Goal: Task Accomplishment & Management: Complete application form

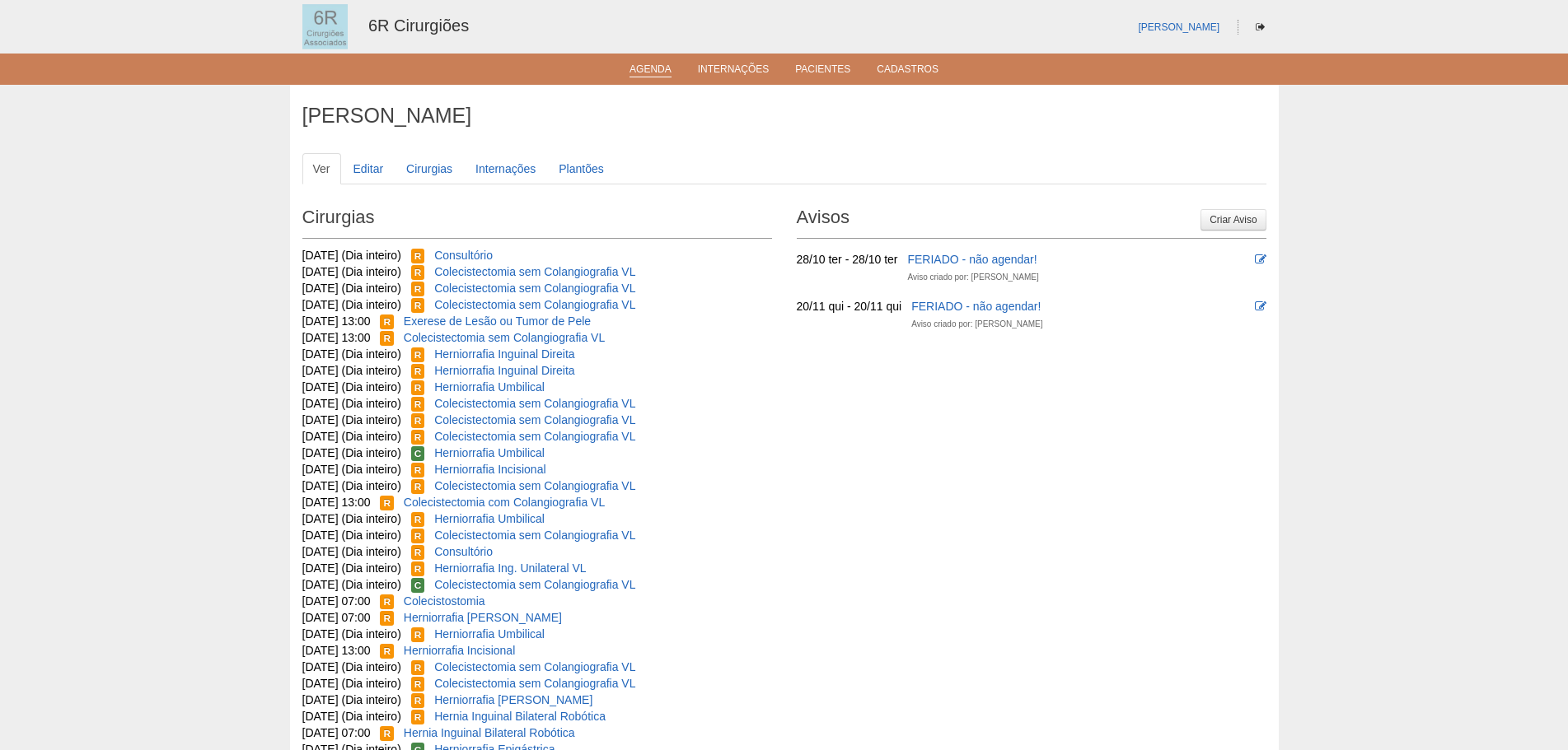
click at [637, 70] on link "Agenda" at bounding box center [651, 70] width 42 height 14
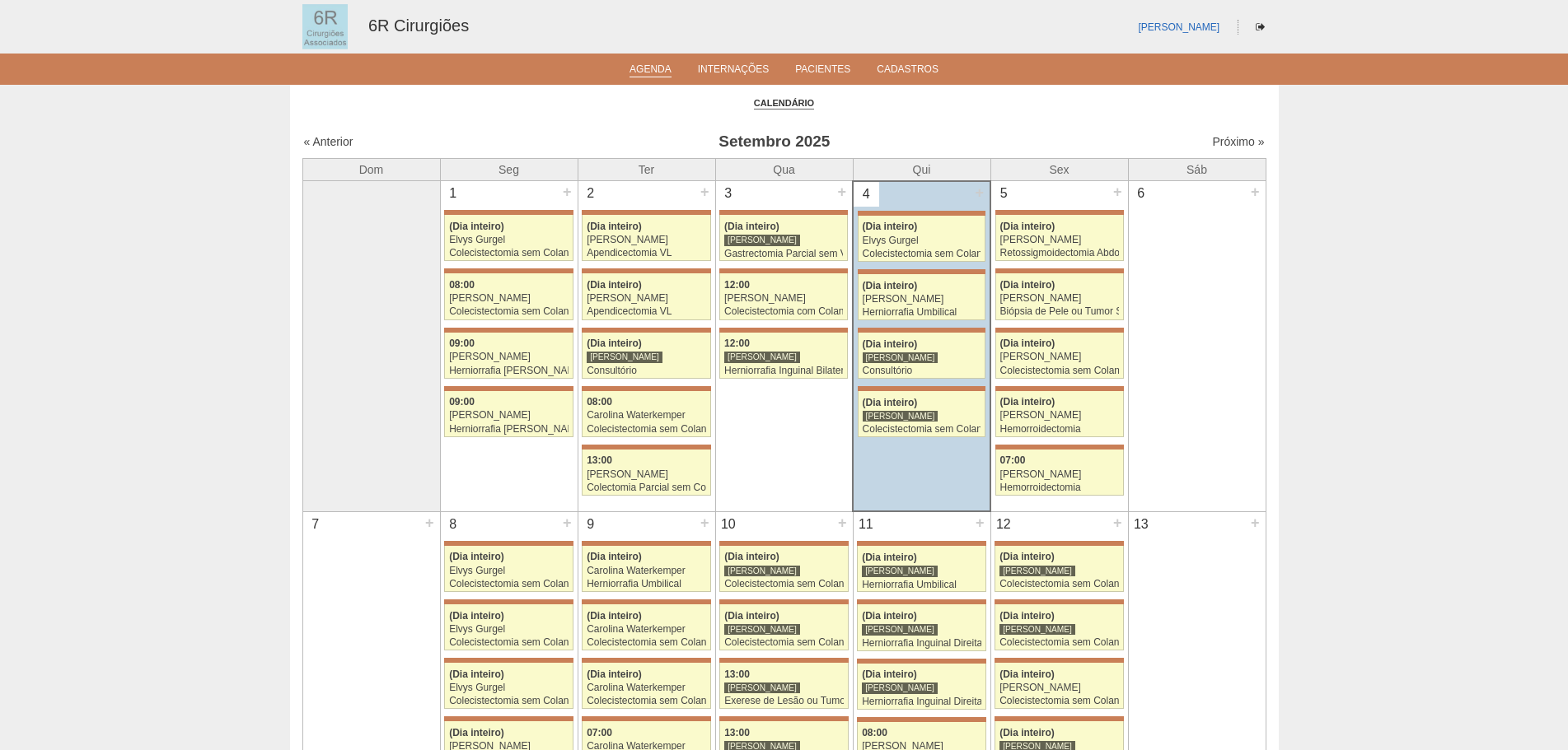
click at [1225, 152] on div "« Anterior Setembro 2025 Próximo »" at bounding box center [784, 145] width 963 height 27
click at [1226, 149] on div "Próximo »" at bounding box center [1149, 141] width 231 height 16
click at [1226, 145] on link "Próximo »" at bounding box center [1238, 142] width 52 height 13
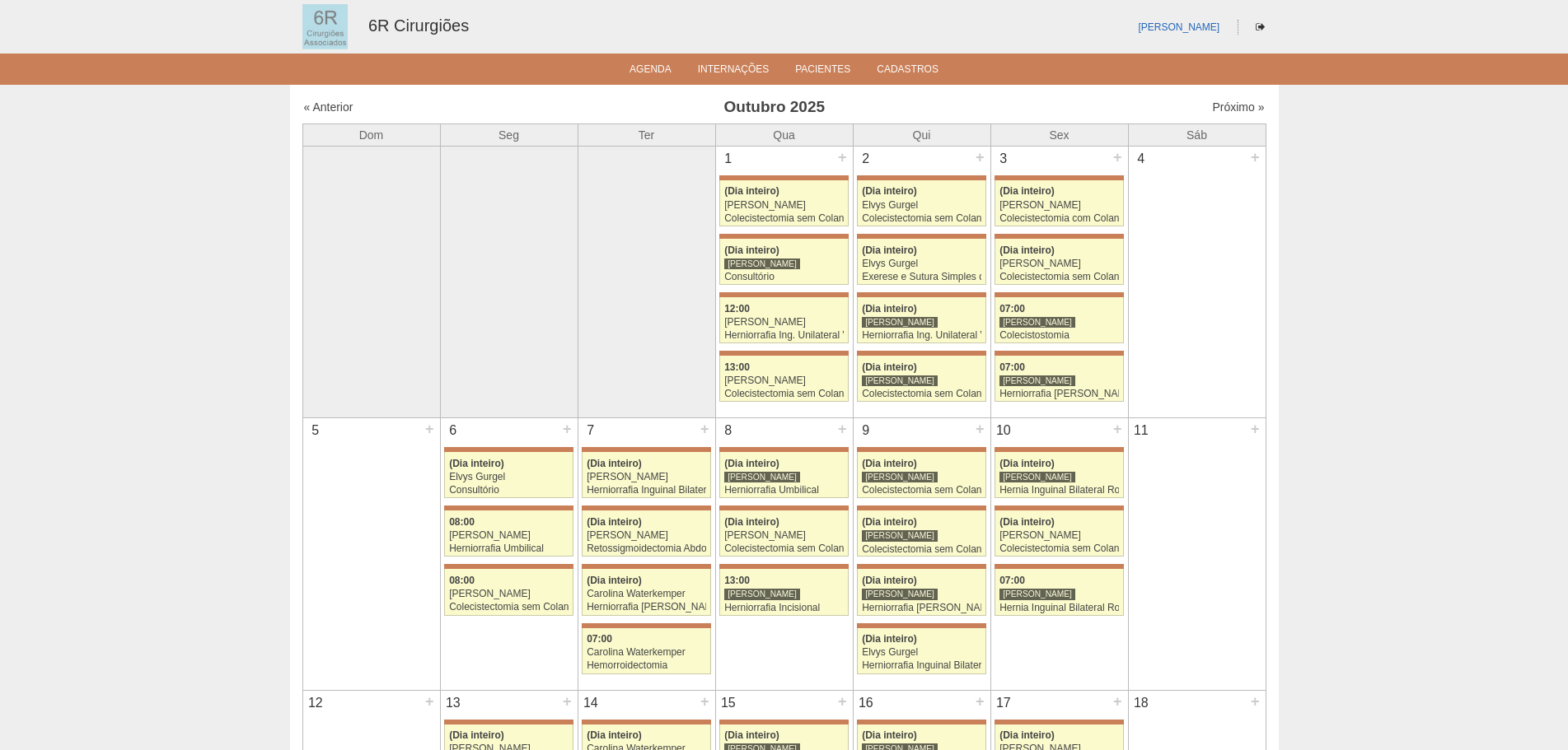
scroll to position [577, 0]
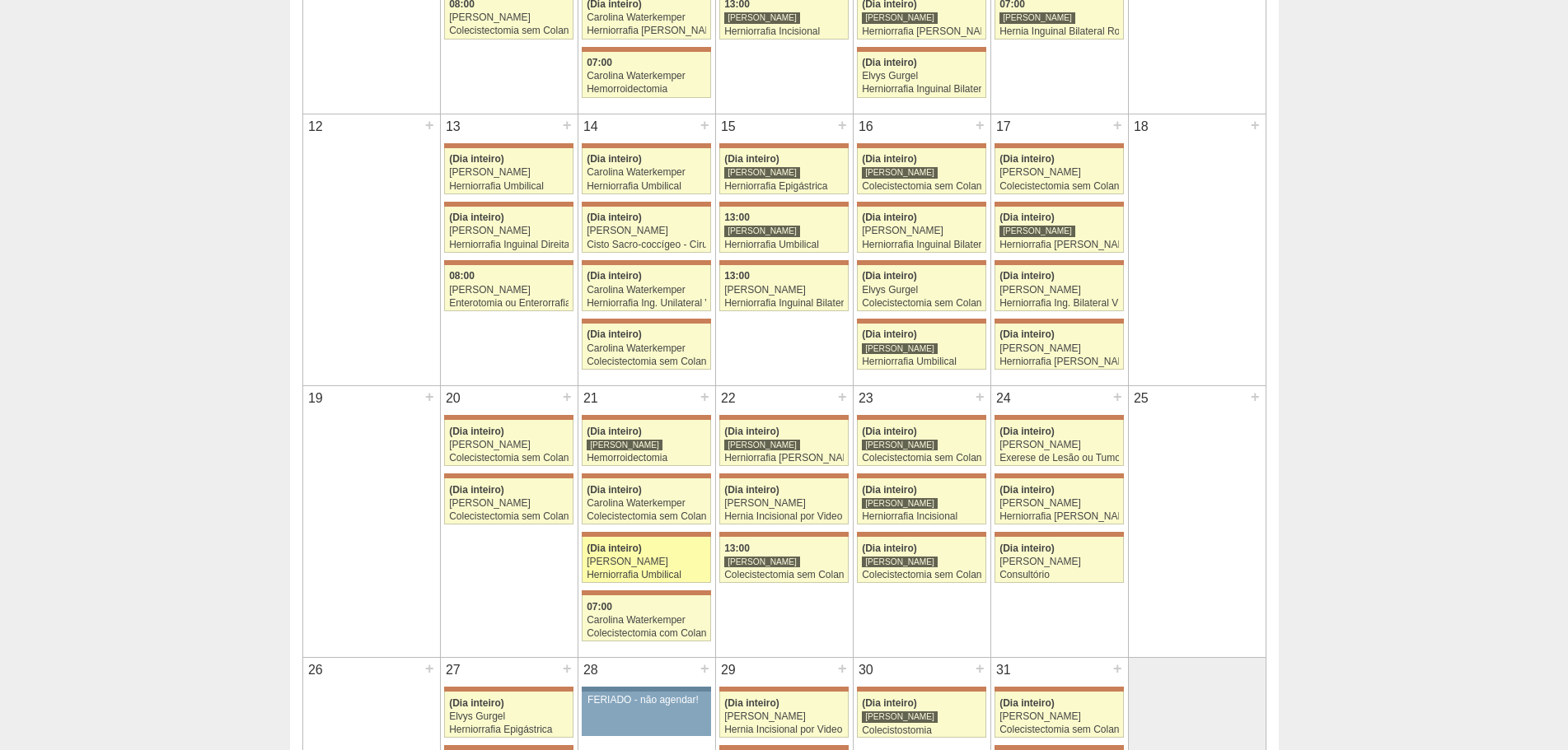
click at [655, 554] on div "(Dia inteiro)" at bounding box center [646, 548] width 120 height 11
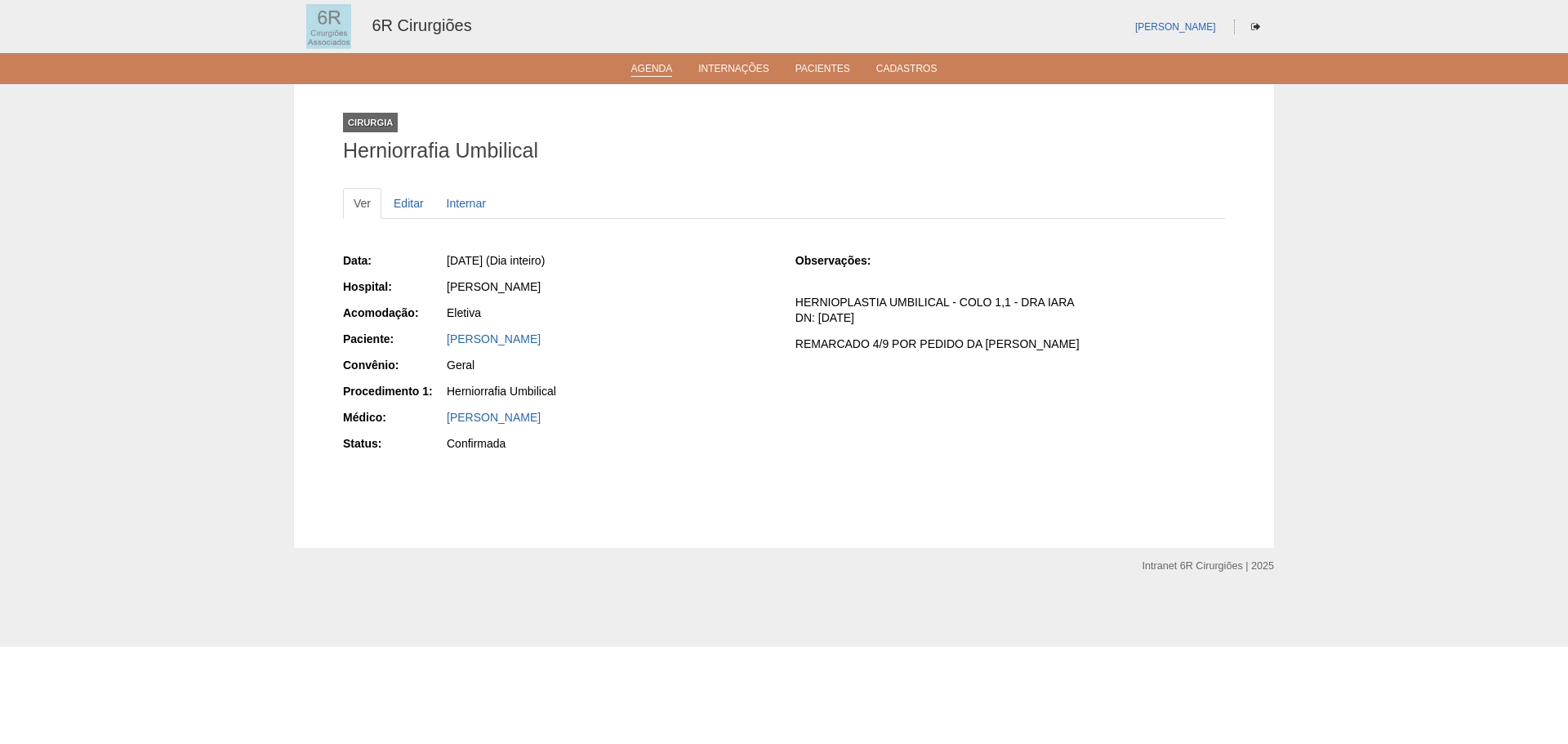
click at [633, 63] on link "Agenda" at bounding box center [653, 69] width 42 height 14
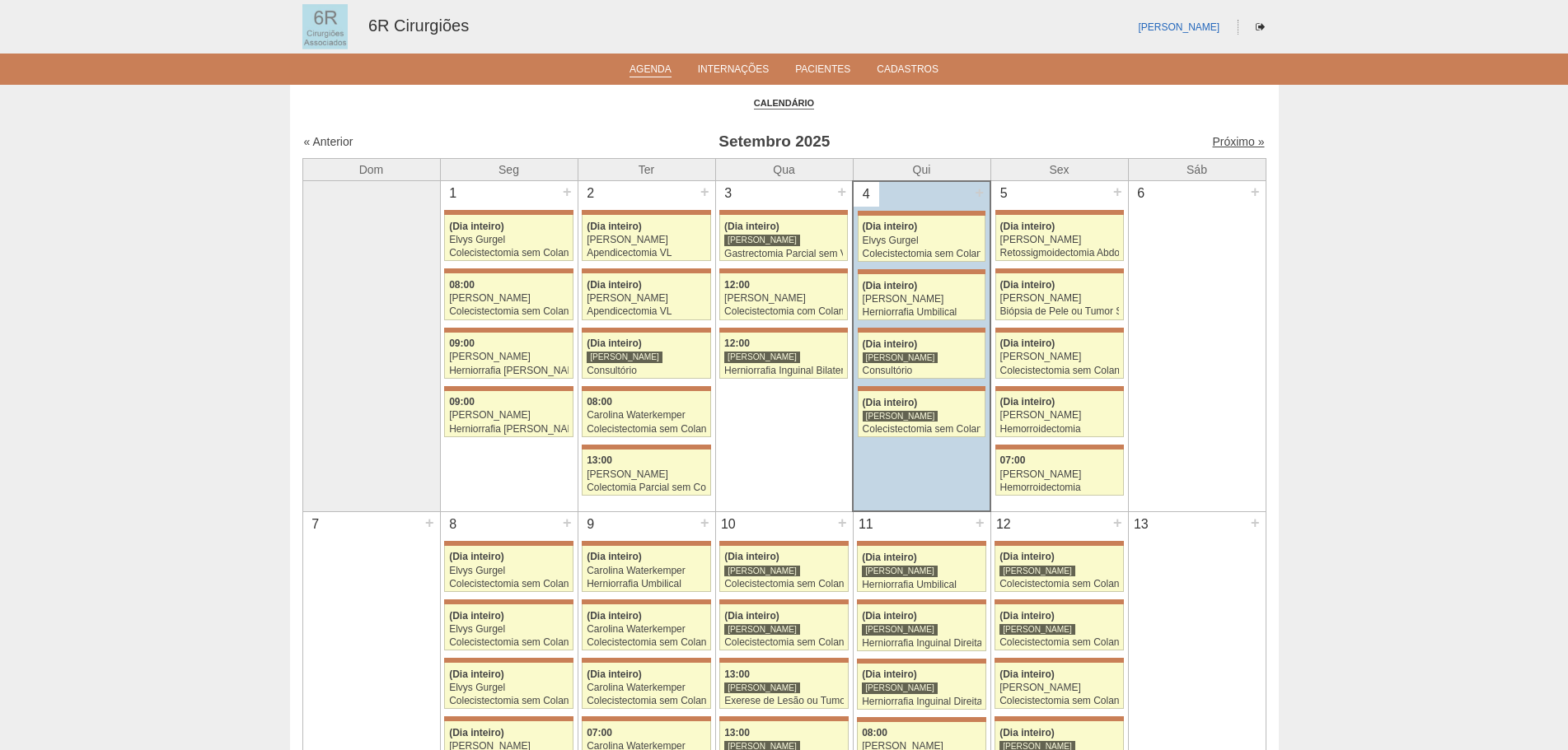
click at [1225, 147] on link "Próximo »" at bounding box center [1238, 142] width 52 height 13
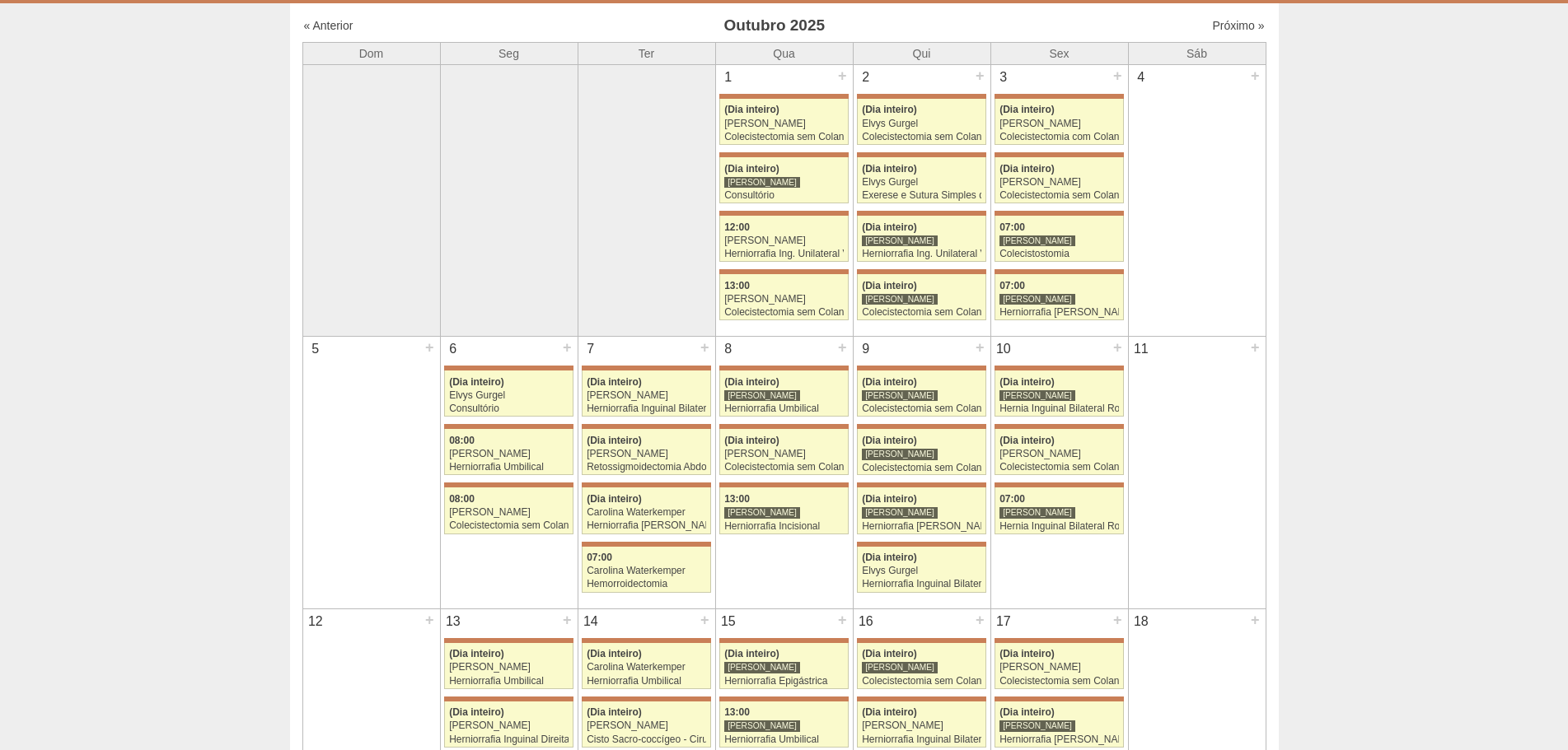
scroll to position [82, 0]
click at [1042, 404] on div "Hernia Inguinal Bilateral Robótica" at bounding box center [1058, 408] width 120 height 11
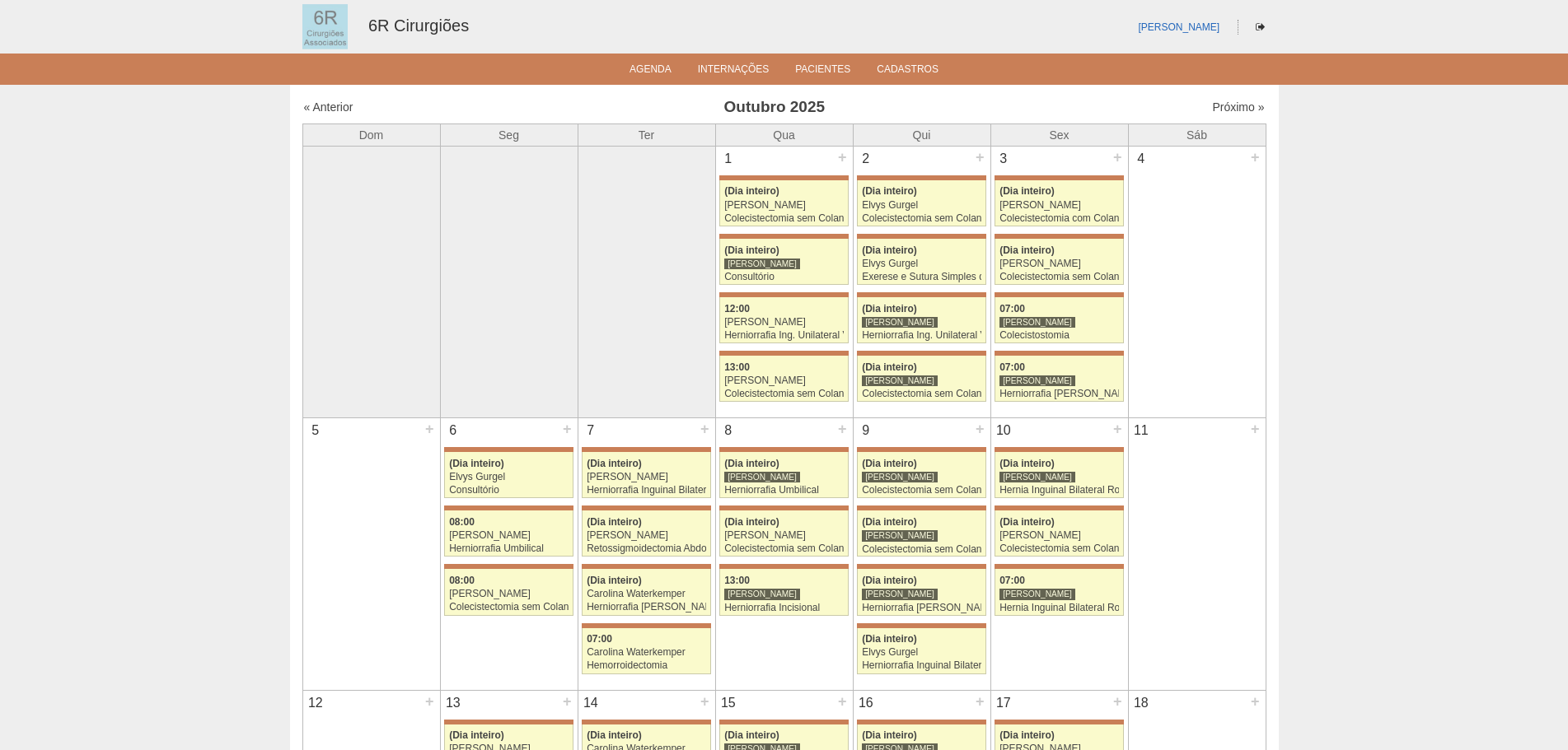
click at [341, 106] on link "« Anterior" at bounding box center [329, 107] width 50 height 13
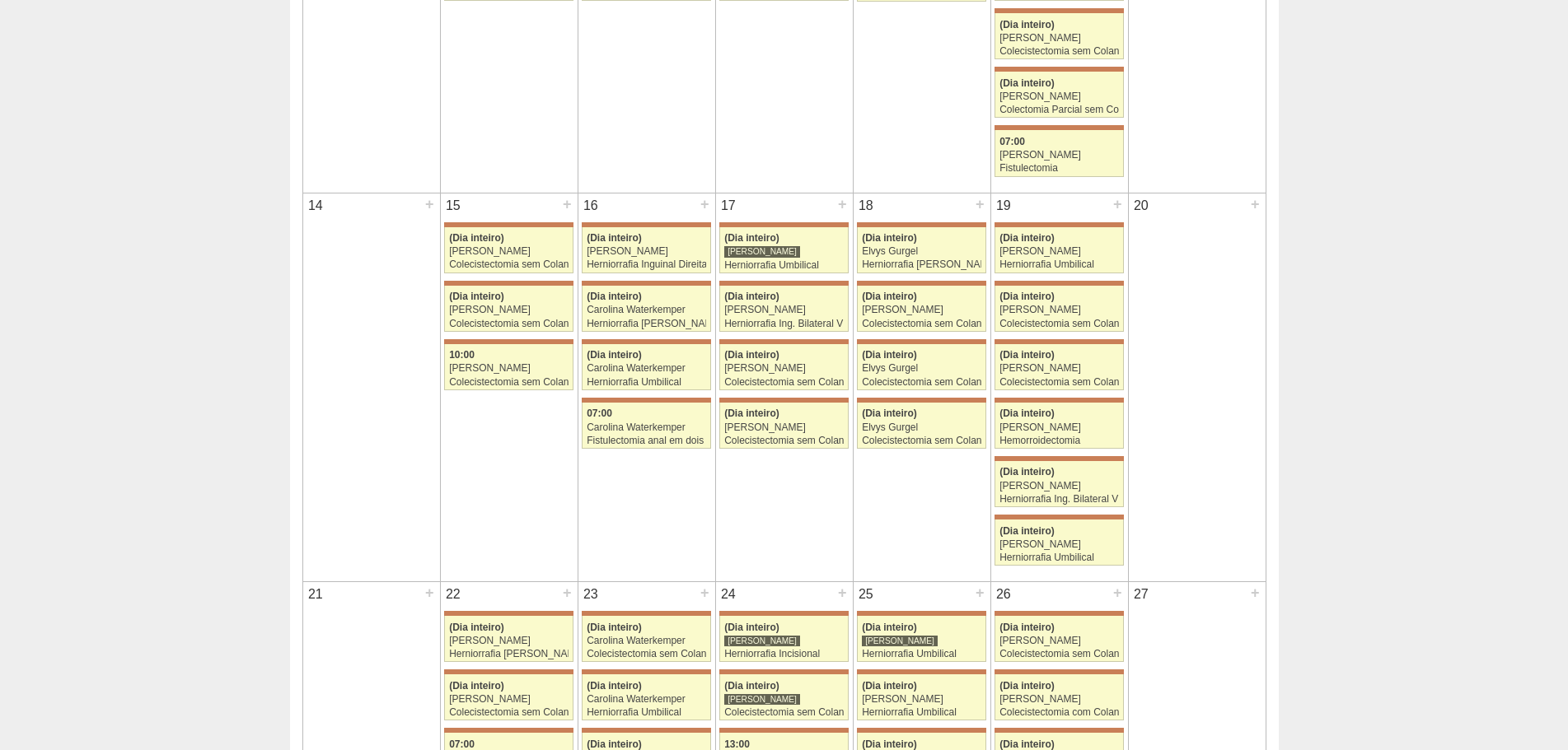
scroll to position [741, 0]
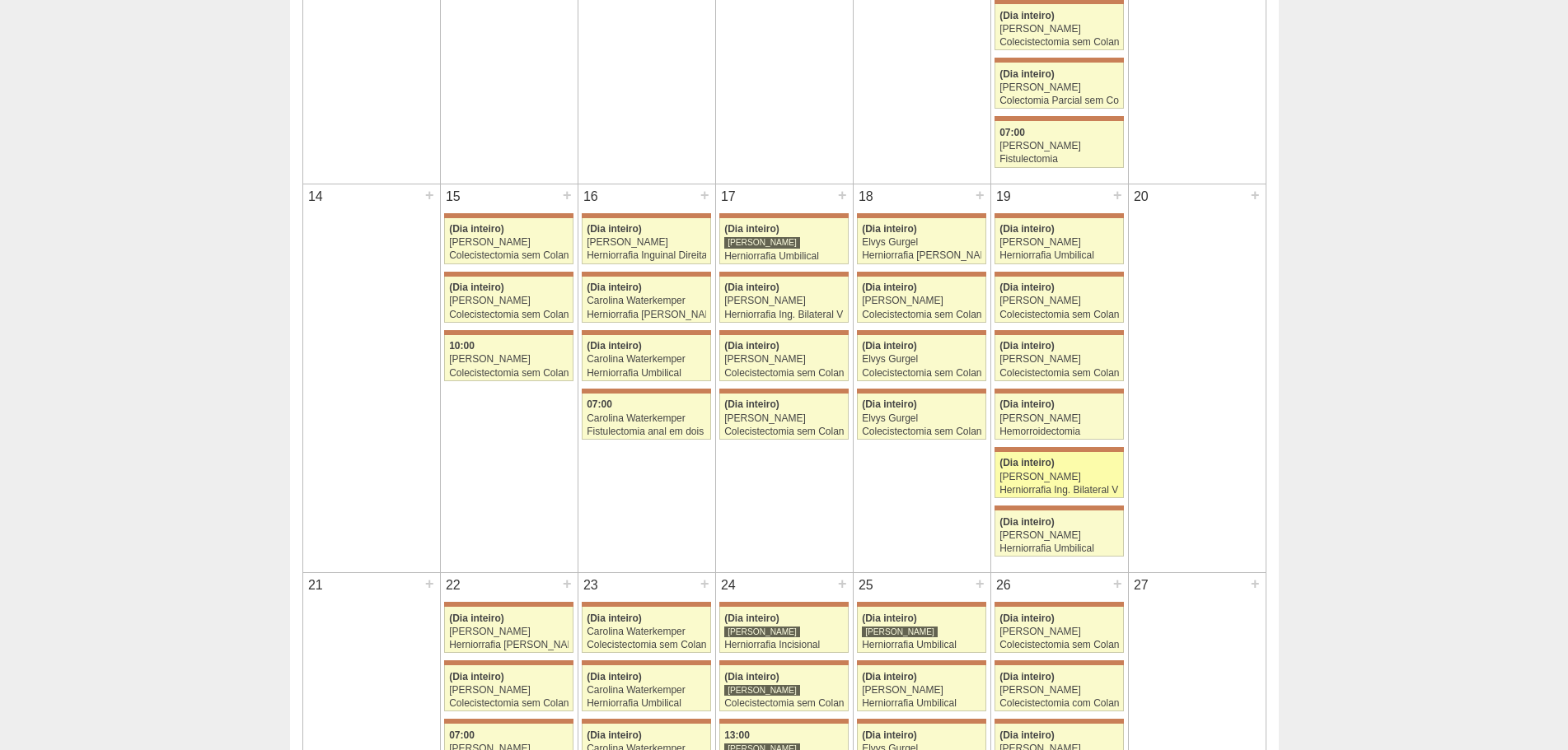
click at [1100, 474] on div "[PERSON_NAME]" at bounding box center [1058, 476] width 120 height 11
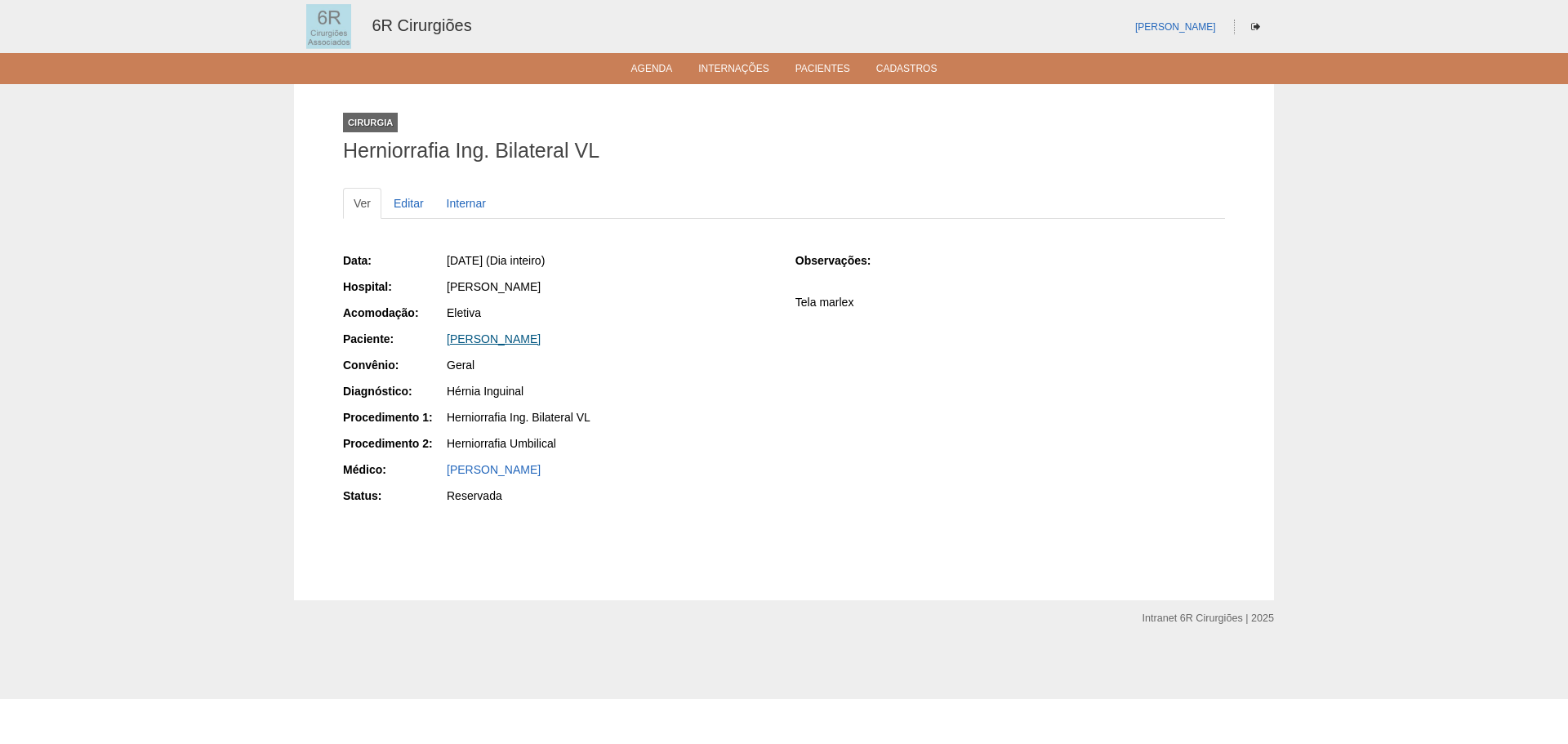
drag, startPoint x: 618, startPoint y: 341, endPoint x: 447, endPoint y: 340, distance: 171.0
click at [447, 340] on div "FRANCISCO ALVES DE SOUZA" at bounding box center [610, 339] width 326 height 16
copy link "FRANCISCO ALVES DE SOUZA"
click at [658, 63] on link "Agenda" at bounding box center [653, 69] width 42 height 14
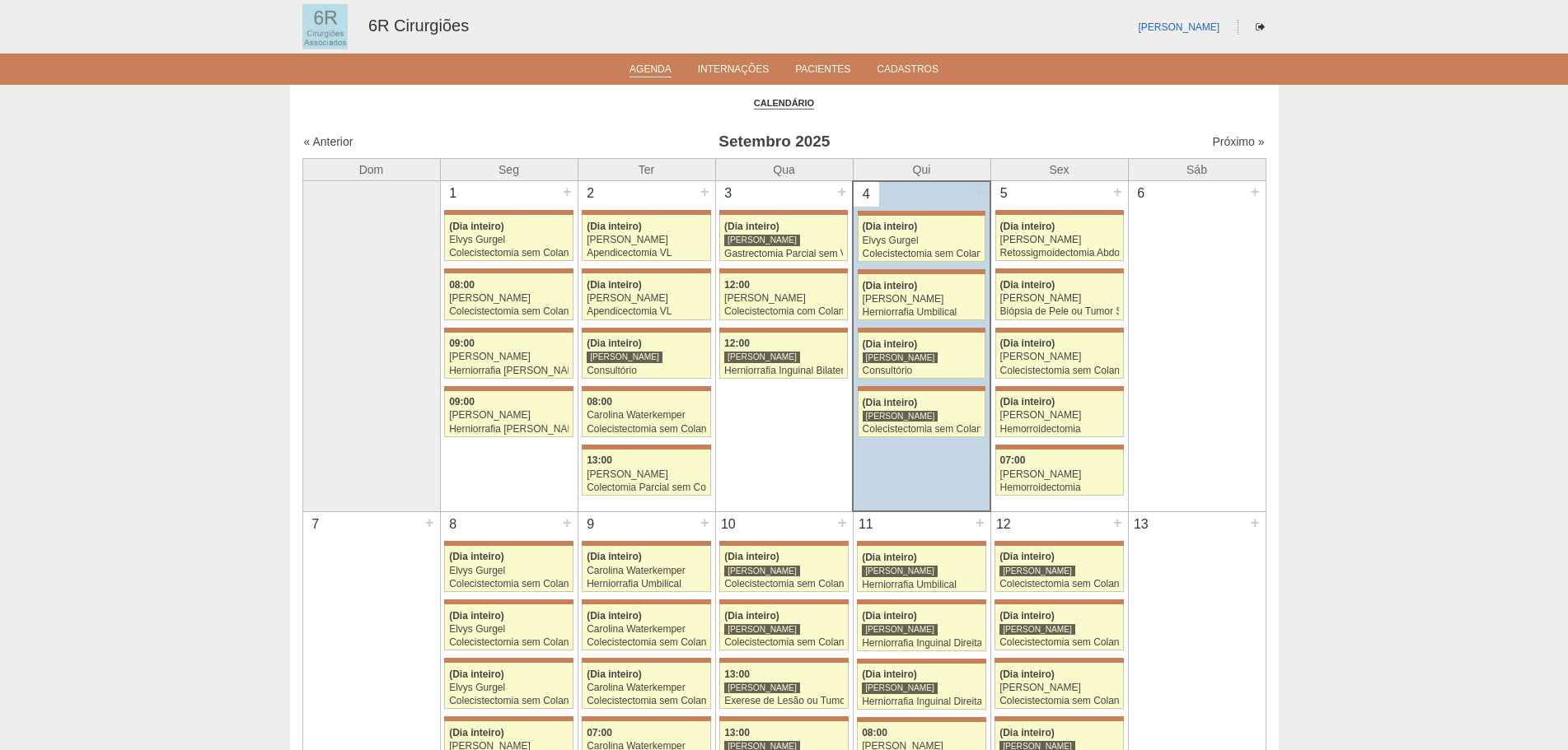
click at [1207, 151] on div "« Anterior Setembro 2025 Próximo »" at bounding box center [784, 145] width 963 height 27
click at [1215, 142] on link "Próximo »" at bounding box center [1238, 142] width 52 height 13
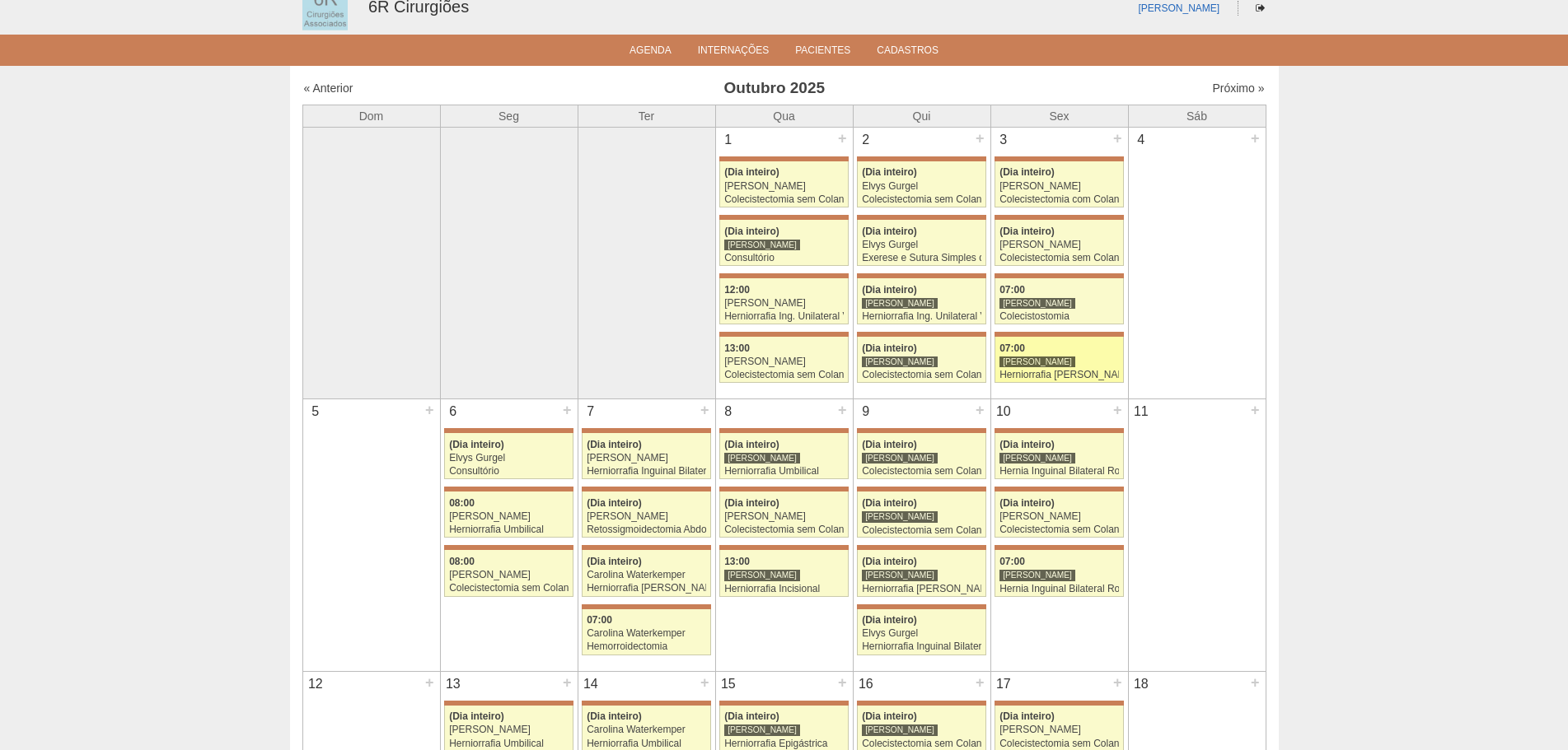
scroll to position [82, 0]
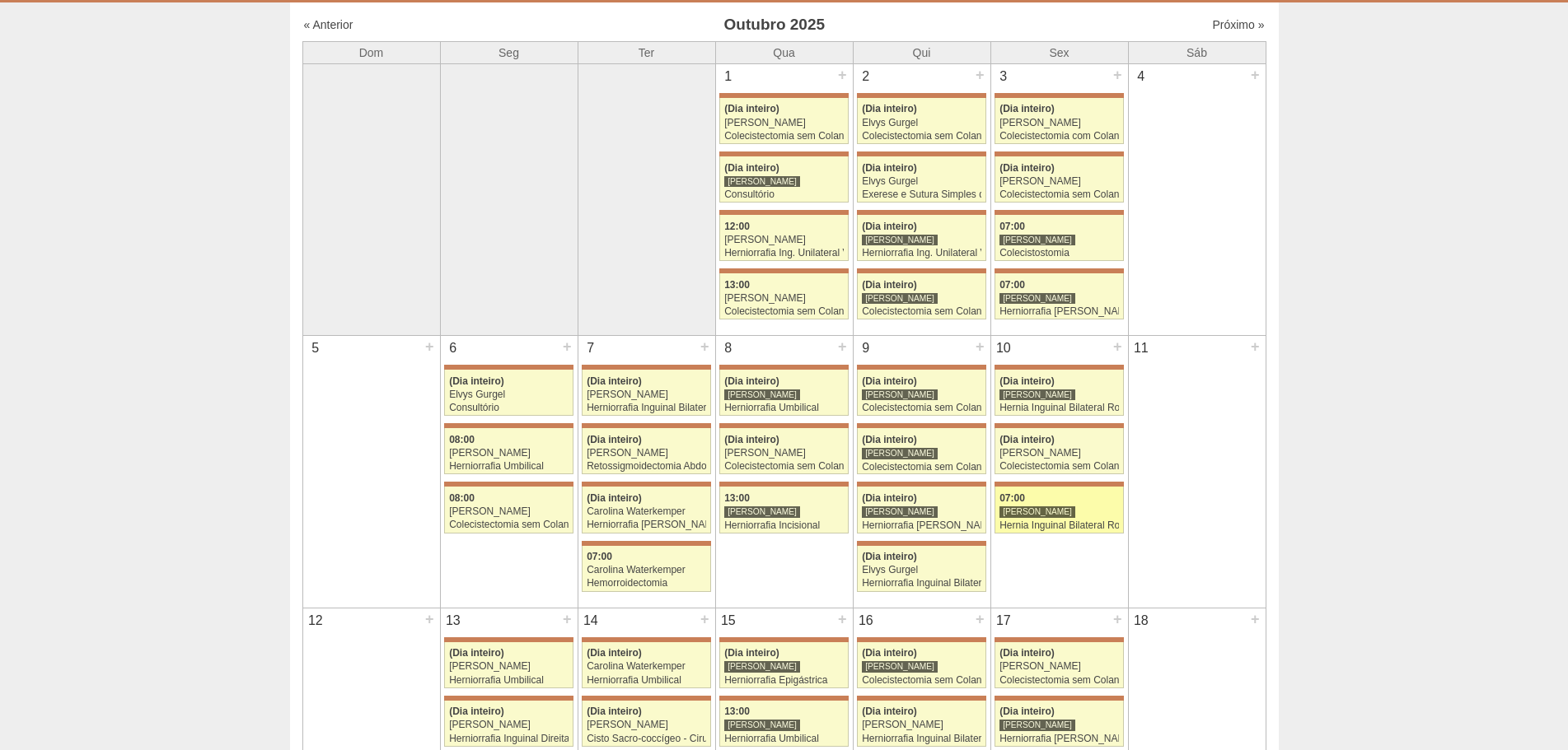
click at [1088, 520] on div "Hernia Inguinal Bilateral Robótica" at bounding box center [1058, 525] width 120 height 11
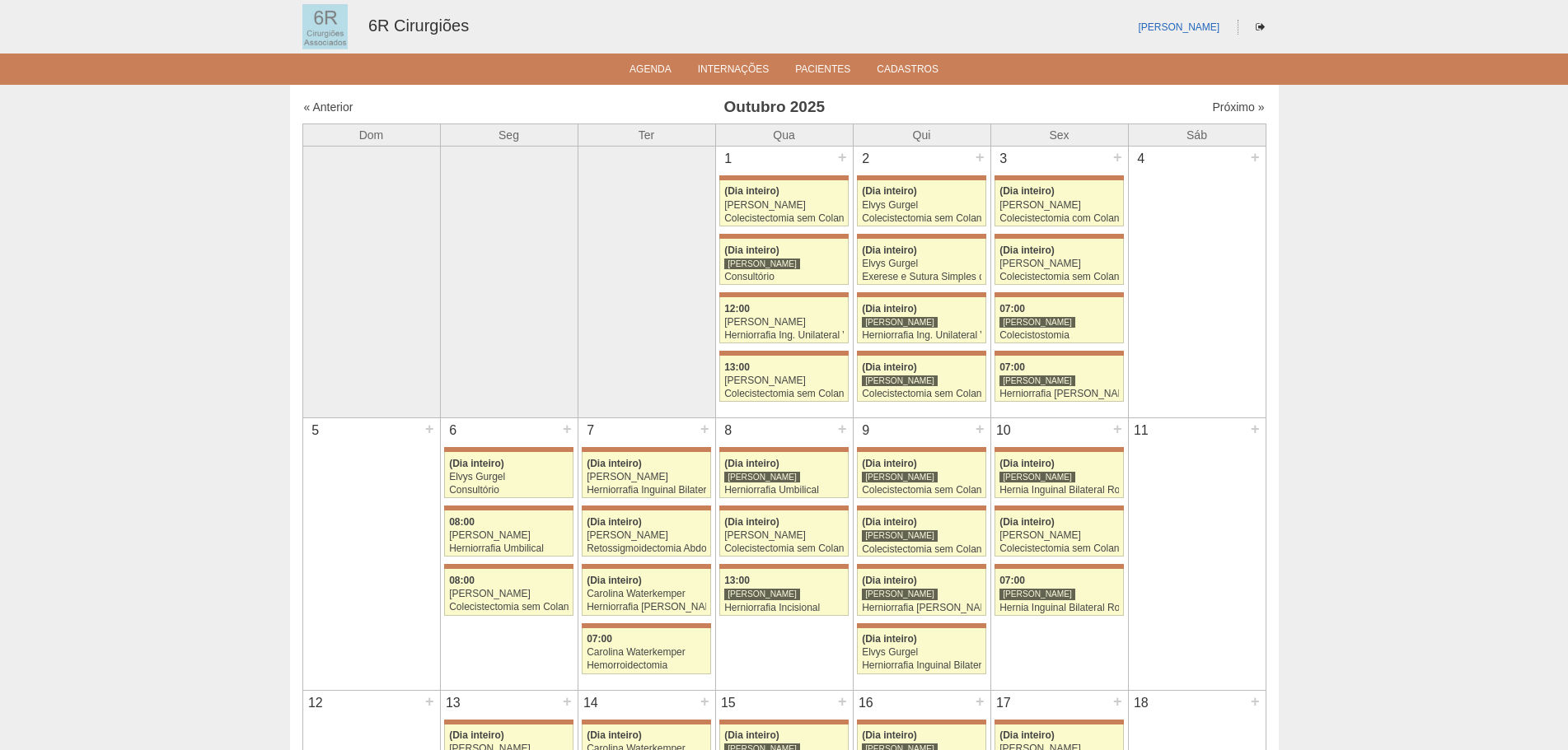
scroll to position [82, 0]
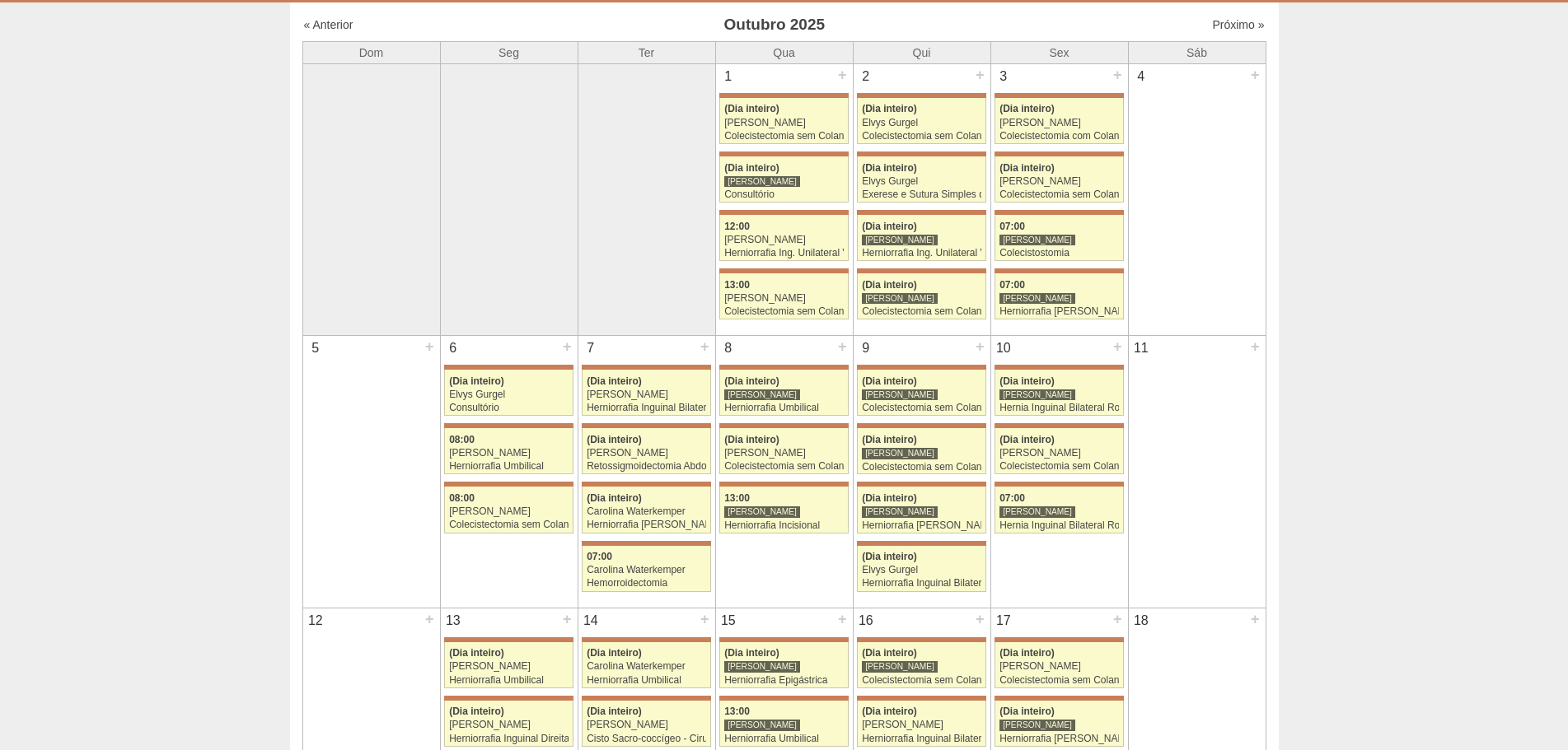
click at [1093, 366] on div at bounding box center [1058, 366] width 128 height 5
click at [1086, 385] on div "(Dia inteiro)" at bounding box center [1058, 382] width 120 height 11
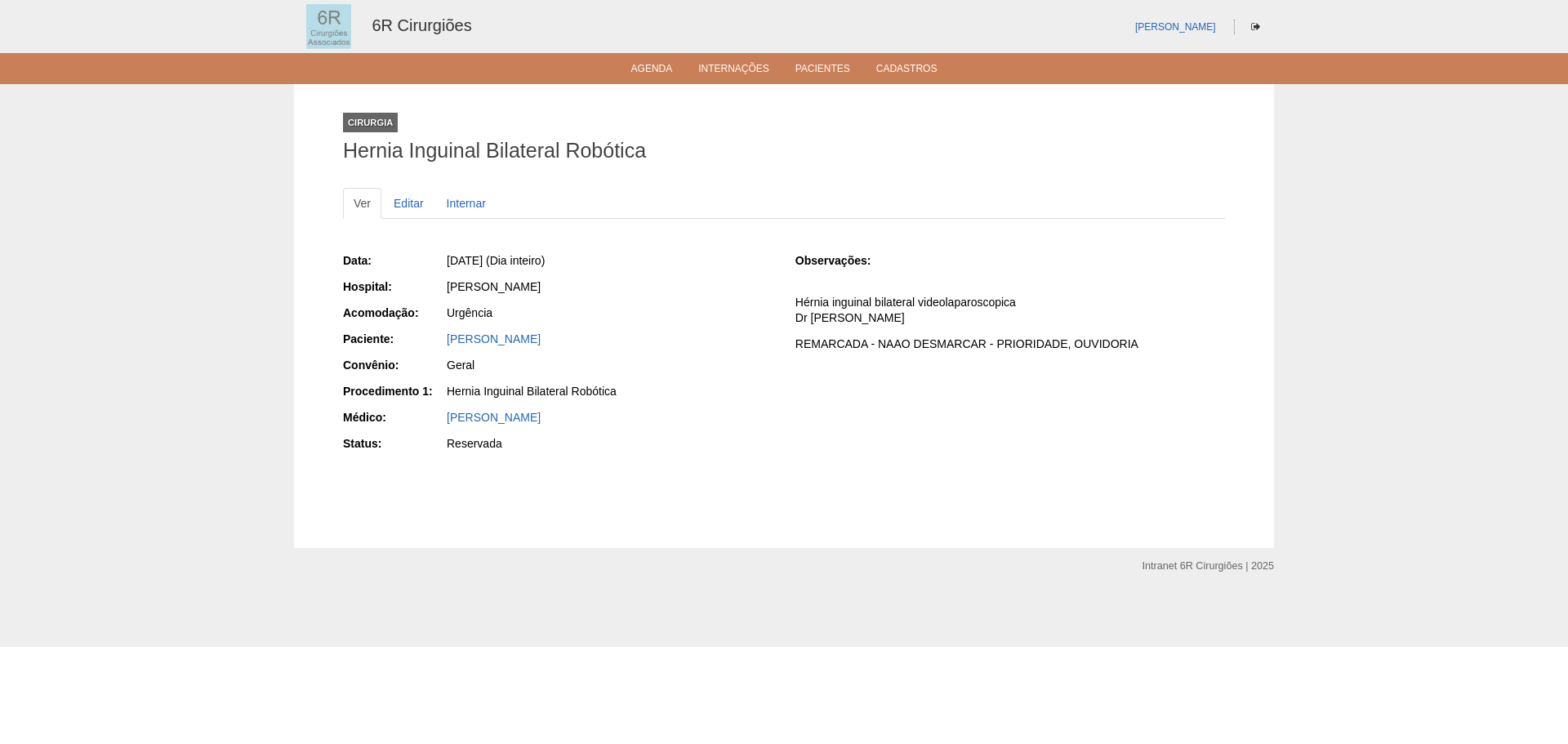
drag, startPoint x: 594, startPoint y: 337, endPoint x: 446, endPoint y: 344, distance: 148.2
click at [446, 344] on div "[PERSON_NAME]" at bounding box center [608, 342] width 327 height 21
copy link "[PERSON_NAME]"
click at [976, 530] on div "Cirurgia Hernia Inguinal Bilateral Robótica Ver Editar Internar Data: Sex, 10/1…" at bounding box center [784, 316] width 907 height 464
click at [408, 198] on link "Editar" at bounding box center [409, 203] width 51 height 31
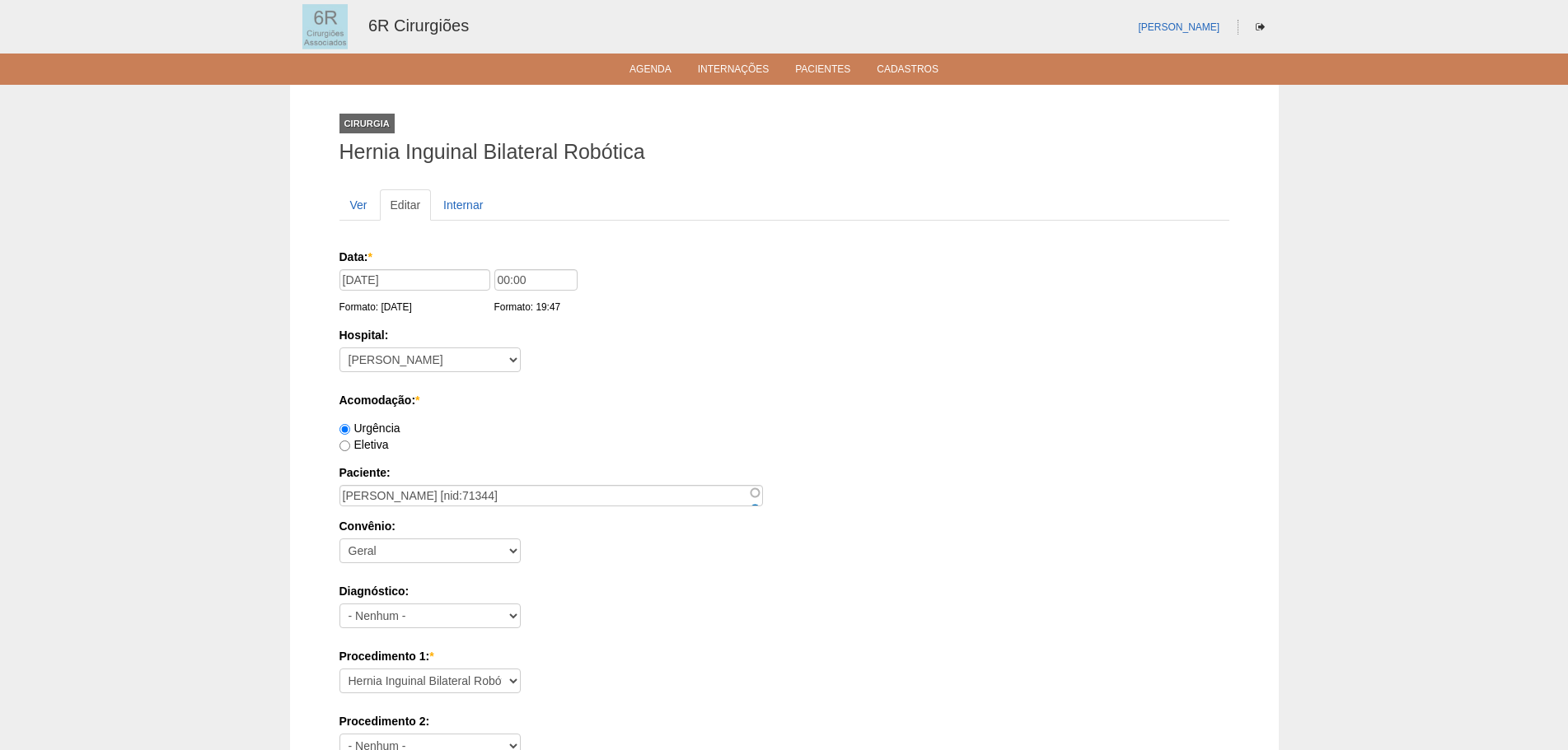
click at [384, 447] on label "Eletiva" at bounding box center [364, 445] width 50 height 13
click at [350, 447] on input "Eletiva" at bounding box center [344, 446] width 11 height 11
radio input "true"
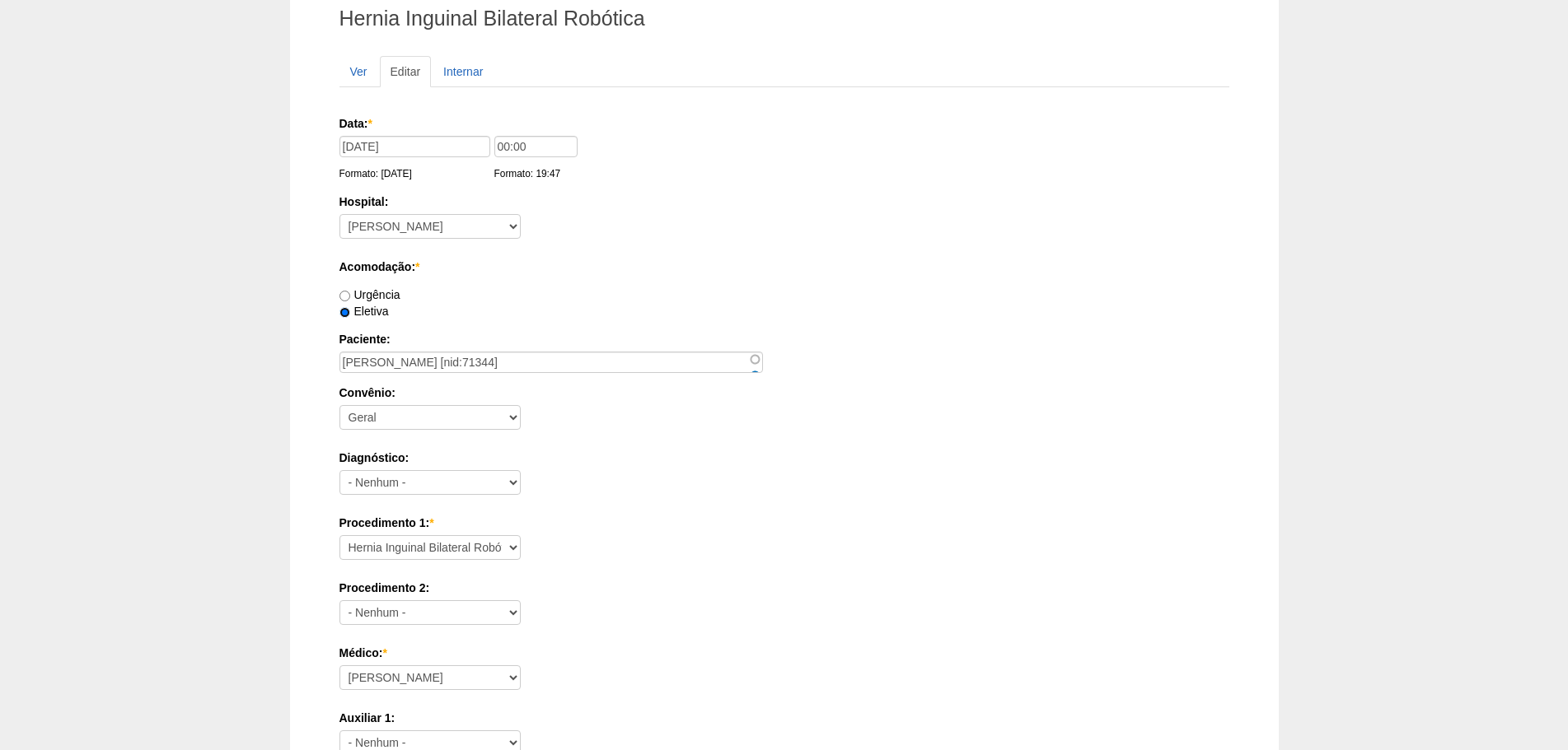
scroll to position [82, 0]
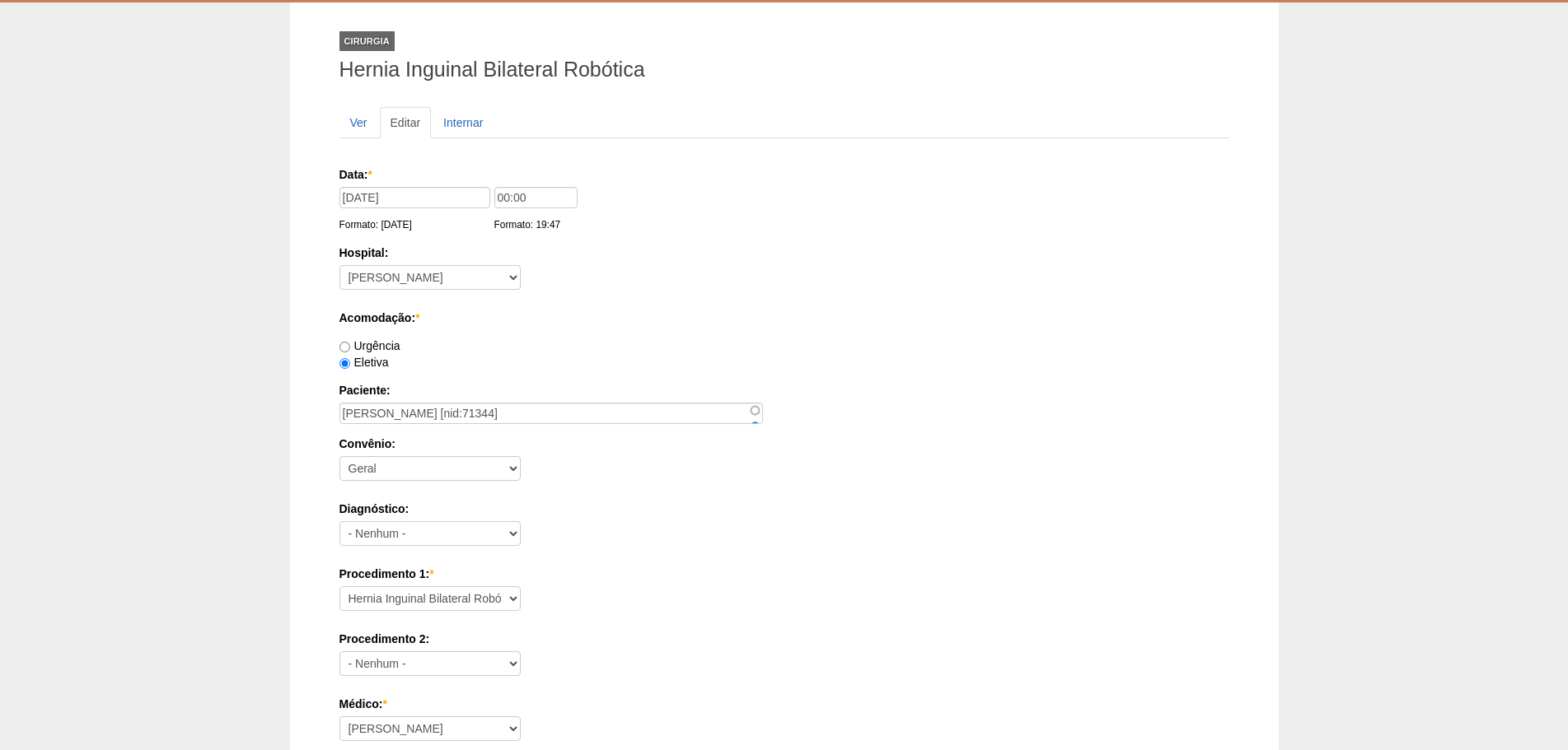
click at [789, 527] on div "Diagnóstico: - Nenhum - Abdome Agudo Abscesso Hepático Abscesso Perianal Absces…" at bounding box center [784, 528] width 890 height 54
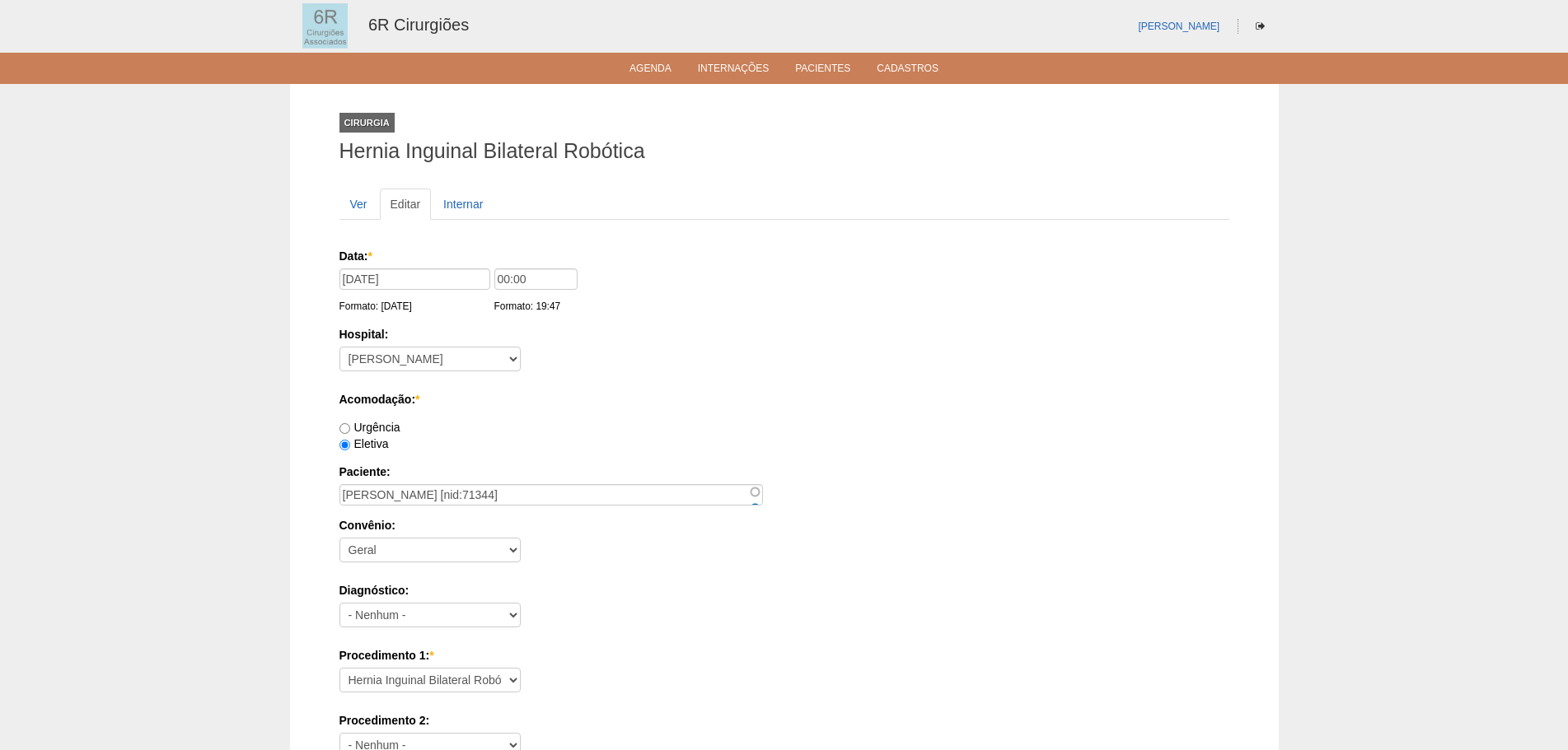
scroll to position [0, 0]
click at [427, 280] on input "10/10/2025" at bounding box center [415, 280] width 151 height 21
click at [351, 305] on link "«" at bounding box center [353, 305] width 14 height 15
click at [469, 381] on link "19" at bounding box center [467, 385] width 21 height 16
type input "19/09/2025"
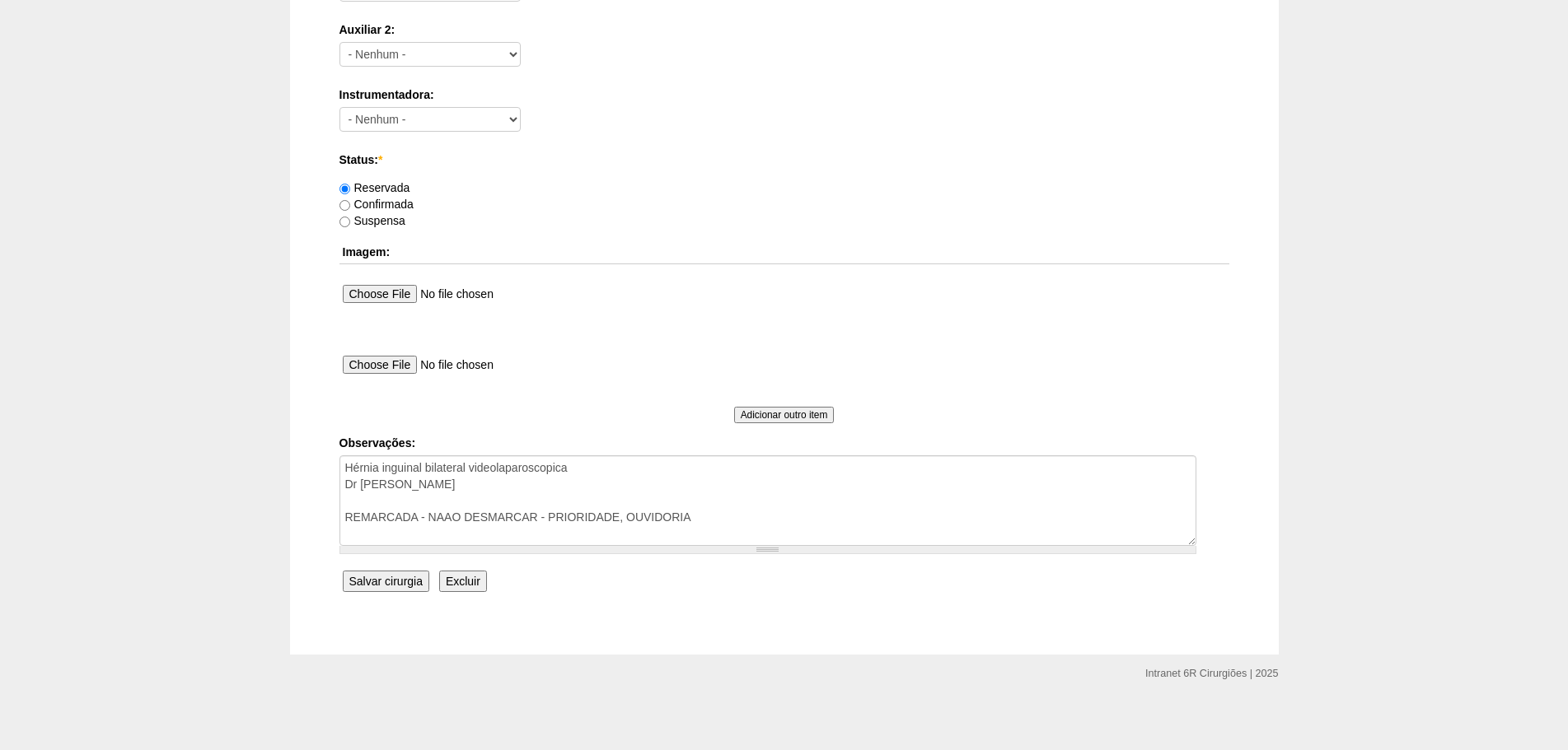
scroll to position [892, 0]
click at [399, 584] on input "Salvar cirurgia" at bounding box center [386, 577] width 86 height 21
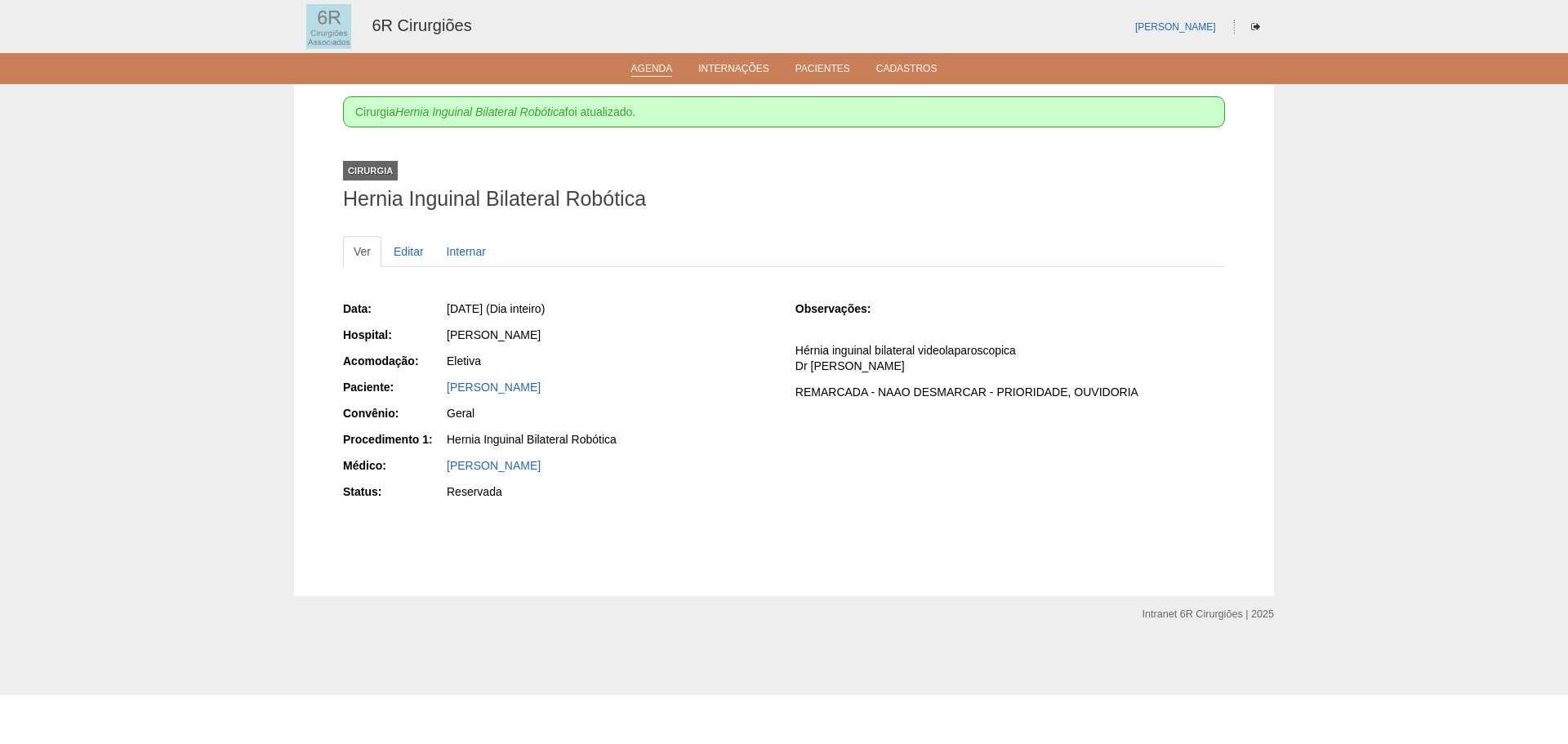
click at [666, 64] on link "Agenda" at bounding box center [653, 69] width 42 height 14
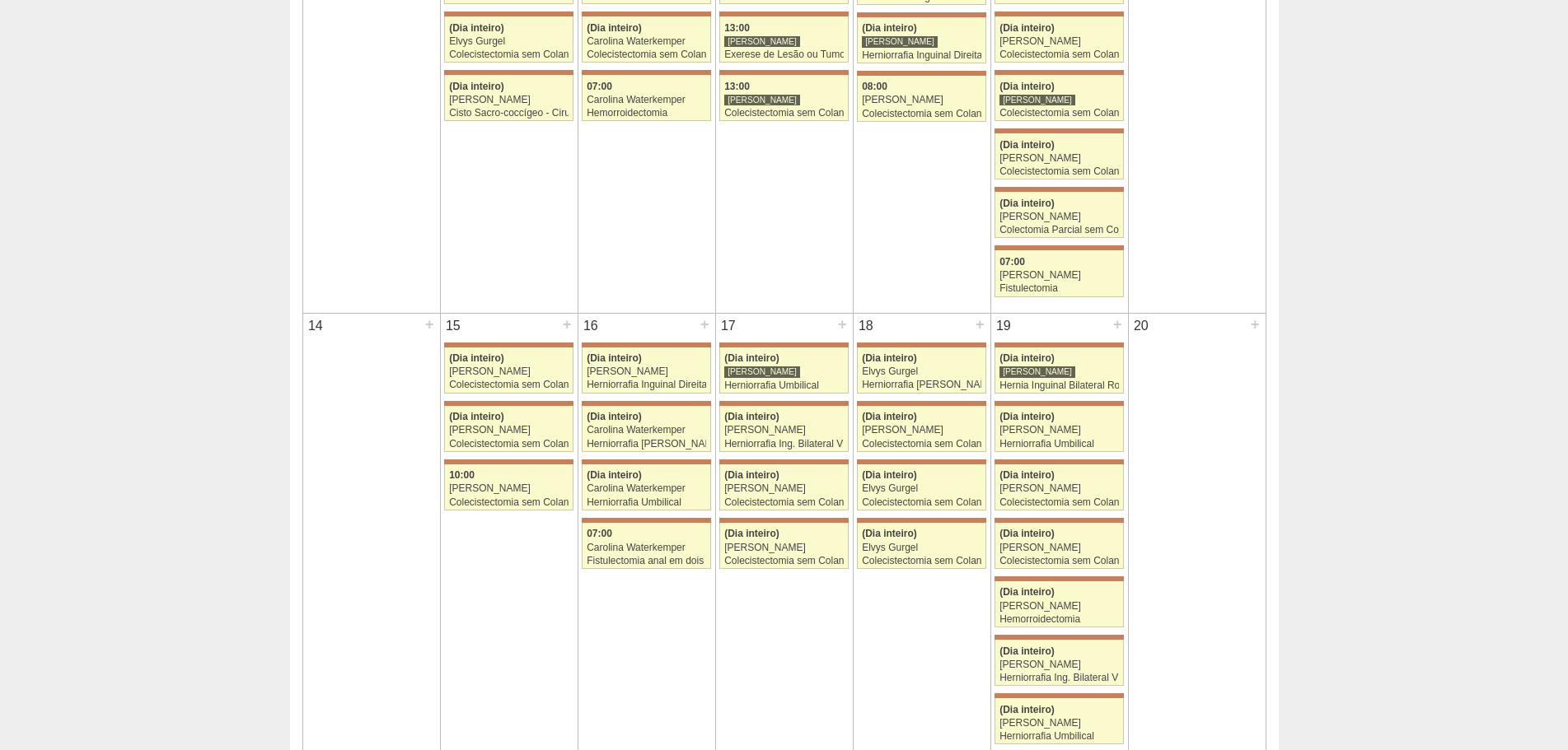
scroll to position [824, 0]
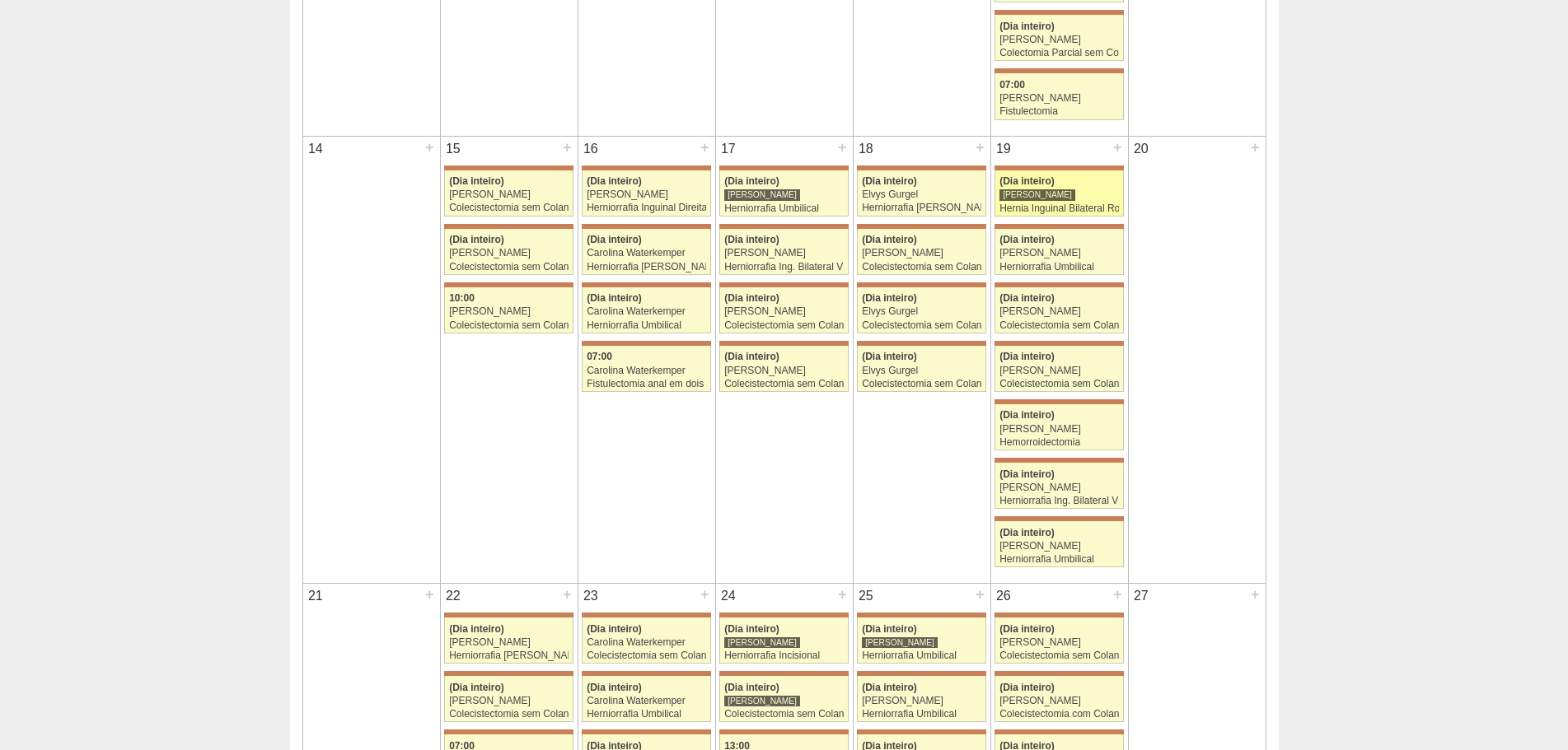
click at [1100, 216] on link "71345 [PERSON_NAME] (Dia inteiro) [PERSON_NAME] Hernia Inguinal Bilateral Robót…" at bounding box center [1058, 193] width 128 height 46
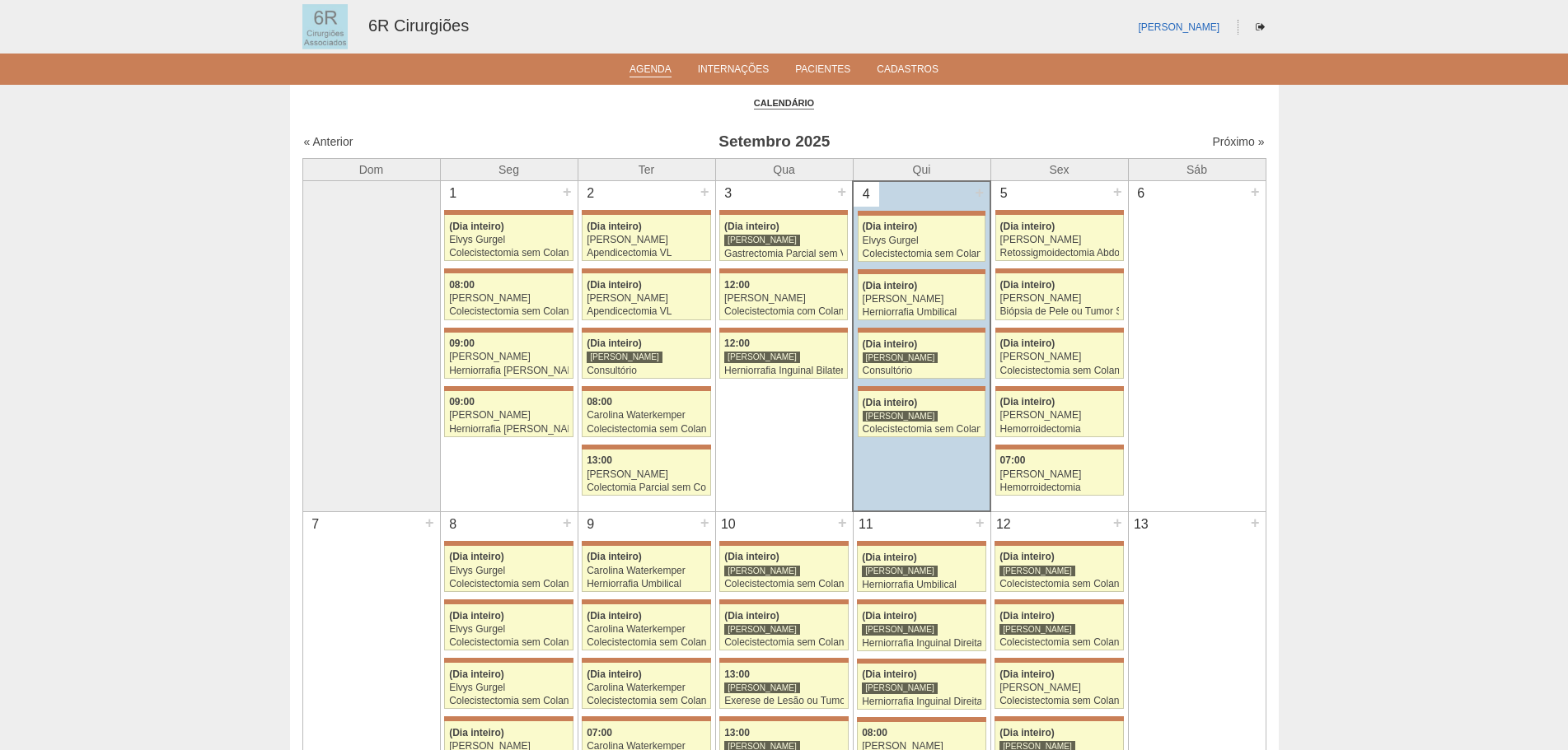
scroll to position [824, 0]
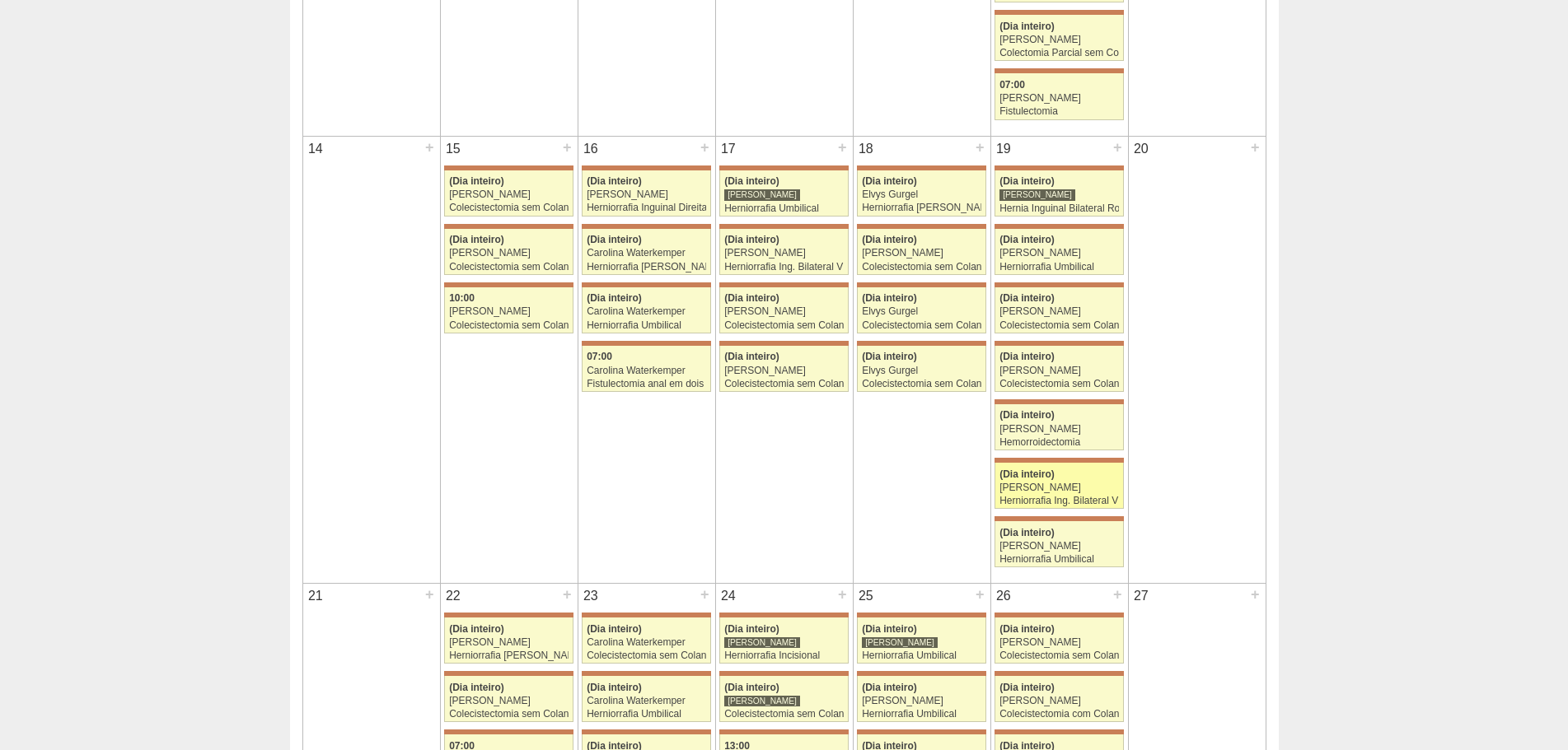
click at [1060, 499] on div "Herniorrafia Ing. Bilateral VL" at bounding box center [1058, 500] width 120 height 11
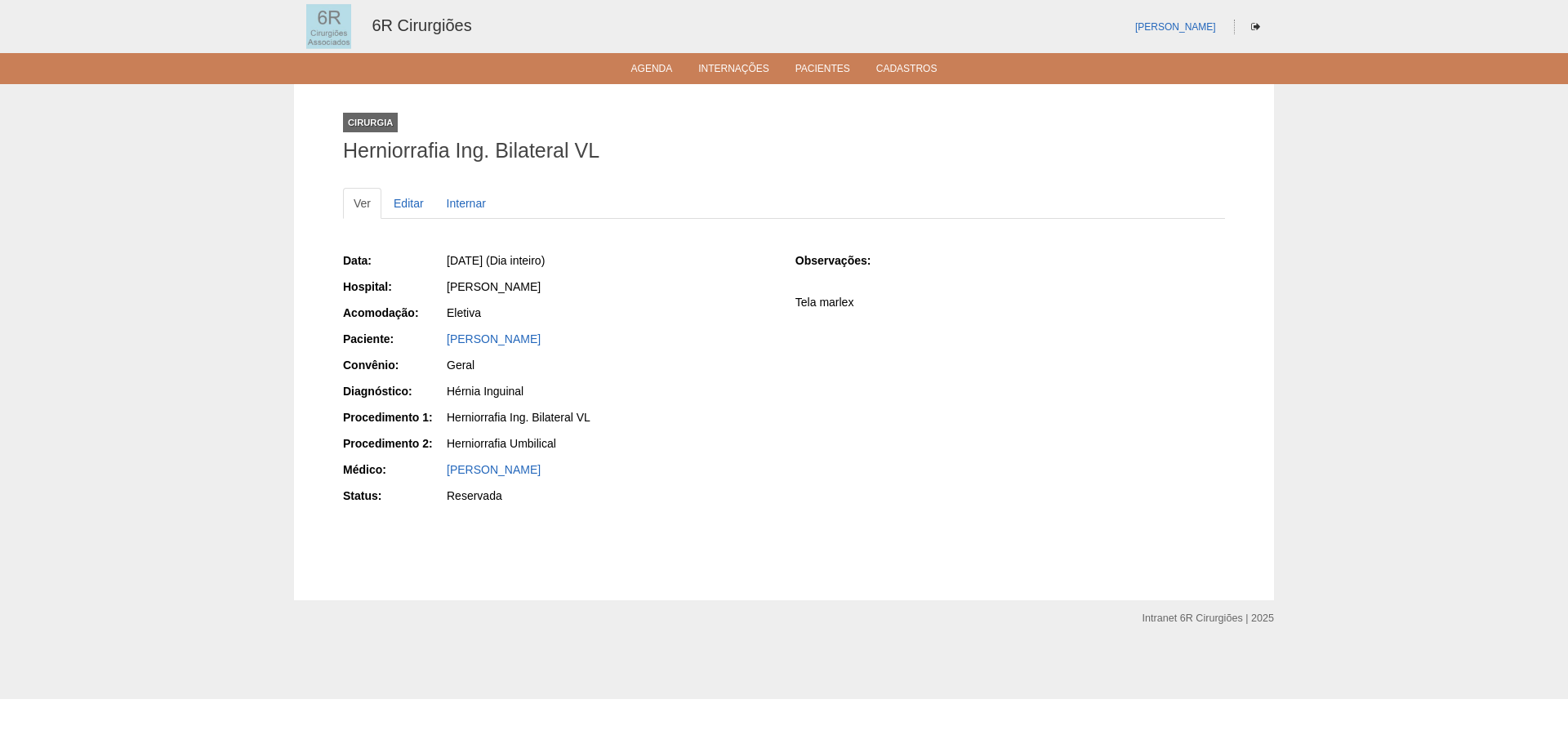
drag, startPoint x: 622, startPoint y: 339, endPoint x: 425, endPoint y: 344, distance: 197.1
click at [425, 344] on div "Paciente: FRANCISCO ALVES DE SOUZA" at bounding box center [558, 342] width 430 height 21
copy div "Paciente: FRANCISCO ALVES DE SOUZA"
click at [646, 70] on link "Agenda" at bounding box center [653, 69] width 42 height 14
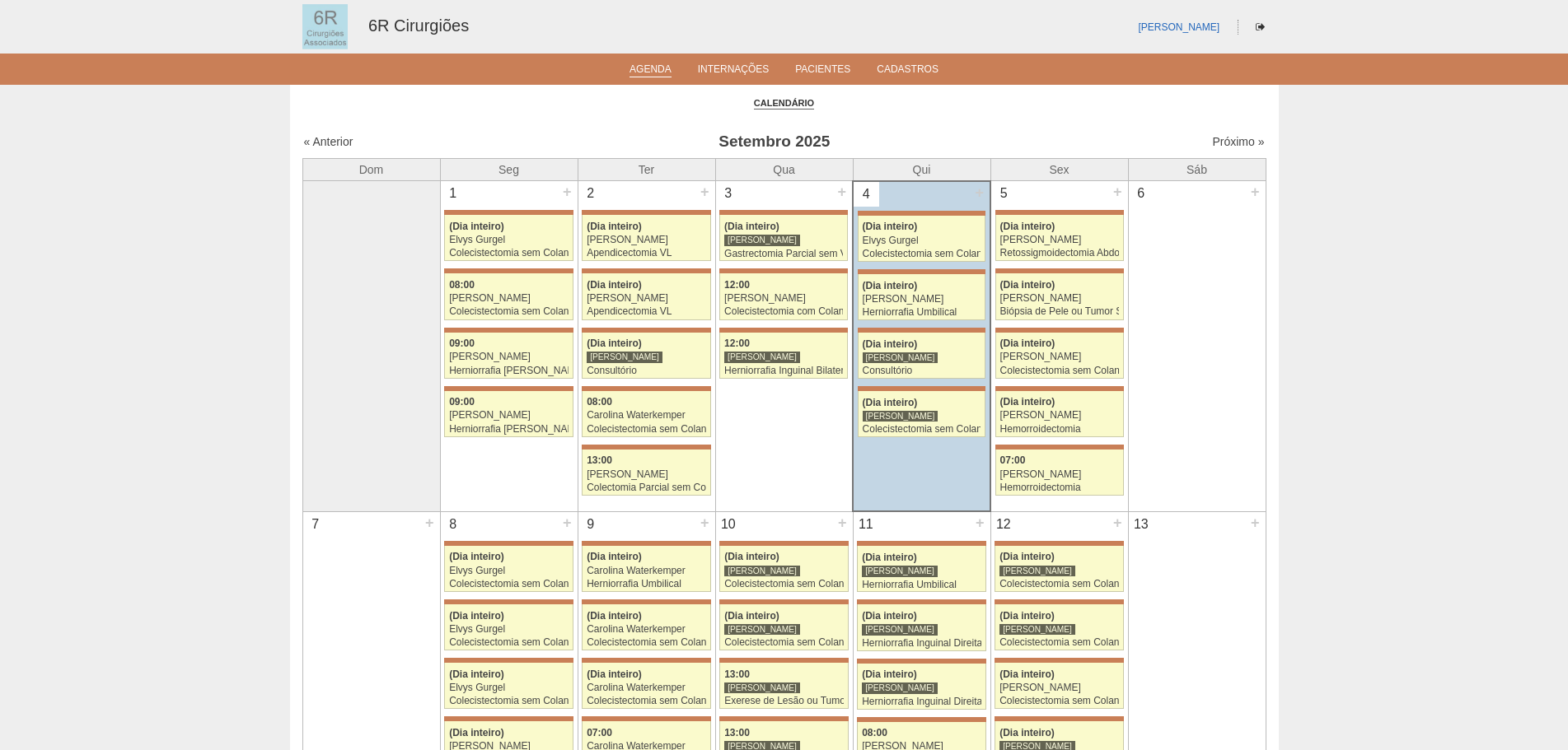
click at [1201, 134] on div "Próximo »" at bounding box center [1149, 141] width 231 height 16
click at [1212, 140] on link "Próximo »" at bounding box center [1238, 142] width 52 height 13
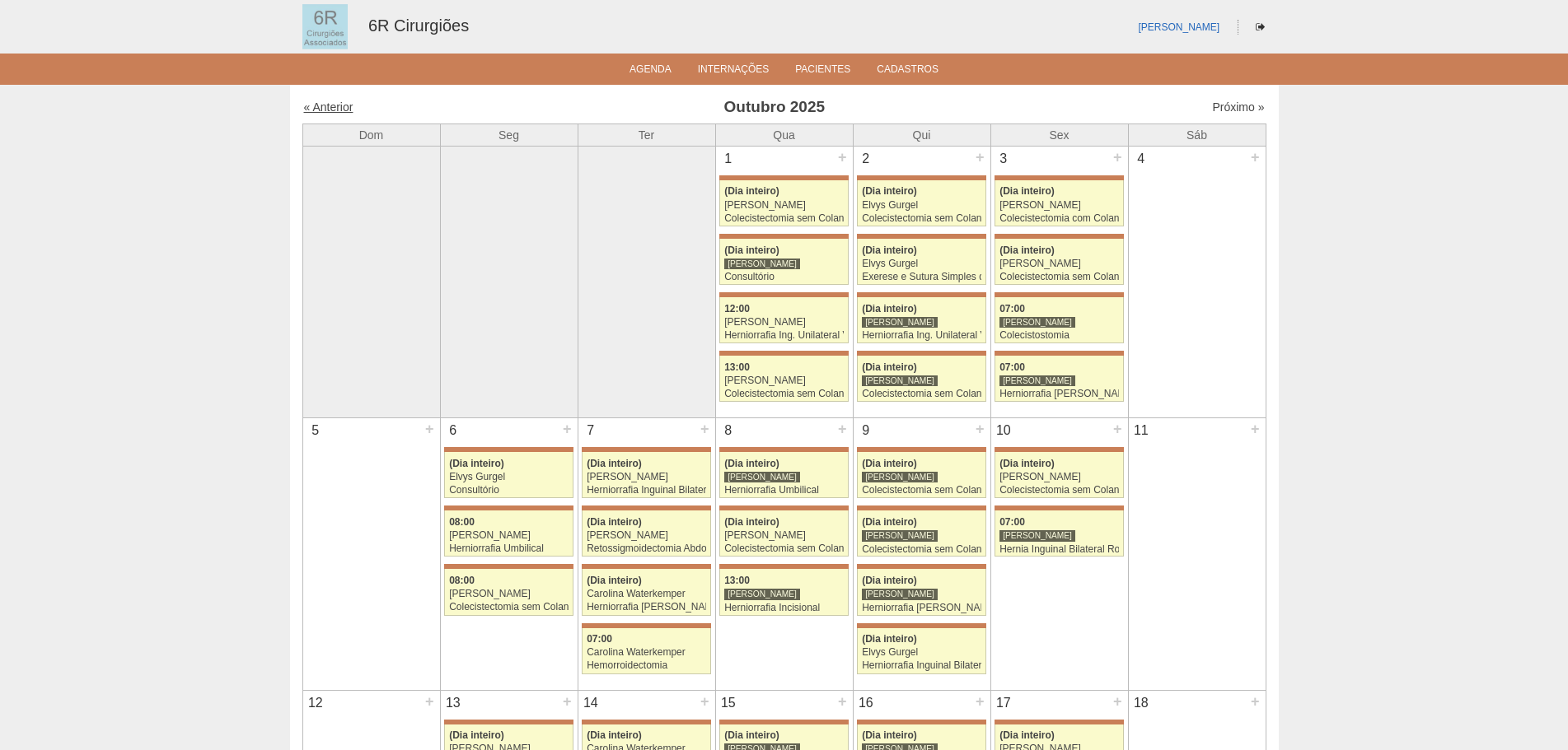
click at [347, 111] on link "« Anterior" at bounding box center [329, 107] width 50 height 13
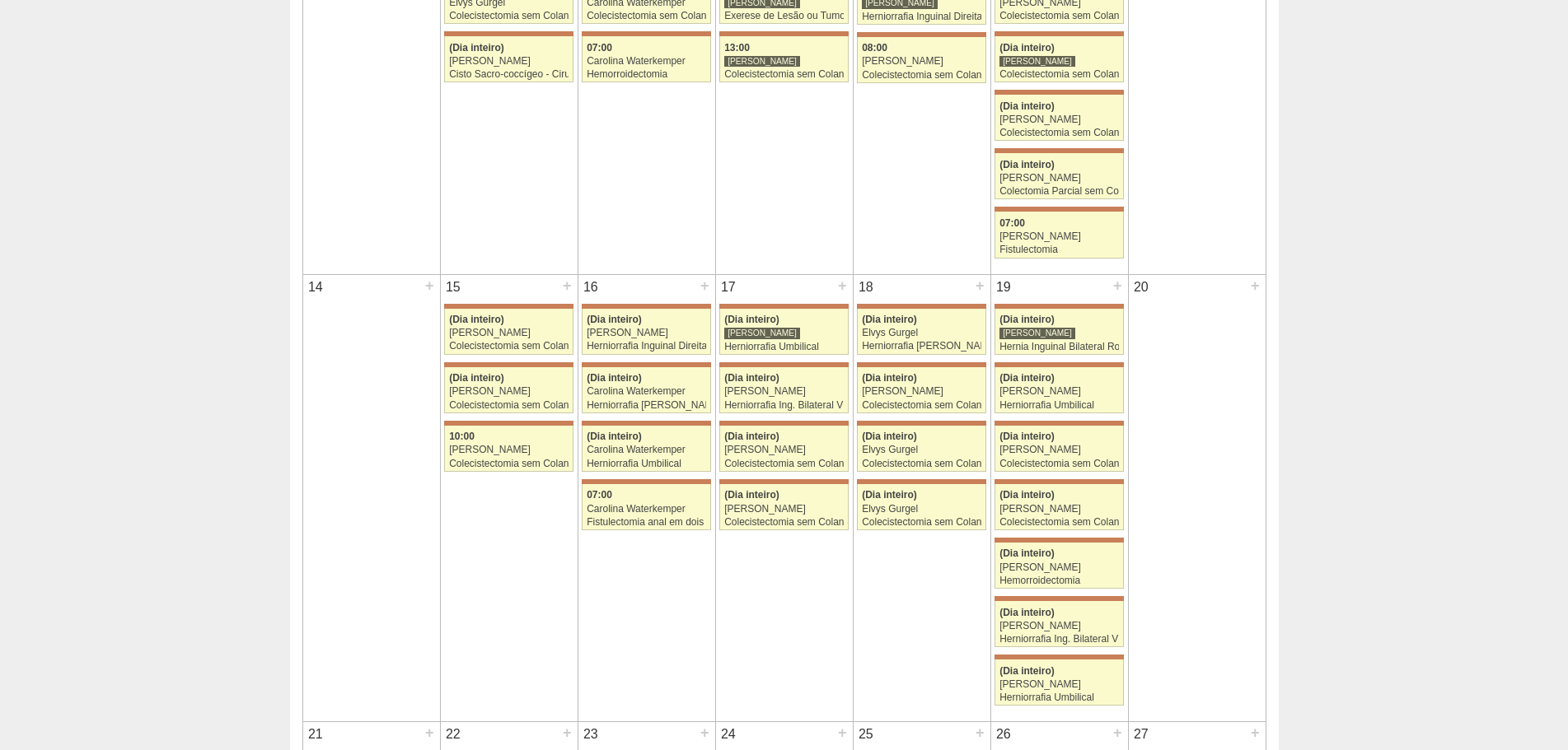
scroll to position [659, 0]
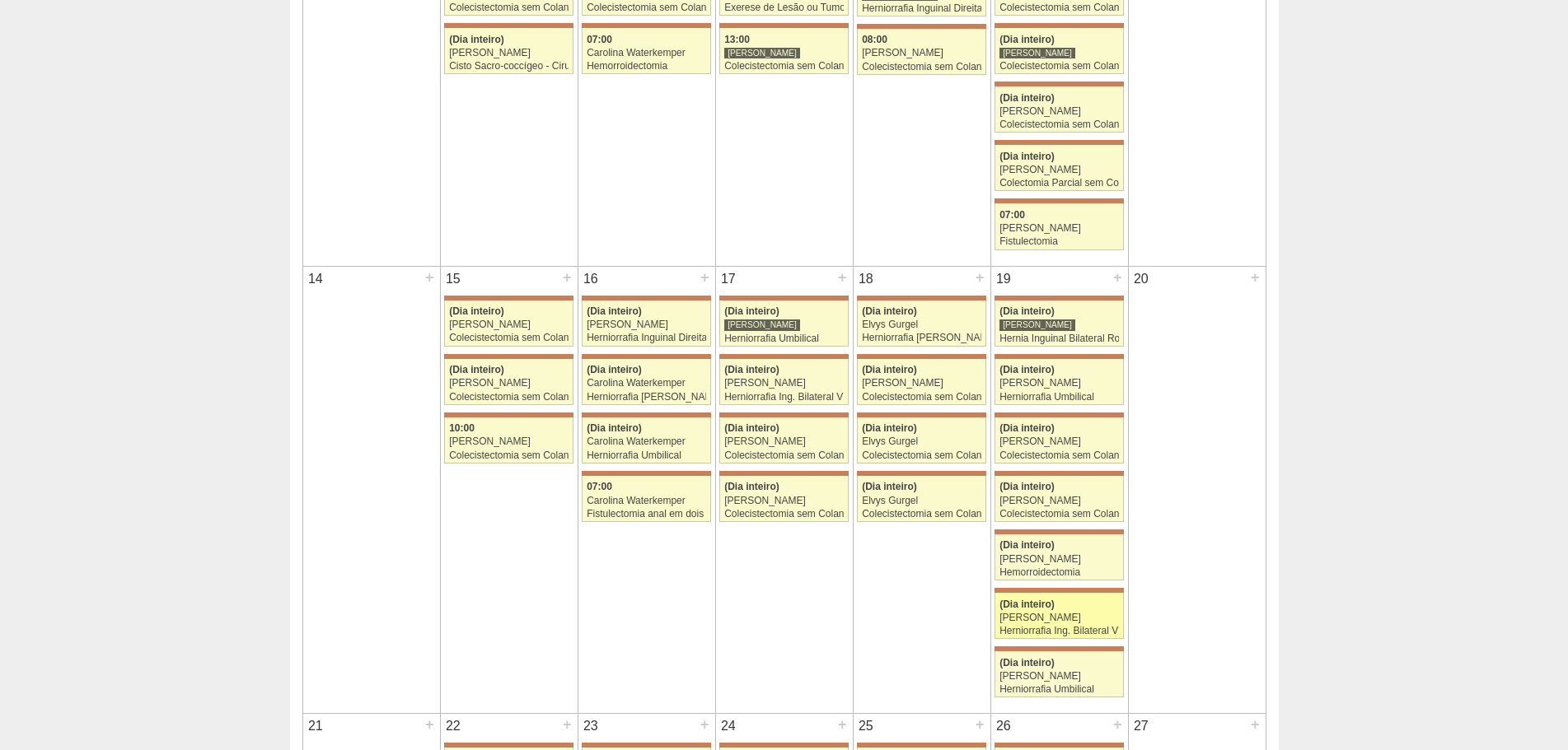
click at [1058, 613] on div "[PERSON_NAME]" at bounding box center [1058, 618] width 120 height 11
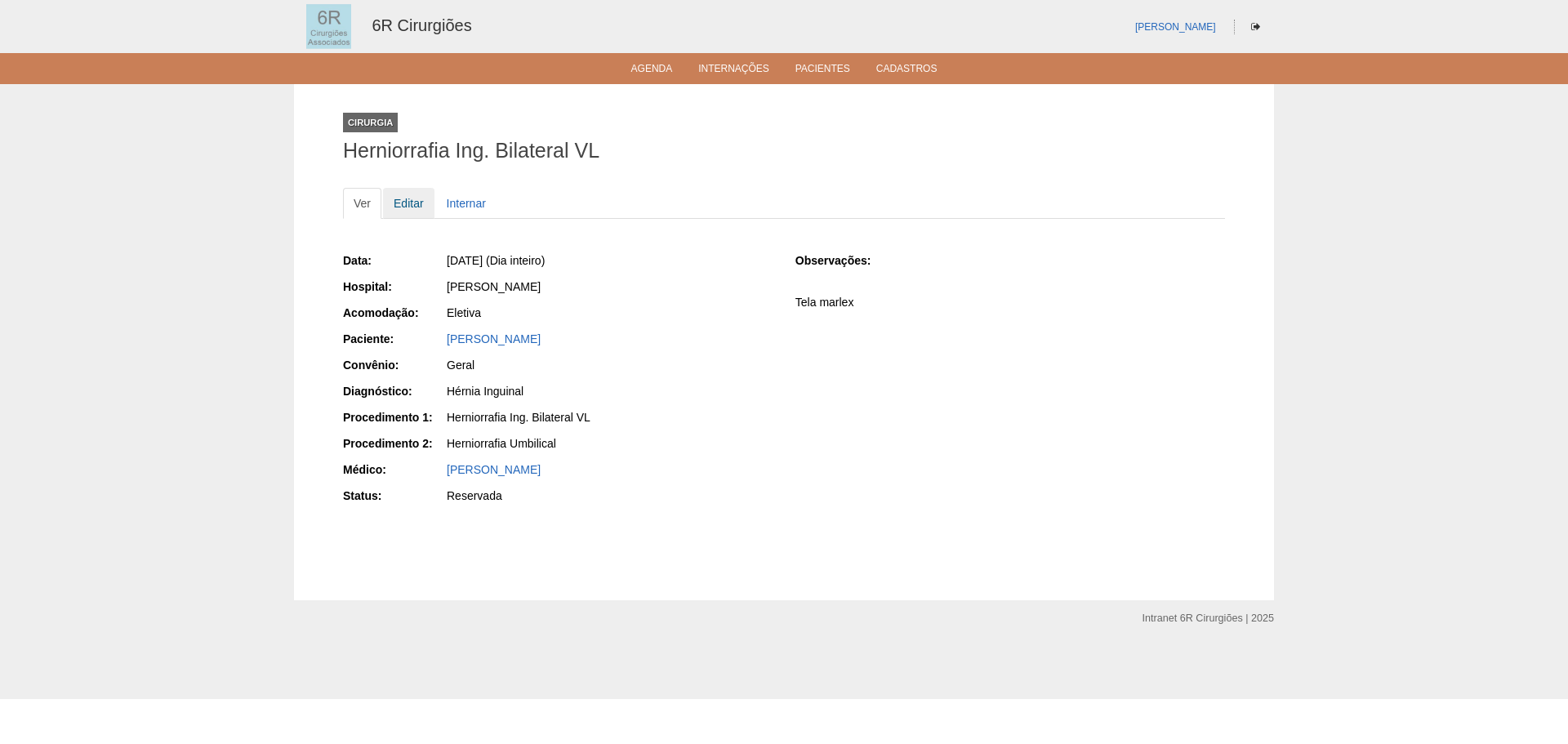
click at [412, 210] on link "Editar" at bounding box center [409, 203] width 51 height 31
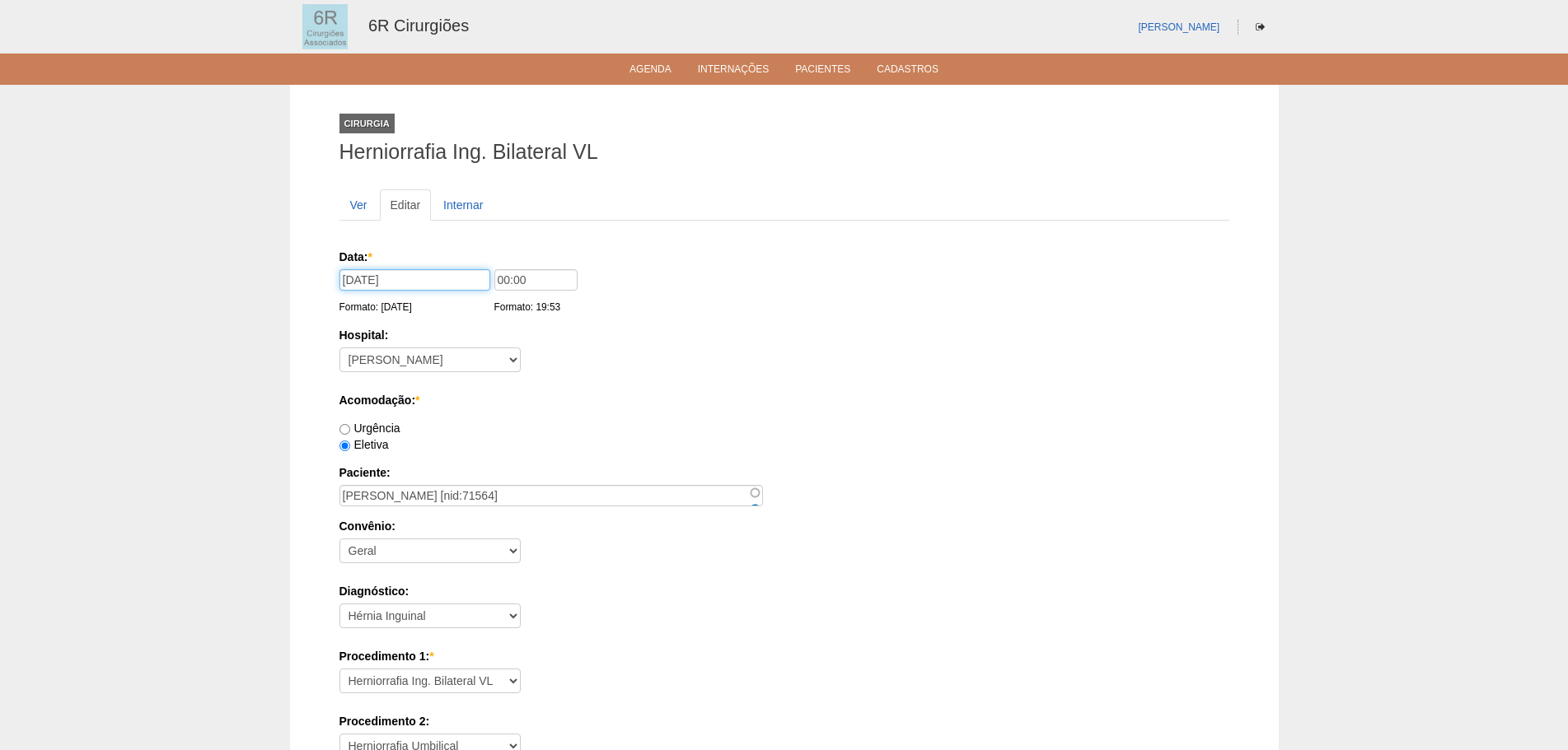
click at [470, 287] on input "19/09/2025" at bounding box center [415, 280] width 151 height 21
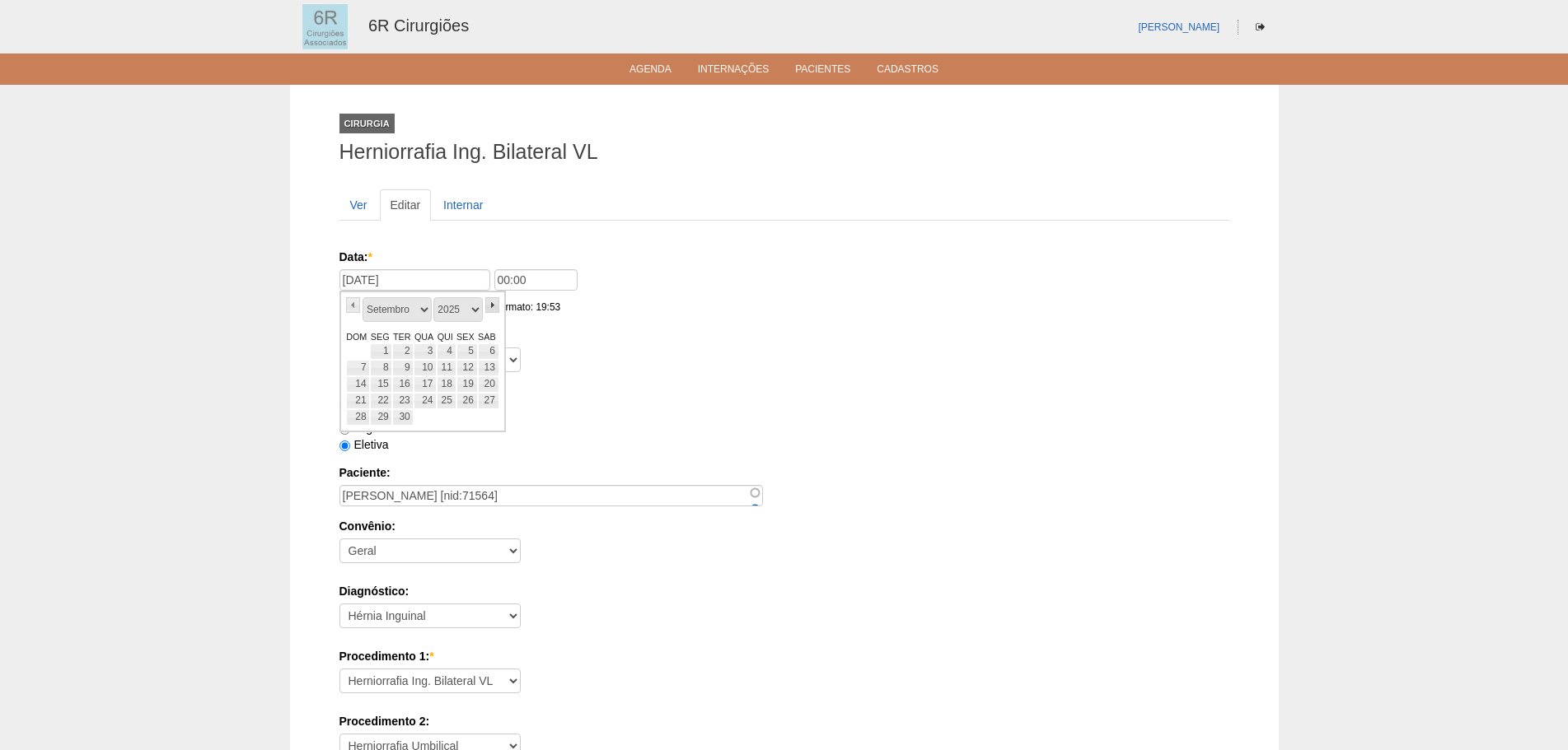
click at [497, 303] on link "»" at bounding box center [492, 305] width 14 height 15
click at [473, 365] on link "10" at bounding box center [467, 367] width 21 height 16
type input "10/10/2025"
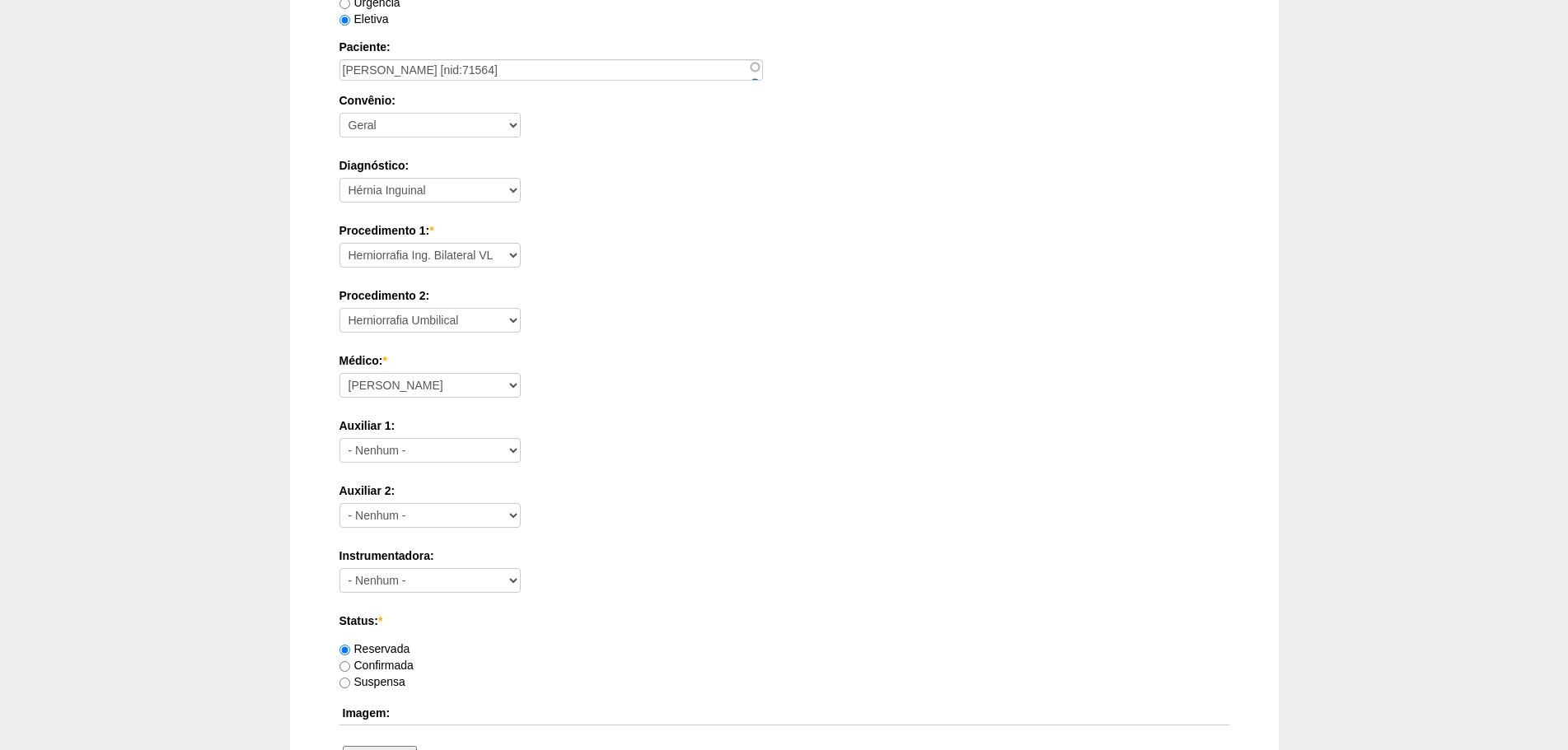
scroll to position [659, 0]
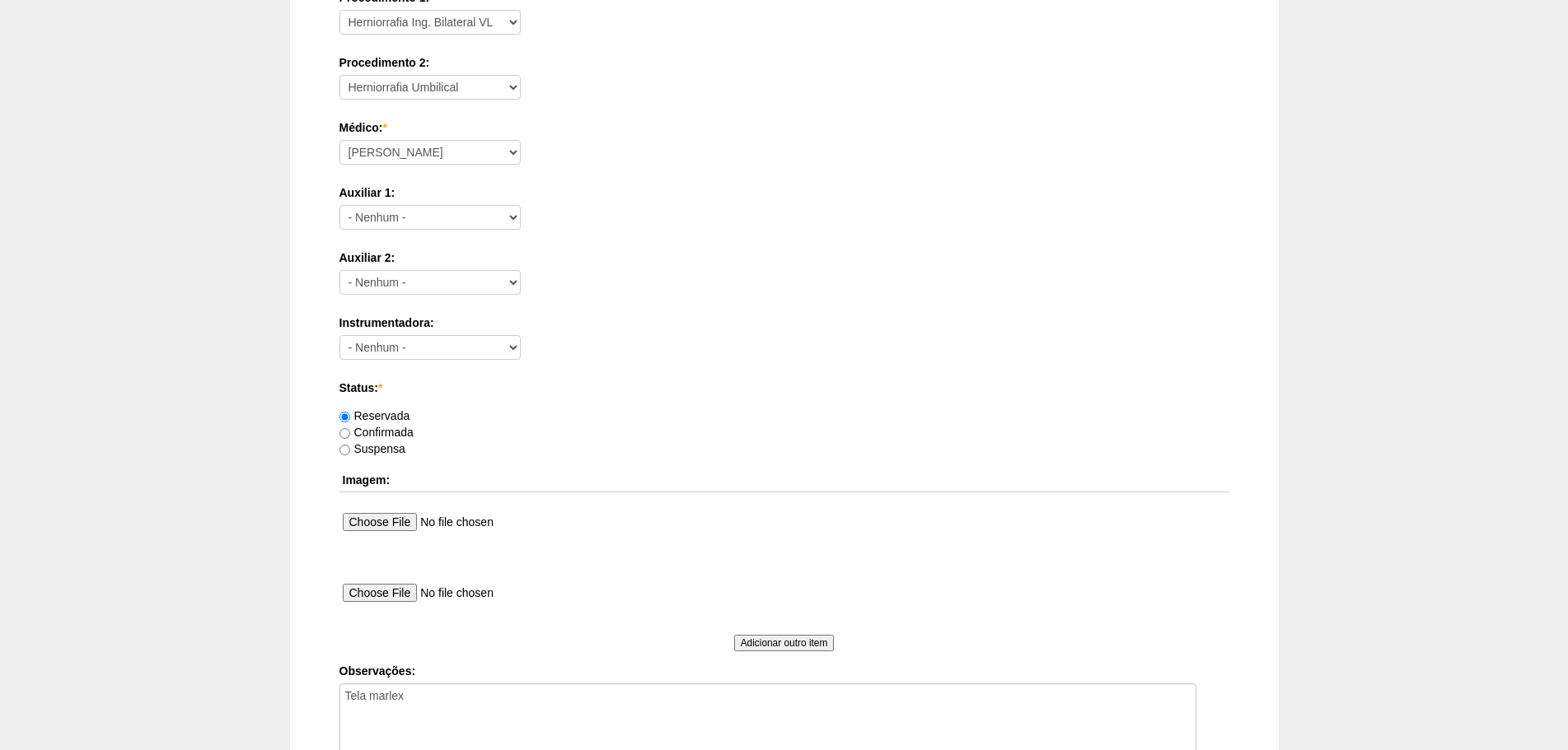
click at [380, 435] on label "Confirmada" at bounding box center [376, 432] width 74 height 13
click at [350, 435] on input "Confirmada" at bounding box center [344, 433] width 11 height 11
radio input "true"
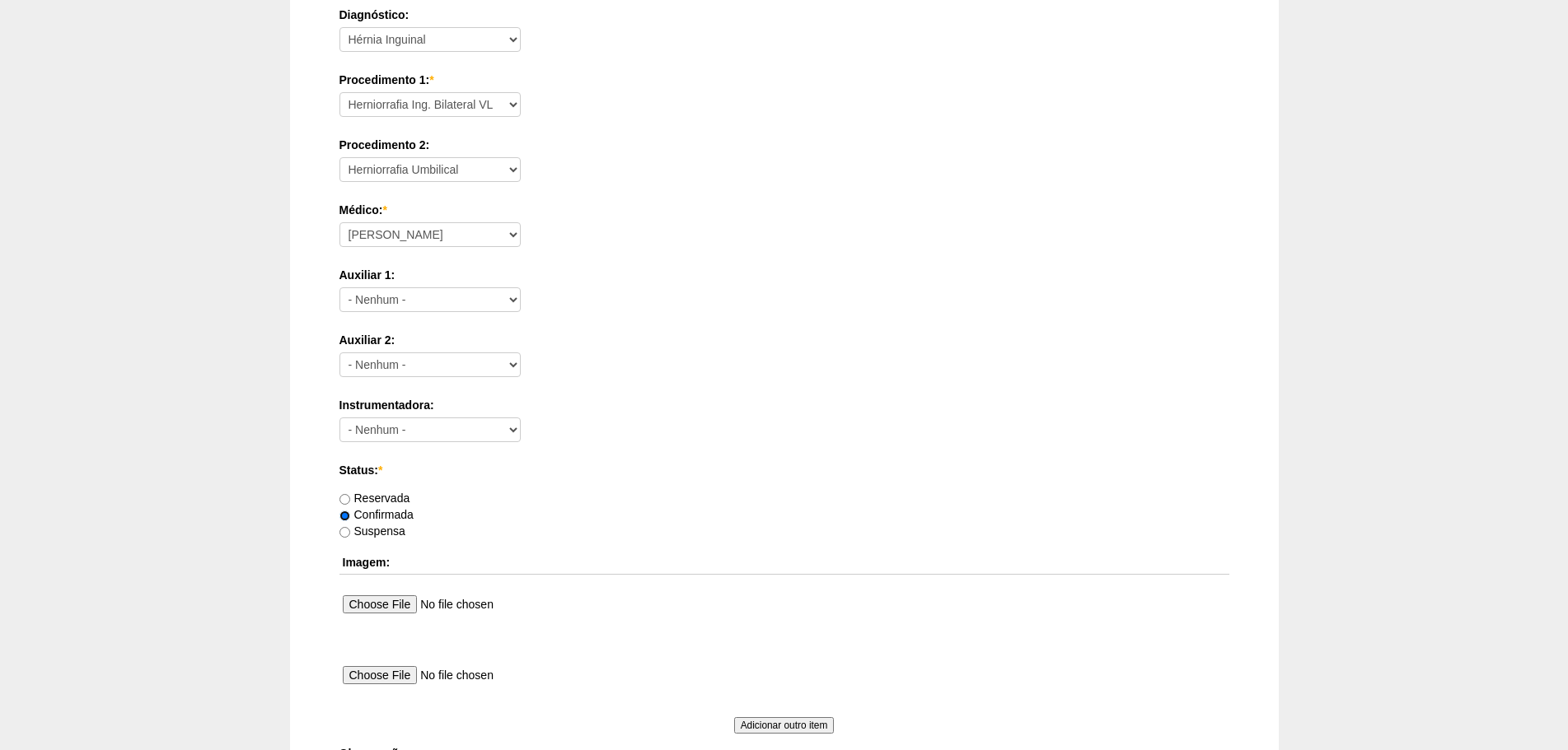
scroll to position [892, 0]
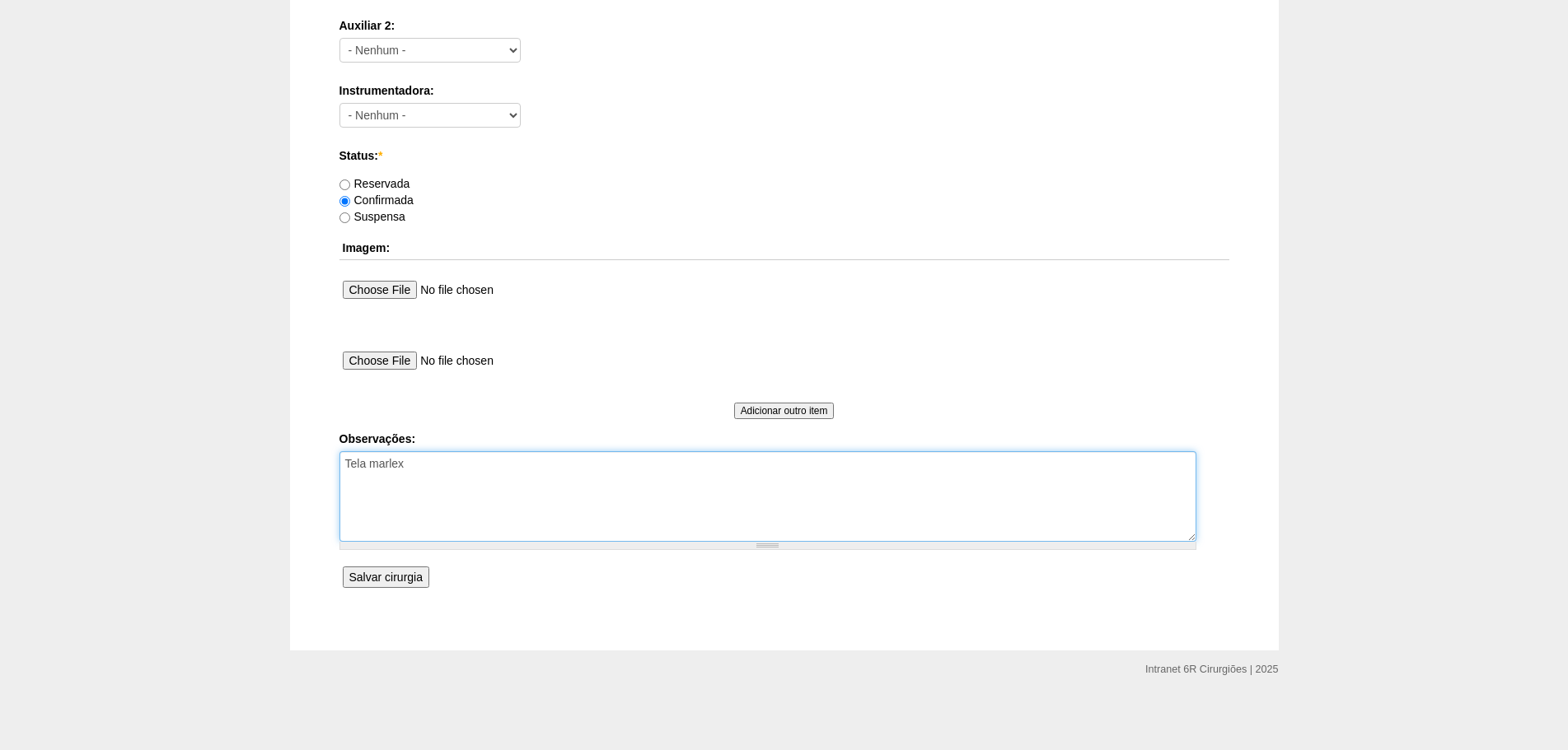
click at [595, 483] on textarea "Tela marlex" at bounding box center [767, 496] width 856 height 91
click at [528, 472] on textarea "Tela marlex" at bounding box center [767, 496] width 856 height 91
type textarea "Tela marlex REMARCADO DE 19/09 PARA COLOCAR PACIENTE QUE RECLAMOU NA OUVIDORIA"
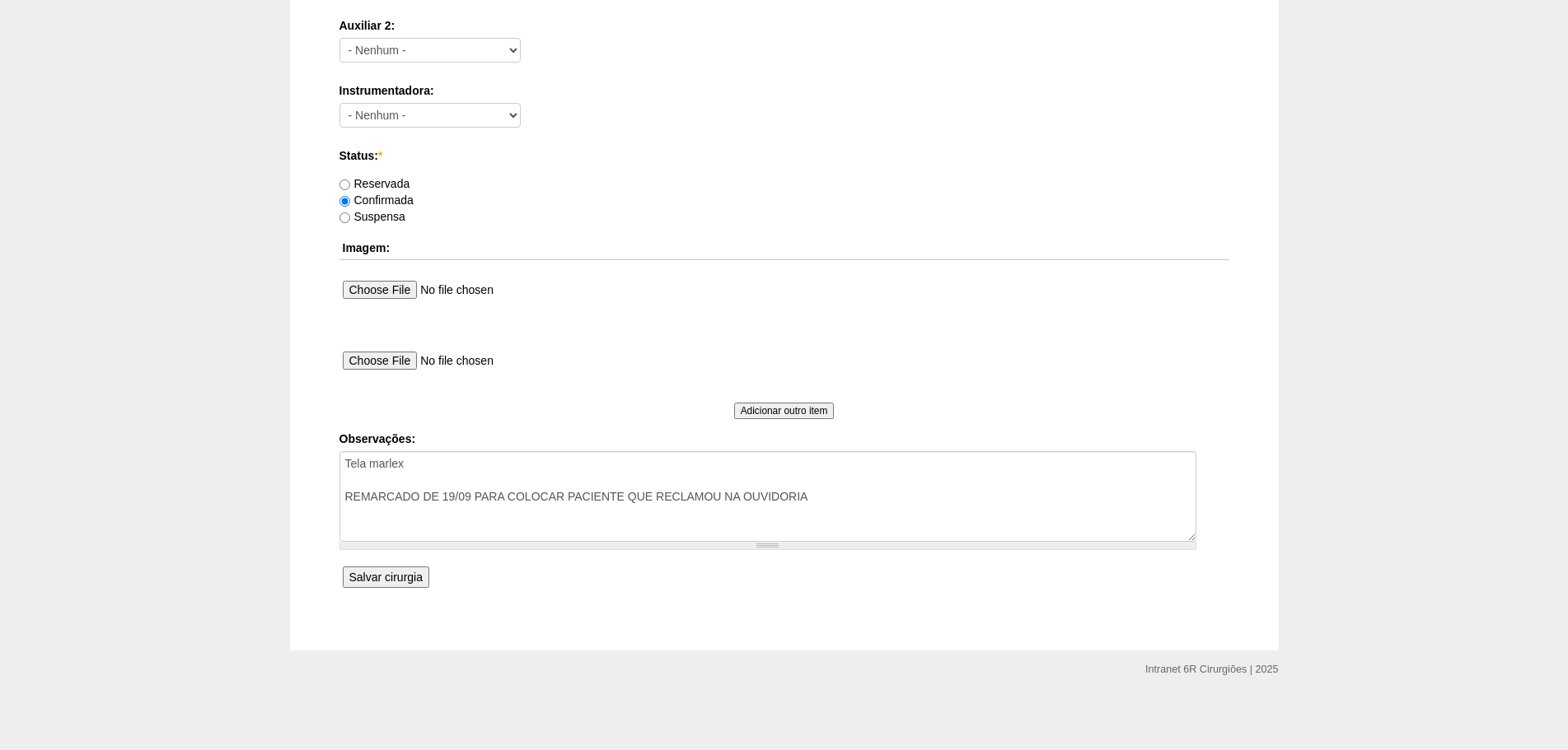
click at [386, 581] on input "Salvar cirurgia" at bounding box center [386, 577] width 86 height 21
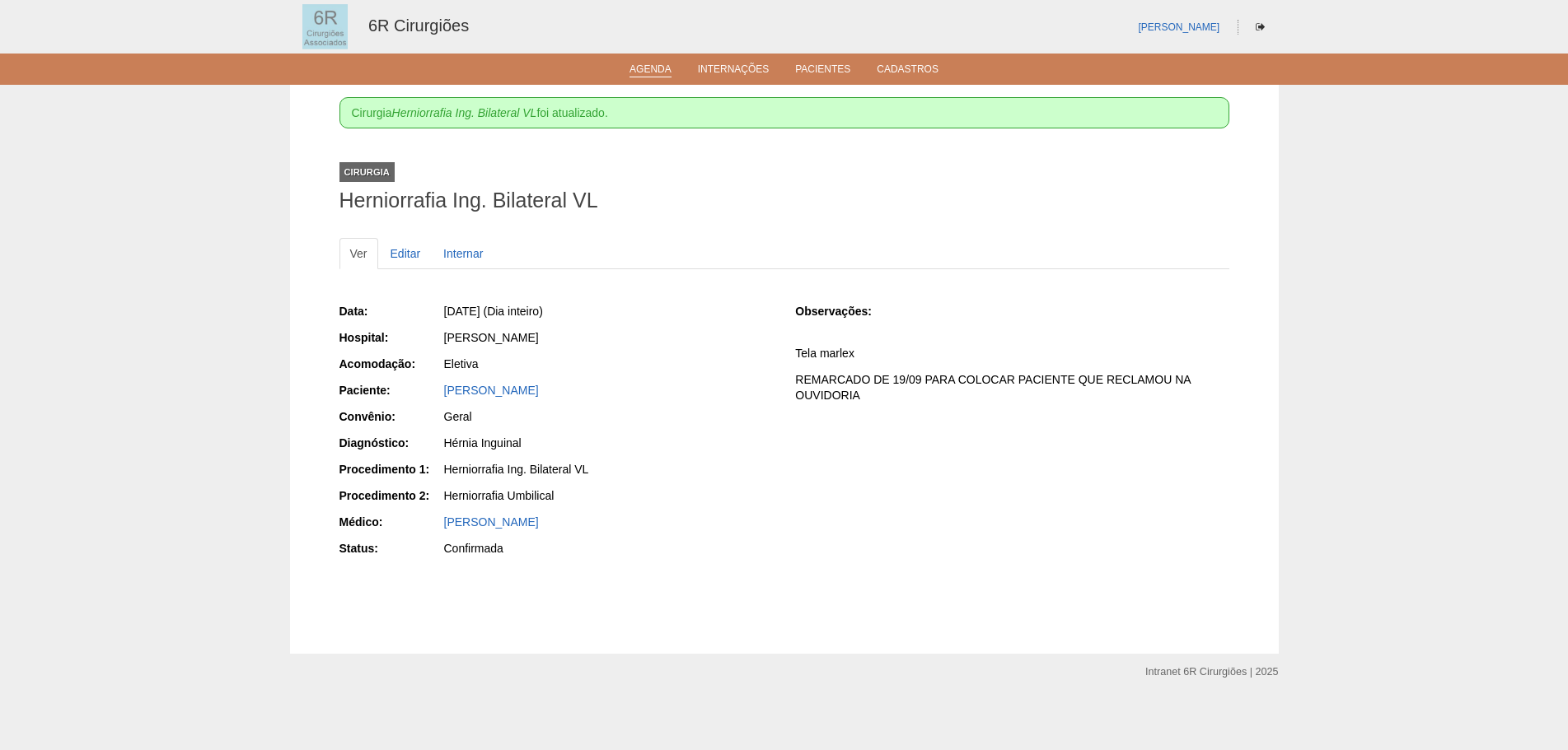
click at [670, 66] on link "Agenda" at bounding box center [651, 70] width 42 height 14
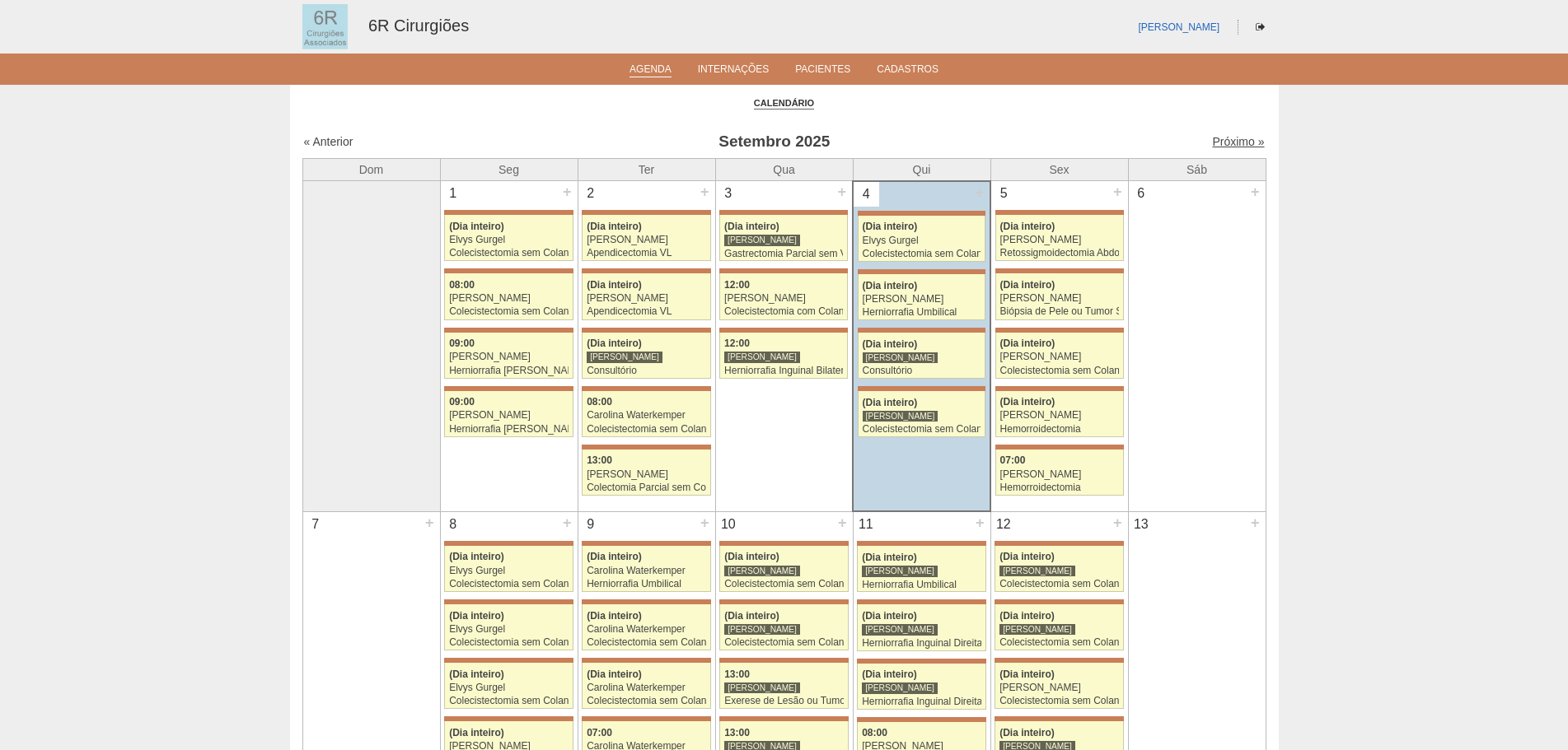
click at [1215, 137] on link "Próximo »" at bounding box center [1238, 142] width 52 height 13
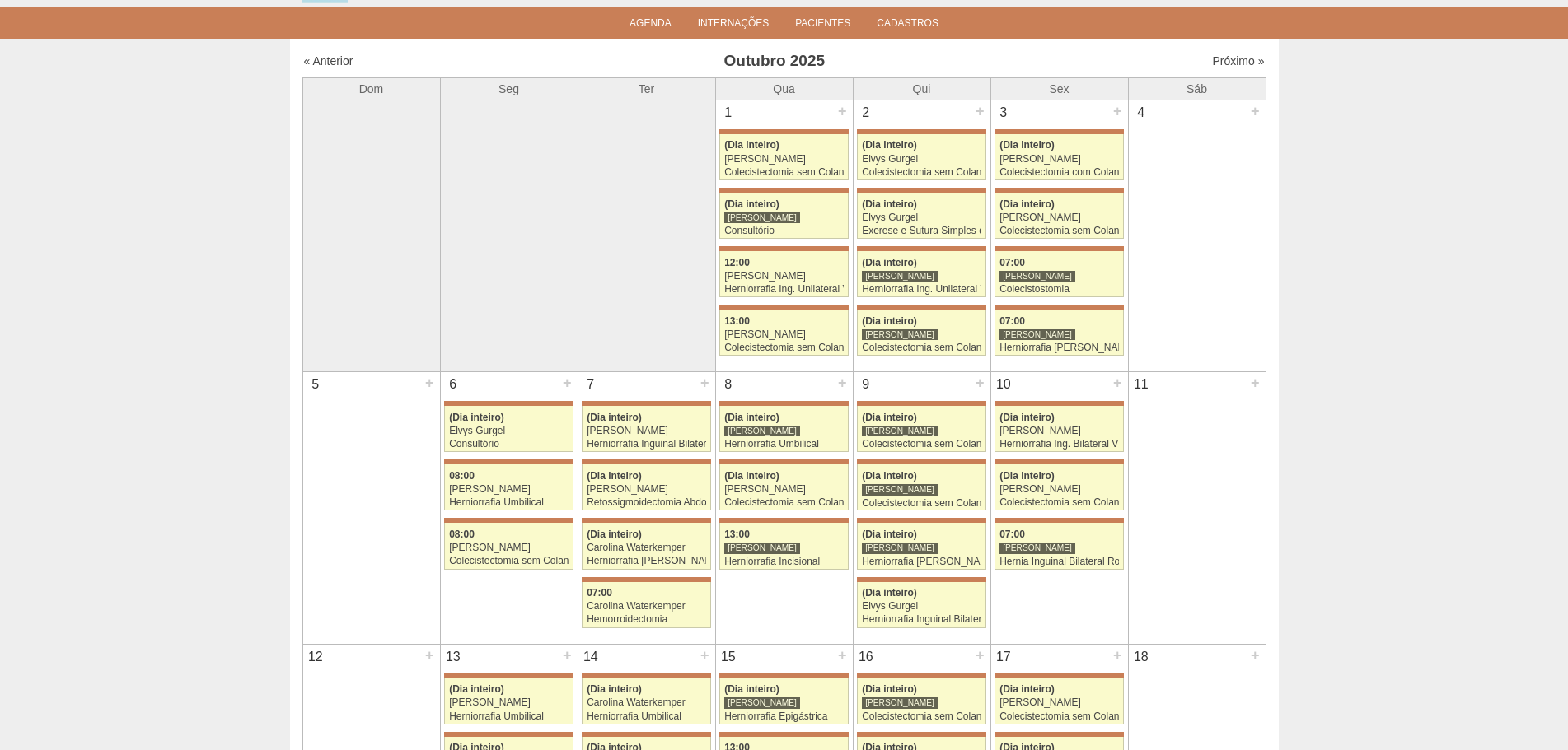
scroll to position [82, 0]
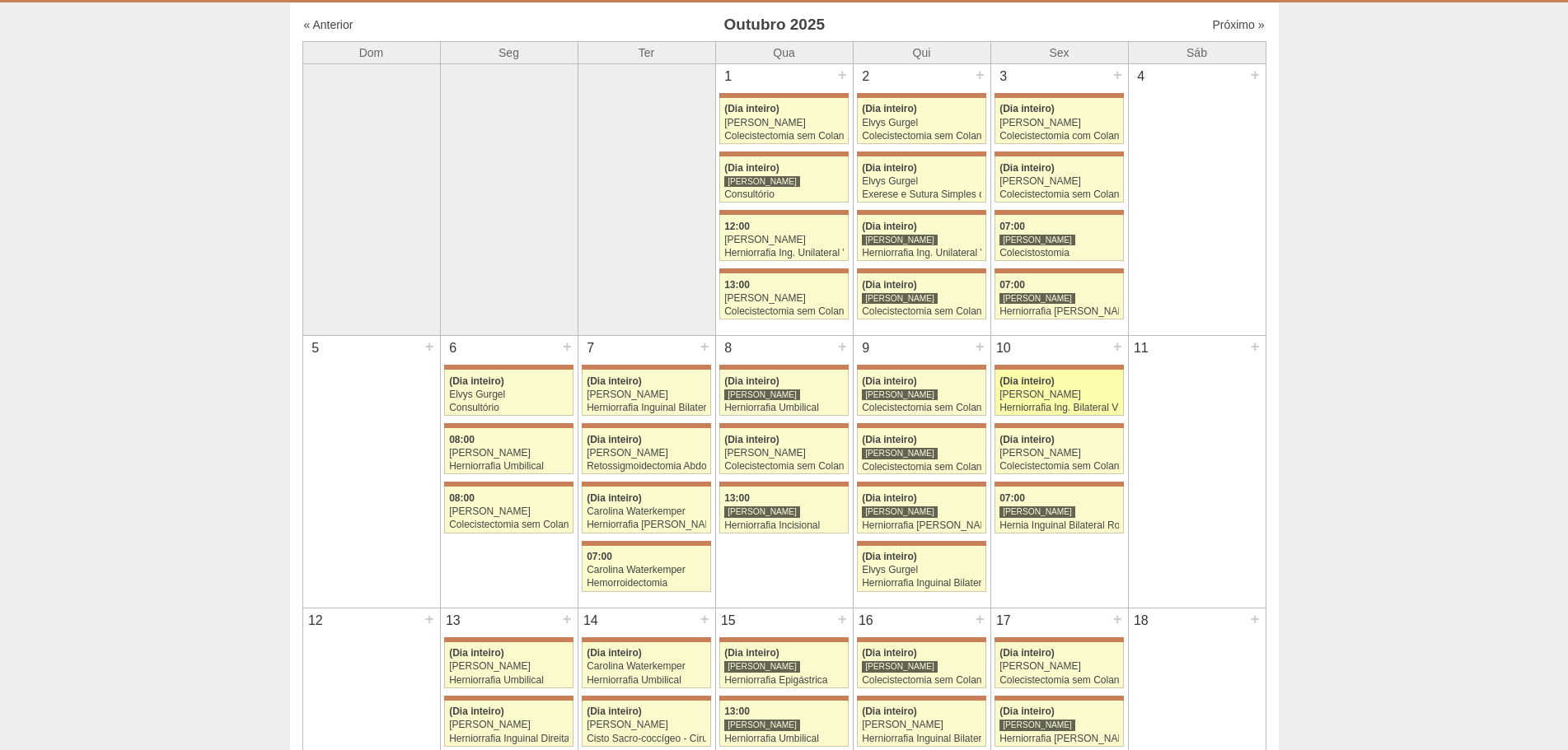
click at [1117, 391] on div "[PERSON_NAME]" at bounding box center [1058, 394] width 120 height 11
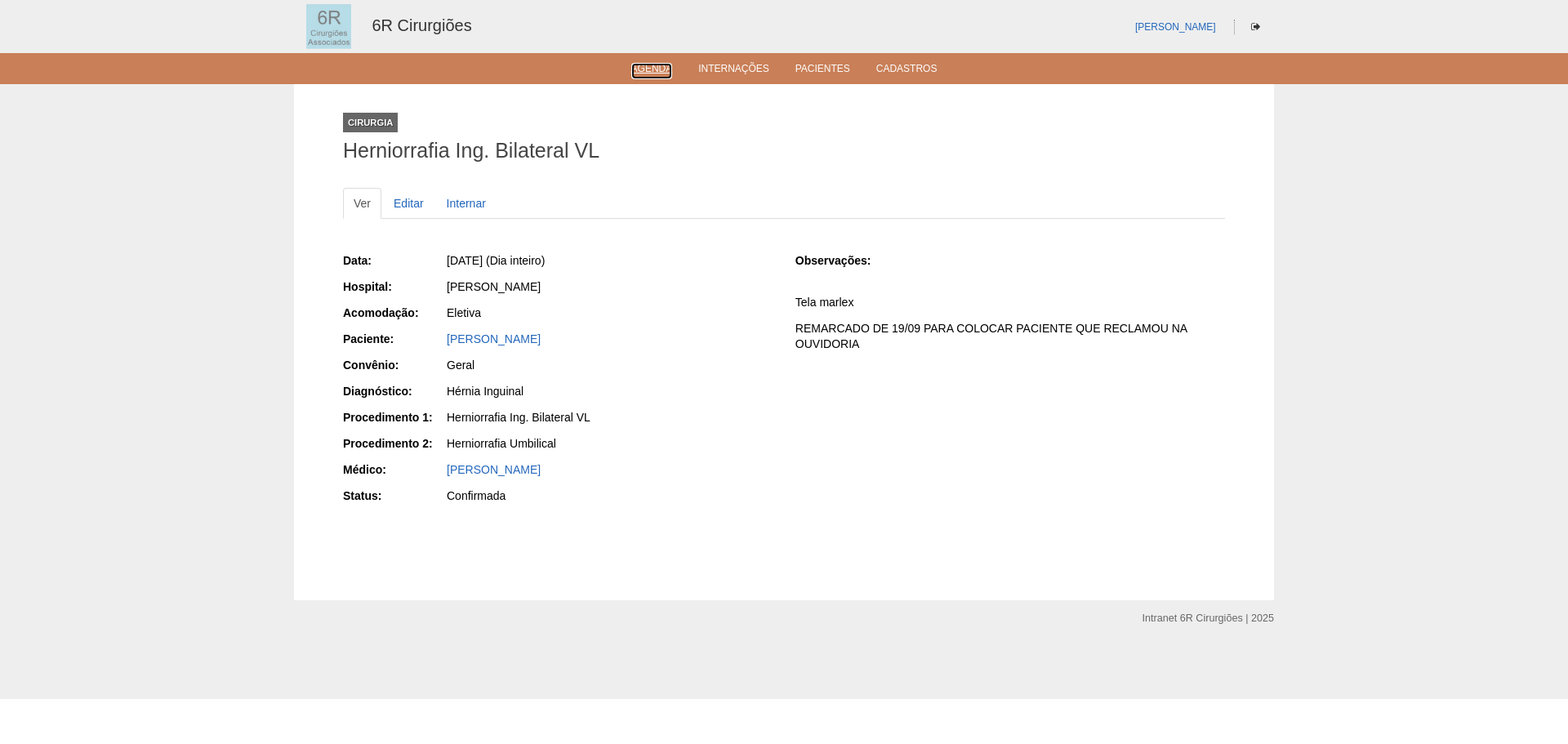
click at [667, 78] on ul "Agenda Internações Pacientes Cadastros" at bounding box center [784, 68] width 1568 height 31
click at [654, 73] on link "Agenda" at bounding box center [653, 69] width 42 height 14
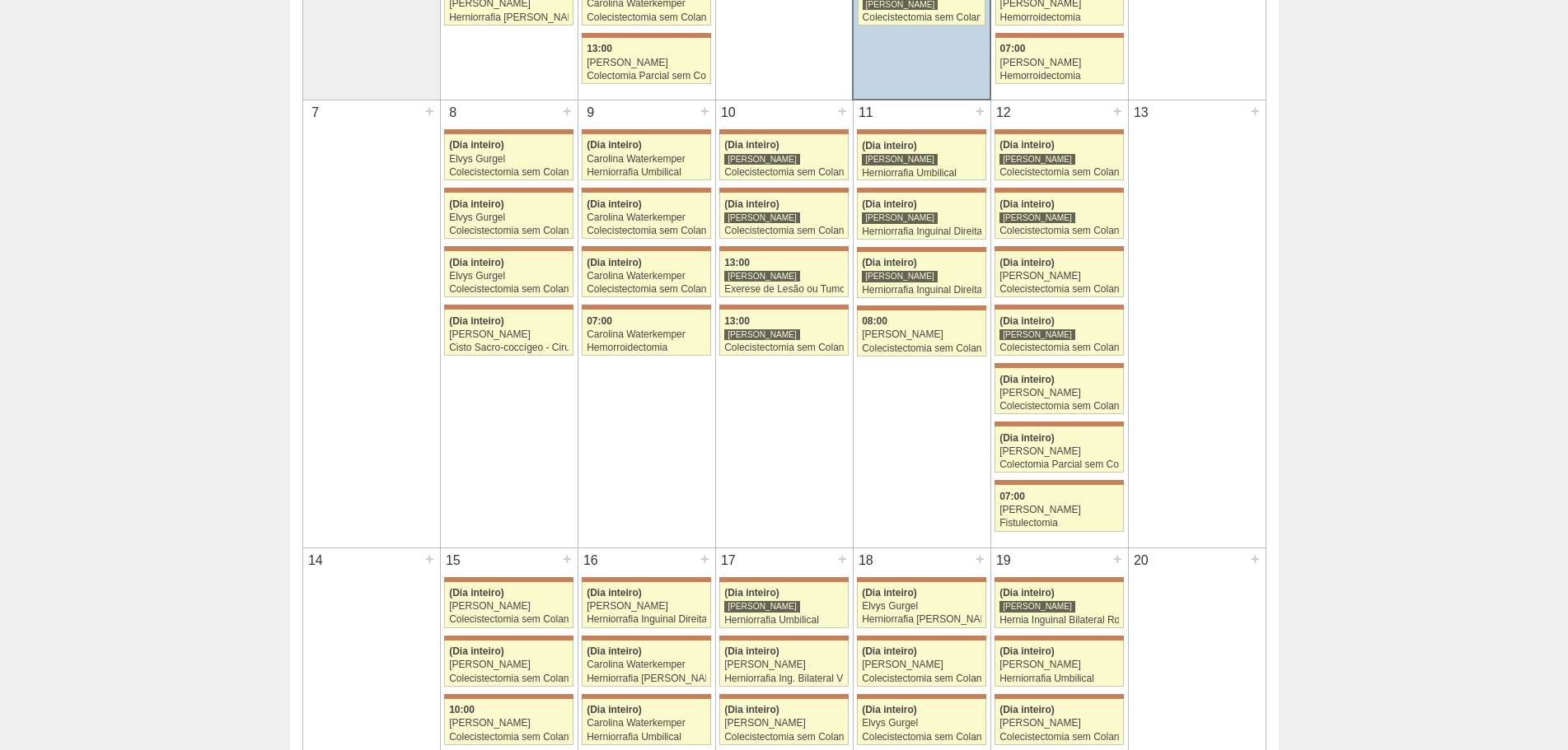
scroll to position [741, 0]
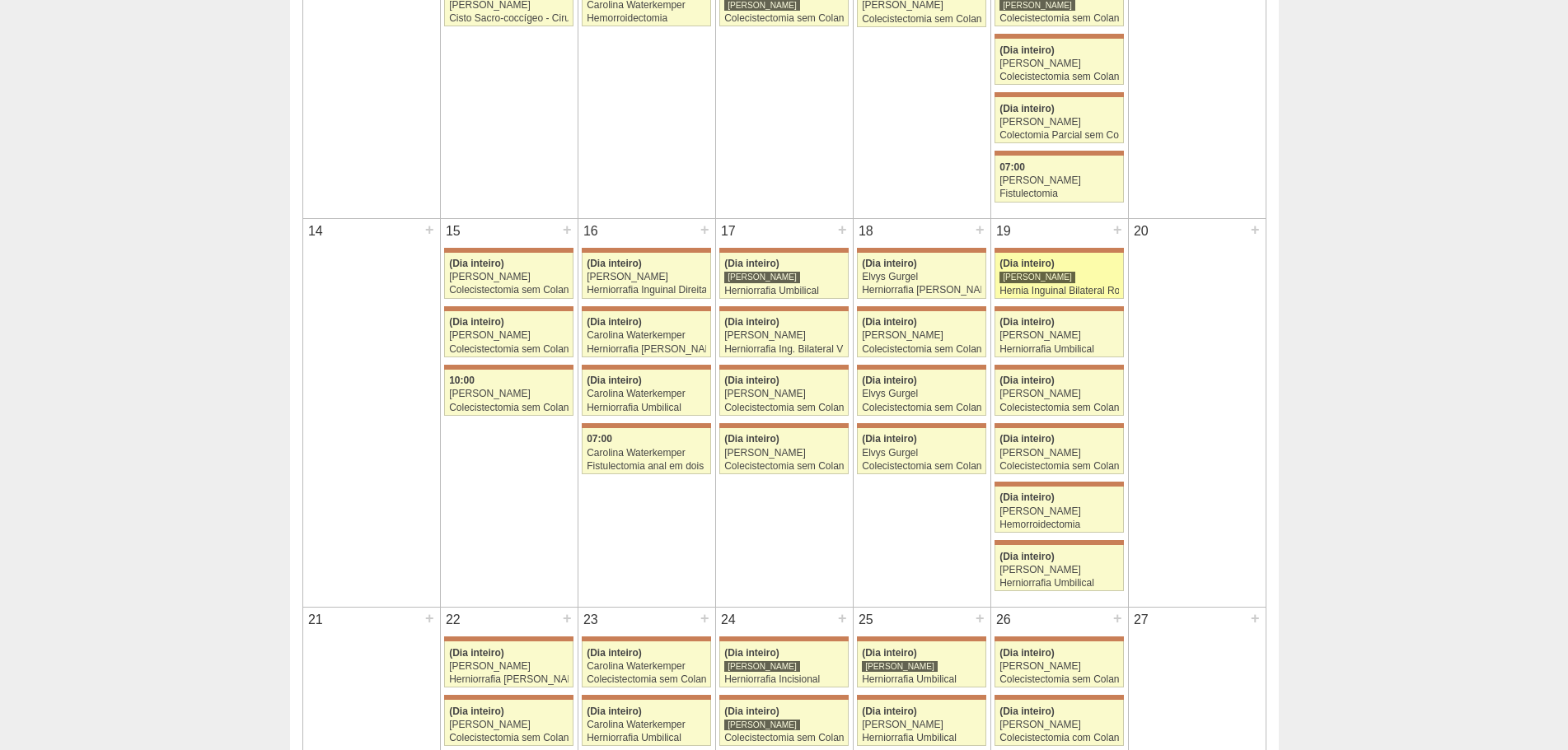
click at [1081, 296] on div "Hernia Inguinal Bilateral Robótica" at bounding box center [1058, 291] width 120 height 11
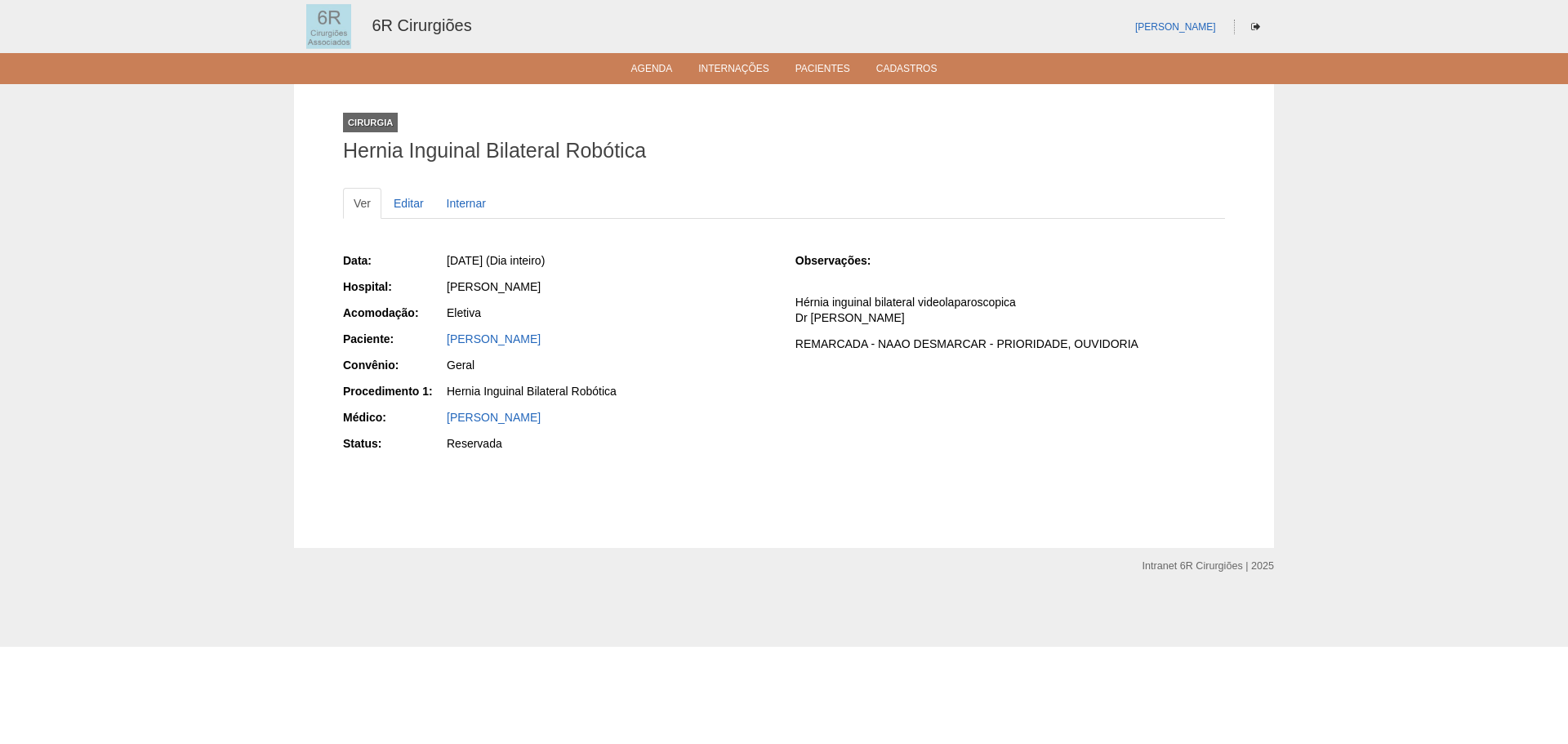
drag, startPoint x: 597, startPoint y: 338, endPoint x: 422, endPoint y: 344, distance: 175.1
click at [422, 344] on div "Paciente: [PERSON_NAME]" at bounding box center [558, 342] width 430 height 21
copy div "Paciente: [PERSON_NAME]"
click at [645, 70] on link "Agenda" at bounding box center [653, 69] width 42 height 14
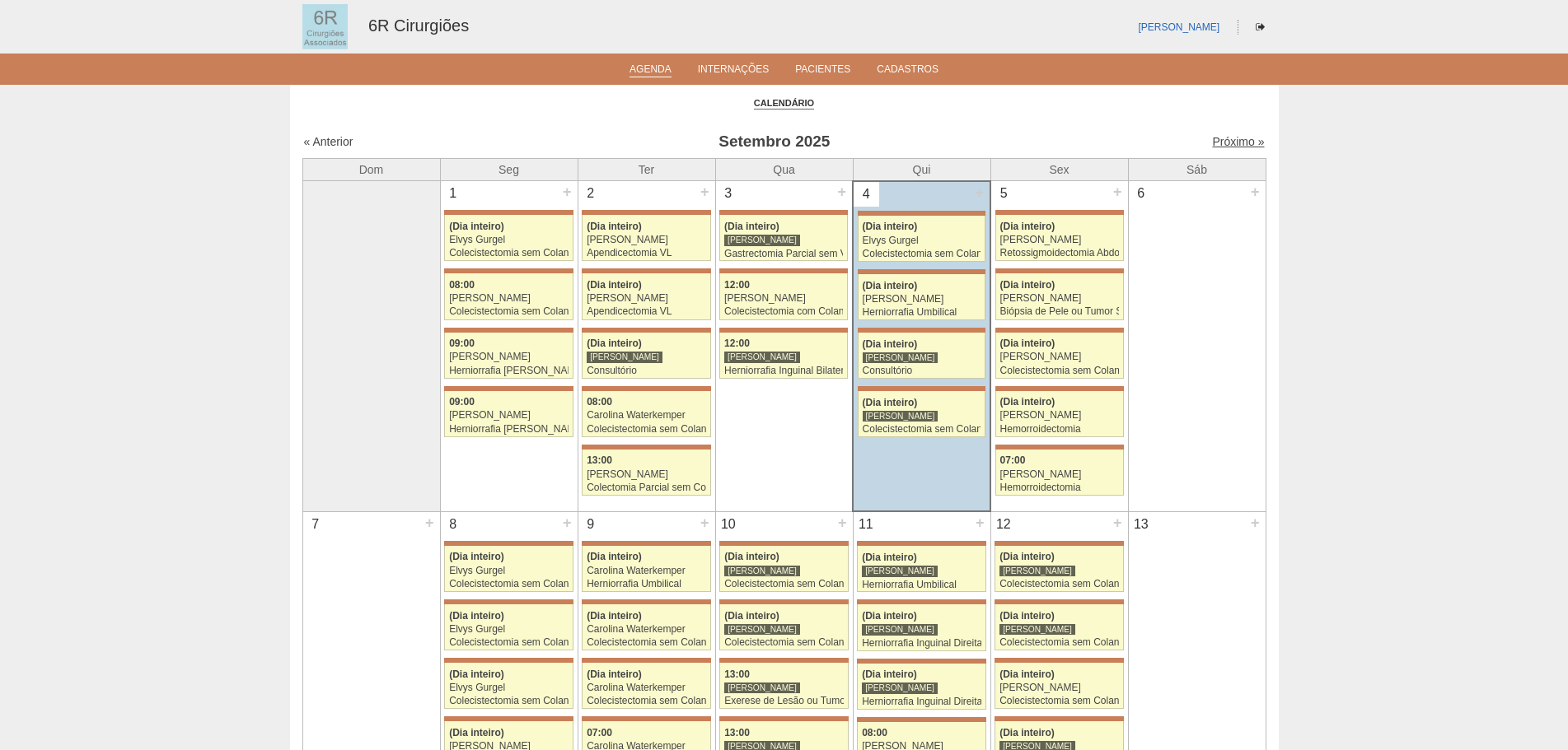
click at [1222, 148] on link "Próximo »" at bounding box center [1238, 142] width 52 height 13
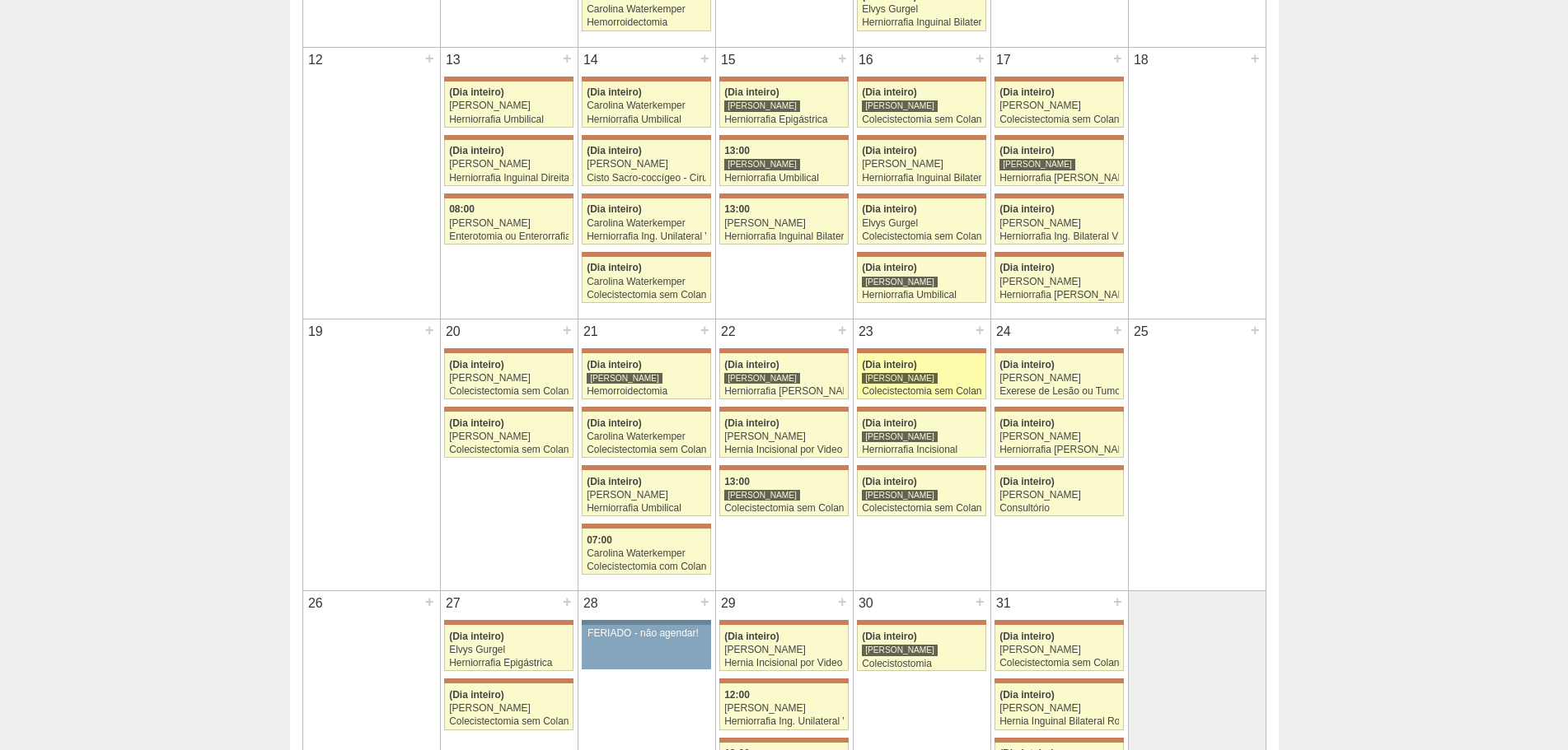
scroll to position [659, 0]
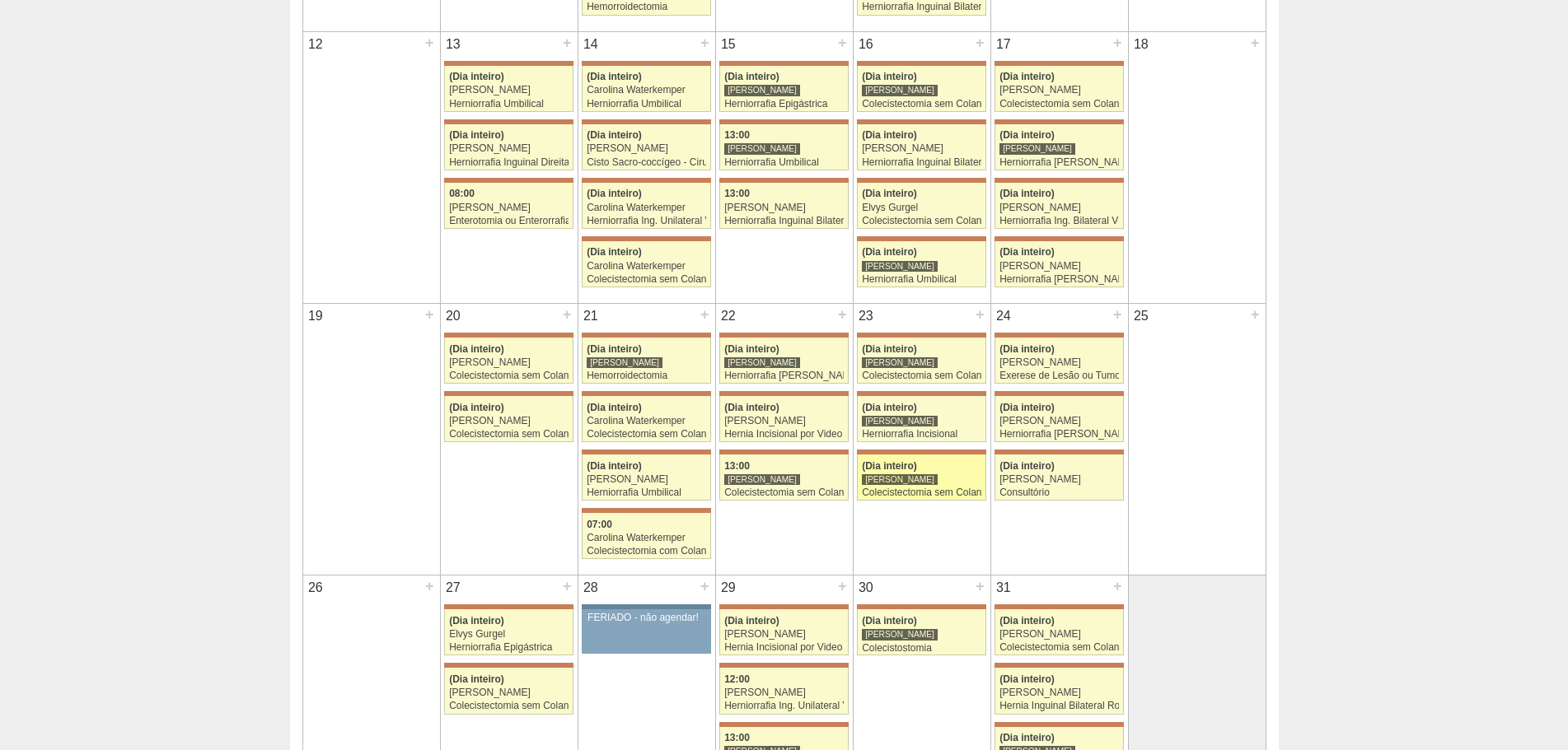
click at [886, 499] on link "71744 Bruno Bulisani (Dia inteiro) Bruno Bulisani Colecistectomia sem Colangiog…" at bounding box center [920, 477] width 128 height 46
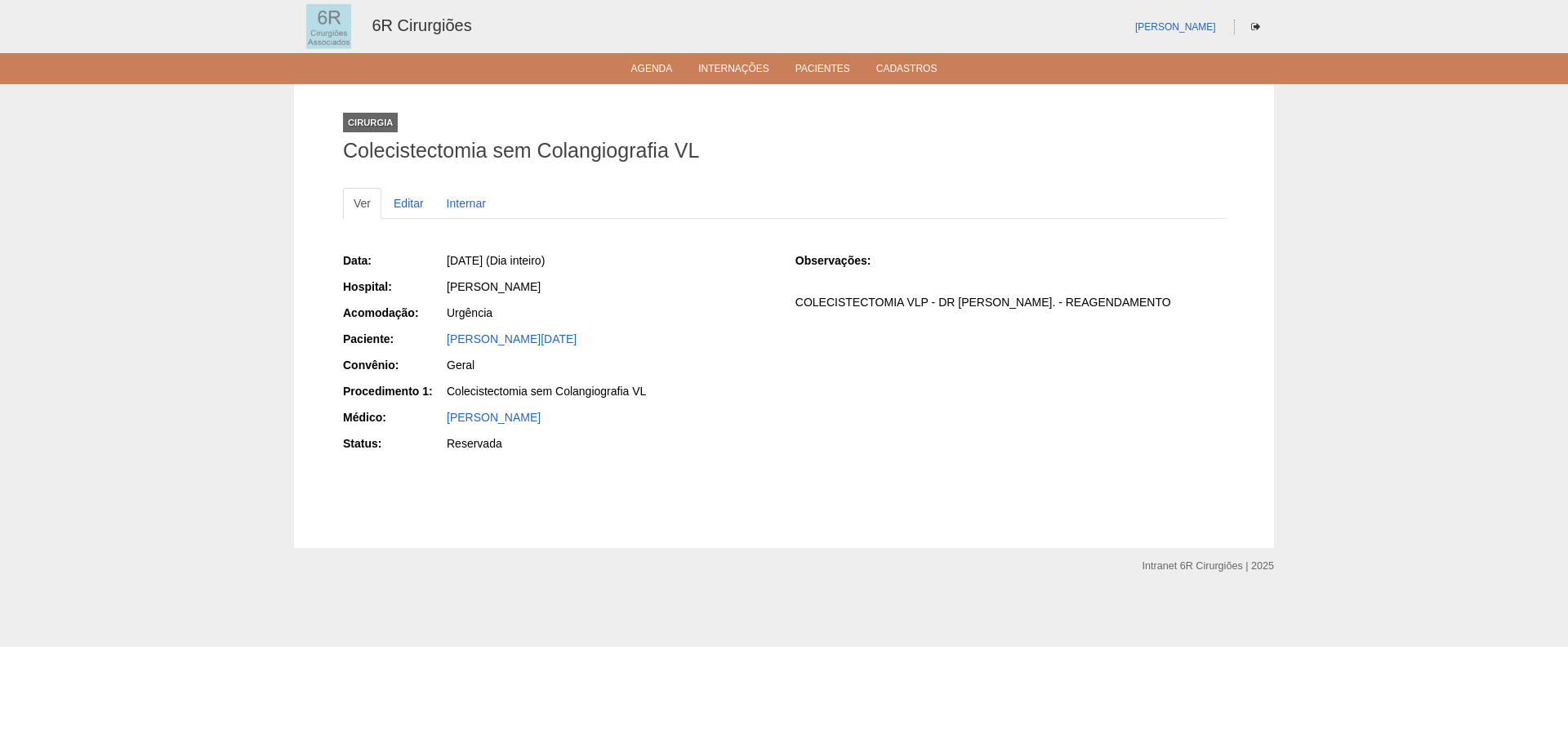
click at [687, 79] on ul "Agenda Internações Pacientes Cadastros" at bounding box center [784, 68] width 1568 height 31
click at [666, 74] on link "Agenda" at bounding box center [653, 69] width 42 height 14
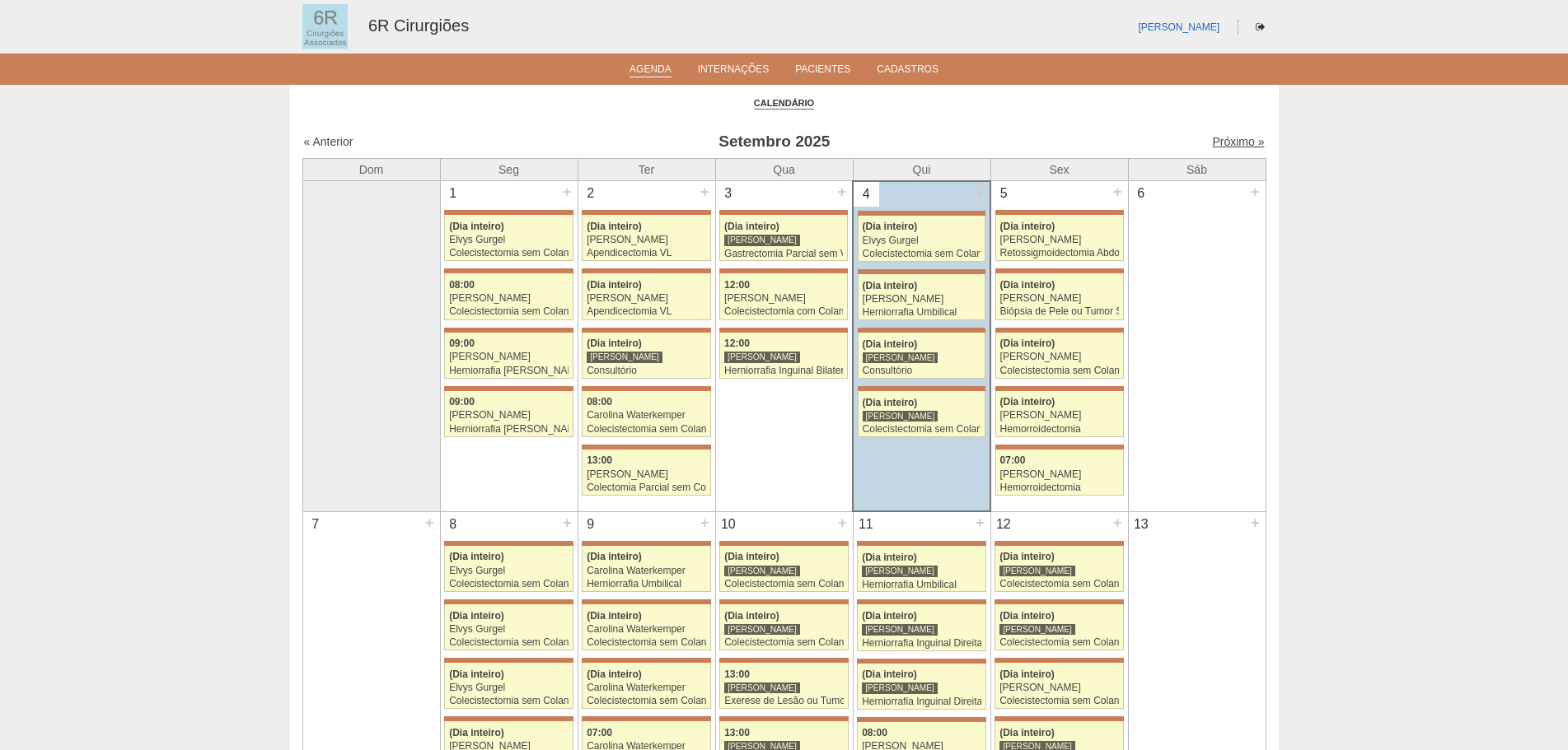
click at [1235, 143] on link "Próximo »" at bounding box center [1238, 142] width 52 height 13
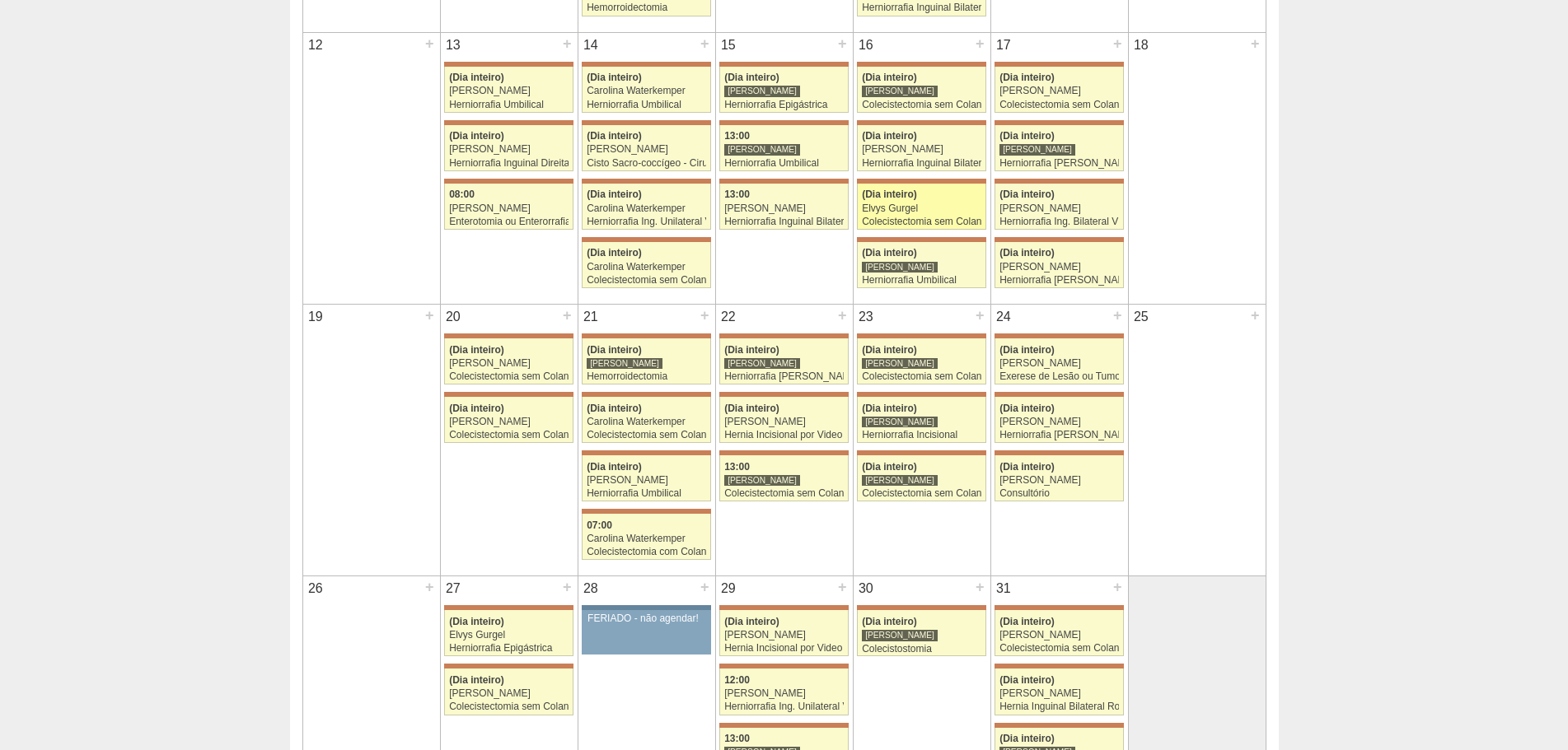
scroll to position [659, 0]
click at [919, 489] on div "Colecistectomia sem Colangiografia VL" at bounding box center [921, 493] width 120 height 11
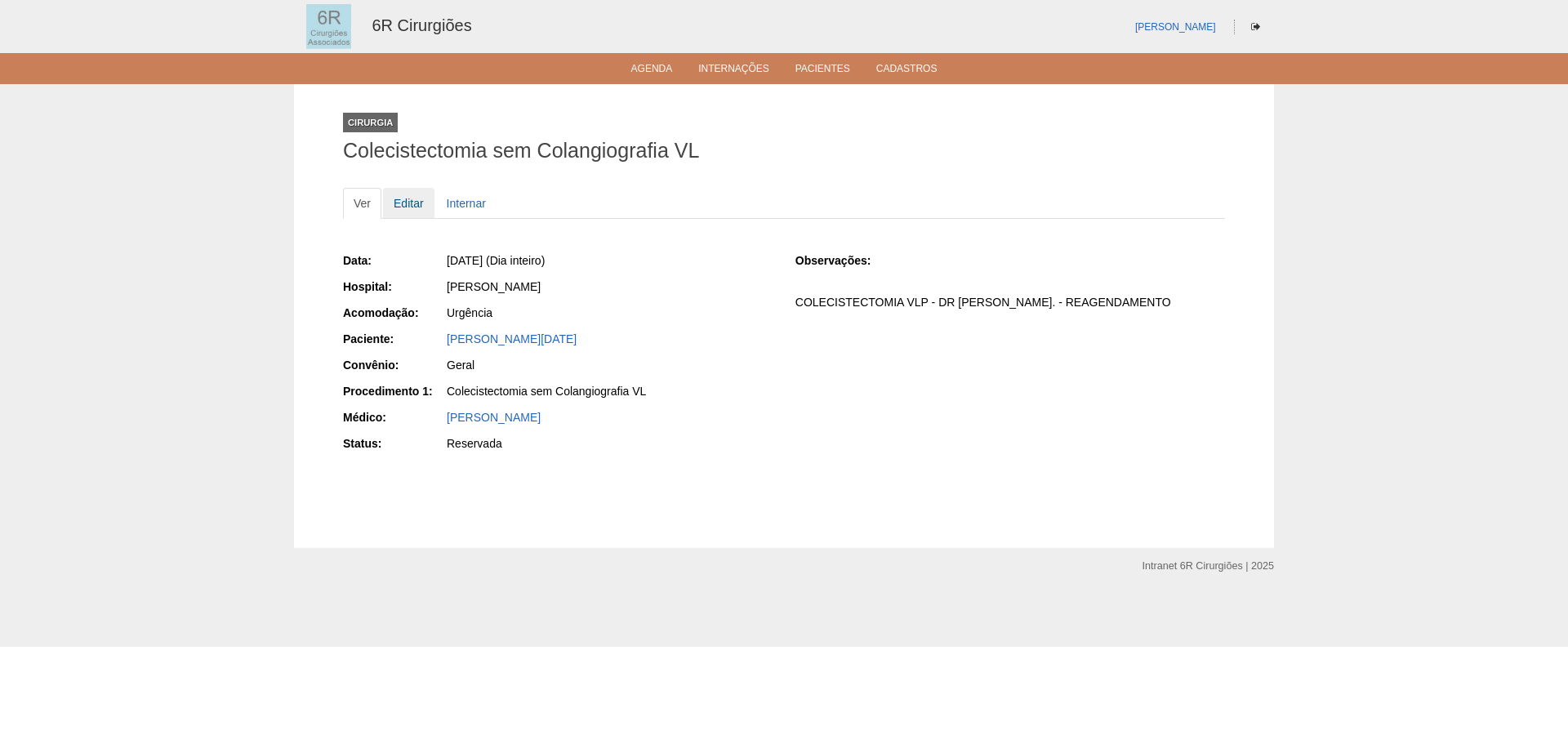
click at [401, 203] on link "Editar" at bounding box center [409, 203] width 51 height 31
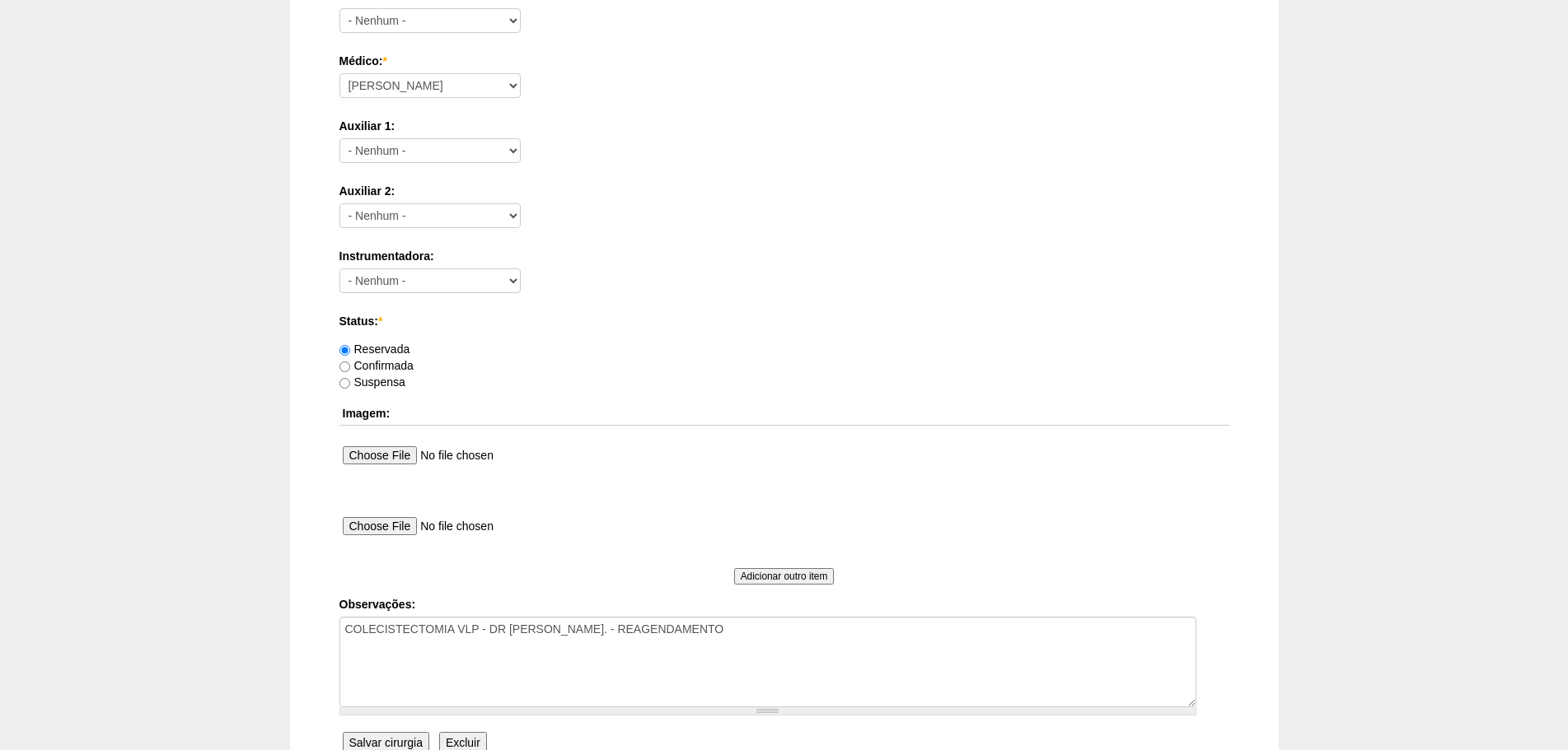
scroll to position [892, 0]
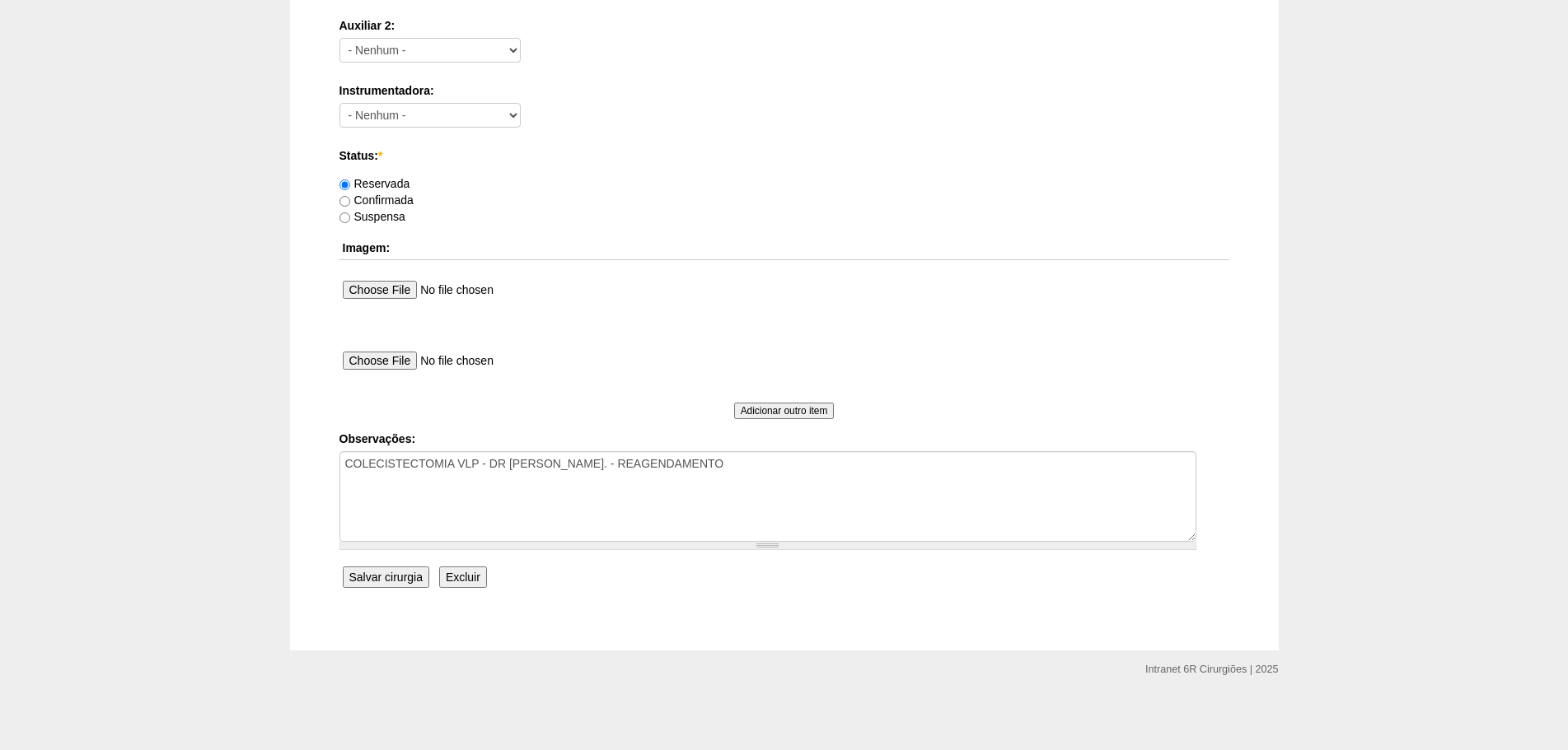
click at [480, 569] on input "Excluir" at bounding box center [463, 577] width 48 height 21
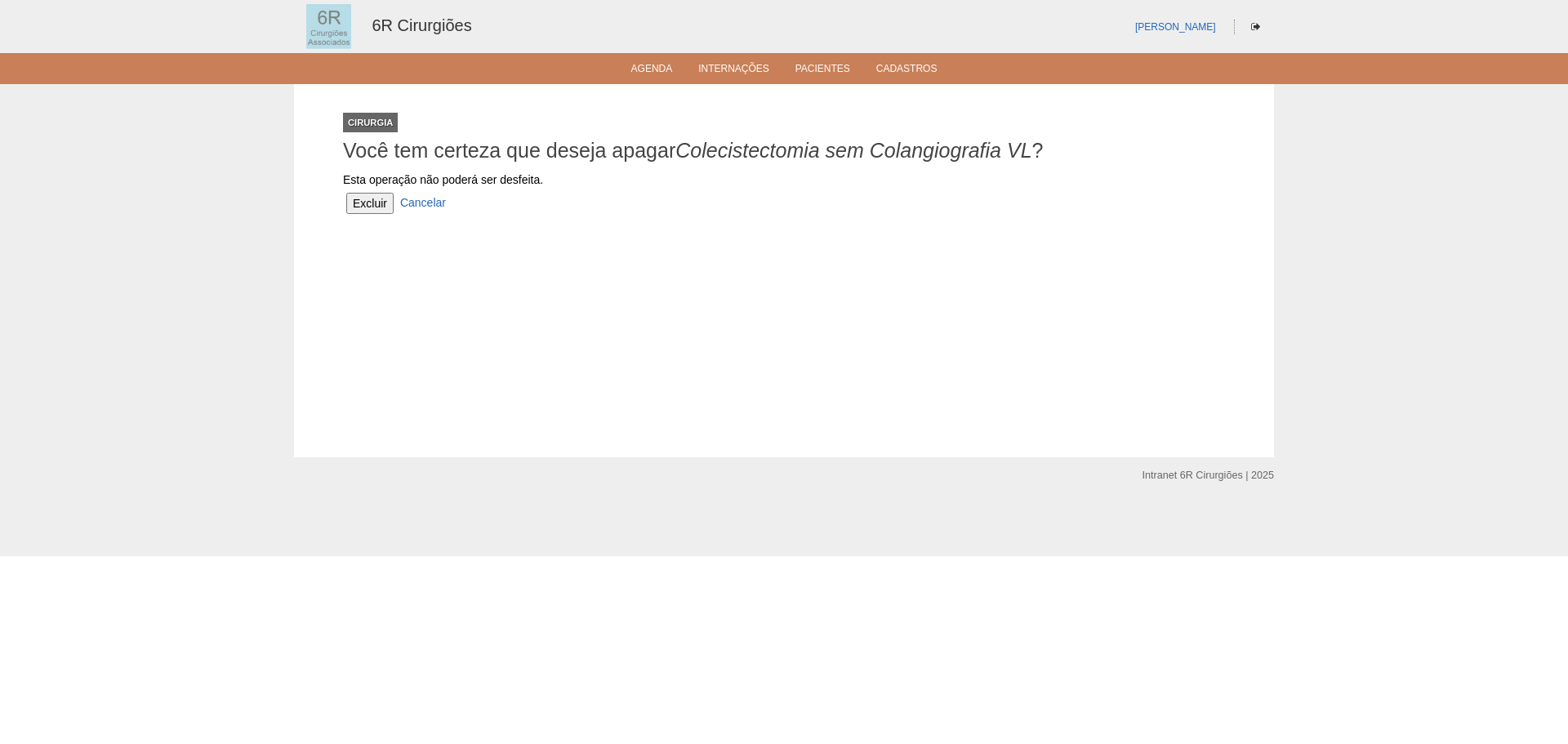
click at [371, 202] on input "Excluir" at bounding box center [370, 203] width 47 height 21
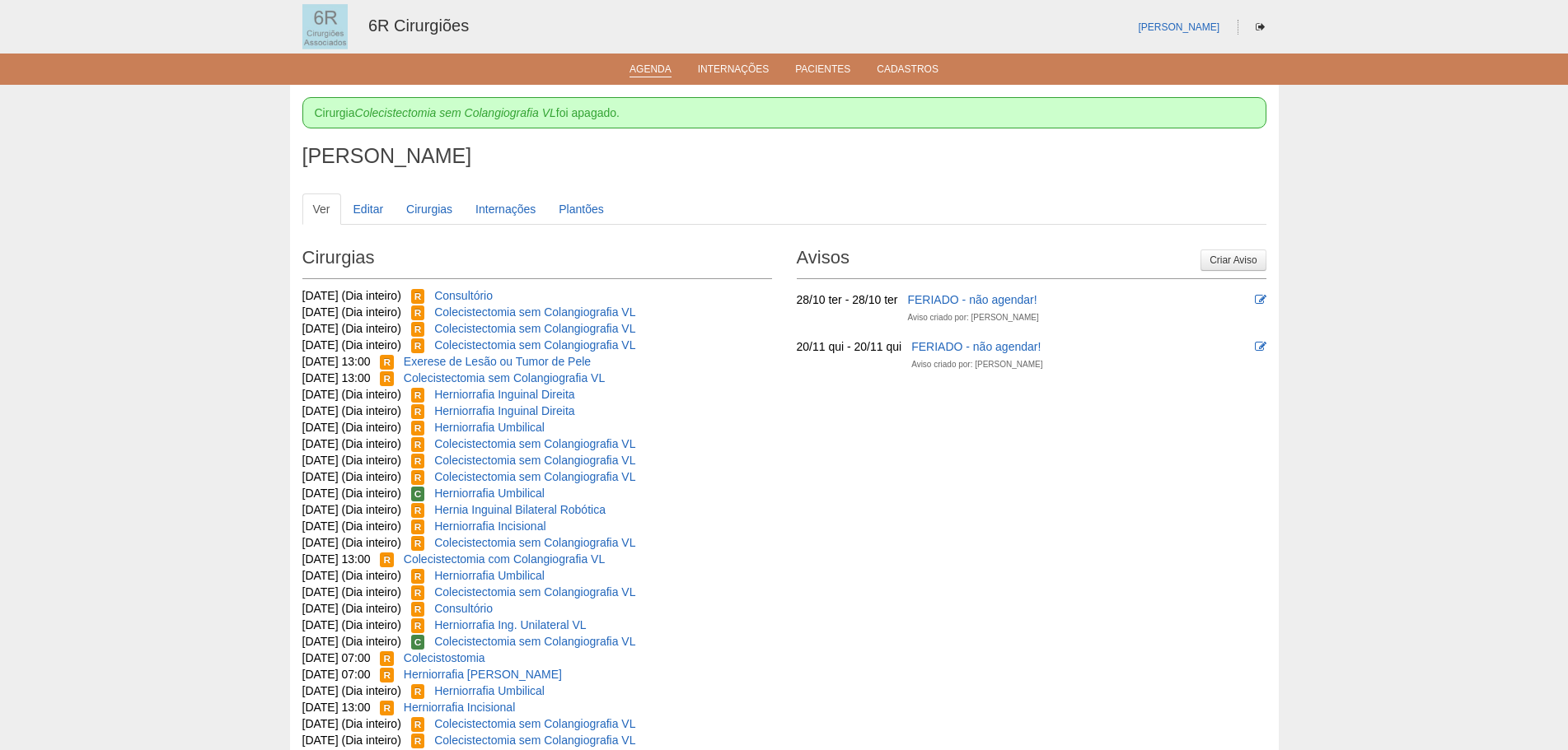
click at [666, 73] on link "Agenda" at bounding box center [651, 70] width 42 height 14
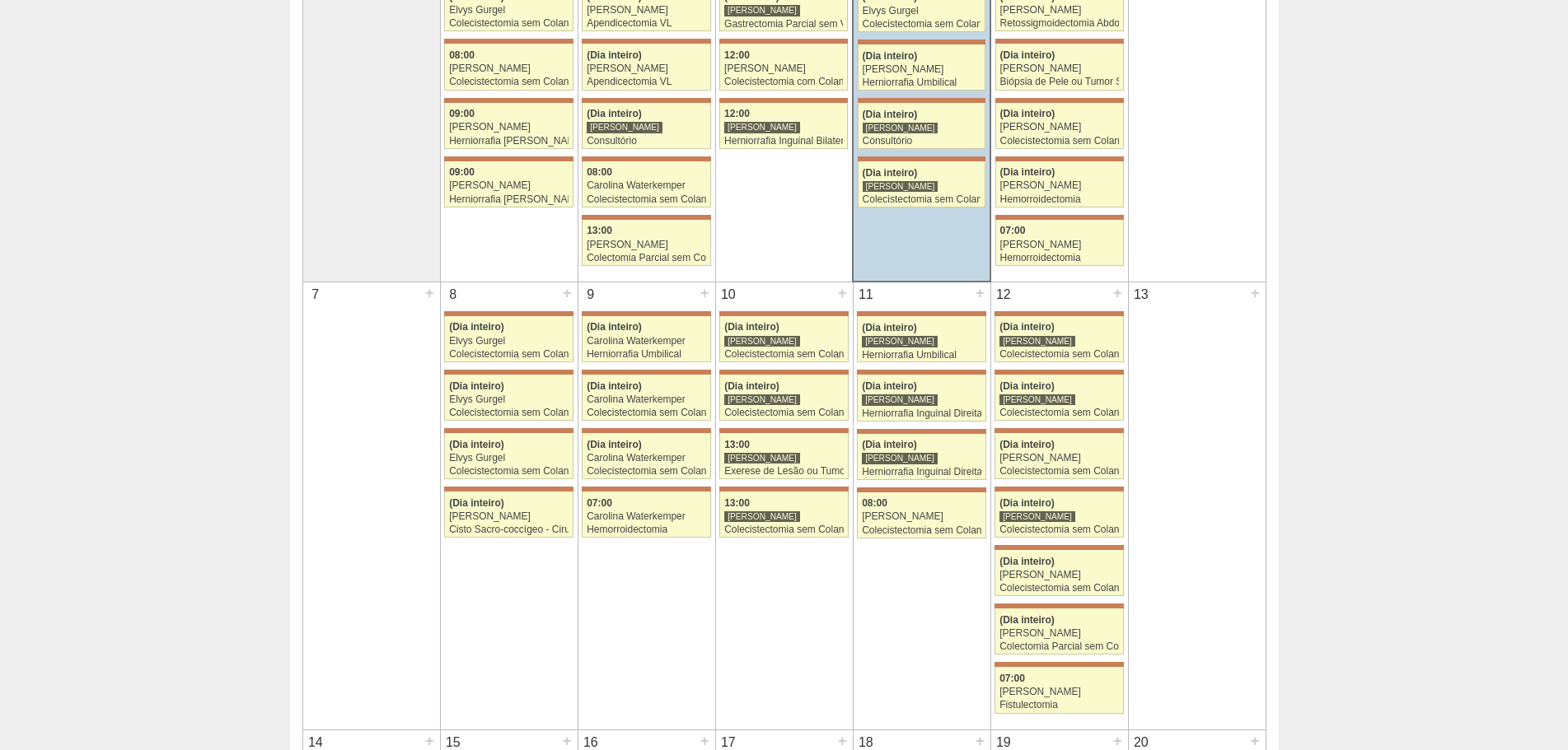
scroll to position [329, 0]
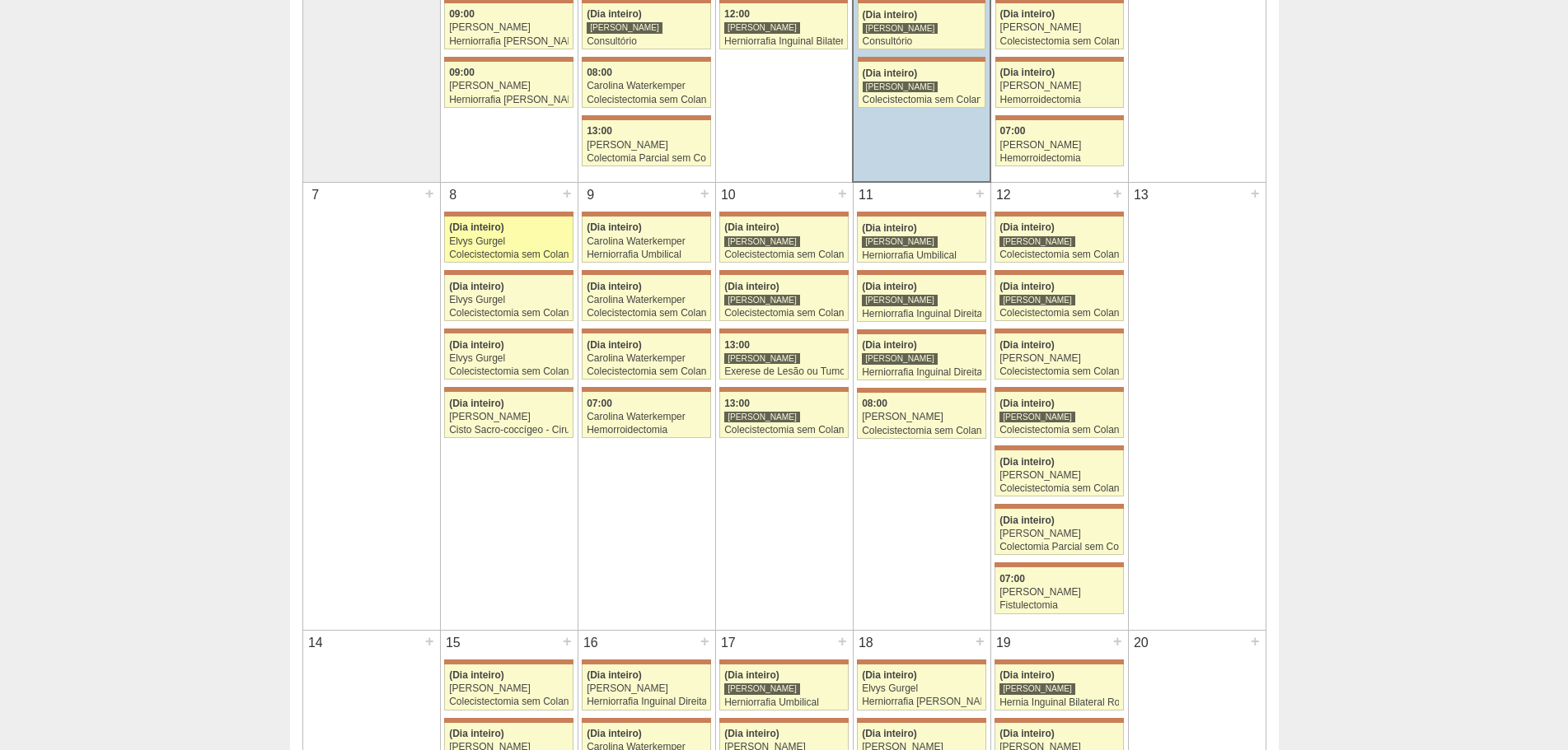
click at [499, 252] on div "Colecistectomia sem Colangiografia VL" at bounding box center [508, 254] width 120 height 11
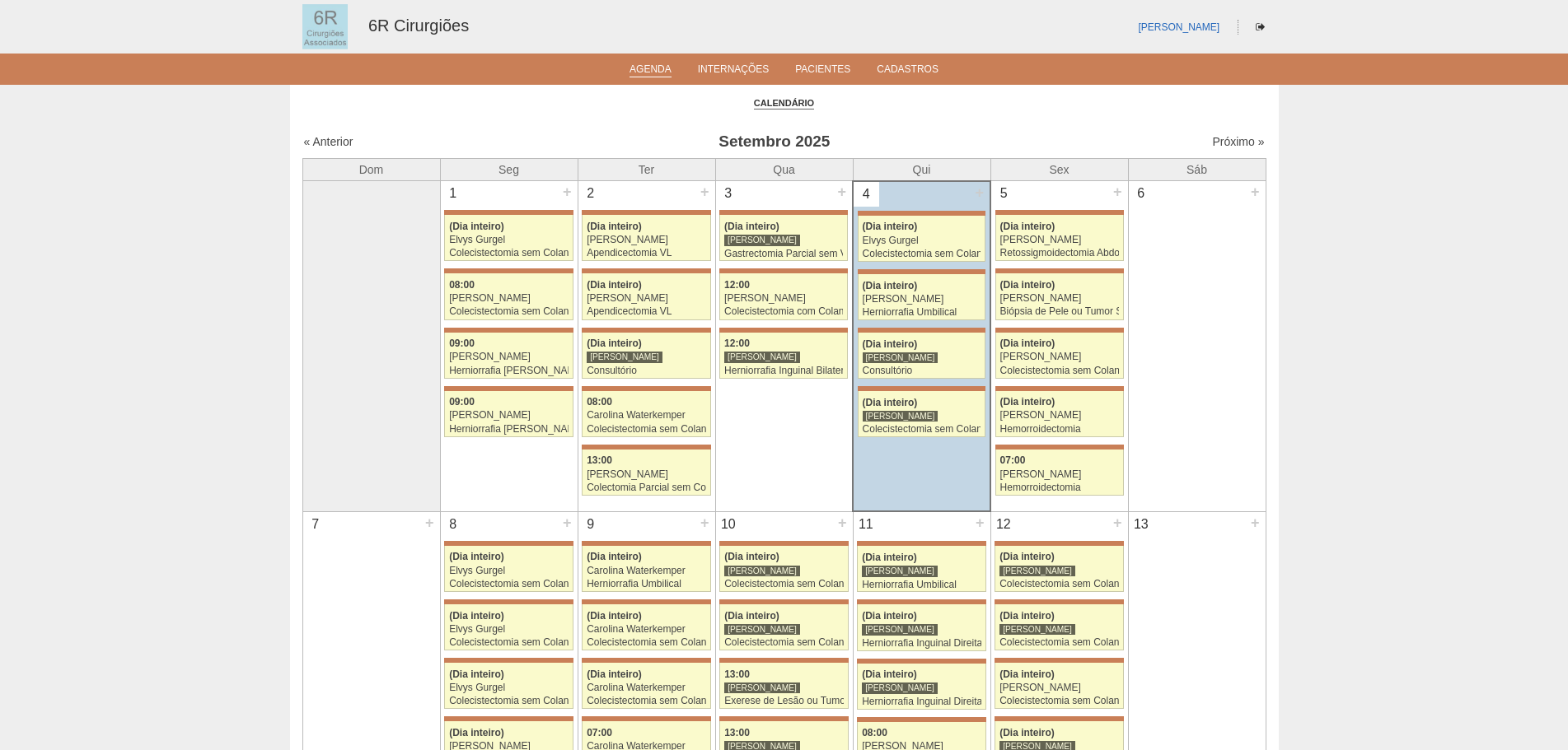
scroll to position [329, 0]
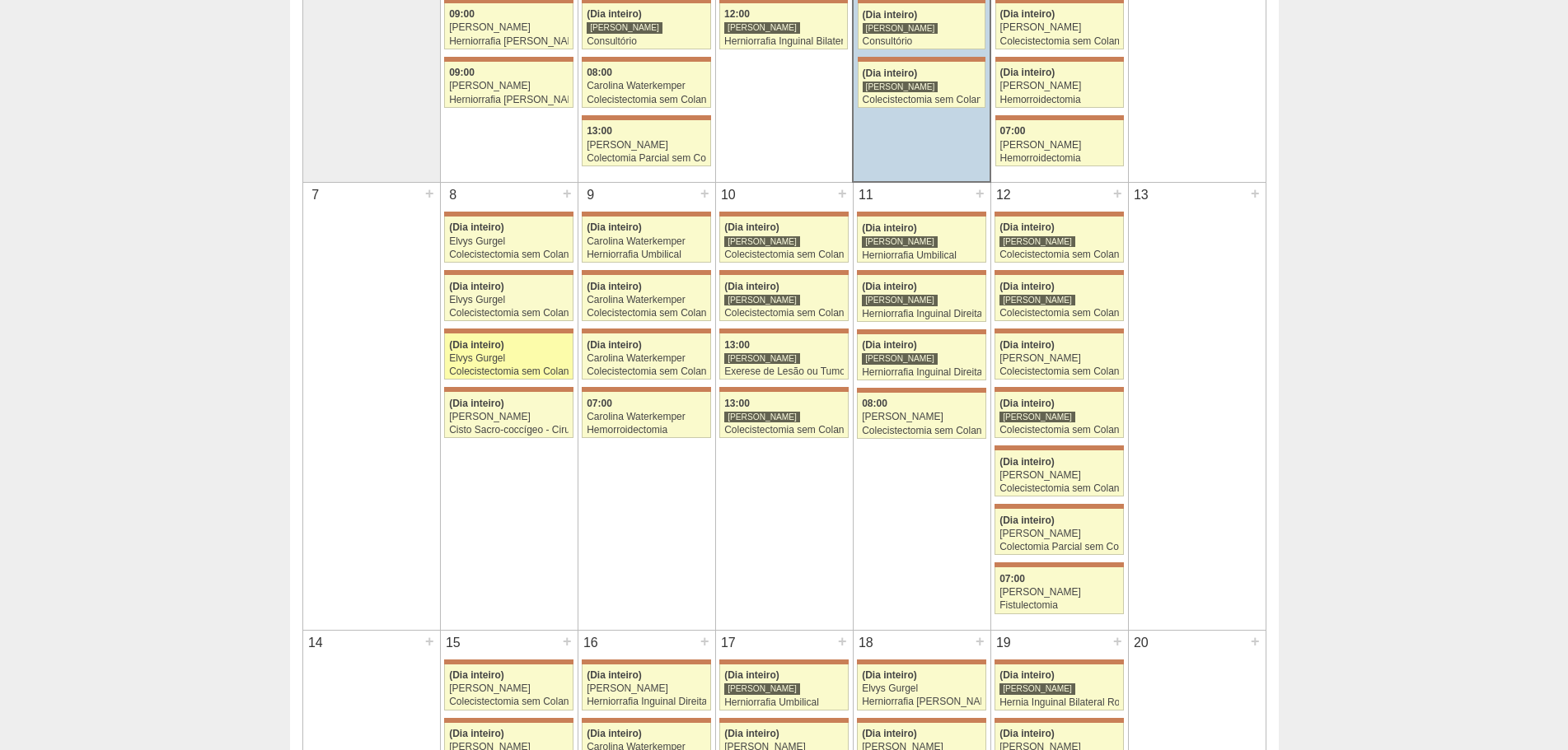
click at [463, 348] on span "(Dia inteiro)" at bounding box center [476, 345] width 55 height 11
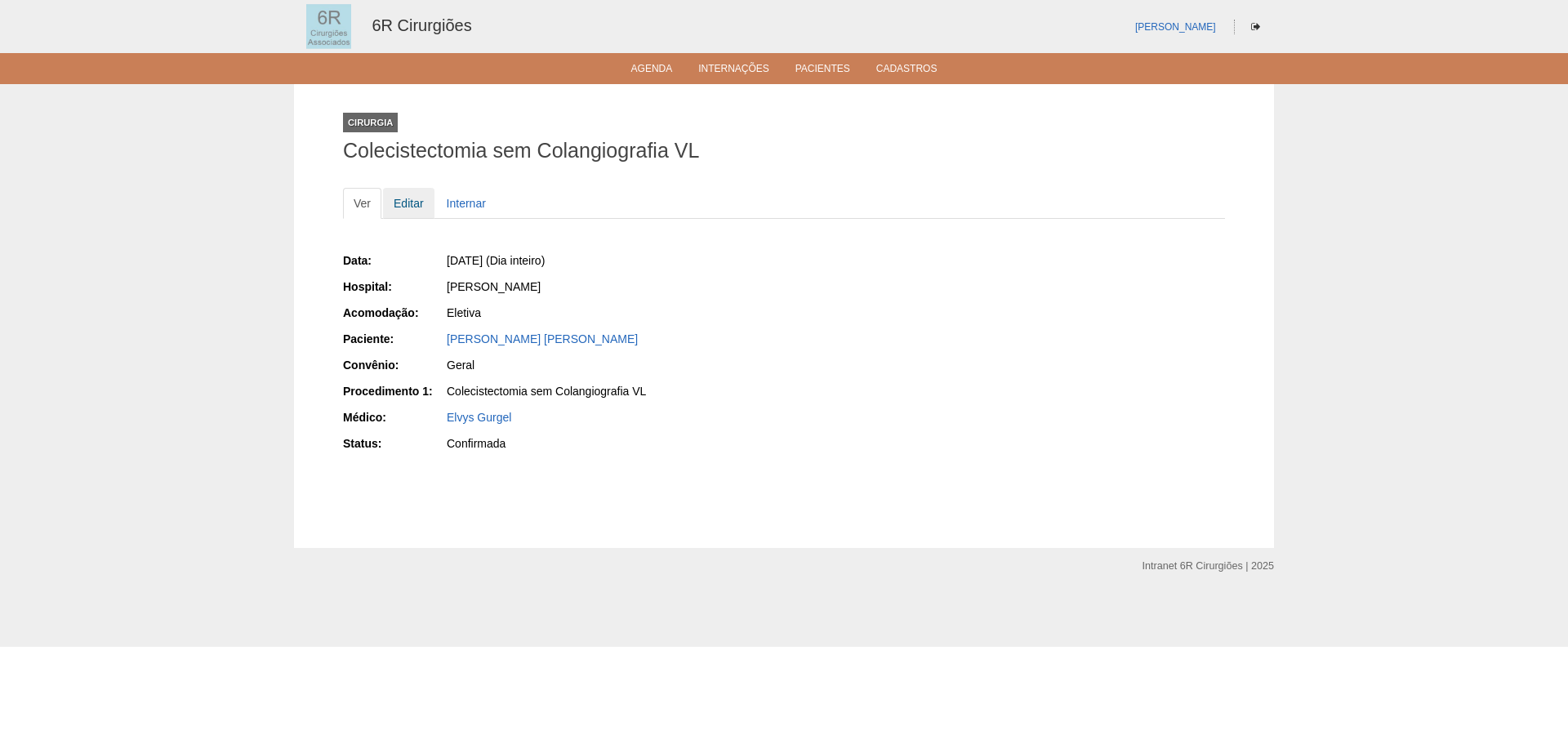
click at [394, 197] on link "Editar" at bounding box center [409, 203] width 51 height 31
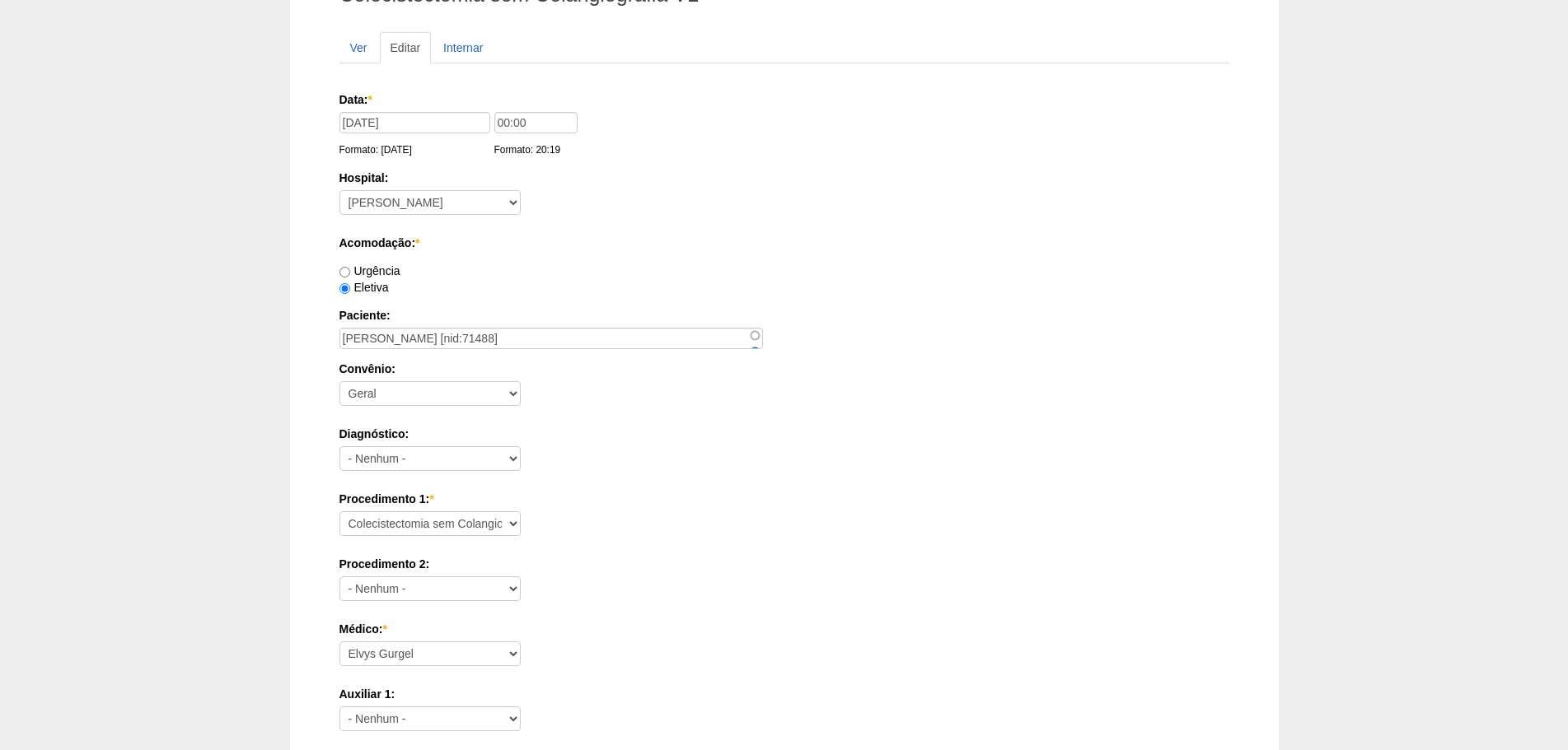
scroll to position [150, 0]
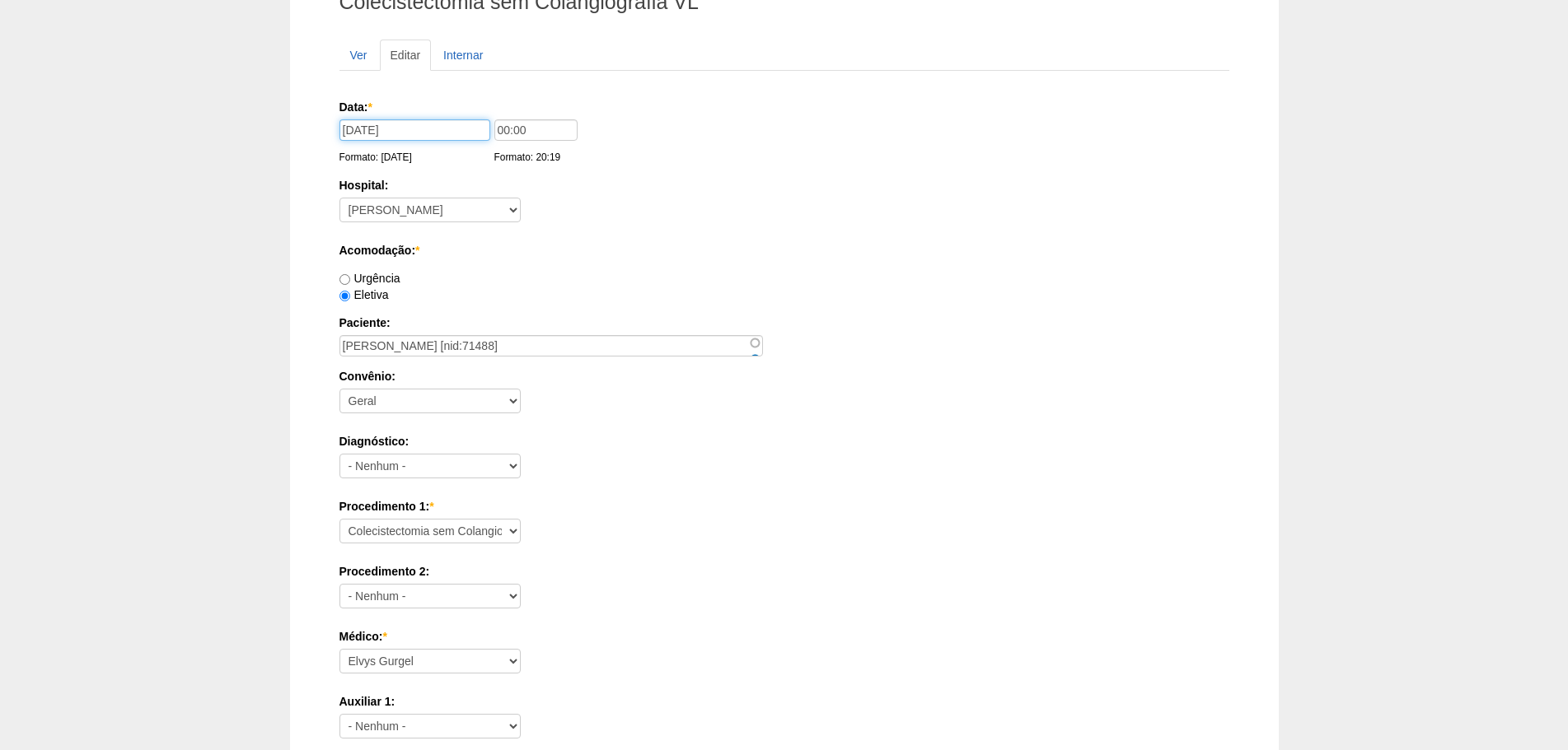
click at [388, 133] on input "08/09/2025" at bounding box center [415, 130] width 151 height 21
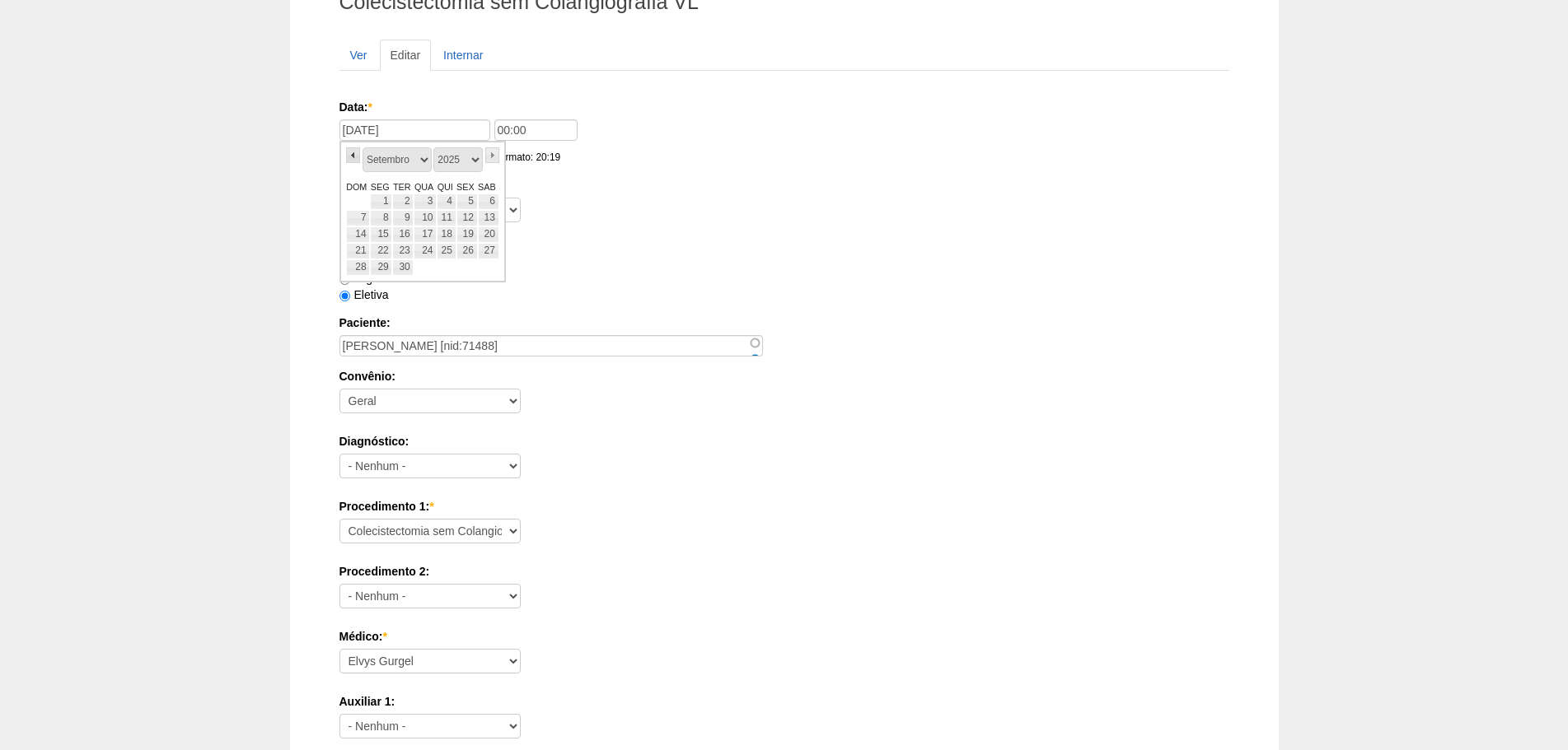
click at [356, 155] on link "«" at bounding box center [353, 155] width 14 height 15
click at [356, 236] on link "10" at bounding box center [359, 234] width 25 height 16
type input "10/08/2025"
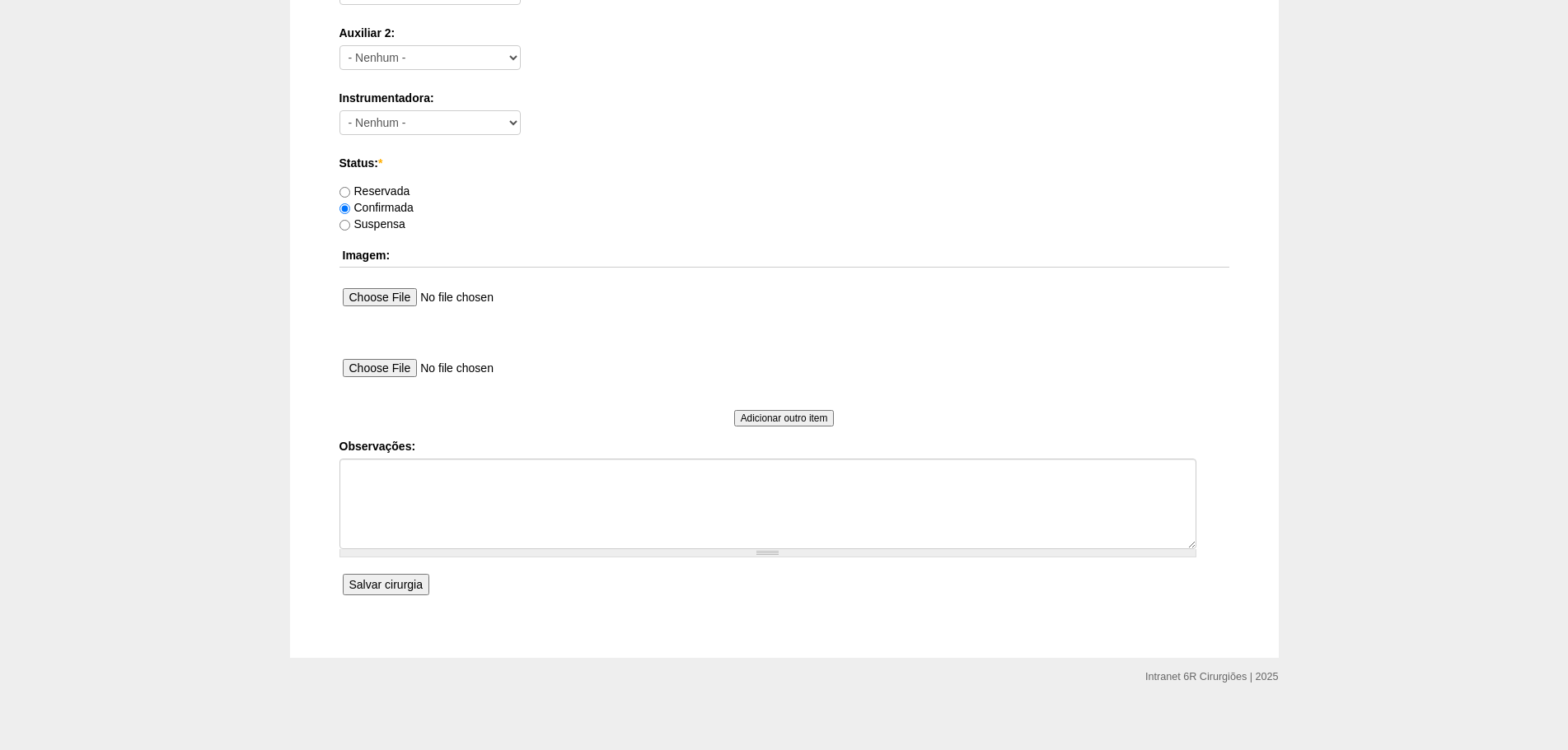
scroll to position [892, 0]
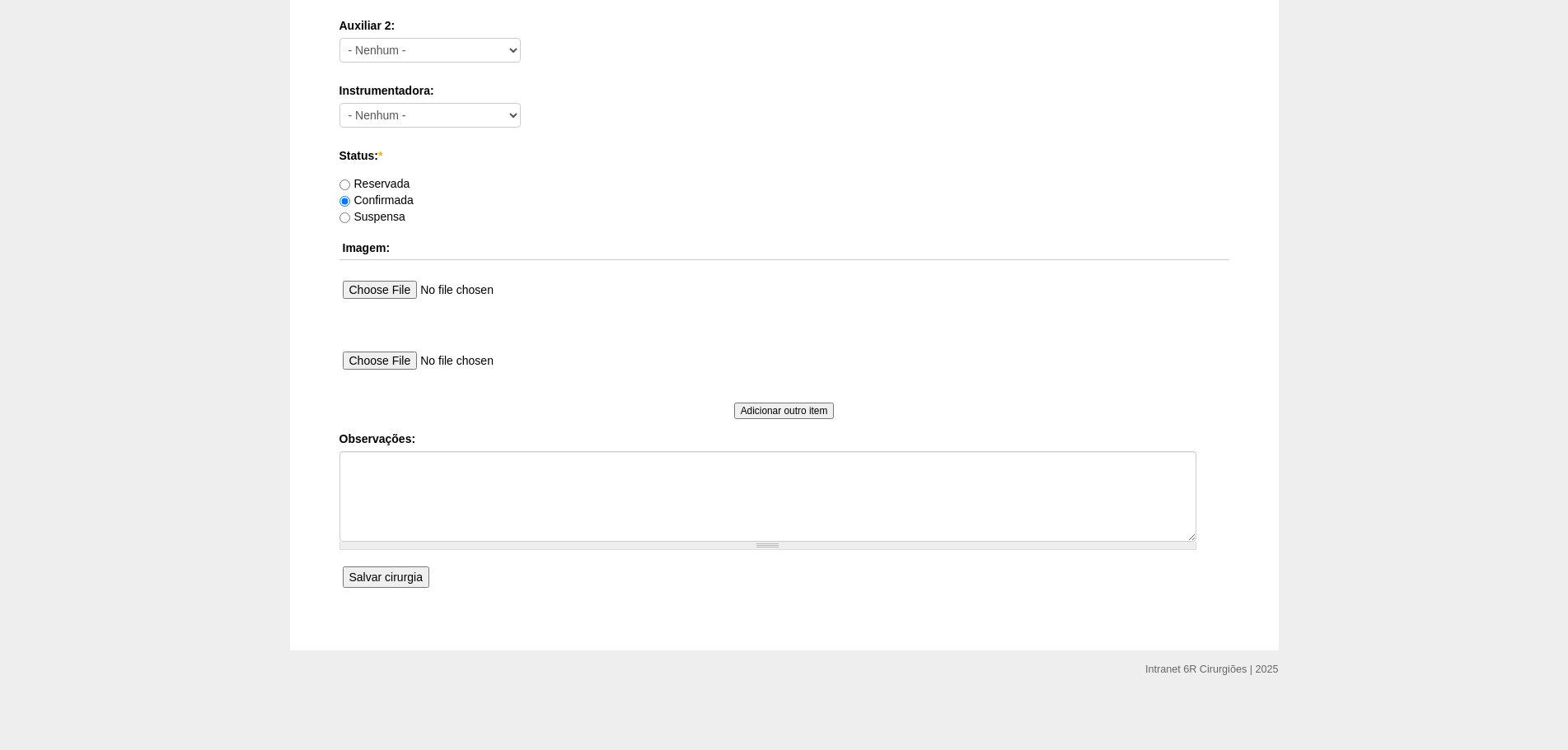
click at [378, 580] on input "Salvar cirurgia" at bounding box center [386, 577] width 86 height 21
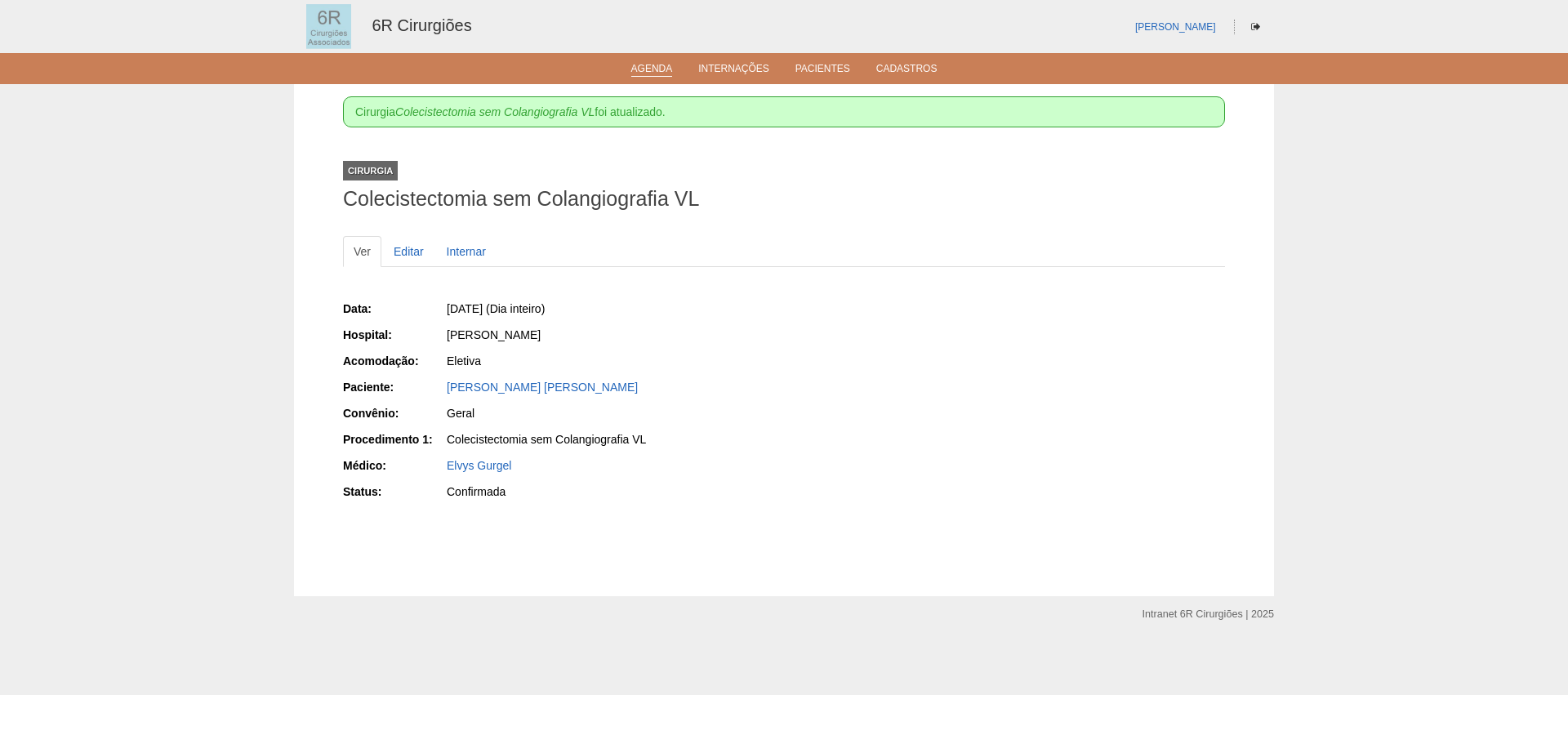
click at [639, 62] on li "Agenda" at bounding box center [653, 68] width 65 height 13
click at [642, 68] on link "Agenda" at bounding box center [653, 69] width 42 height 14
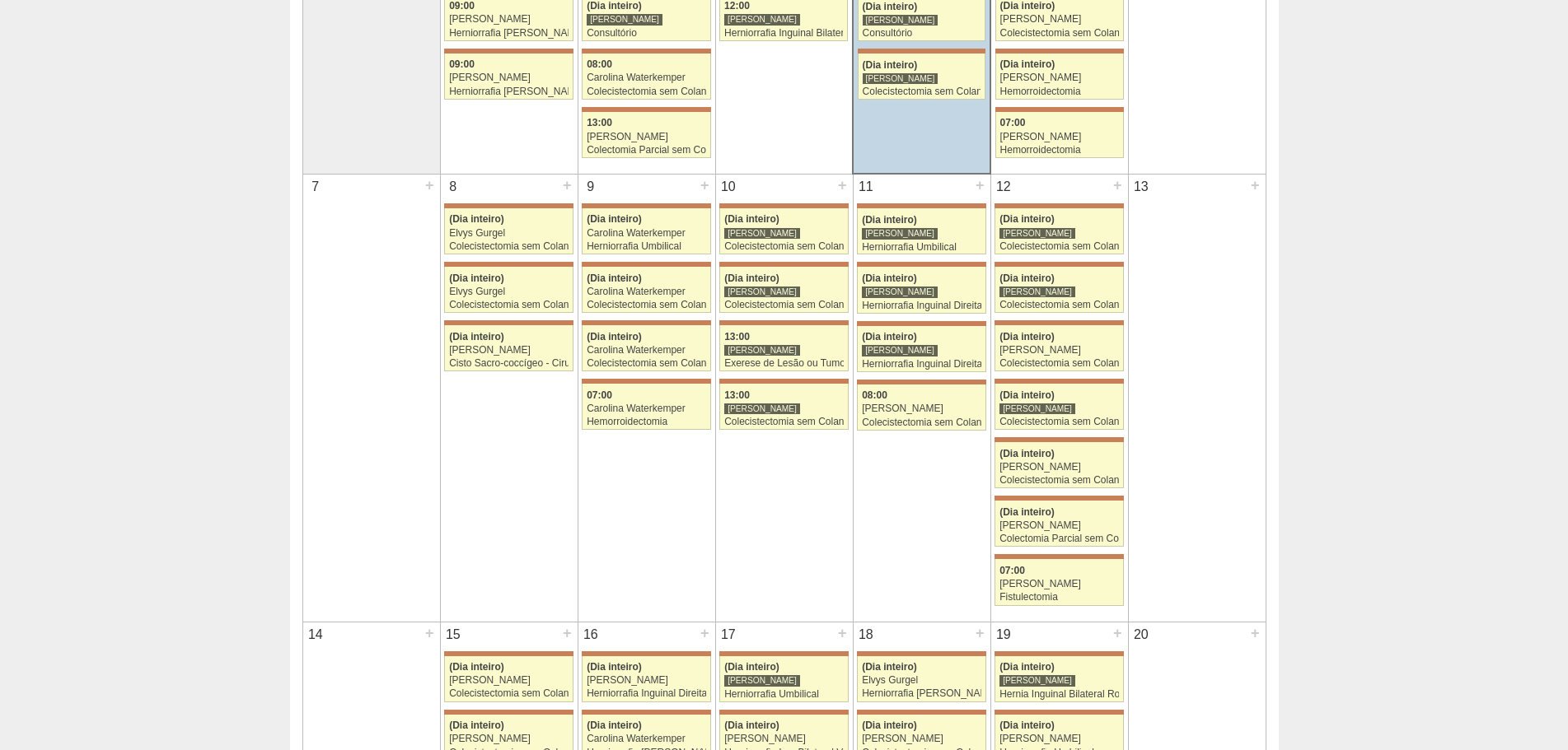
scroll to position [329, 0]
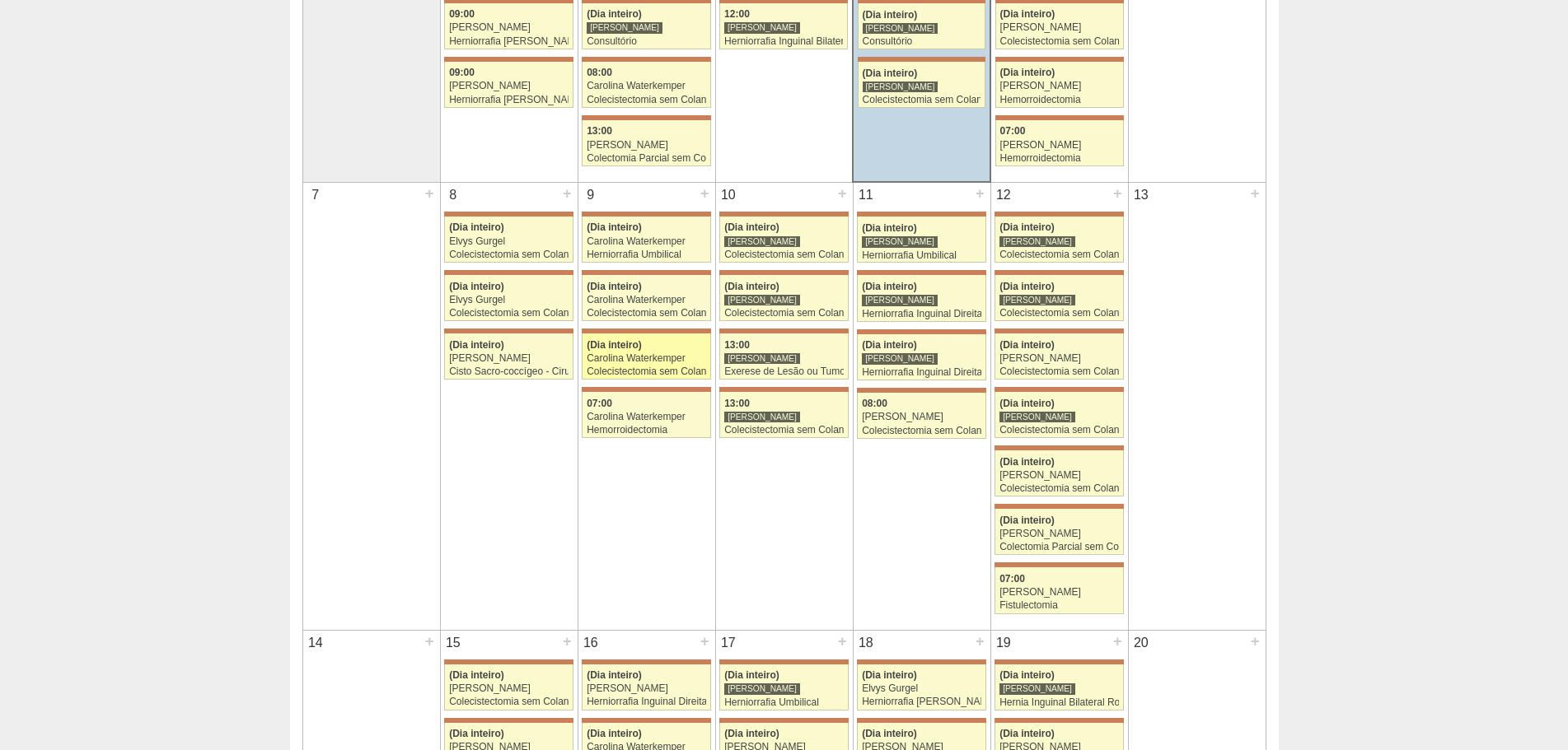
click at [613, 359] on div "Carolina Waterkemper" at bounding box center [646, 358] width 120 height 11
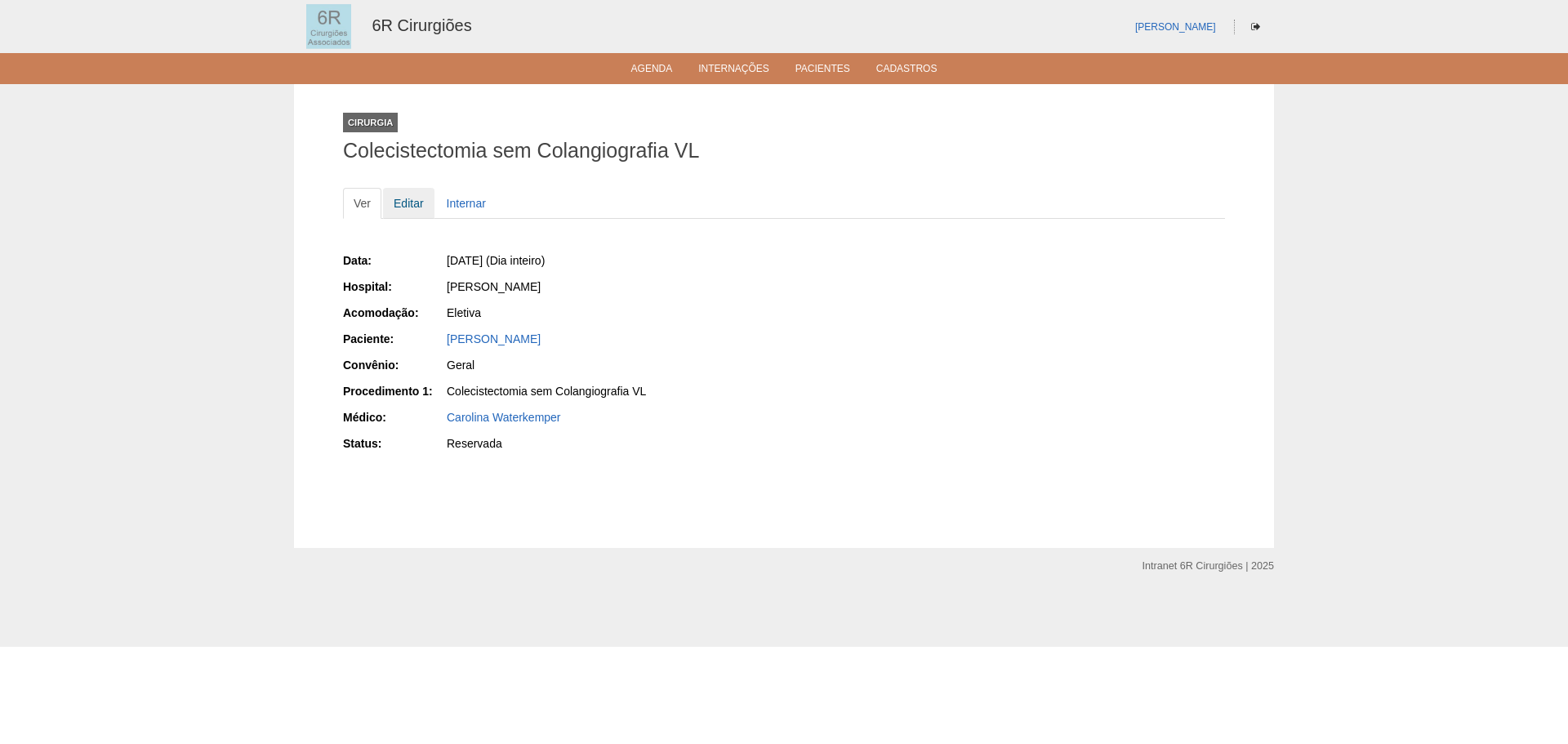
click at [412, 203] on link "Editar" at bounding box center [409, 203] width 51 height 31
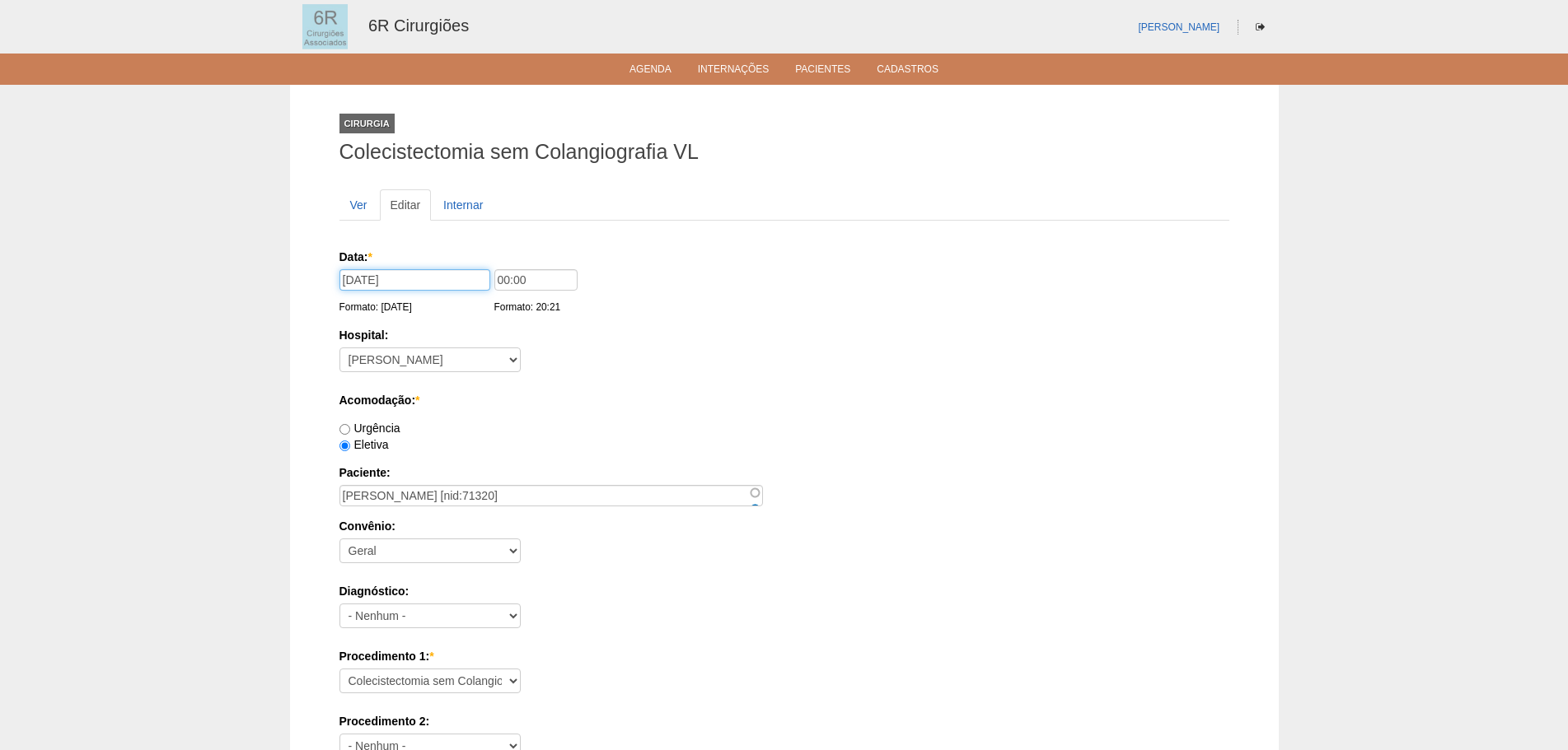
click at [364, 272] on input "[DATE]" at bounding box center [415, 280] width 151 height 21
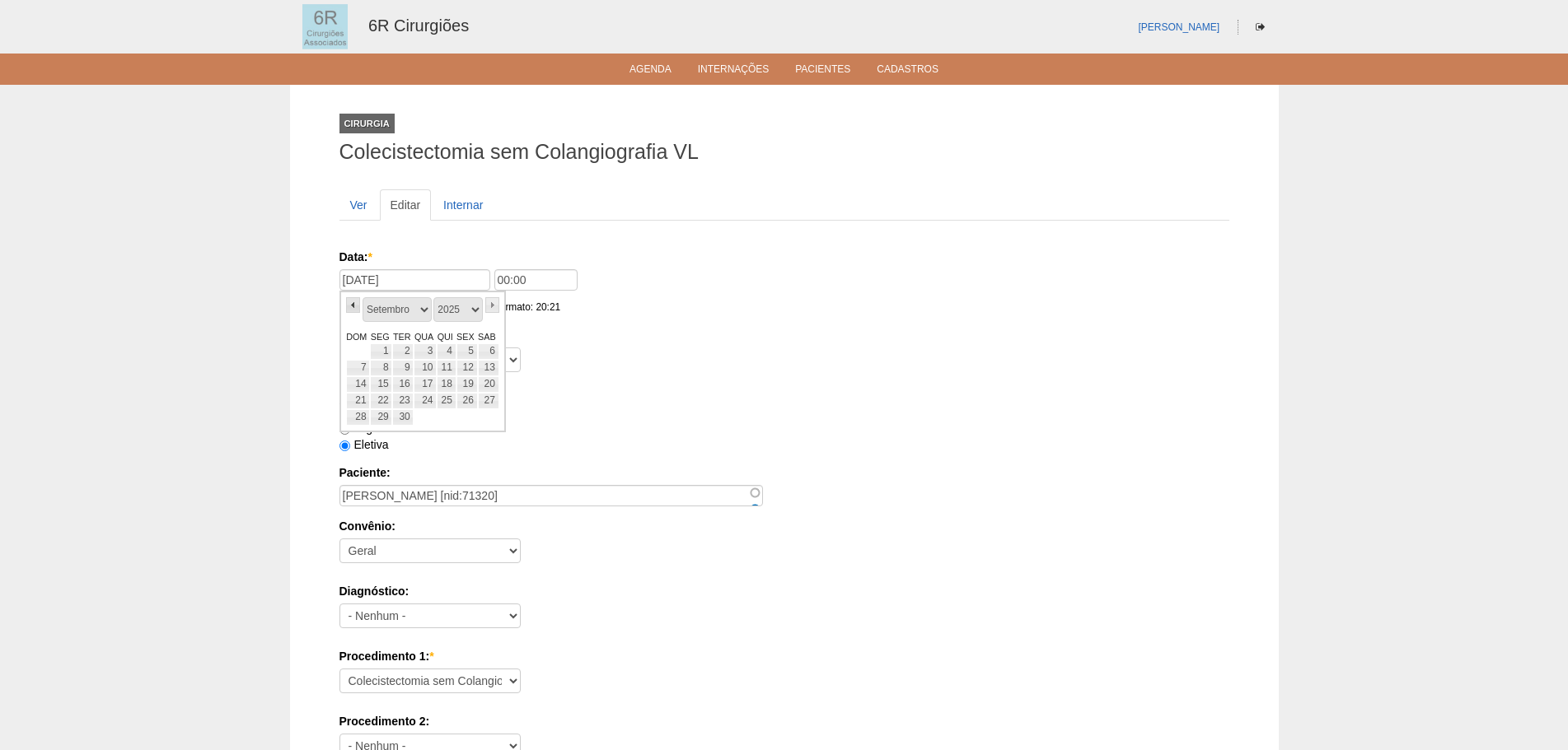
click at [357, 302] on link "«" at bounding box center [353, 305] width 14 height 15
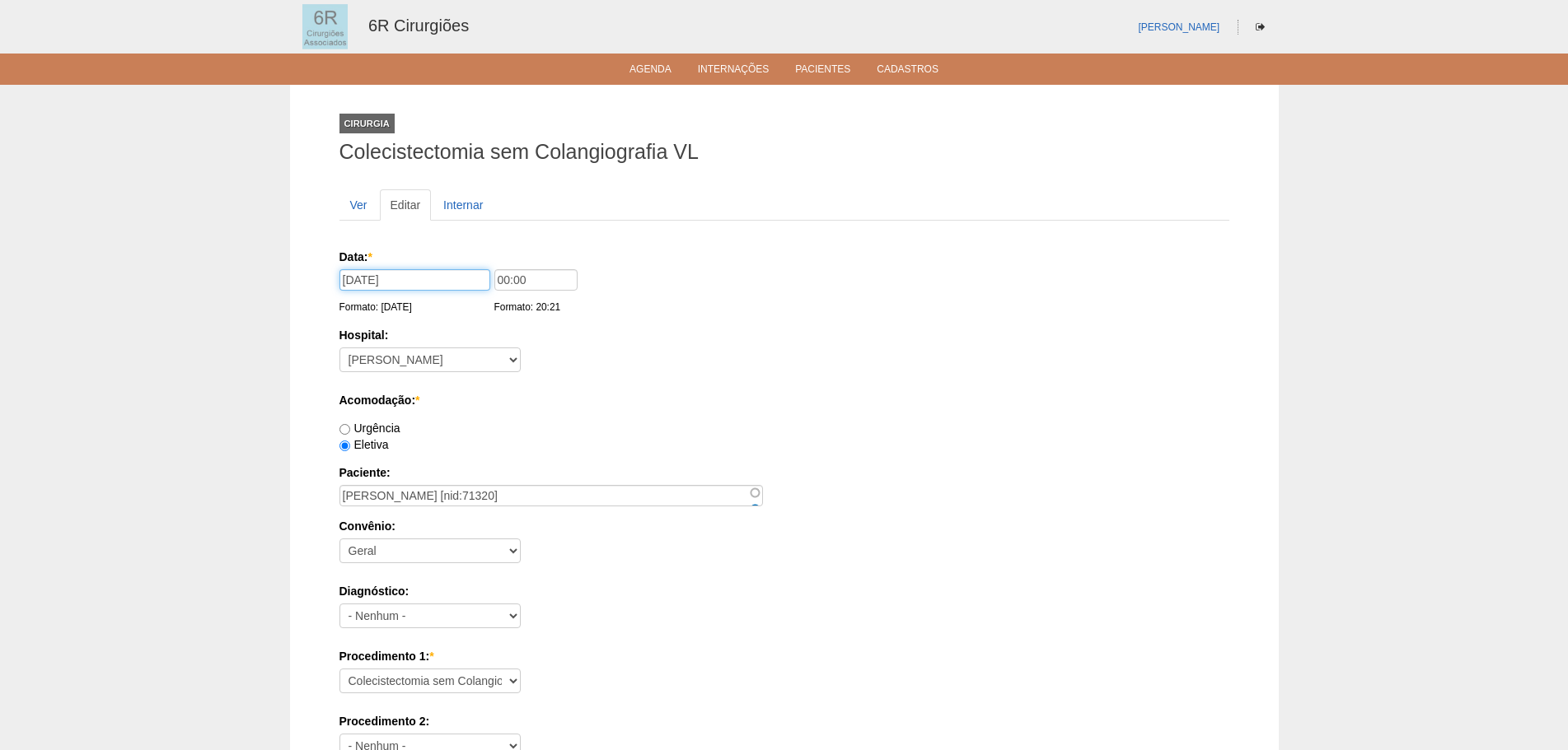
click at [355, 287] on input "09/09/2025" at bounding box center [415, 280] width 151 height 21
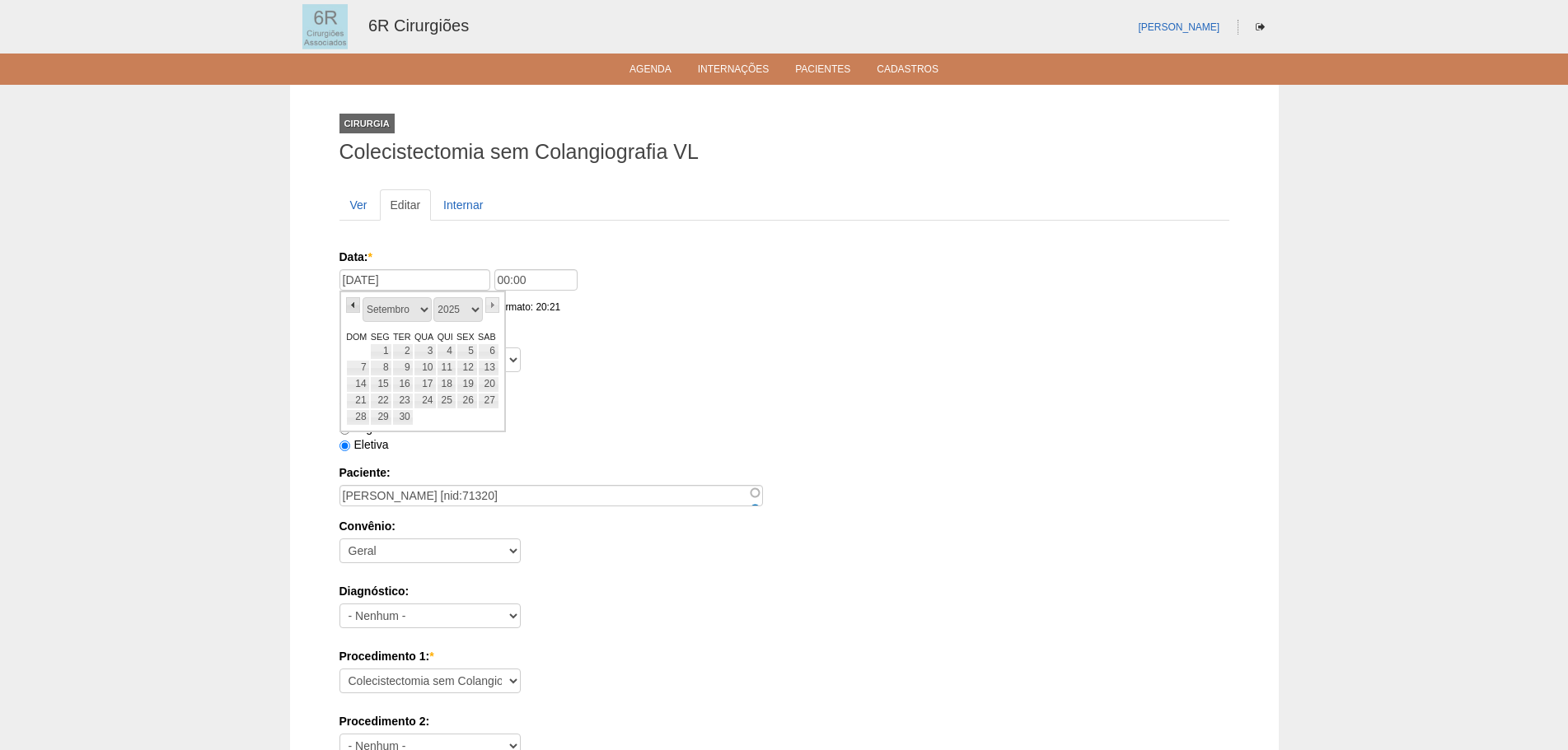
click at [349, 304] on link "«" at bounding box center [353, 305] width 14 height 15
click at [382, 385] on link "11" at bounding box center [381, 385] width 22 height 16
type input "11/08/2025"
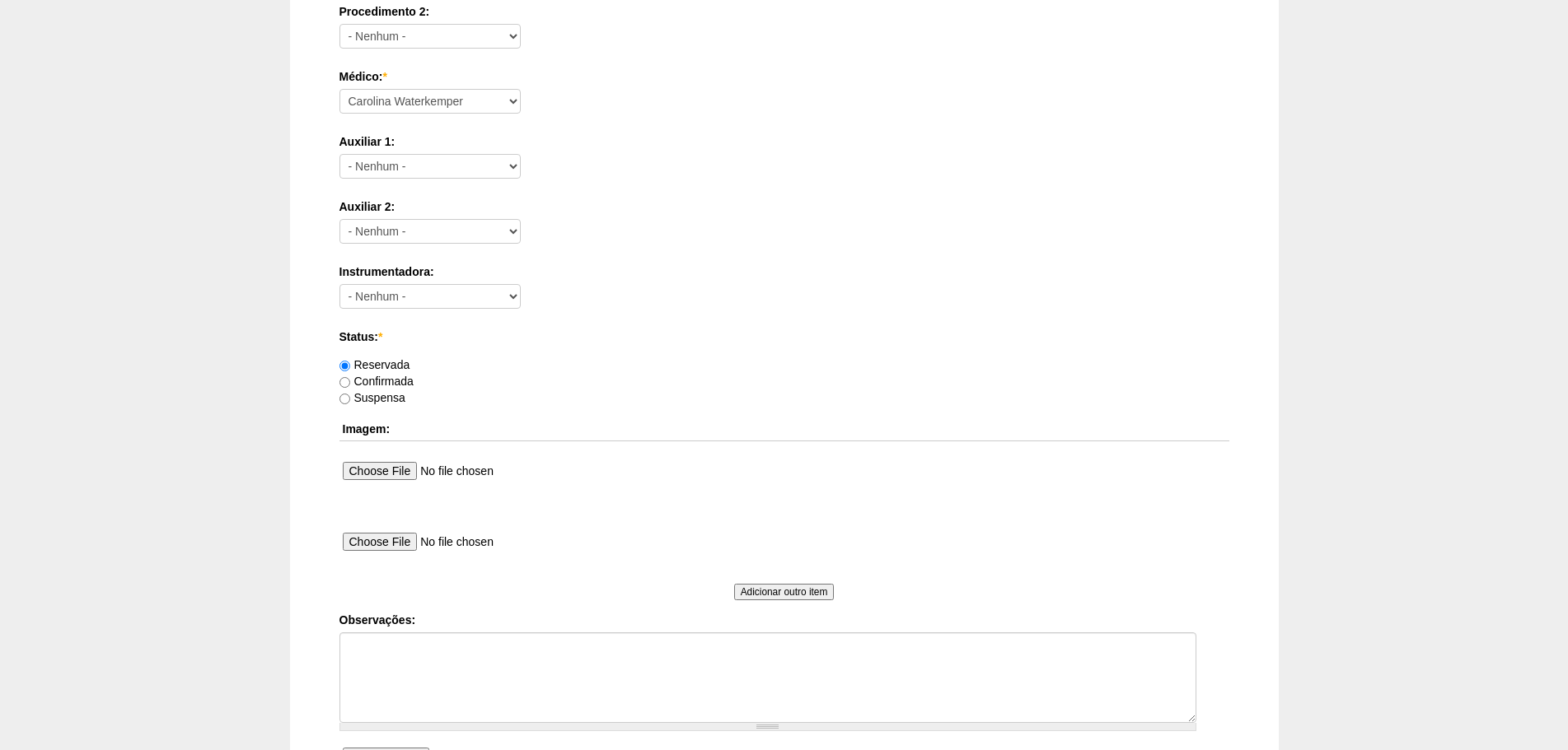
scroll to position [892, 0]
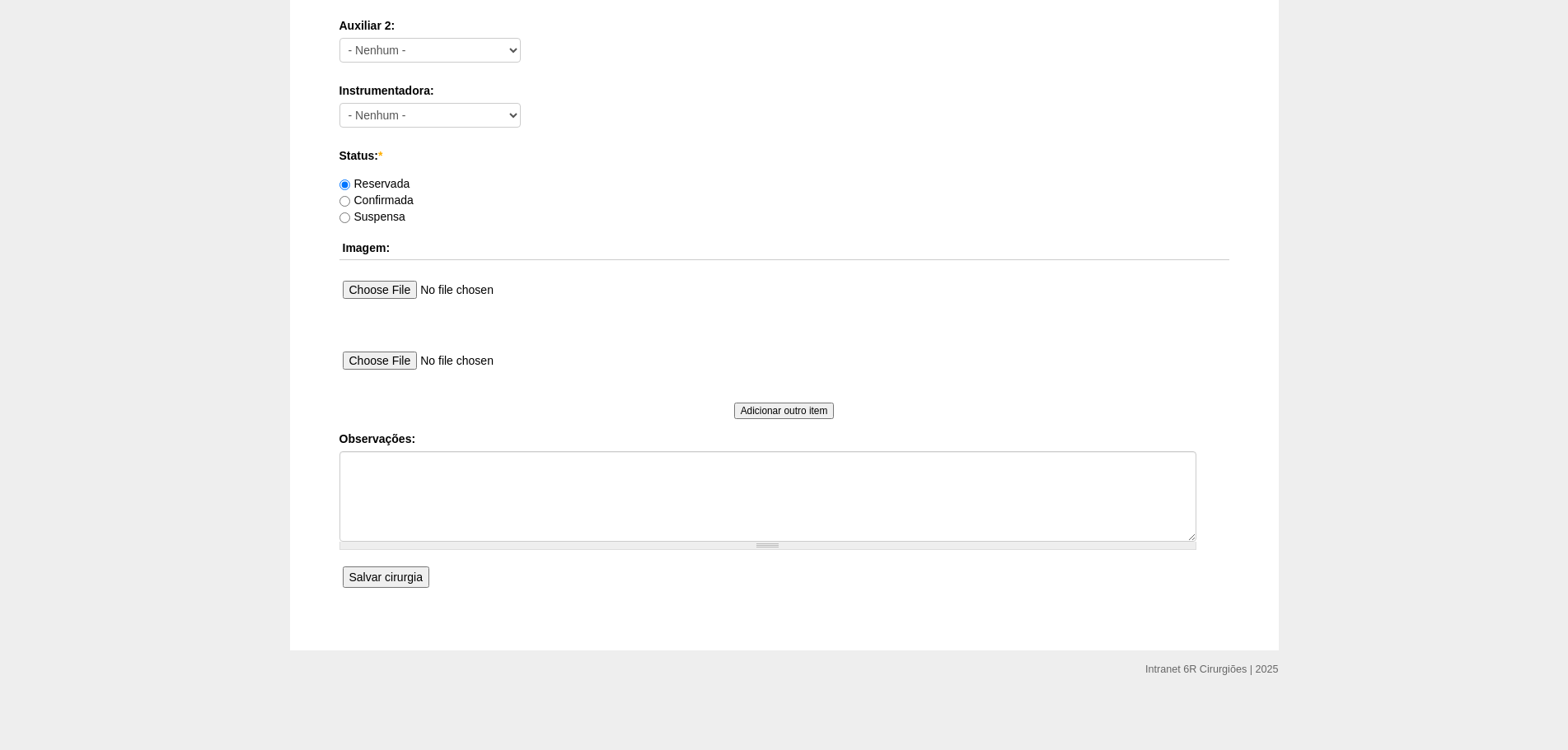
click at [392, 574] on input "Salvar cirurgia" at bounding box center [386, 577] width 86 height 21
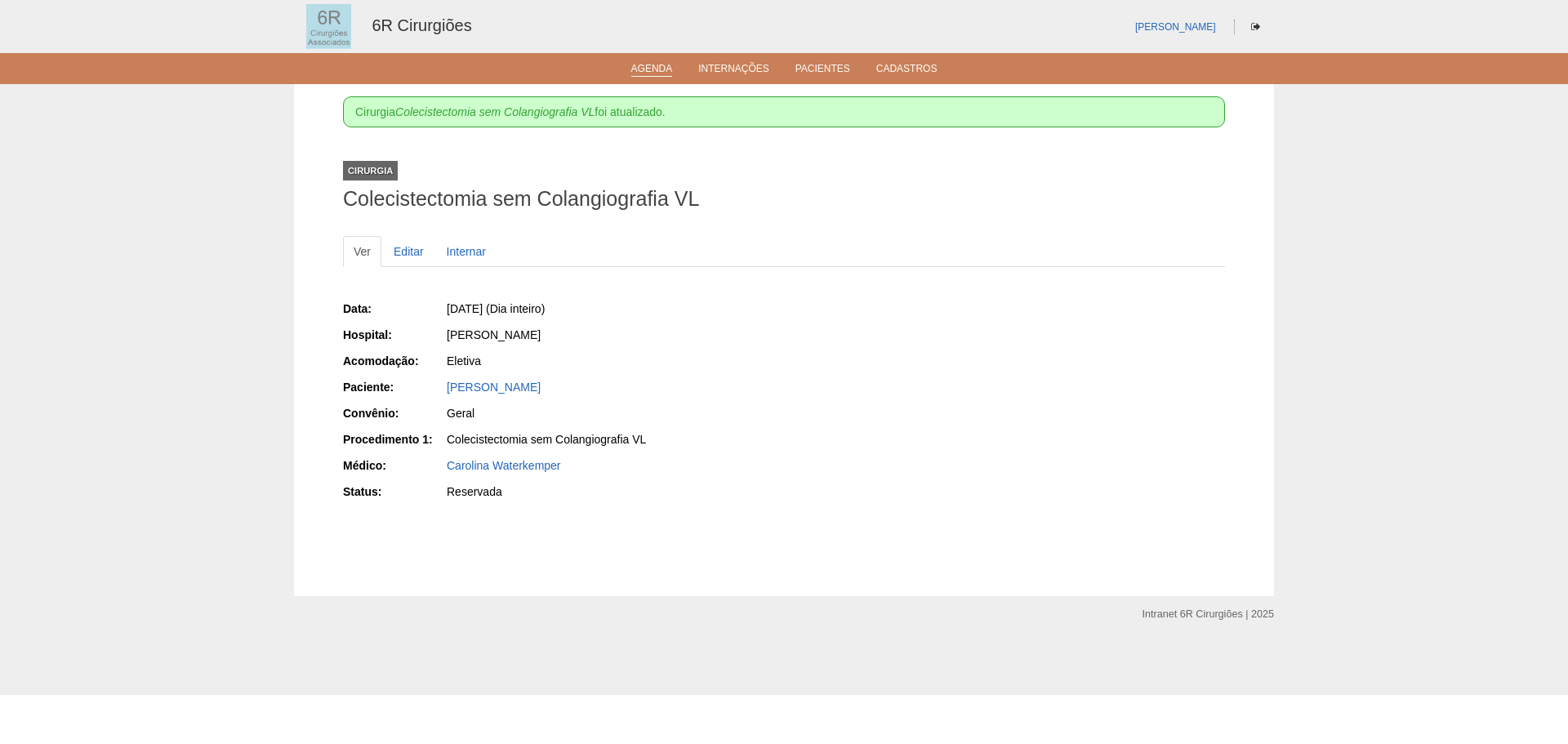
click at [655, 65] on link "Agenda" at bounding box center [653, 69] width 42 height 14
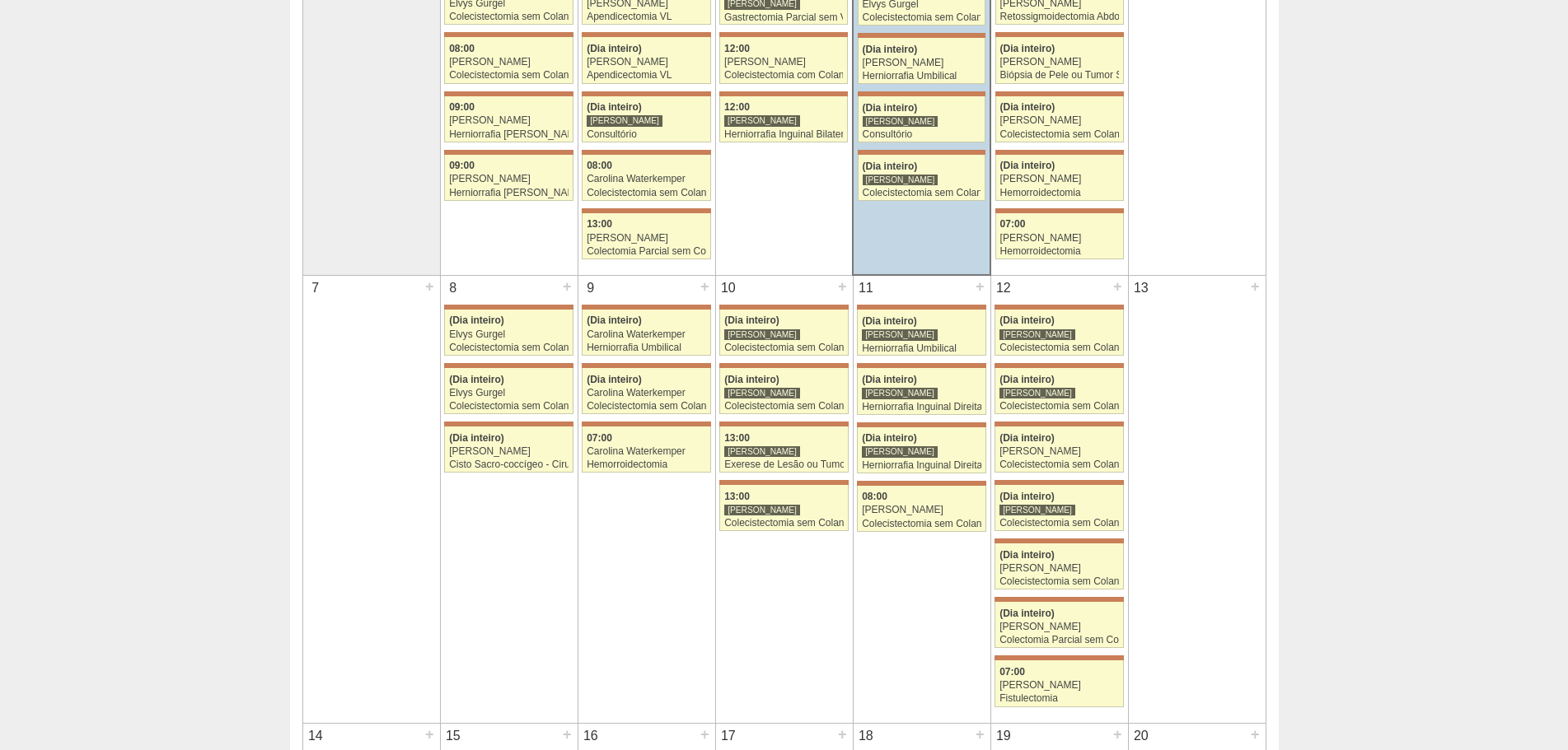
scroll to position [247, 0]
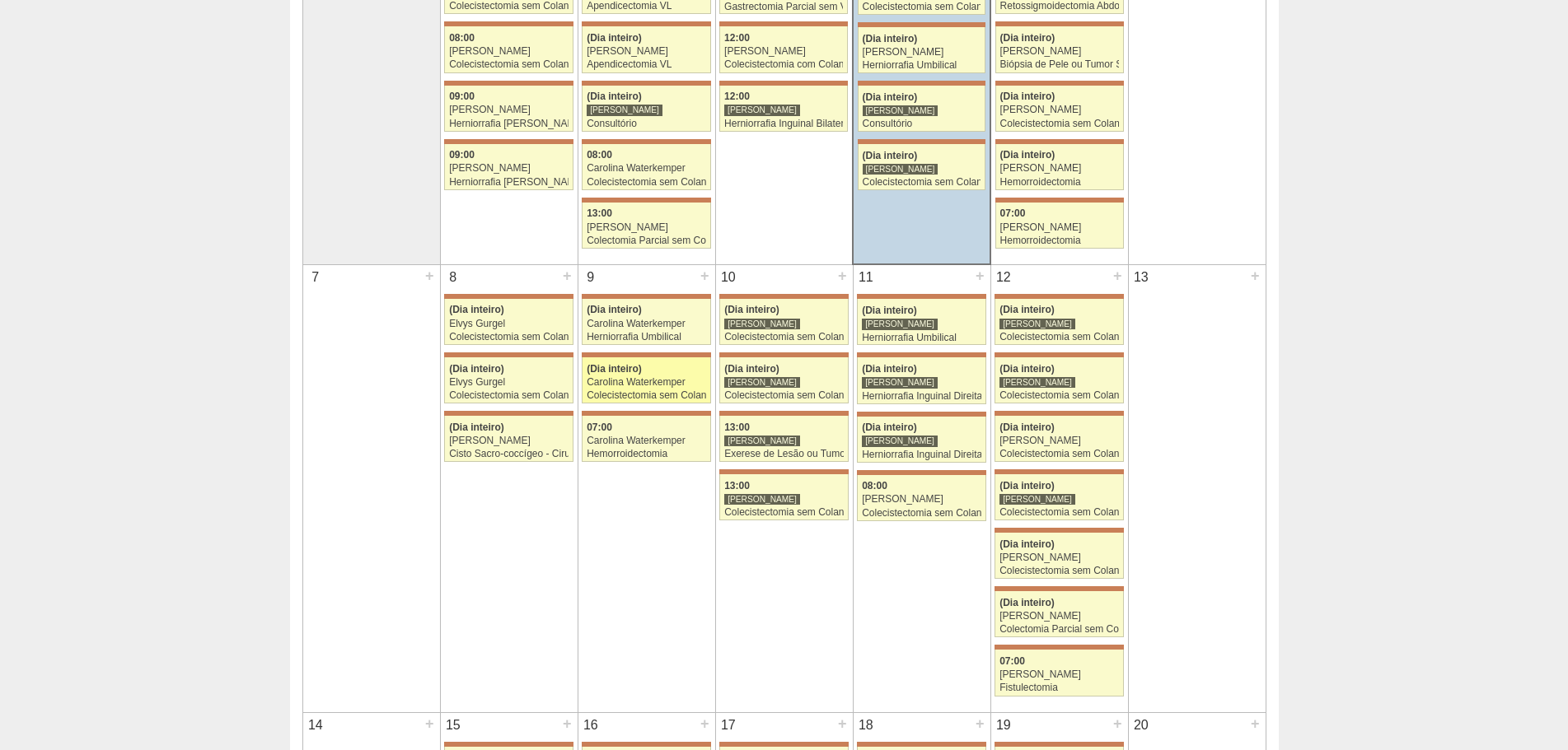
click at [652, 367] on div "(Dia inteiro)" at bounding box center [646, 369] width 120 height 11
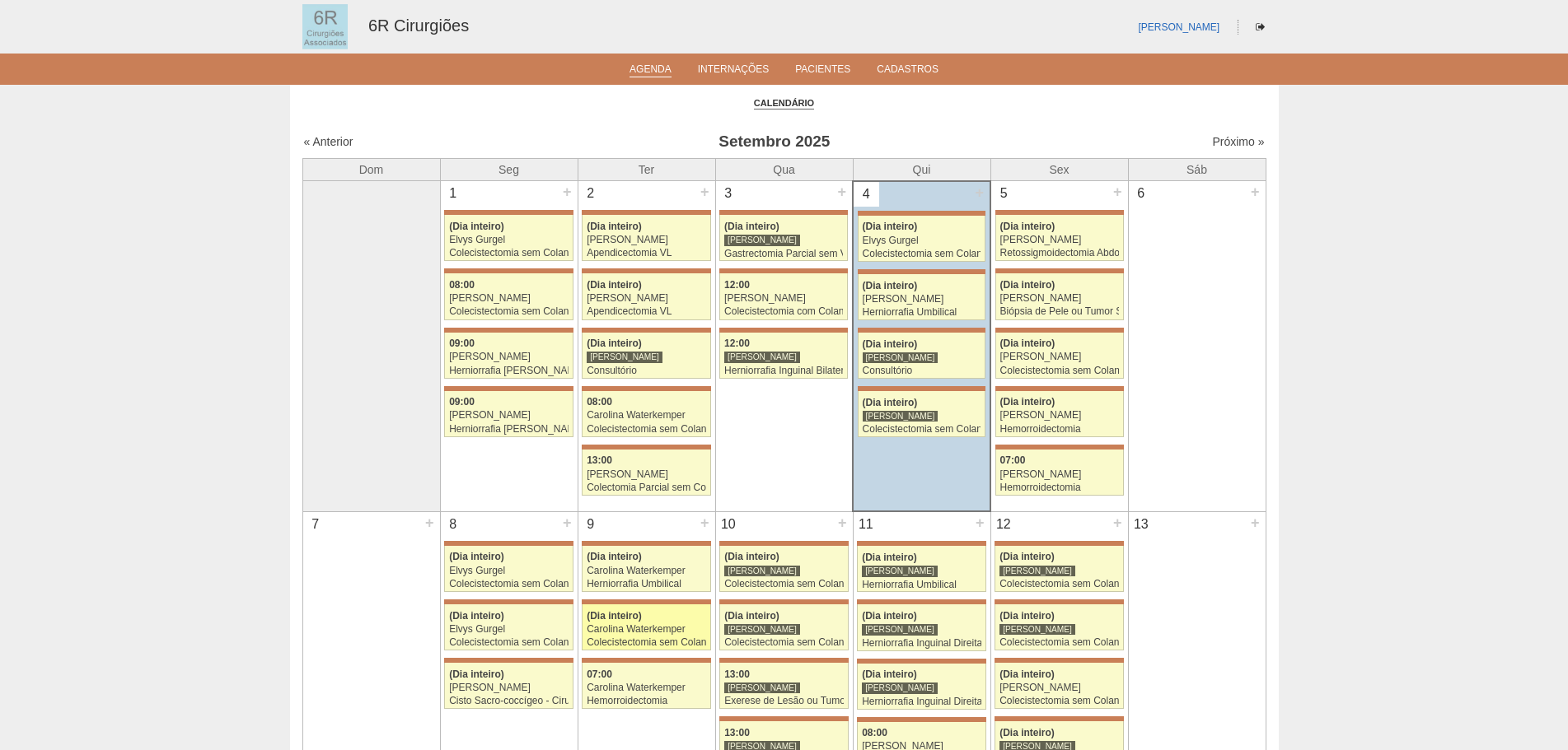
scroll to position [247, 0]
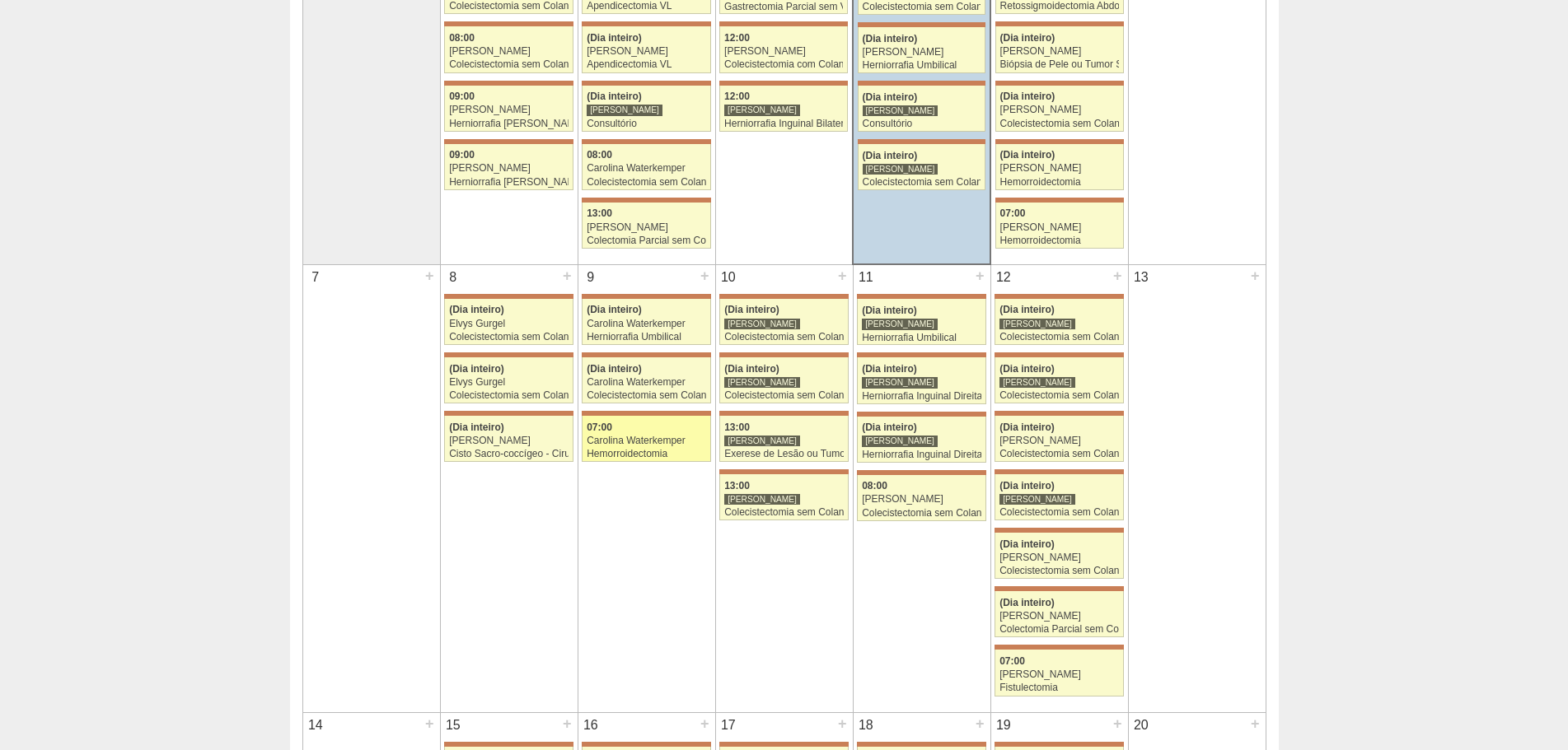
click at [631, 425] on div "07:00" at bounding box center [646, 428] width 120 height 11
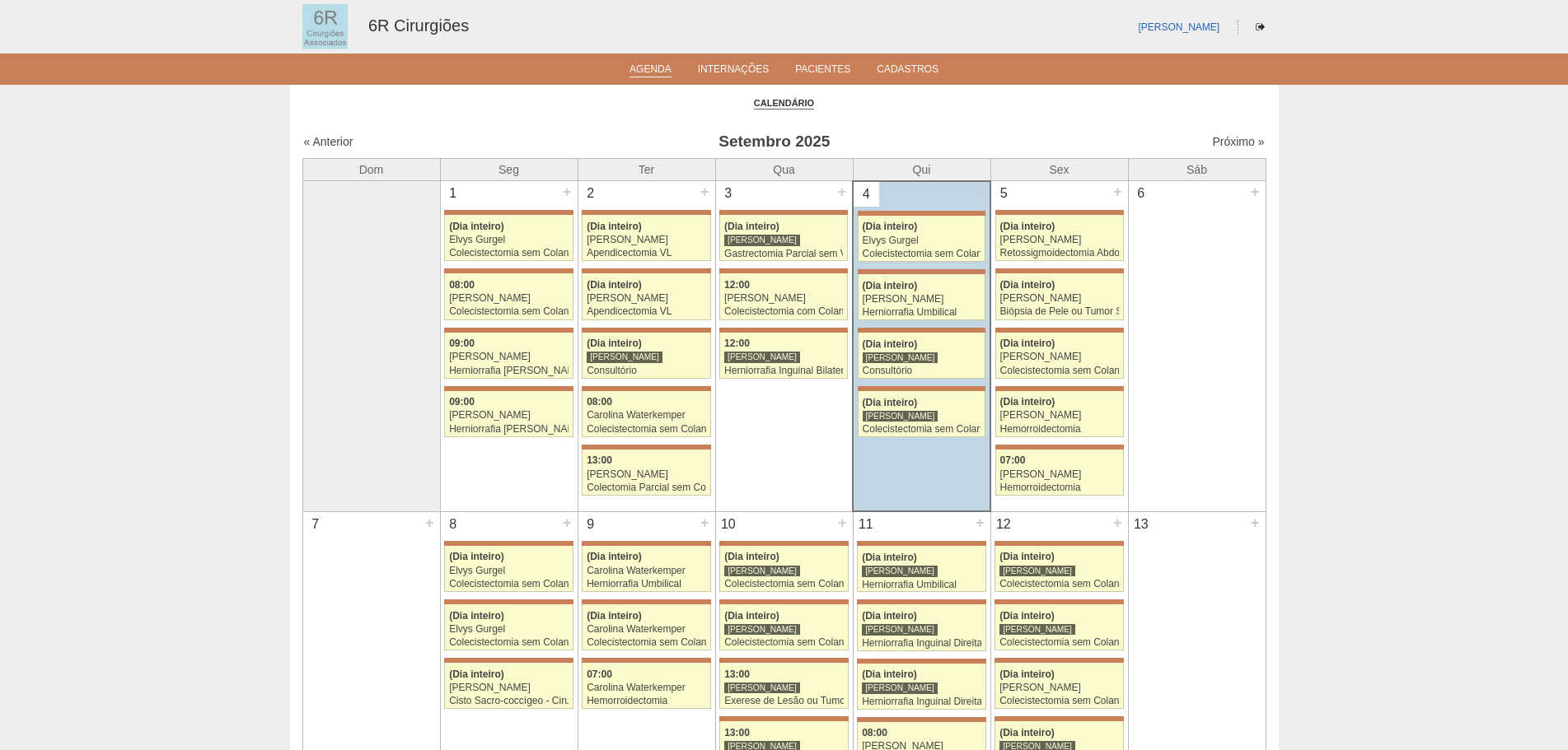
scroll to position [247, 0]
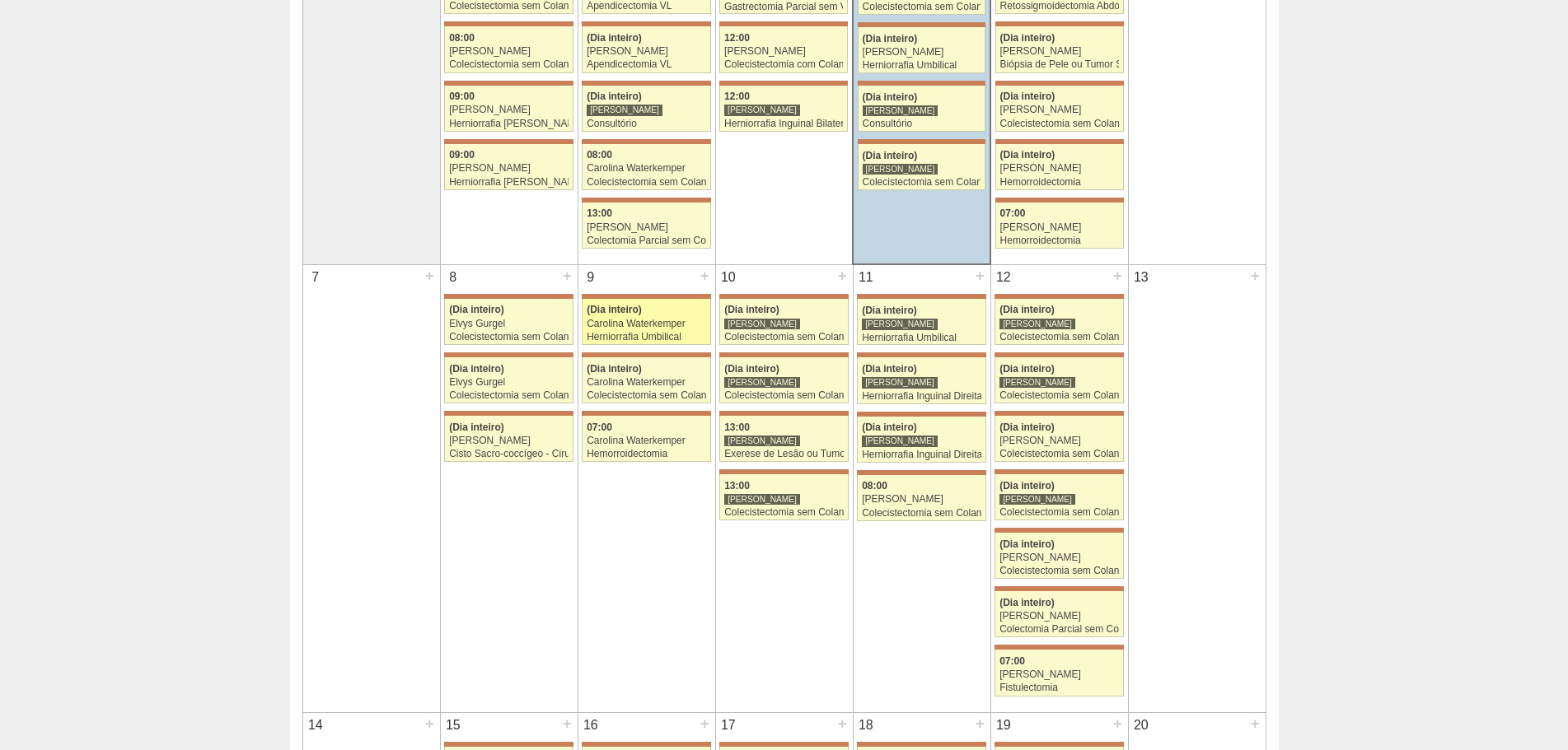
click at [643, 308] on div "(Dia inteiro)" at bounding box center [646, 310] width 120 height 11
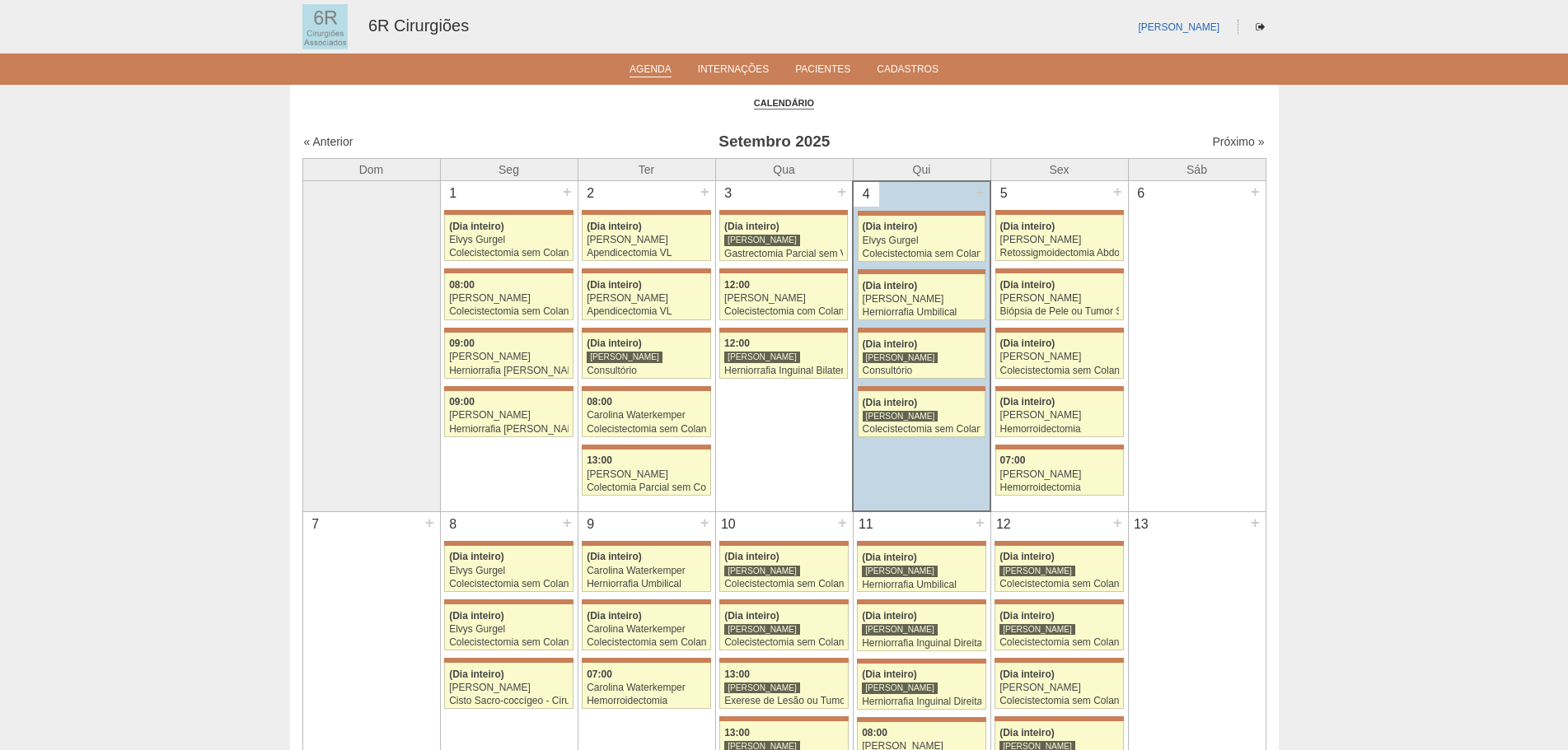
scroll to position [247, 0]
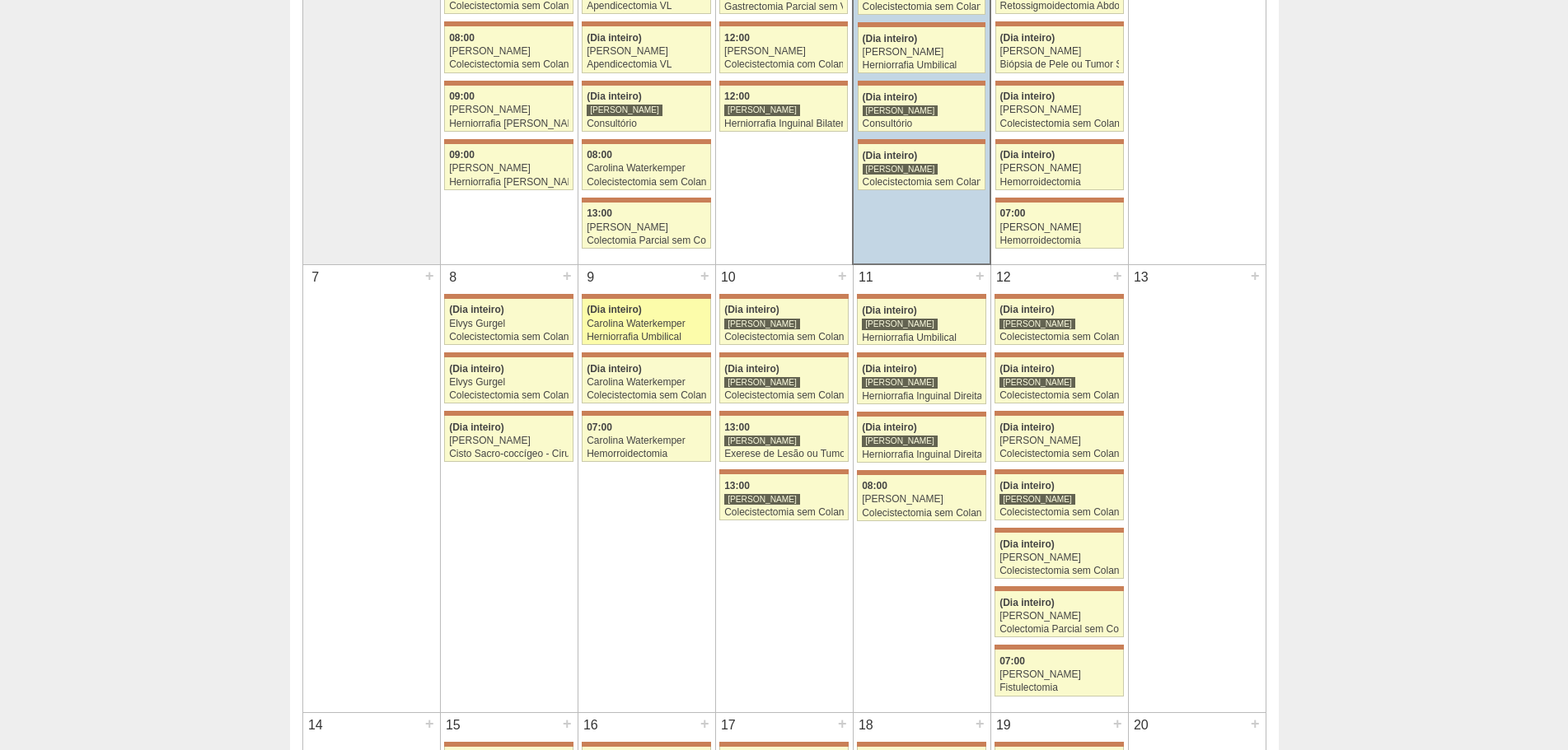
click at [633, 325] on div "Carolina Waterkemper" at bounding box center [646, 323] width 120 height 11
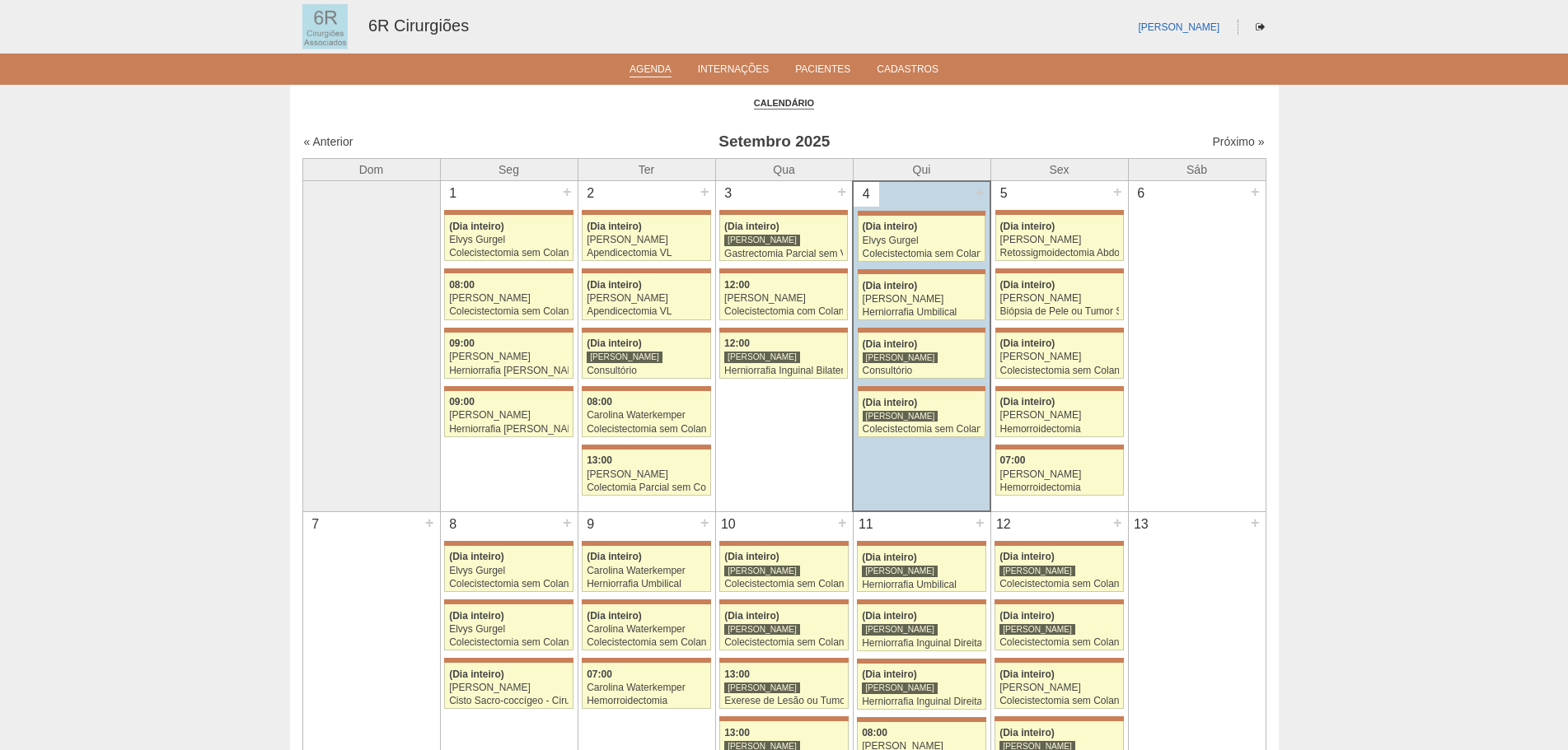
scroll to position [247, 0]
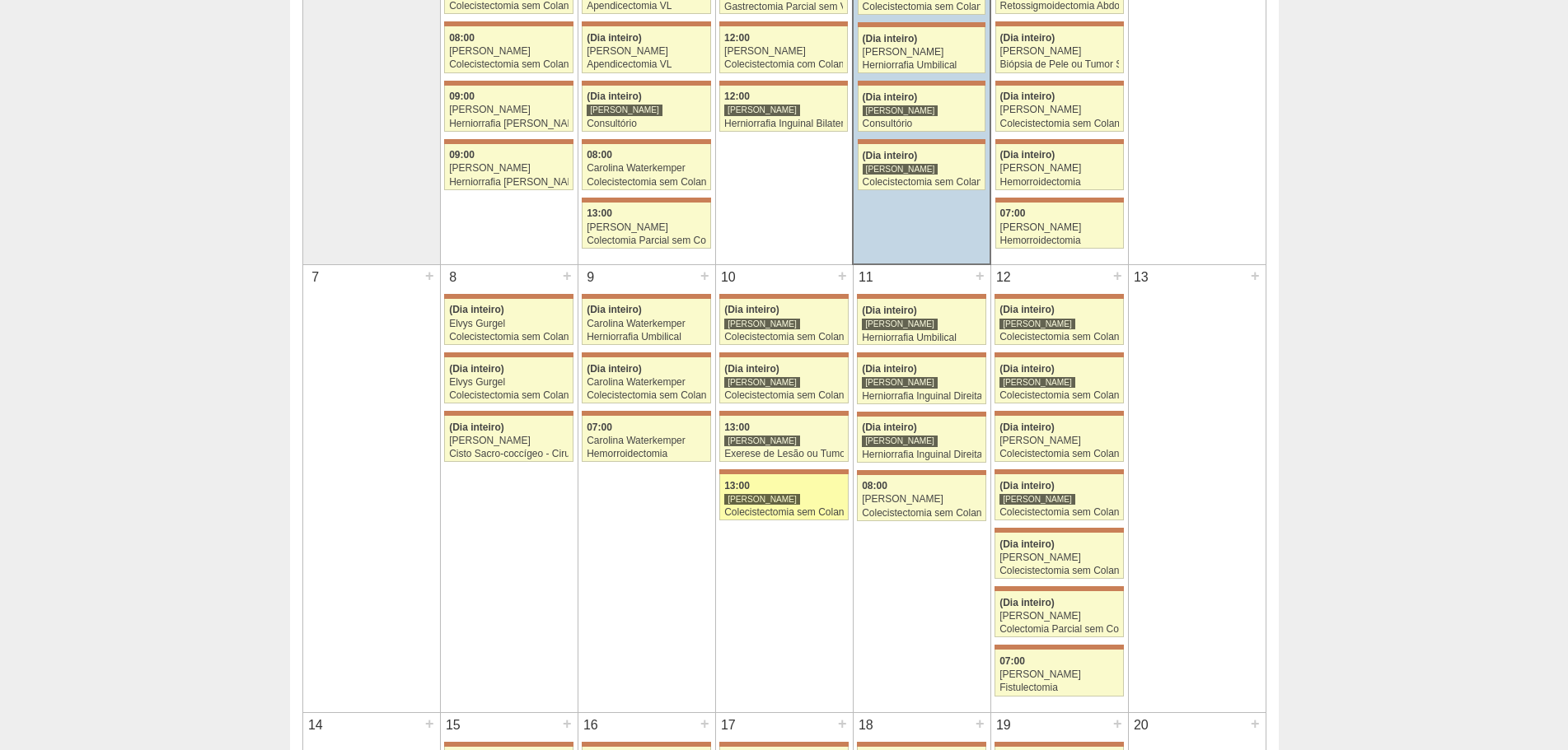
click at [810, 515] on div "Colecistectomia sem Colangiografia VL" at bounding box center [784, 512] width 120 height 11
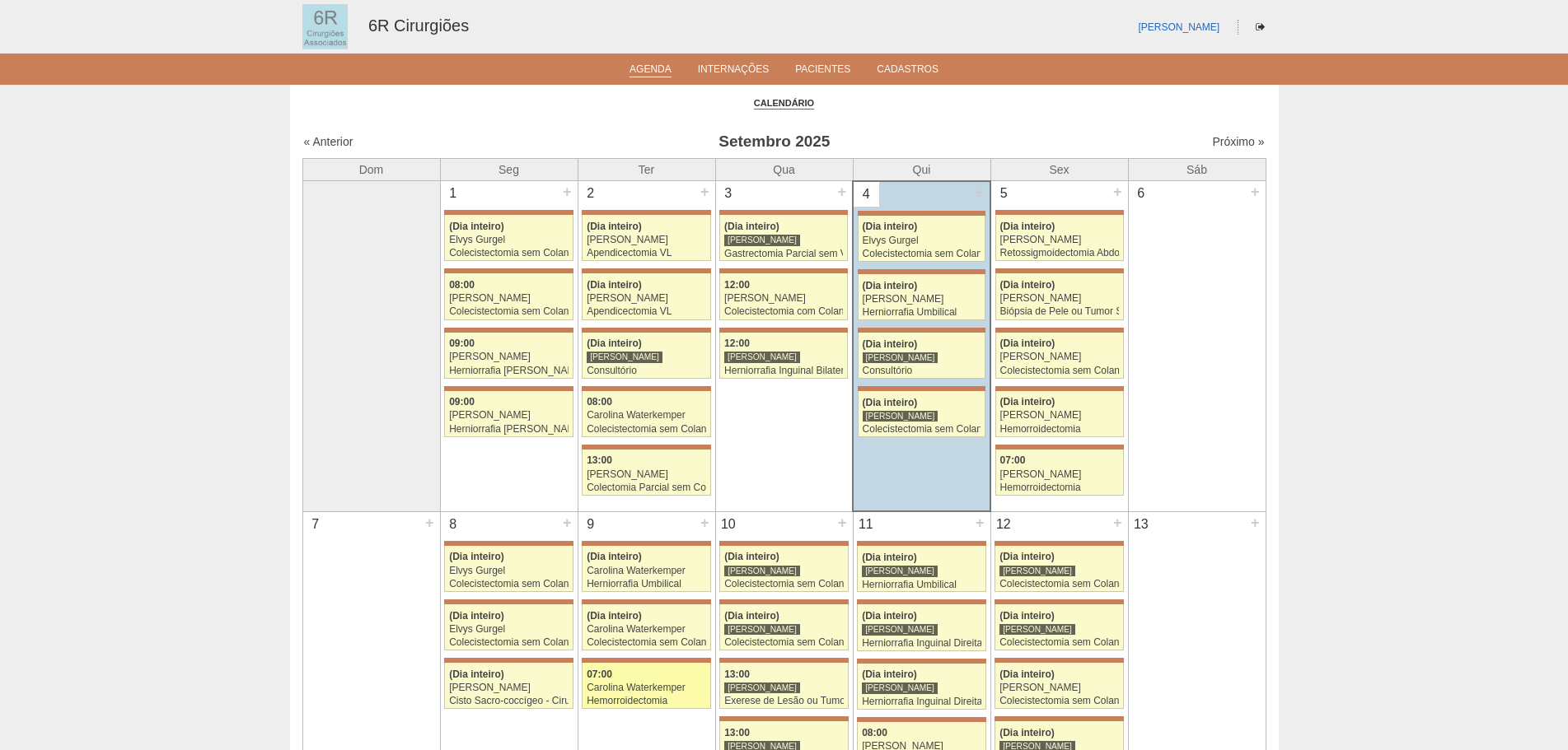
scroll to position [247, 0]
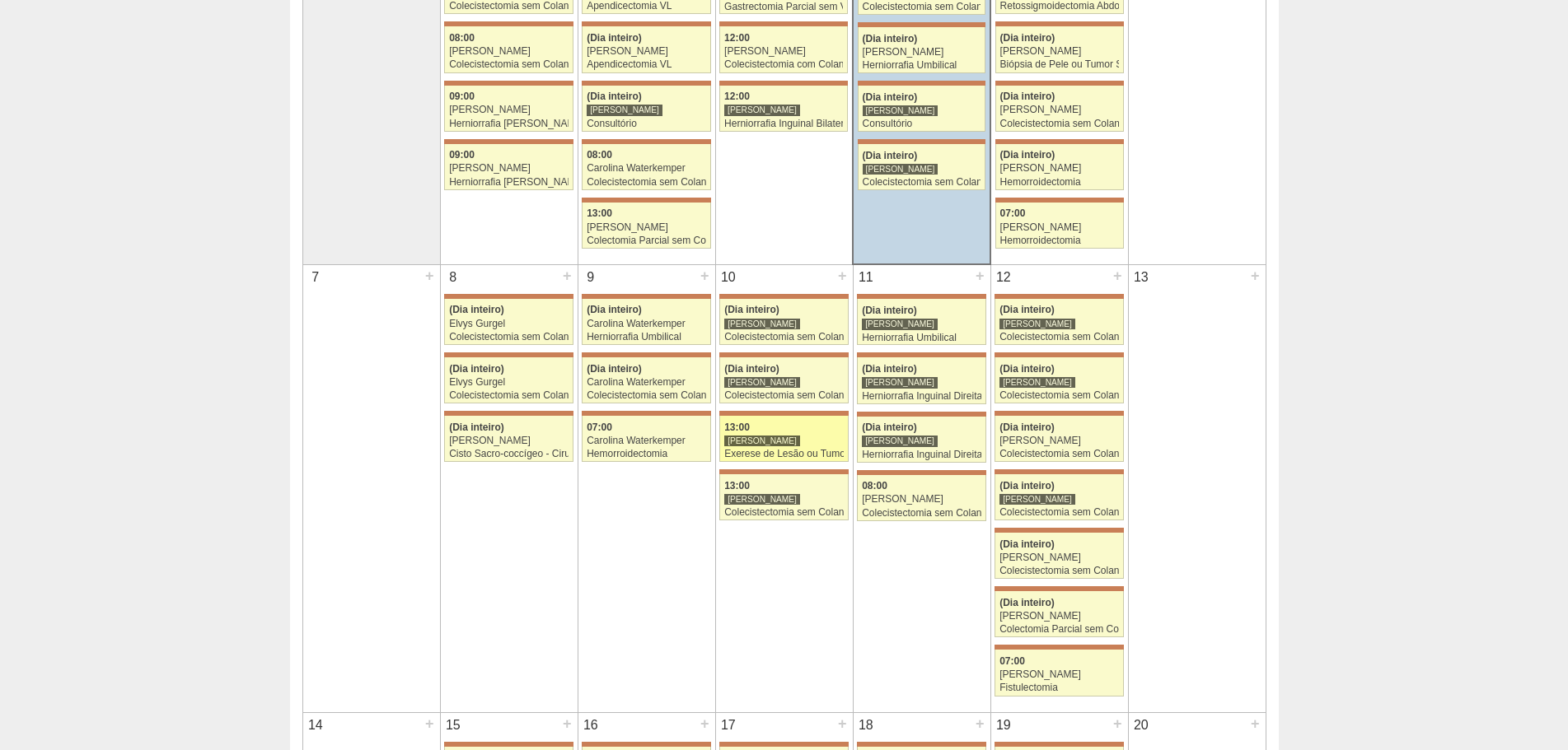
click at [732, 449] on div "Exerese de Lesão ou Tumor de Pele" at bounding box center [784, 453] width 120 height 11
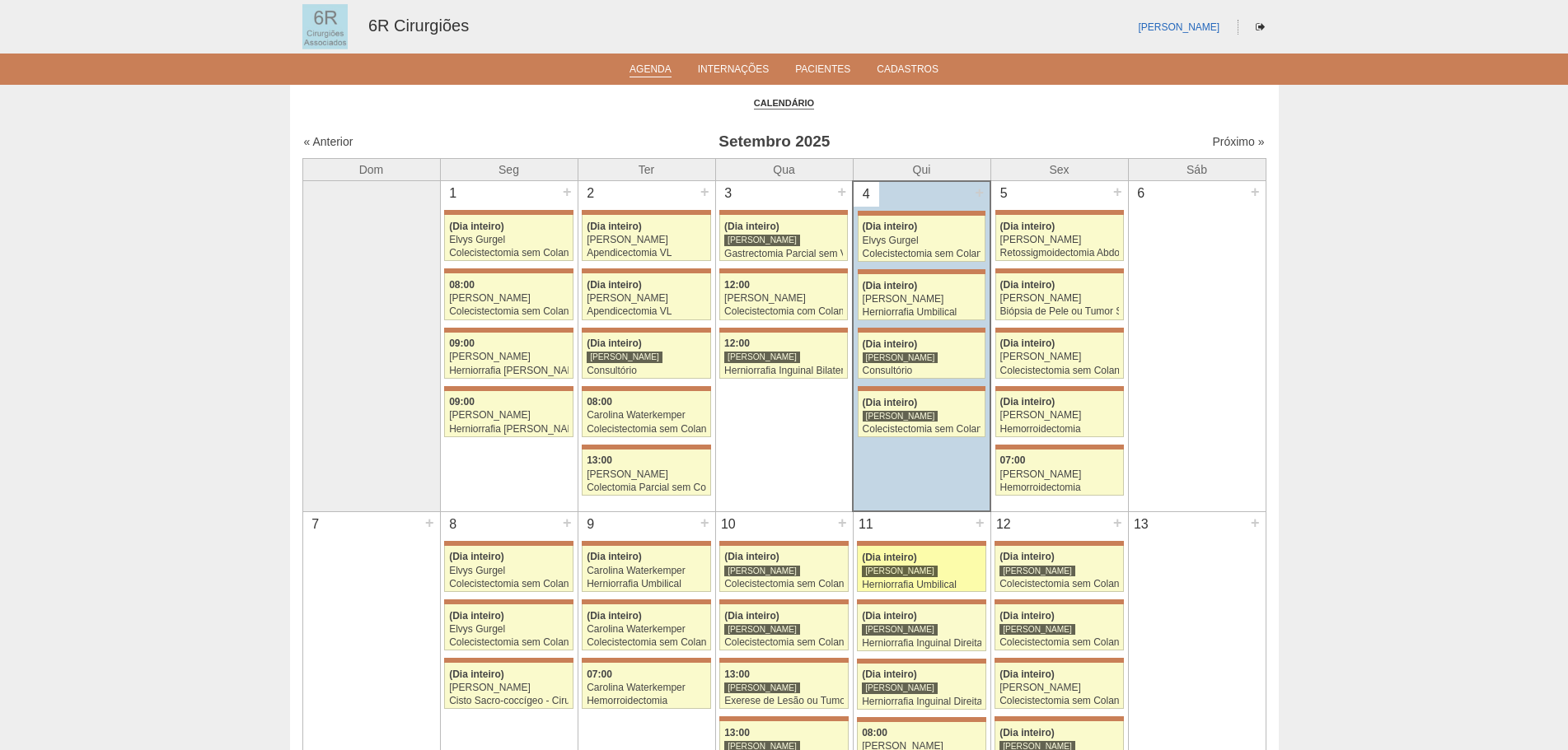
scroll to position [247, 0]
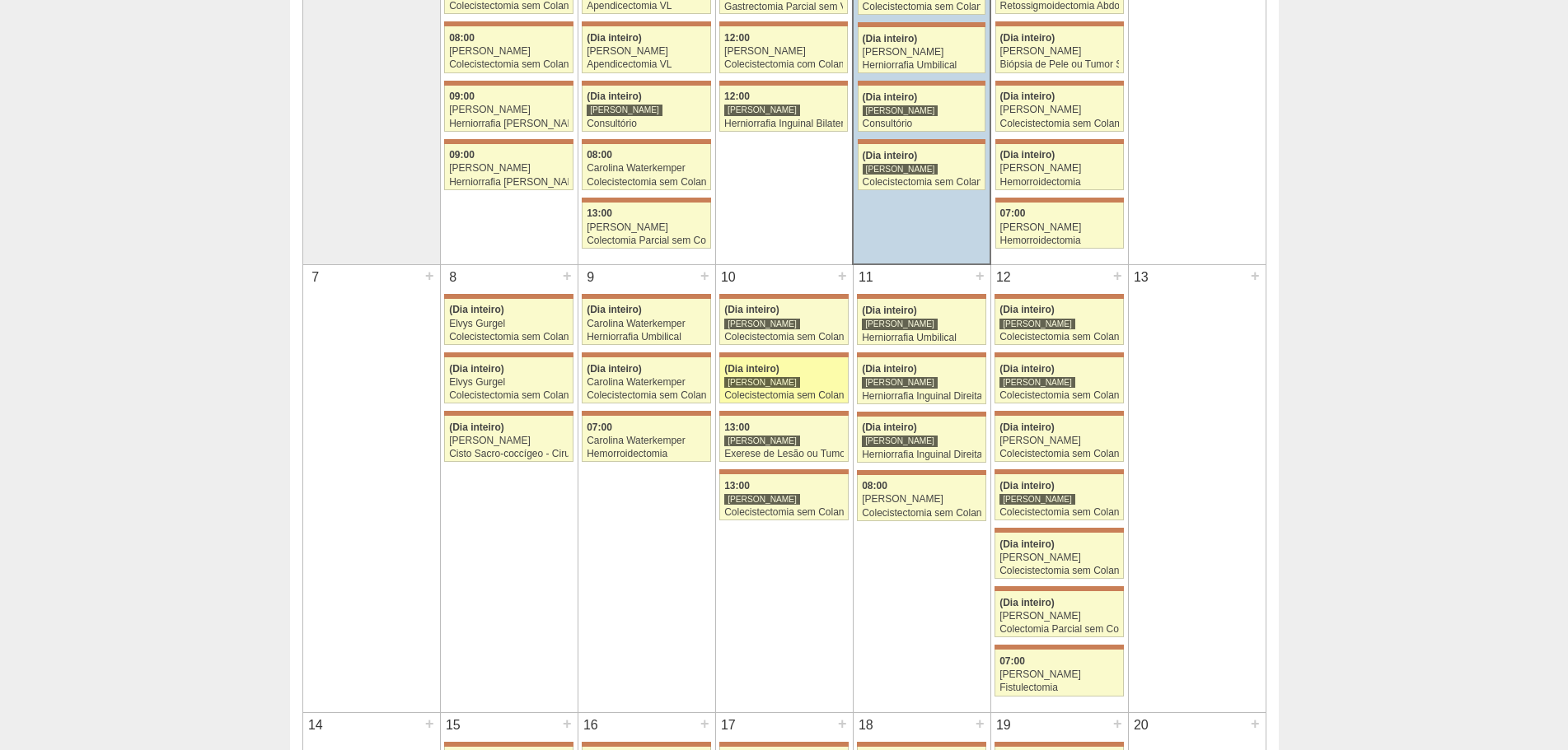
click at [815, 393] on div "Colecistectomia sem Colangiografia VL" at bounding box center [784, 395] width 120 height 11
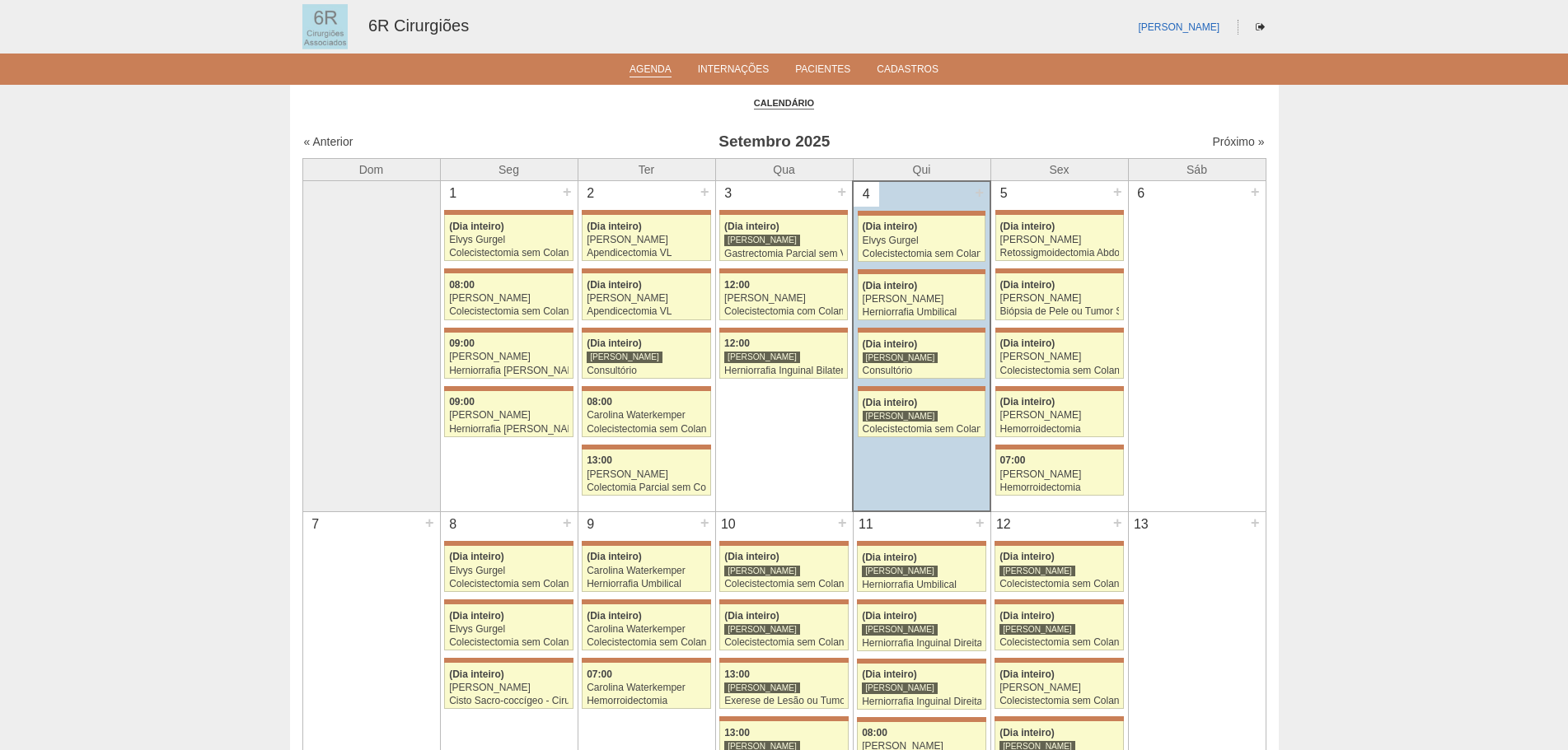
scroll to position [247, 0]
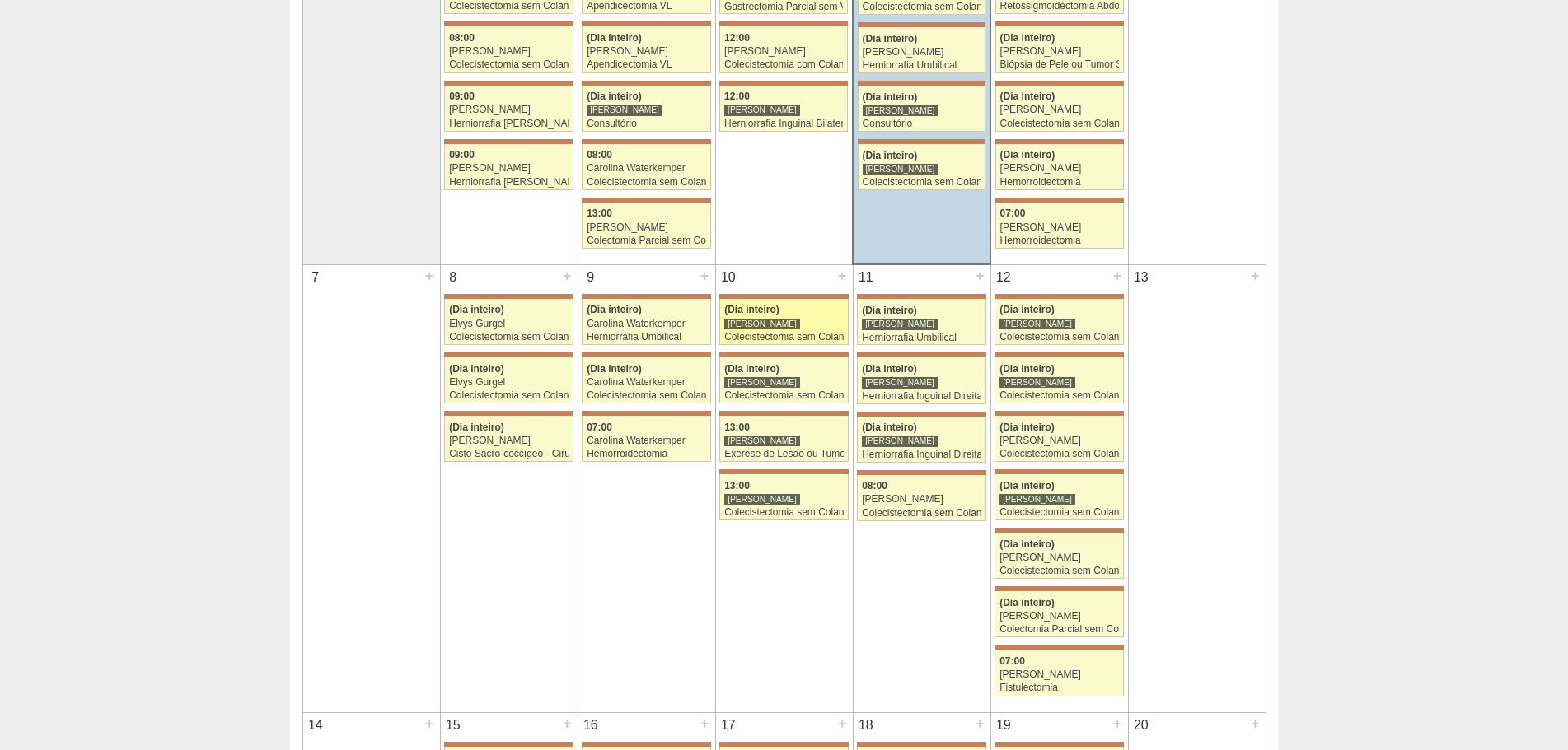
click at [765, 326] on div "[PERSON_NAME]" at bounding box center [762, 323] width 76 height 12
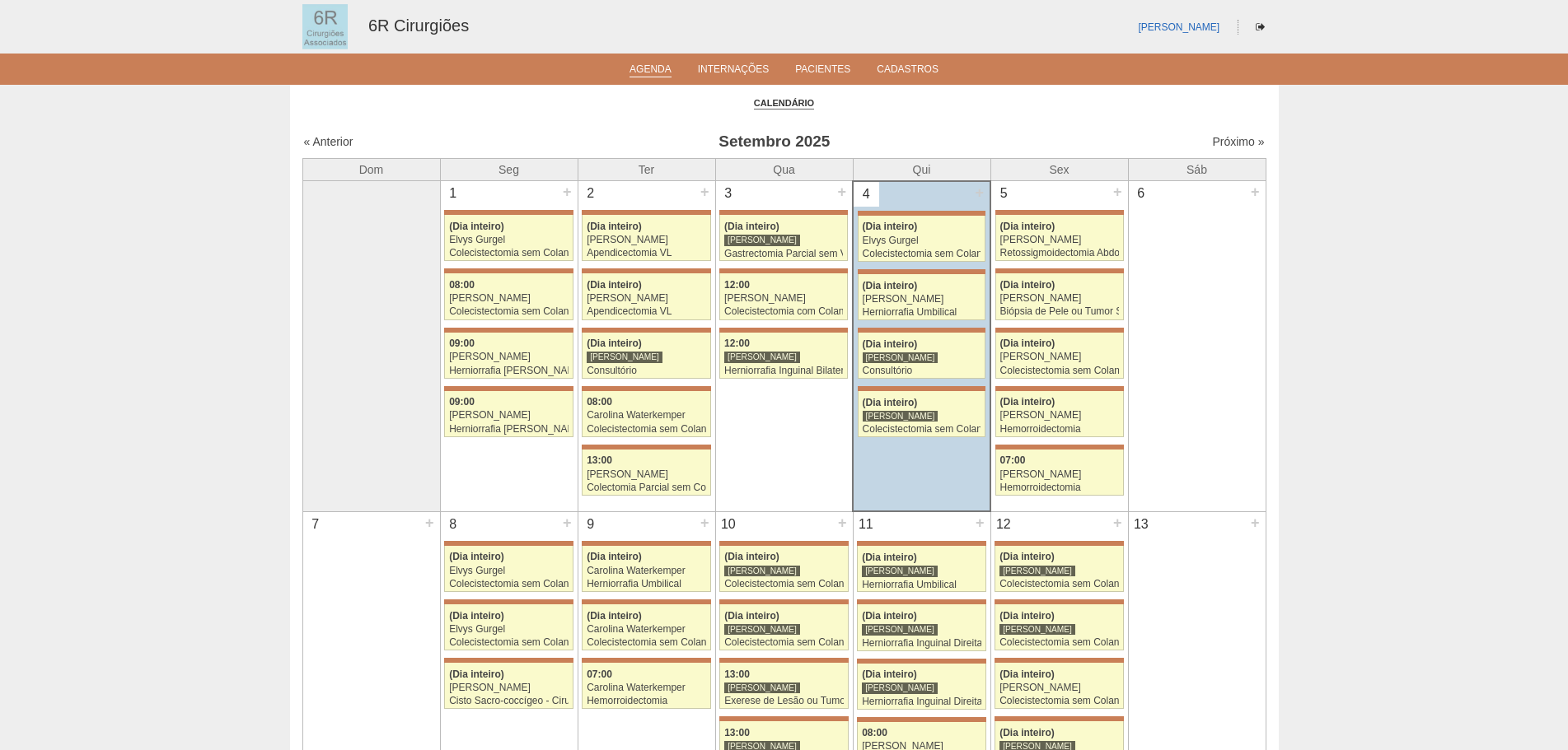
scroll to position [247, 0]
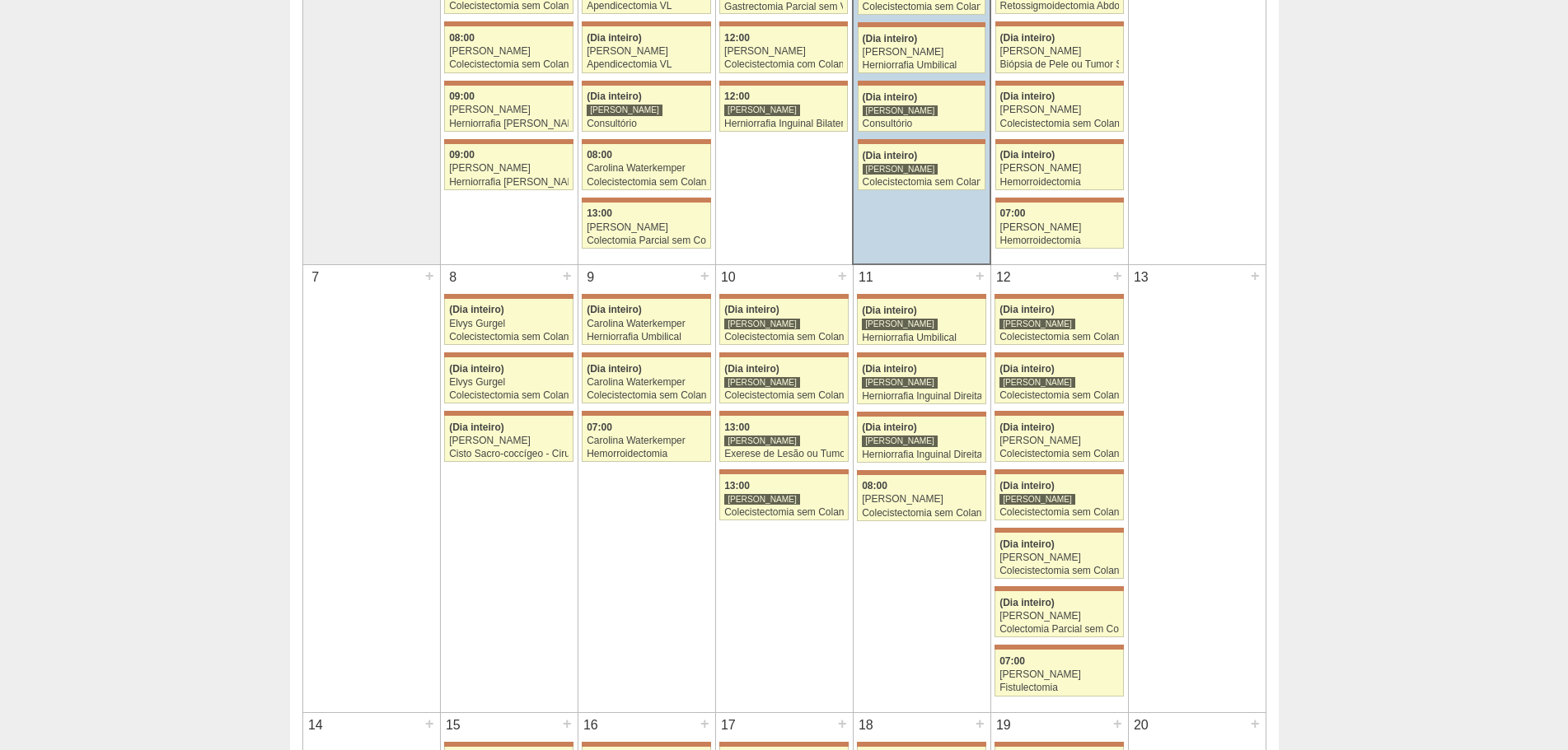
click at [762, 356] on div at bounding box center [784, 355] width 128 height 5
click at [757, 364] on span "(Dia inteiro)" at bounding box center [752, 369] width 55 height 11
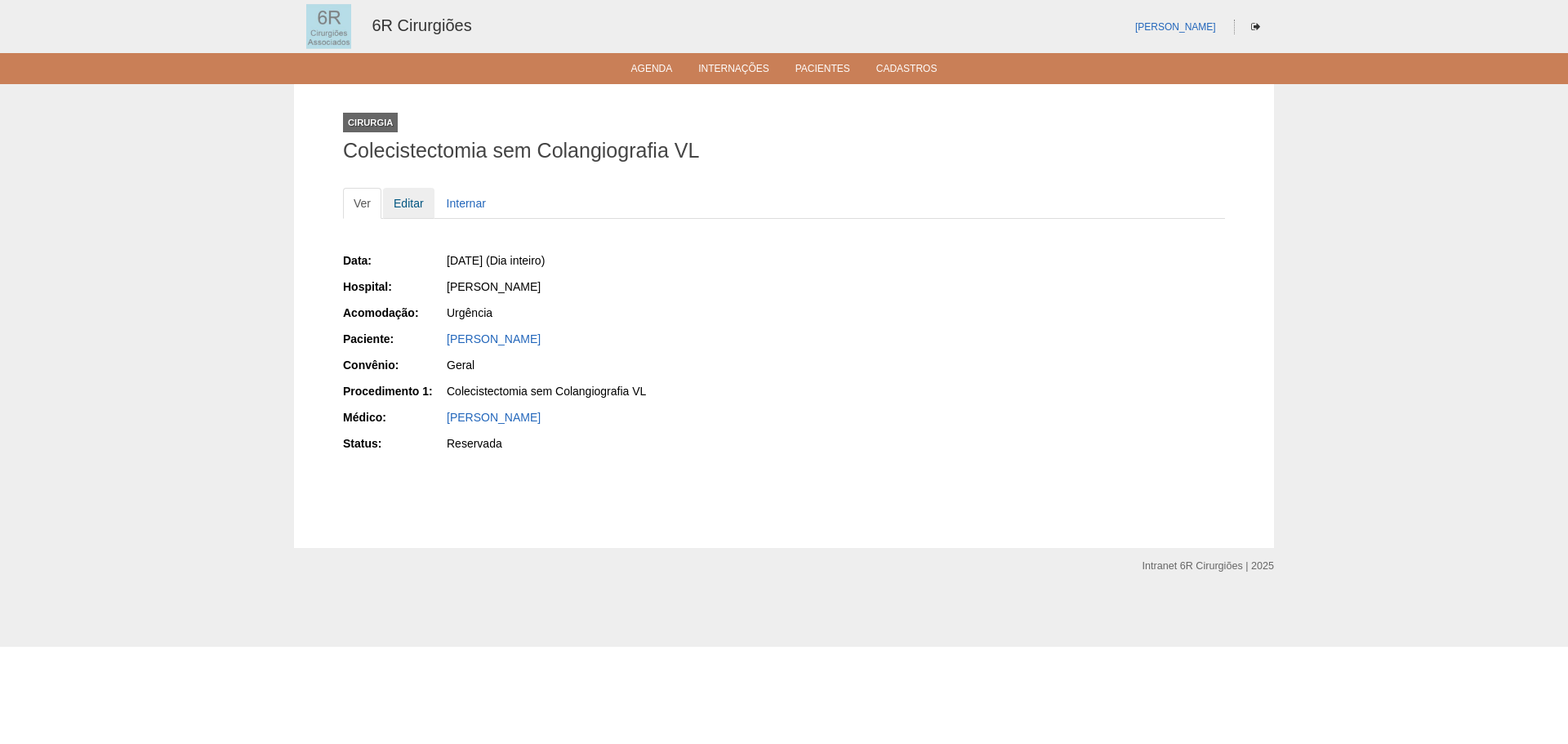
click at [418, 210] on link "Editar" at bounding box center [409, 203] width 51 height 31
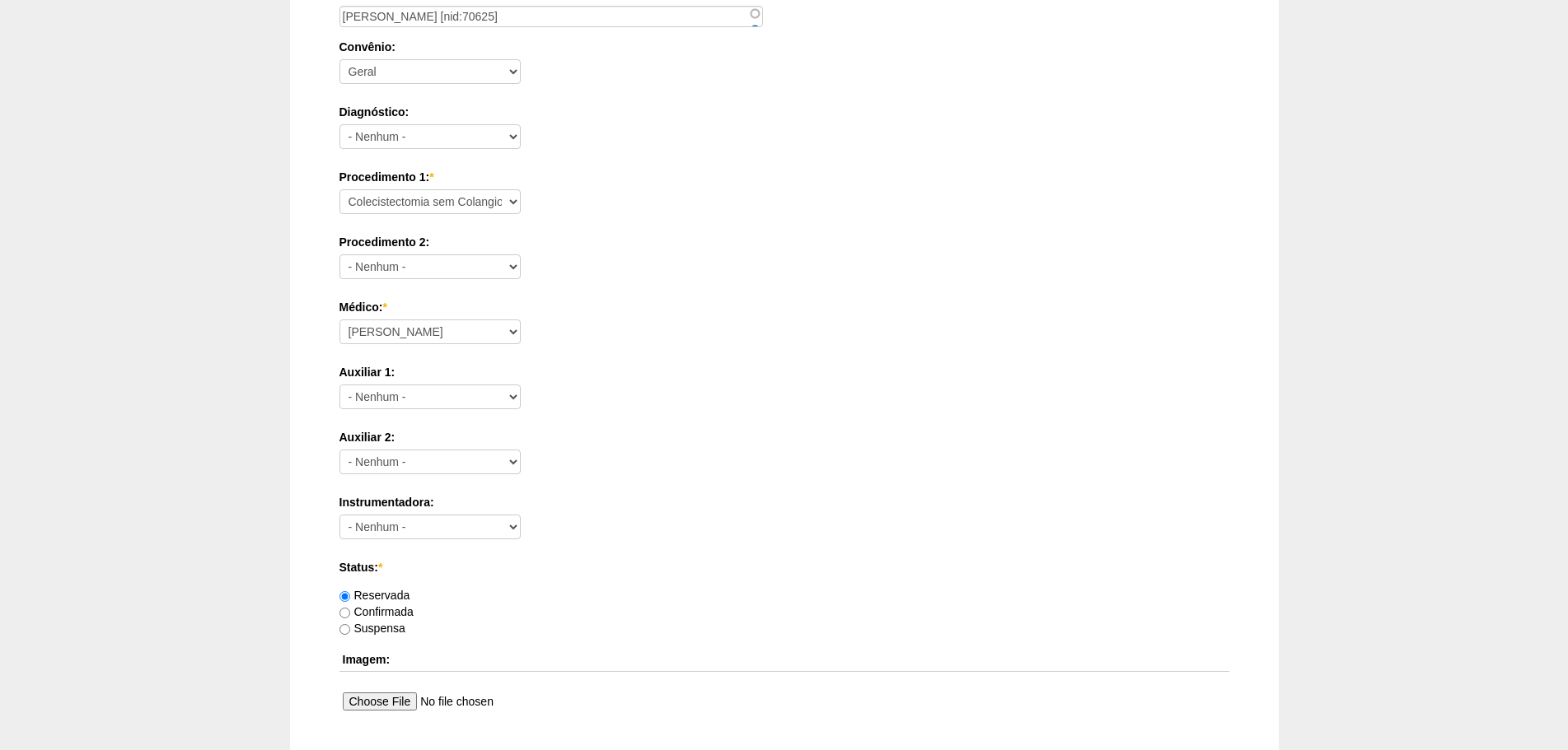
drag, startPoint x: 440, startPoint y: 424, endPoint x: 1009, endPoint y: 452, distance: 569.7
click at [1009, 455] on div "Auxiliar 2: - [PERSON_NAME] Bariatricas [PERSON_NAME] [PERSON_NAME] [PERSON_NAM…" at bounding box center [784, 456] width 890 height 54
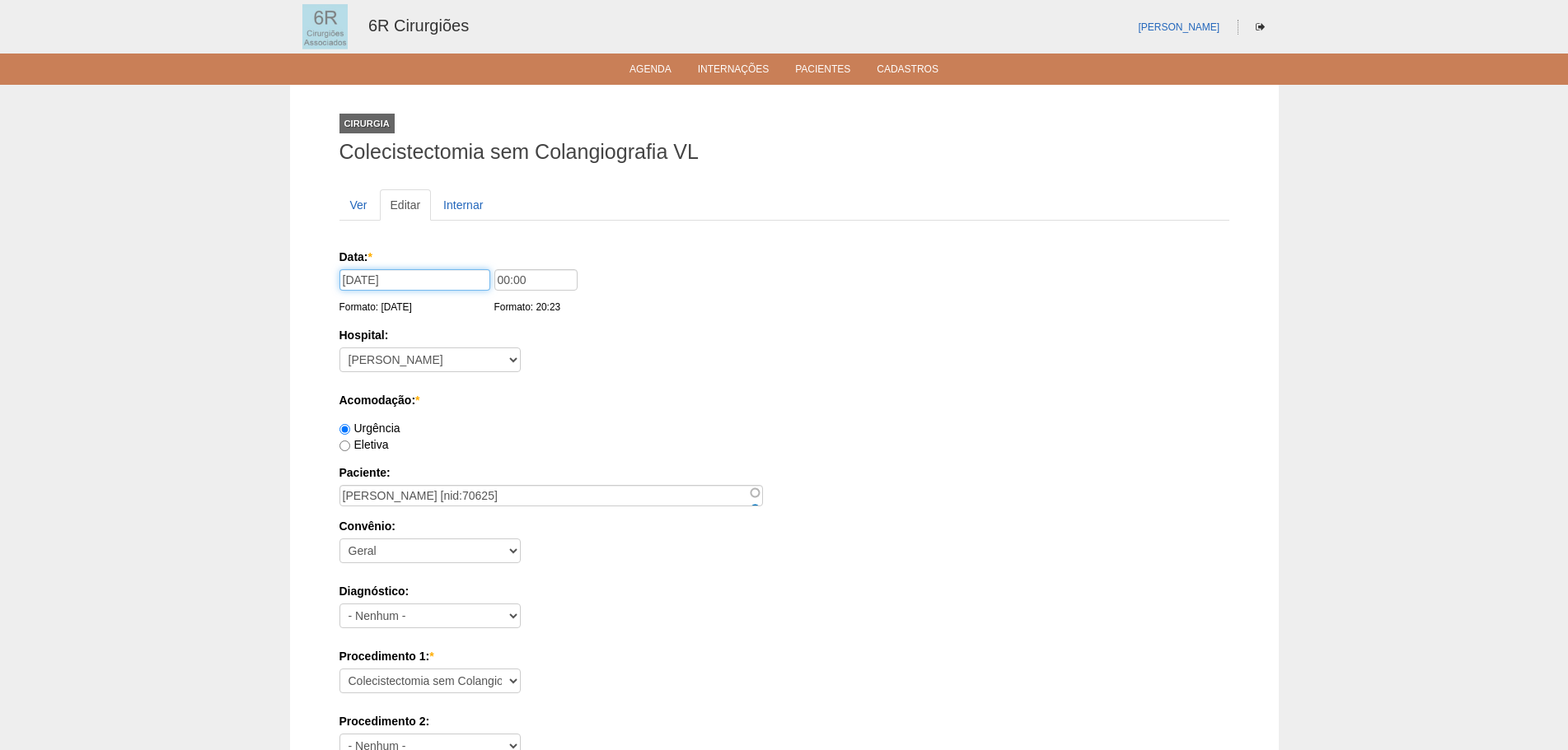
click at [427, 276] on input "[DATE]" at bounding box center [415, 280] width 151 height 21
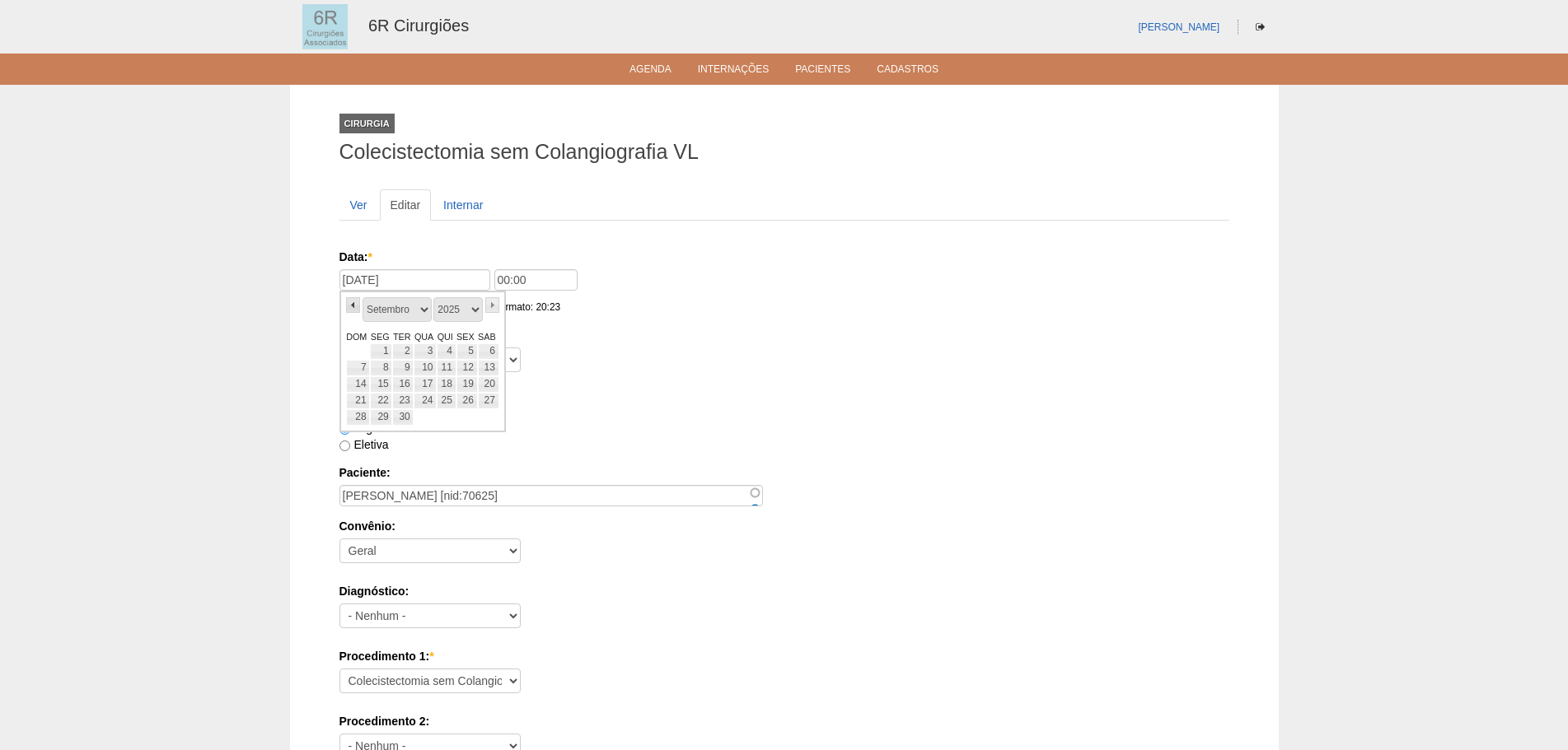
click at [354, 299] on link "«" at bounding box center [353, 305] width 14 height 15
click at [401, 382] on link "12" at bounding box center [403, 385] width 21 height 16
type input "[DATE]"
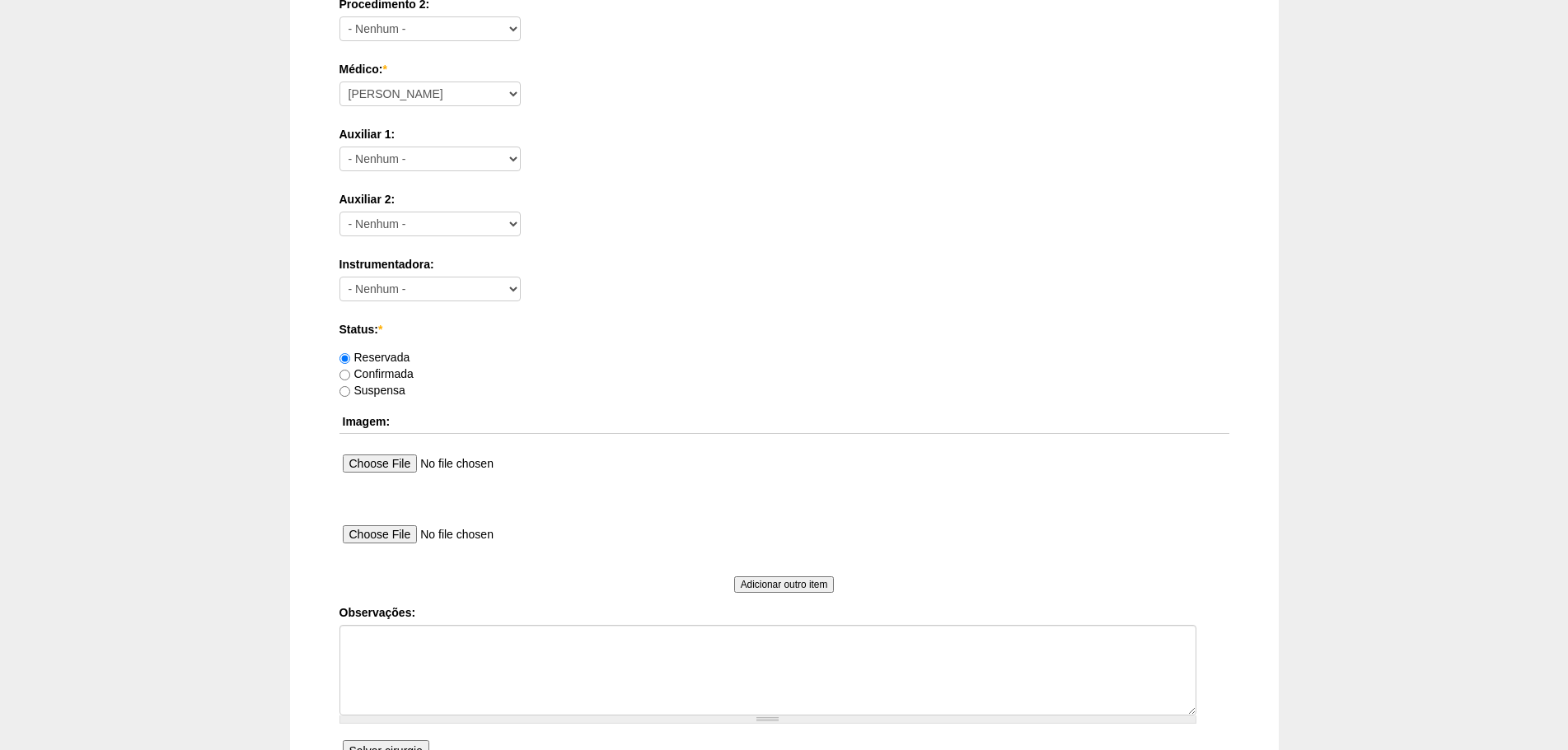
scroll to position [892, 0]
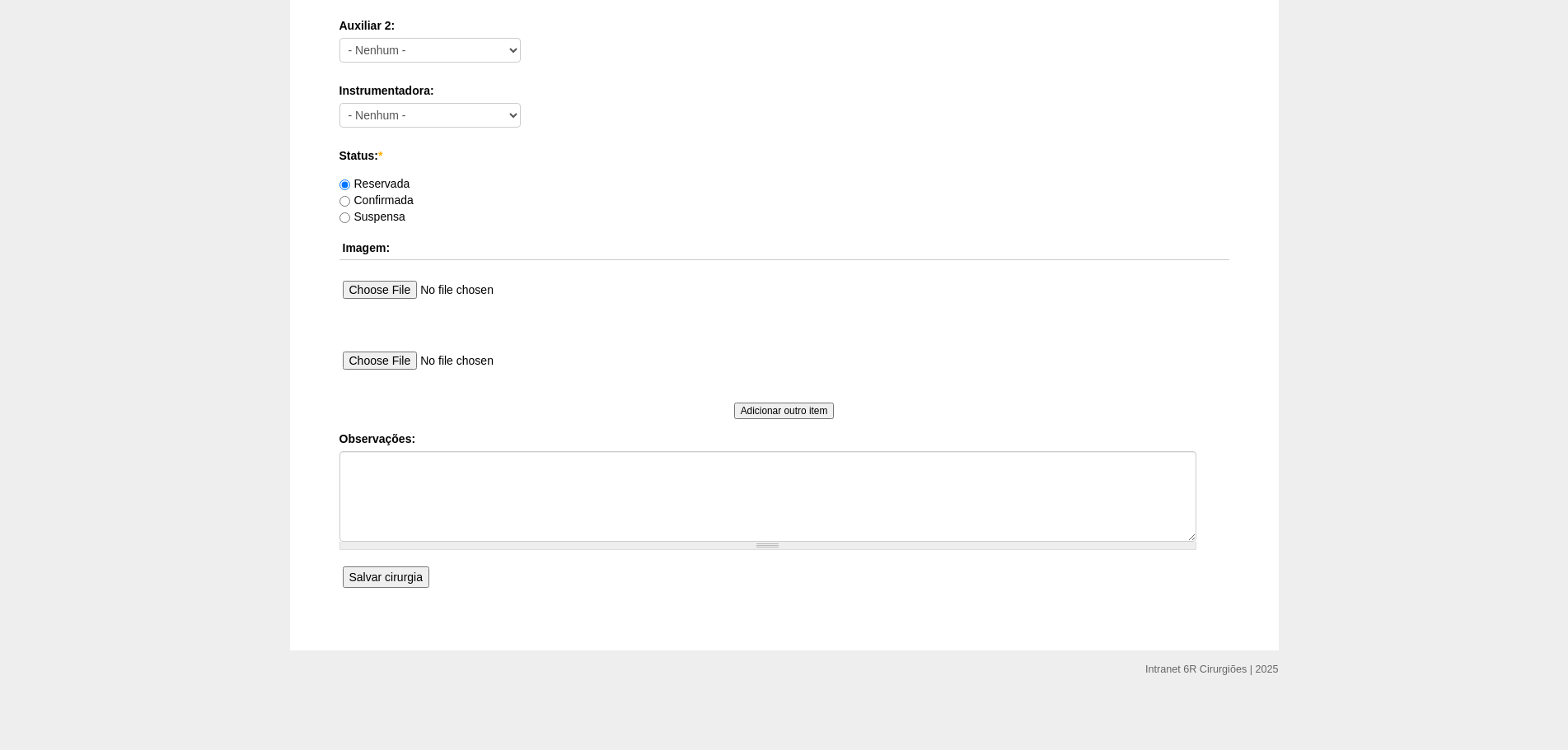
click at [358, 580] on input "Salvar cirurgia" at bounding box center [386, 577] width 86 height 21
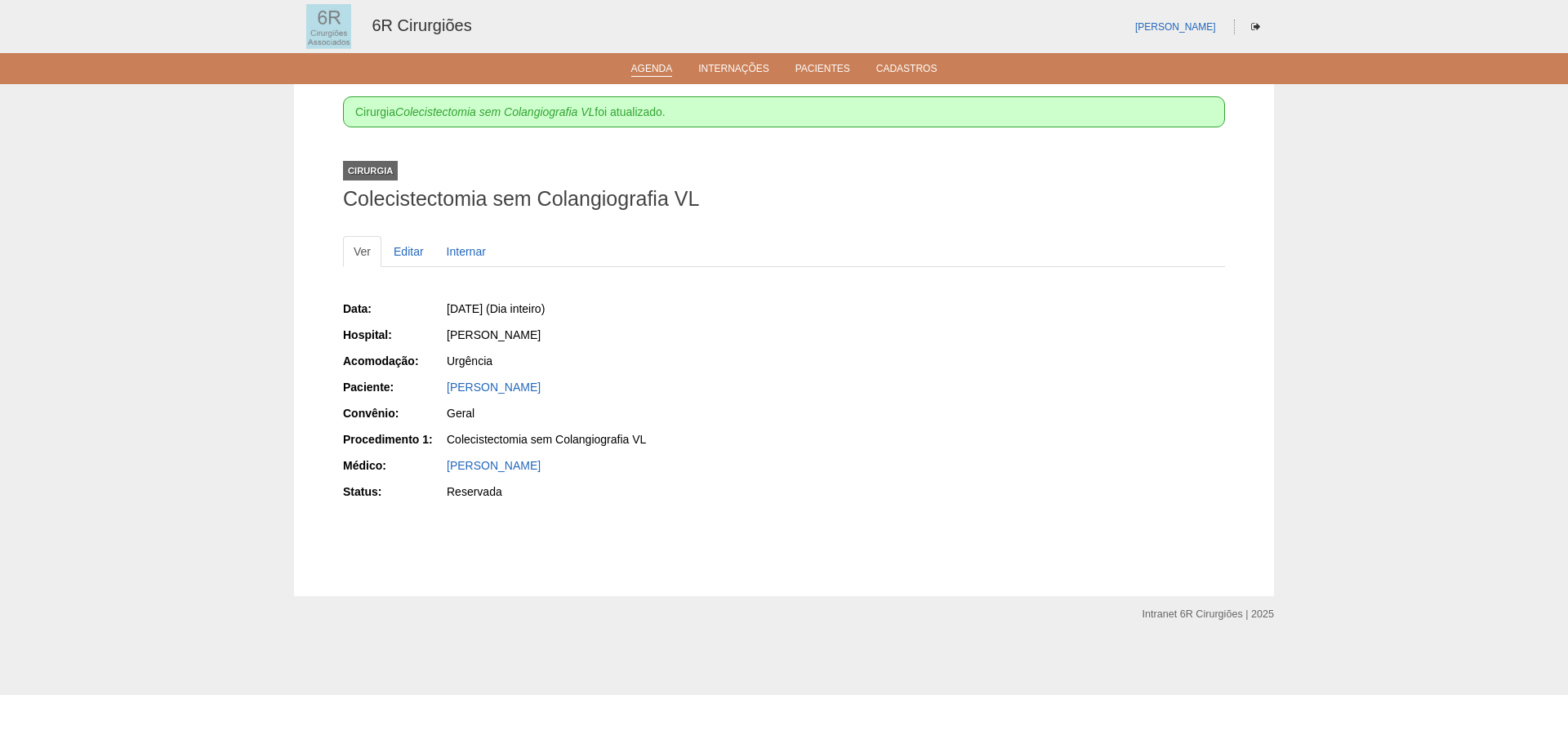
click at [633, 75] on link "Agenda" at bounding box center [653, 69] width 42 height 14
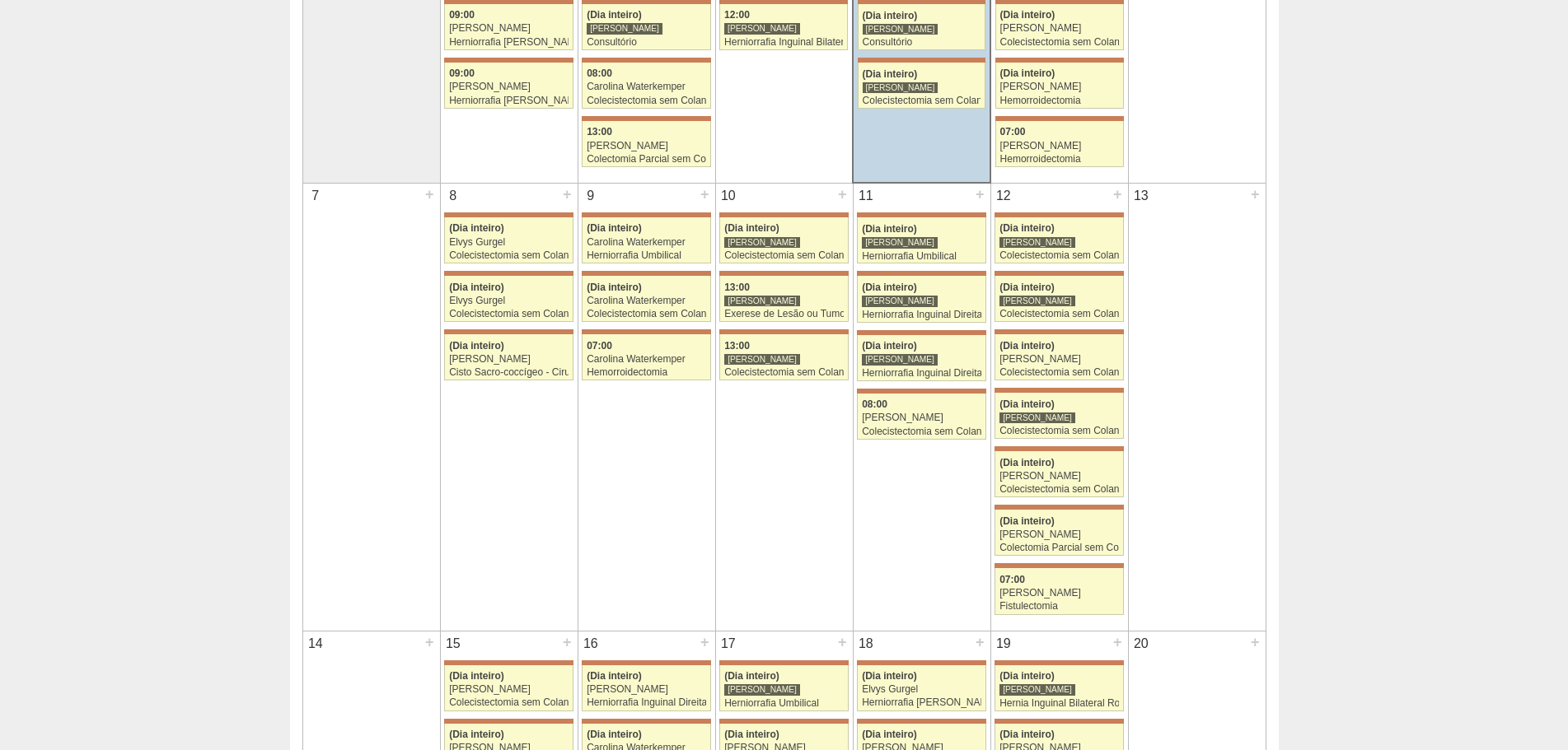
scroll to position [329, 0]
click at [928, 295] on div "[PERSON_NAME]" at bounding box center [921, 299] width 120 height 11
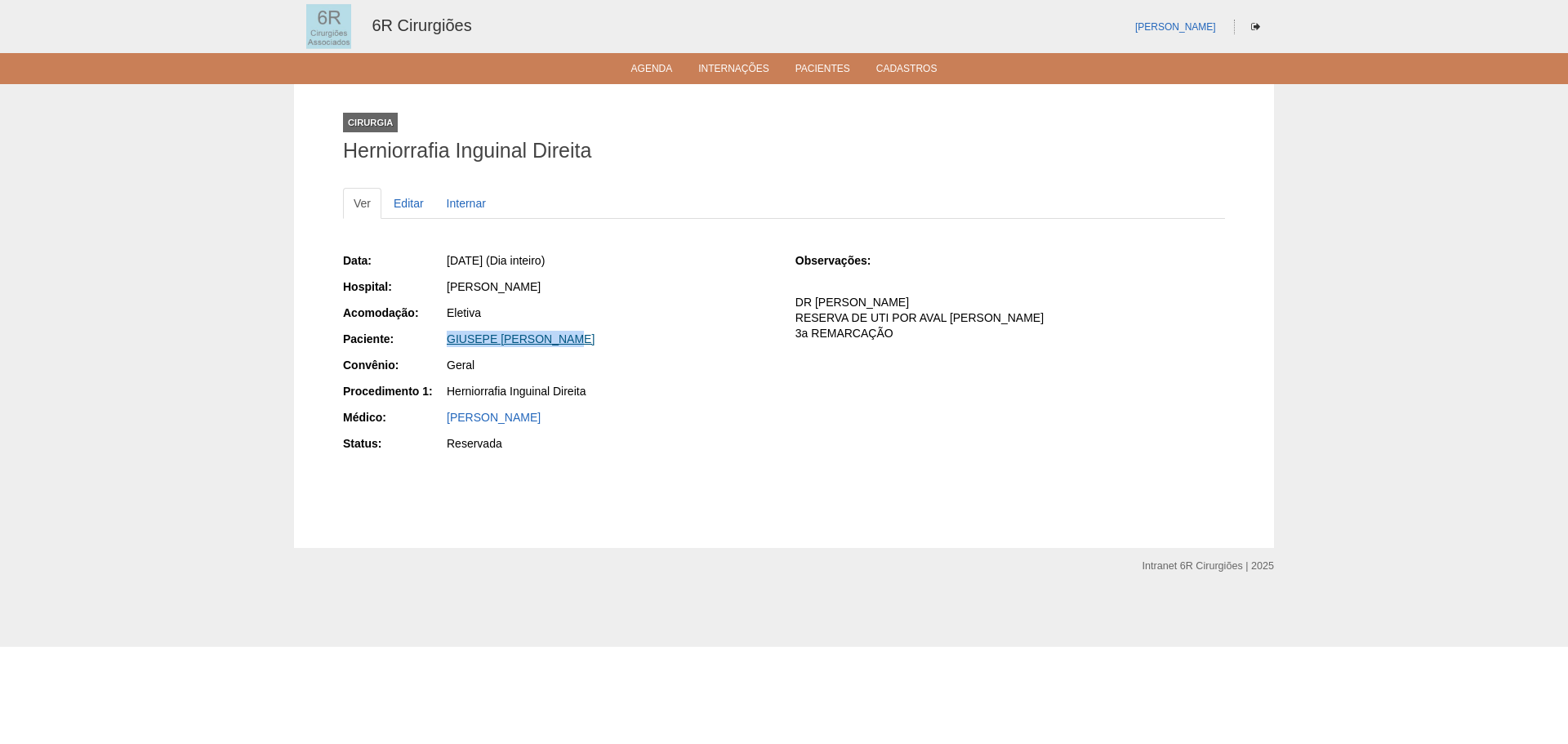
drag, startPoint x: 592, startPoint y: 342, endPoint x: 449, endPoint y: 343, distance: 143.0
click at [449, 343] on div "GIUSEPE MARIO TORRE" at bounding box center [610, 339] width 326 height 16
copy link "GIUSEPE MARIO TORRE"
click at [793, 426] on div "Data: Qui, 11/09/2025 (Dia inteiro) Hospital: Maria Braido Acomodação: Eletiva …" at bounding box center [784, 354] width 882 height 214
click at [640, 71] on link "Agenda" at bounding box center [653, 69] width 42 height 14
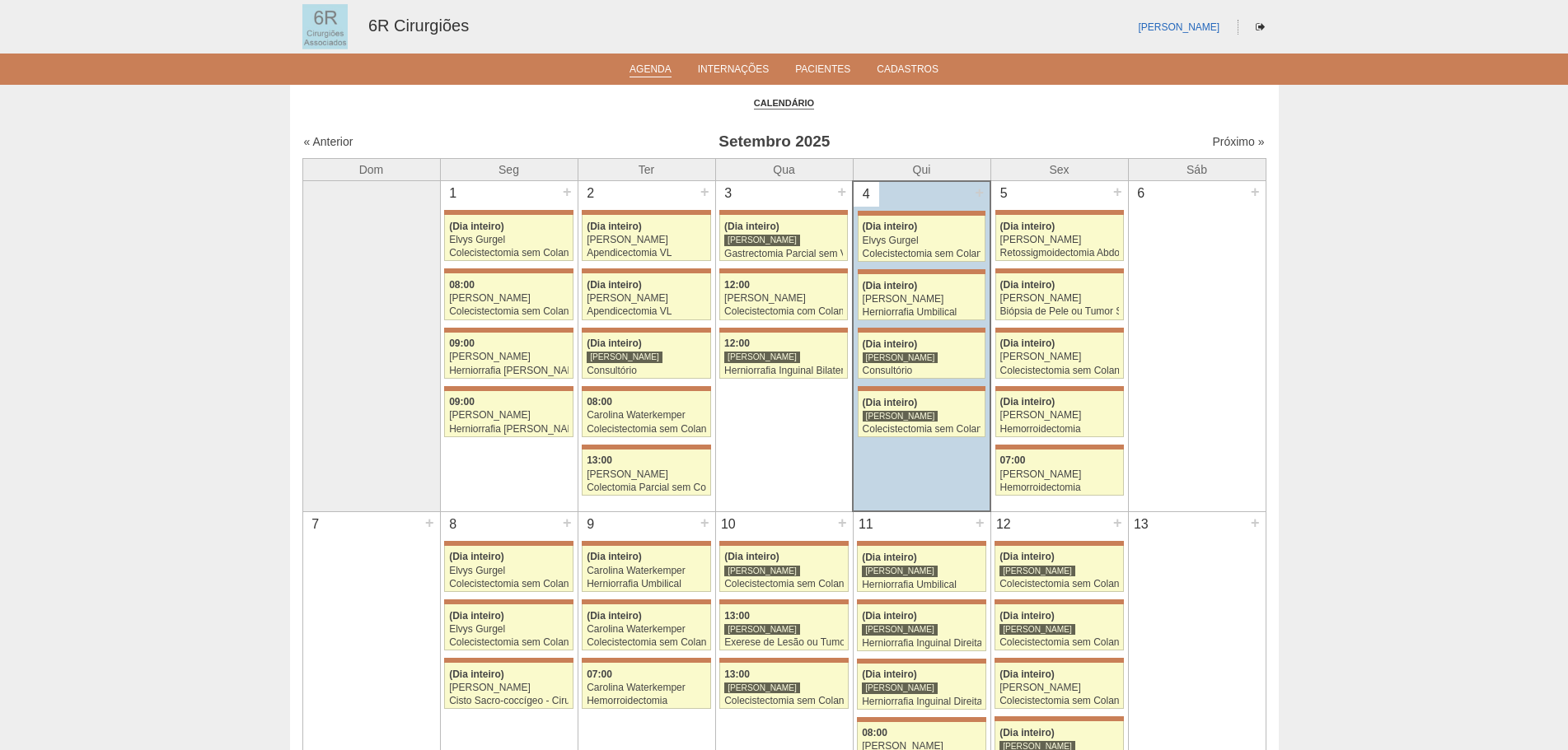
click at [1222, 149] on div "Próximo »" at bounding box center [1149, 141] width 231 height 16
click at [1229, 140] on link "Próximo »" at bounding box center [1238, 142] width 52 height 13
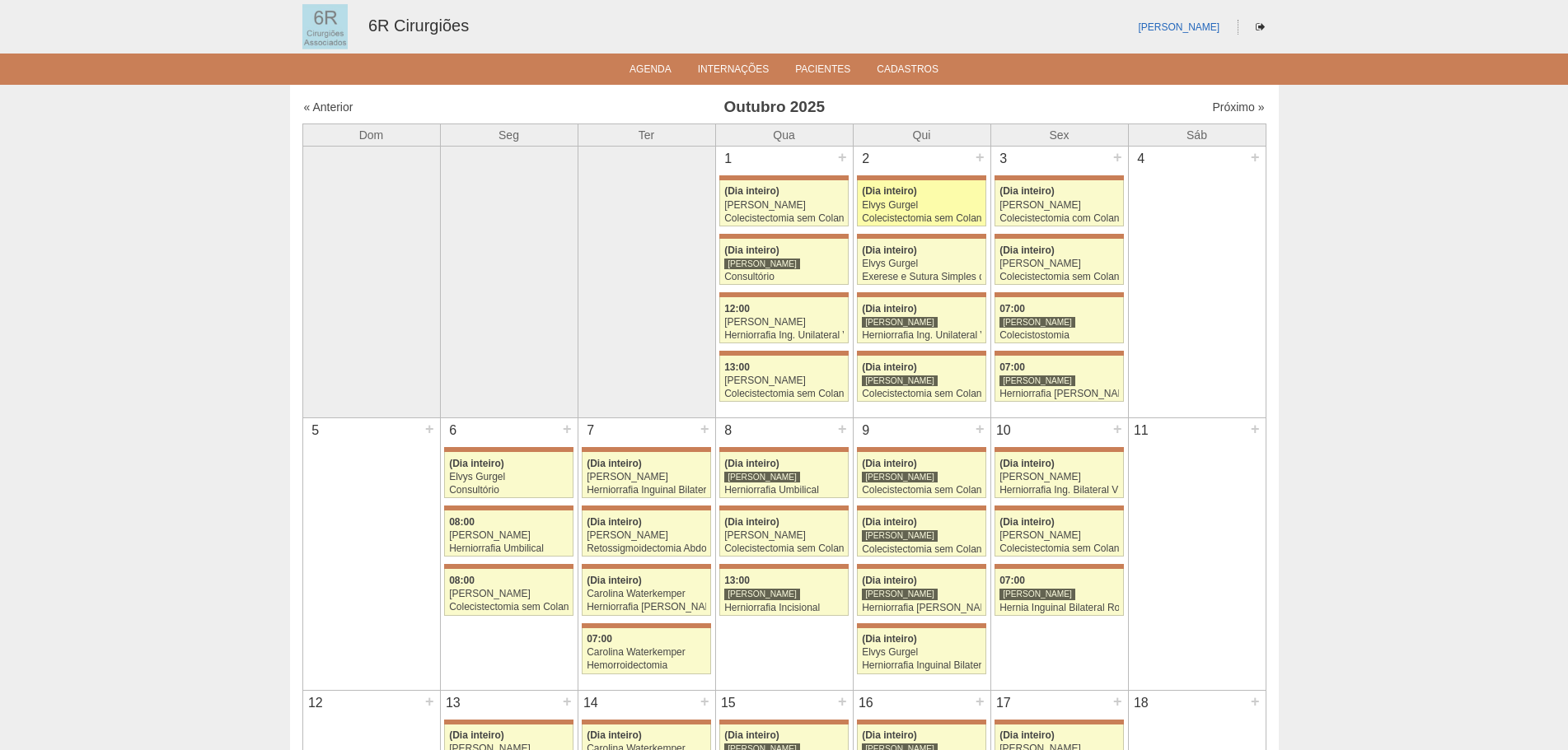
click at [952, 206] on div "Elvys Gurgel" at bounding box center [921, 205] width 120 height 11
click at [937, 249] on div "(Dia inteiro)" at bounding box center [921, 251] width 120 height 11
click at [907, 321] on div "[PERSON_NAME]" at bounding box center [899, 322] width 76 height 12
click at [944, 389] on div "Colecistectomia sem Colangiografia VL" at bounding box center [921, 393] width 120 height 11
click at [925, 280] on div "Exerese e Sutura Simples de Pequena Lesão" at bounding box center [921, 276] width 120 height 11
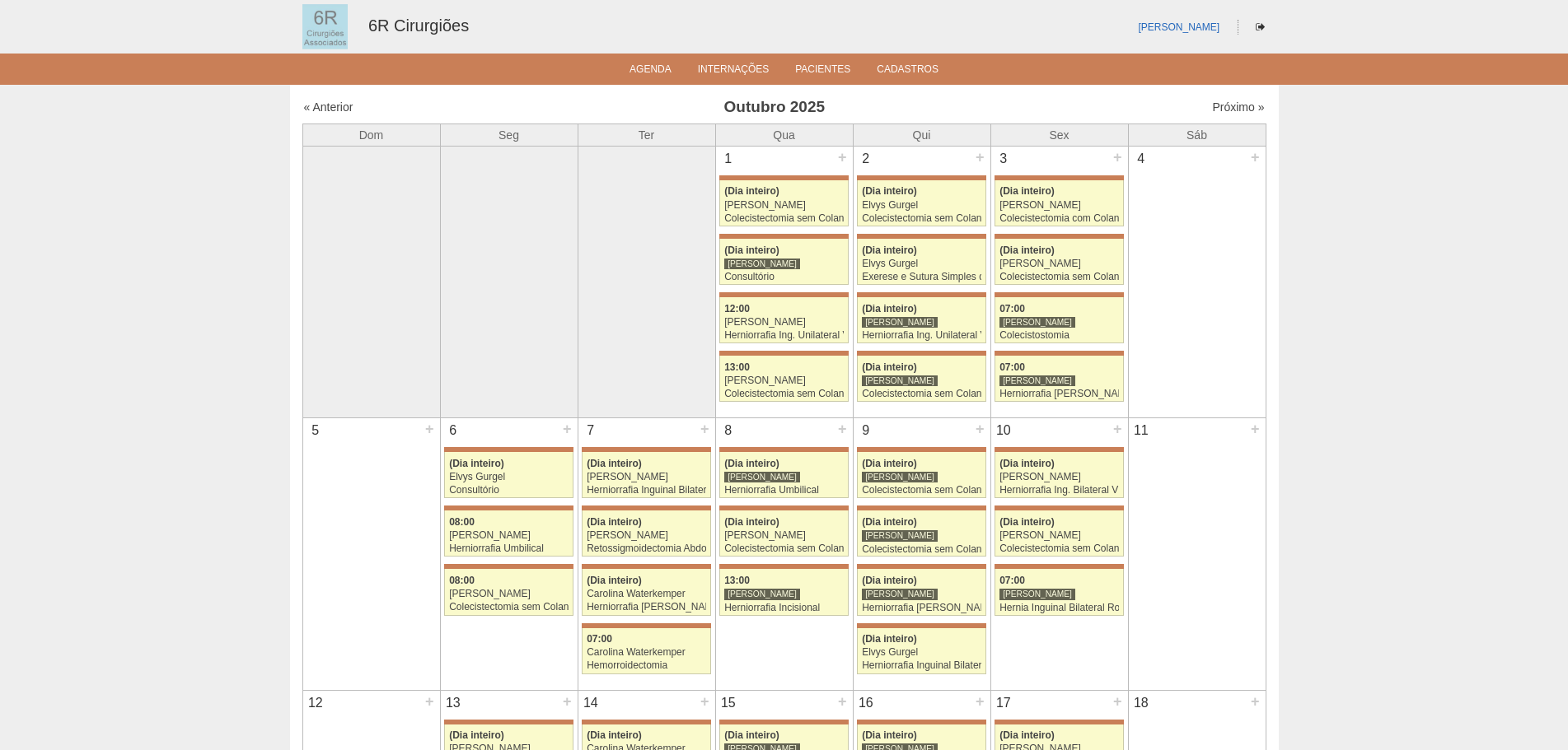
click at [354, 114] on div "« Anterior" at bounding box center [419, 106] width 231 height 16
click at [334, 110] on link "« Anterior" at bounding box center [329, 107] width 50 height 13
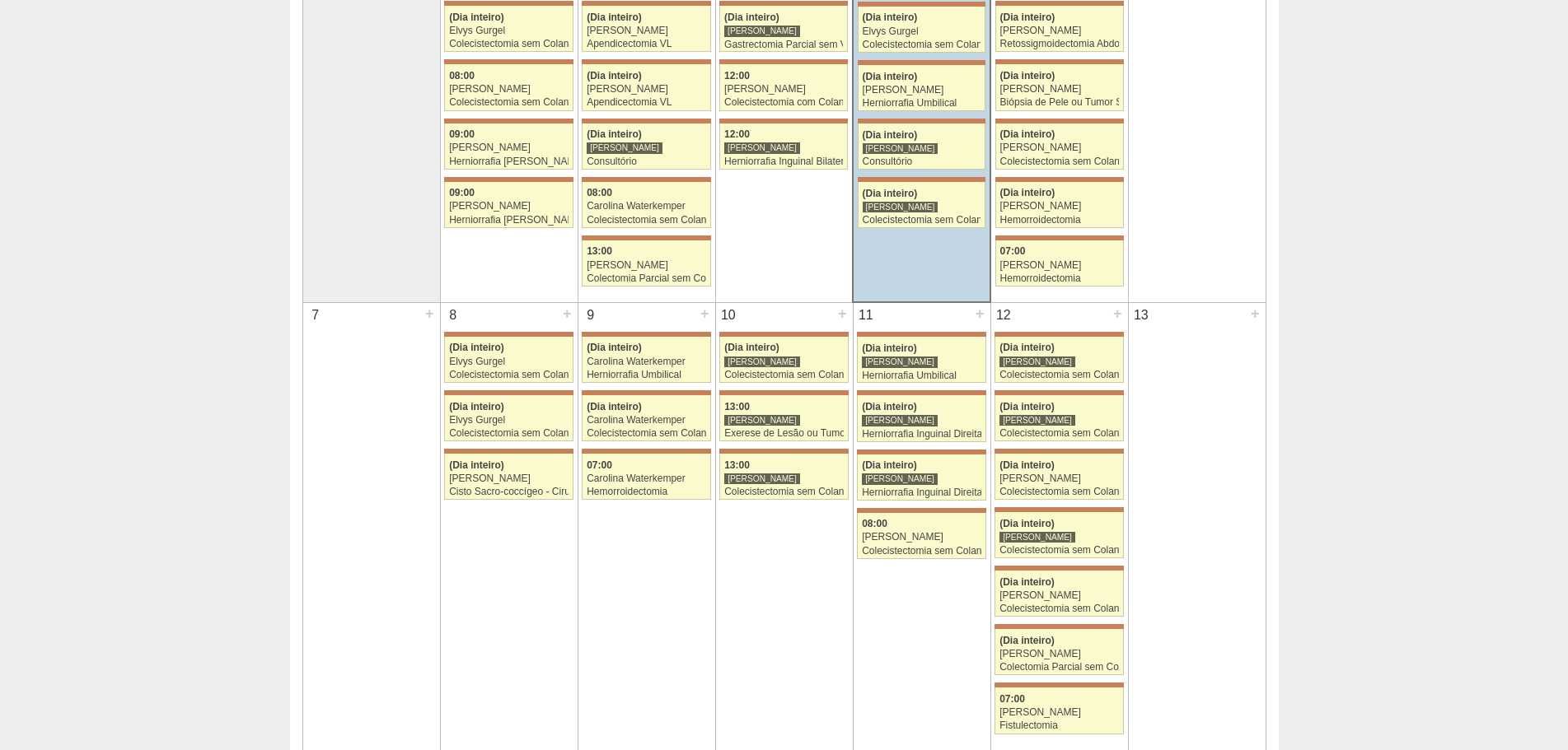
scroll to position [329, 0]
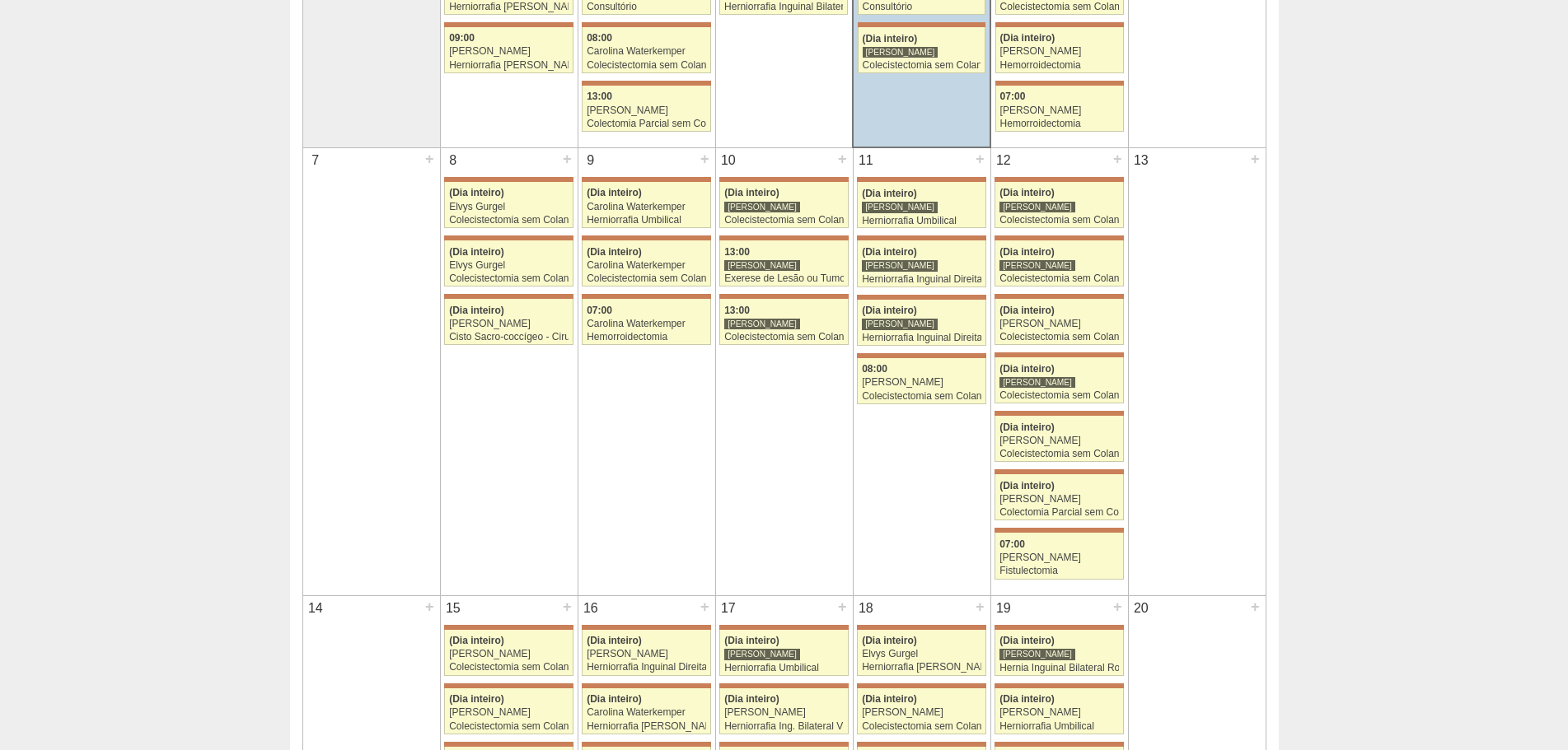
click at [959, 291] on div "11 + 71660 Bruno Bulisani (Dia inteiro) Bruno Bulisani Herniorrafia Umbilical H…" at bounding box center [921, 276] width 137 height 255
click at [963, 284] on div "Herniorrafia Inguinal Direita" at bounding box center [921, 279] width 120 height 11
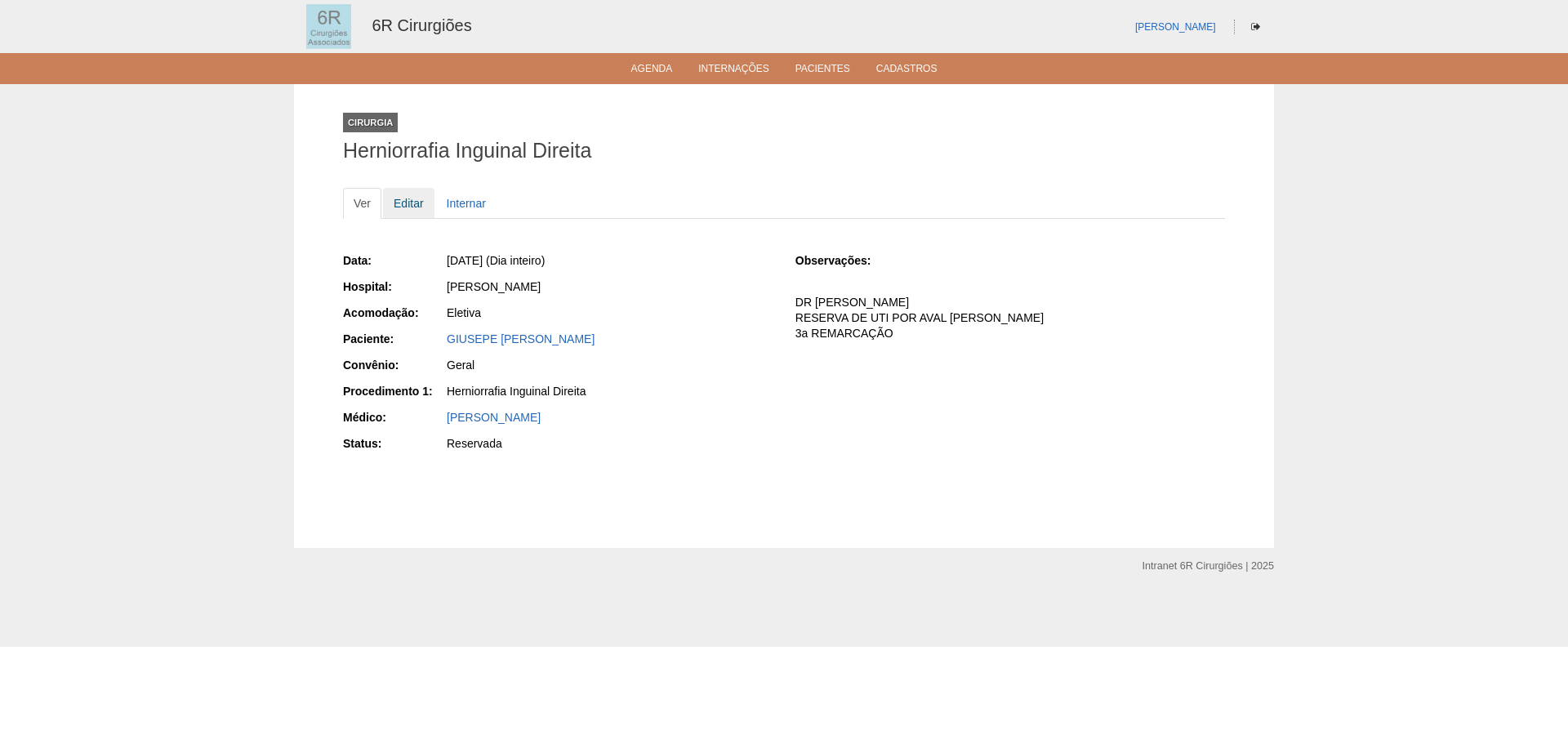
click at [411, 213] on link "Editar" at bounding box center [409, 203] width 51 height 31
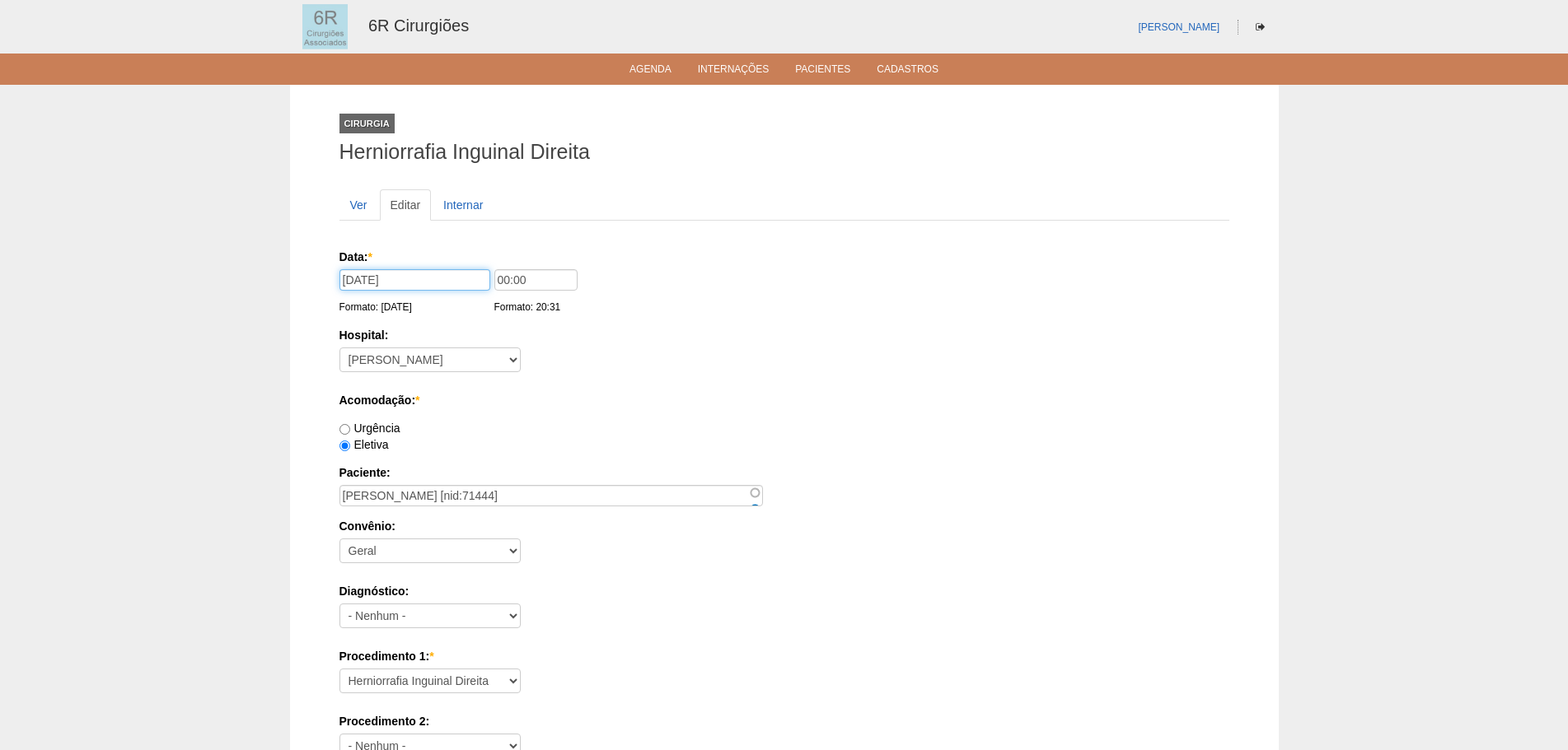
click at [467, 283] on input "11/09/2025" at bounding box center [415, 280] width 151 height 21
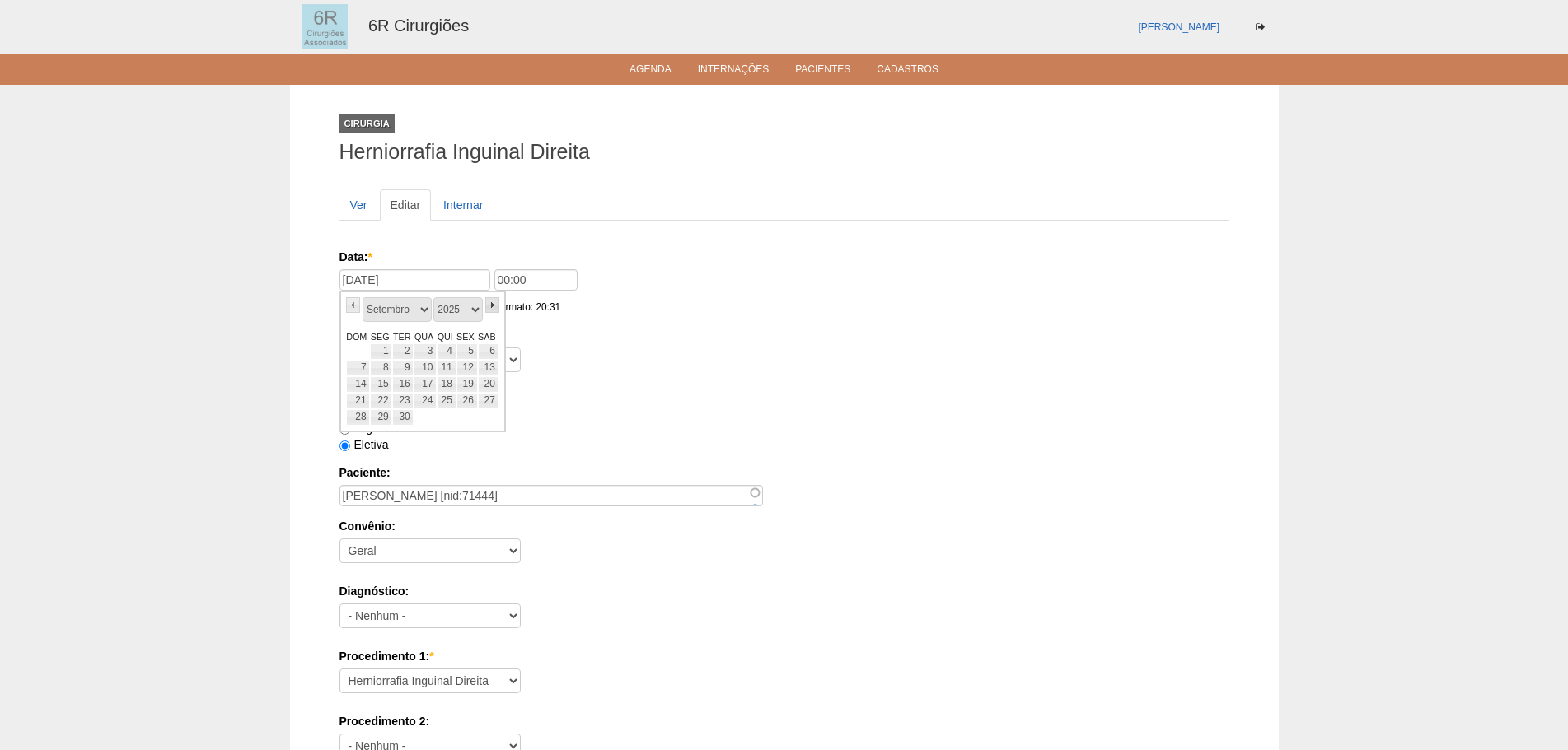
click at [497, 308] on link "»" at bounding box center [492, 305] width 14 height 15
click at [448, 347] on link "2" at bounding box center [446, 351] width 19 height 16
type input "02/10/2025"
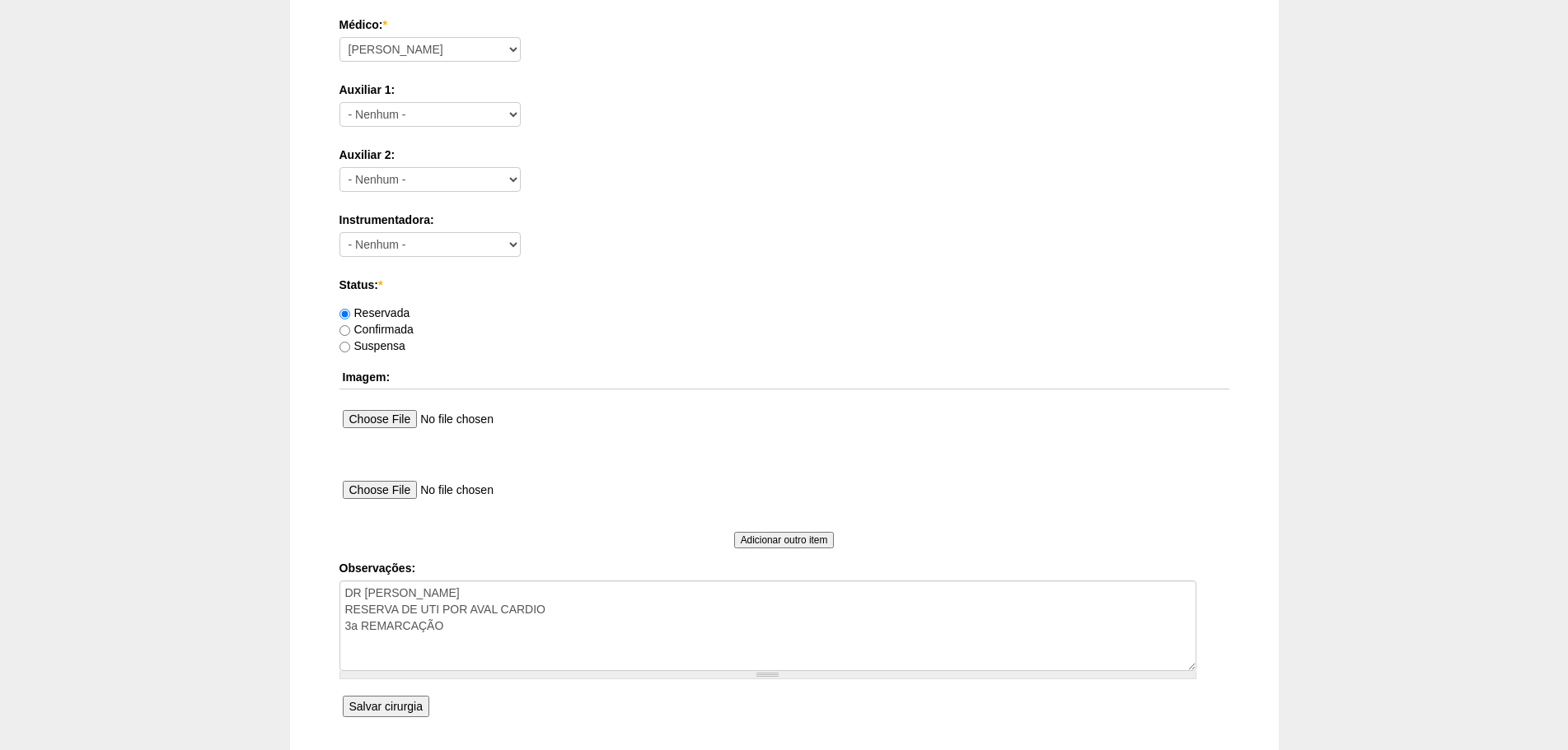
scroll to position [892, 0]
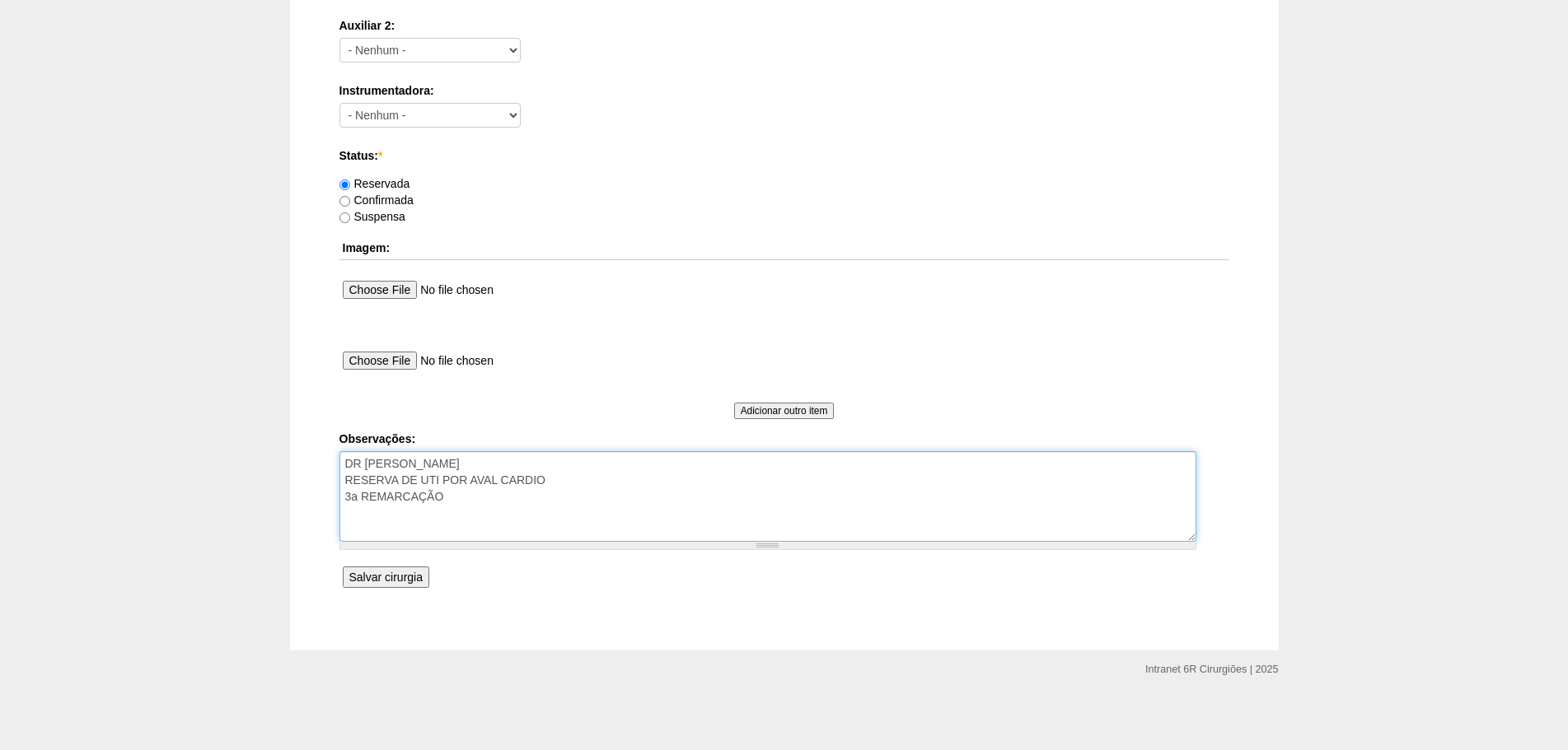
click at [629, 505] on textarea "DR PEDRO RESERVA DE UTI POR AVAL CARDIO 3a REMARCAÇÃO" at bounding box center [767, 496] width 856 height 91
click at [348, 489] on textarea "DR PEDRO RESERVA DE UTI POR AVAL CARDIO 3a REMARCAÇÃO" at bounding box center [767, 496] width 856 height 91
click at [523, 489] on textarea "DR PEDRO RESERVA DE UTI POR AVAL CARDIO 3a REMARCAÇÃO" at bounding box center [767, 496] width 856 height 91
click at [585, 498] on textarea "DR PEDRO RESERVA DE UTI POR AVAL CARDIO 3a REMARCAÇÃO" at bounding box center [767, 496] width 856 height 91
click at [669, 513] on textarea "DR PEDRO RESERVA DE UTI POR AVAL CARDIO 3a REMARCAÇÃO" at bounding box center [767, 496] width 856 height 91
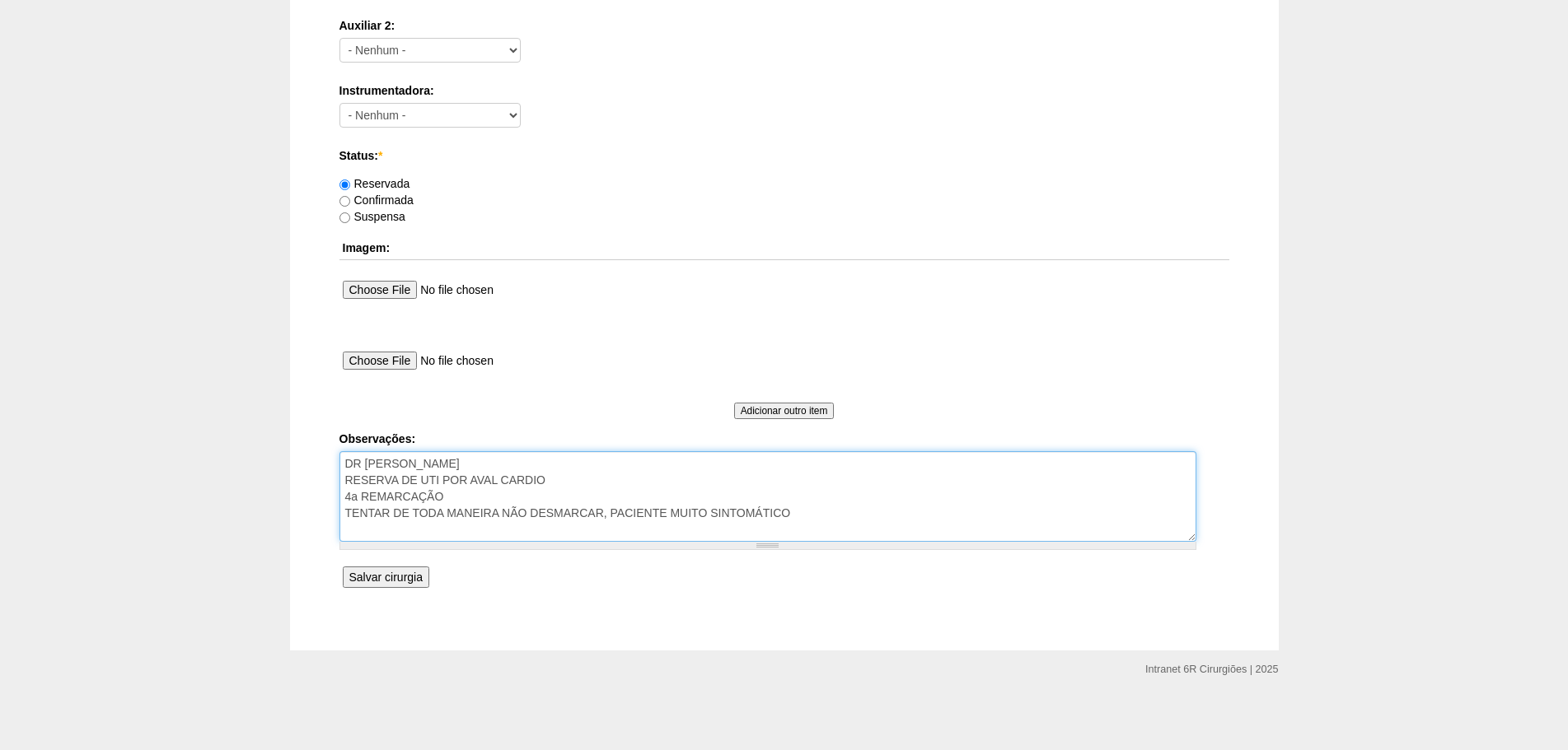
click at [842, 512] on textarea "DR PEDRO RESERVA DE UTI POR AVAL CARDIO 3a REMARCAÇÃO" at bounding box center [767, 496] width 856 height 91
type textarea "DR PEDRO RESERVA DE UTI POR AVAL CARDIO 4a REMARCAÇÃO TENTAR DE TODA MANEIRA NÃ…"
click at [384, 574] on input "Salvar cirurgia" at bounding box center [386, 577] width 86 height 21
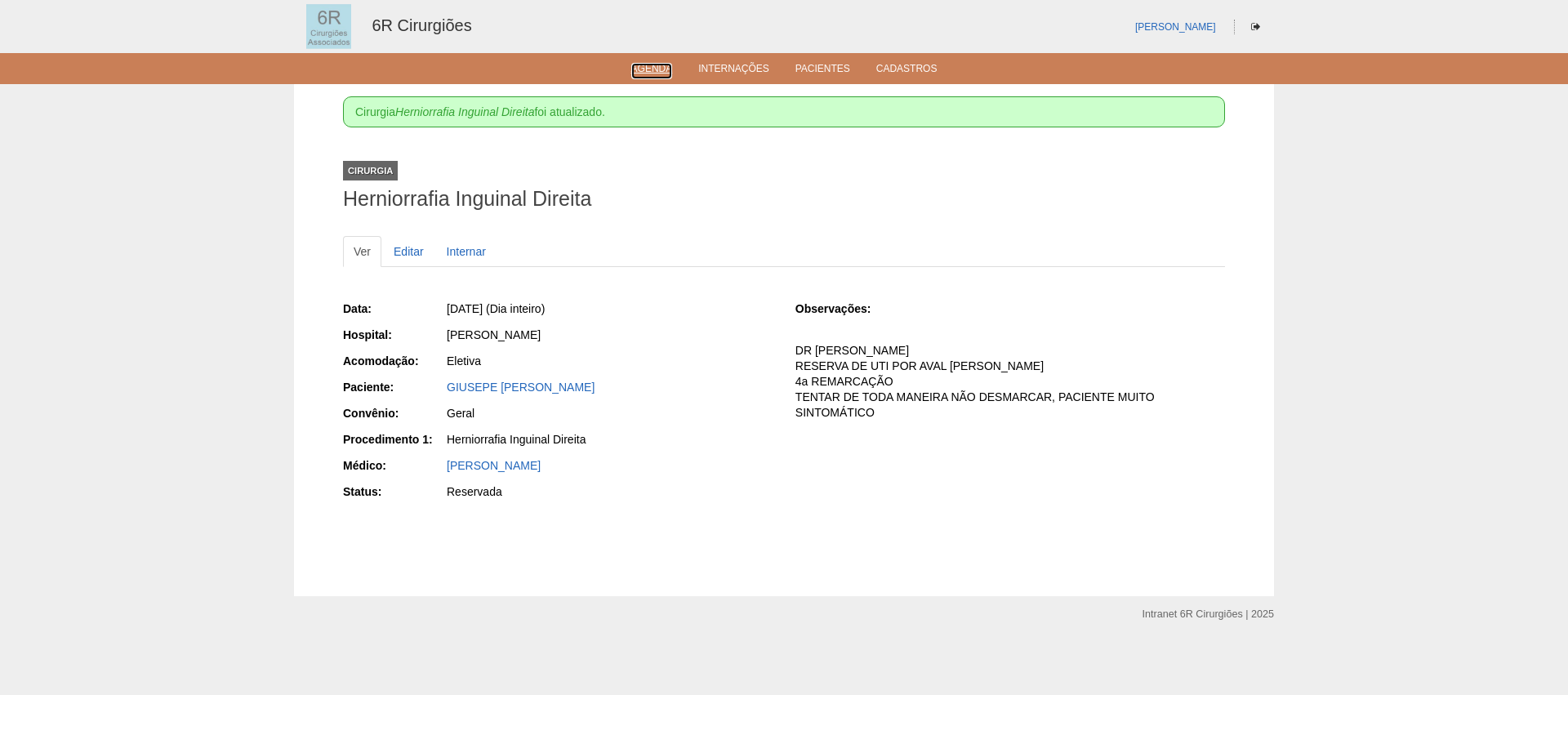
click at [639, 78] on link "Agenda" at bounding box center [653, 70] width 42 height 16
click at [664, 62] on li "Agenda" at bounding box center [653, 68] width 65 height 13
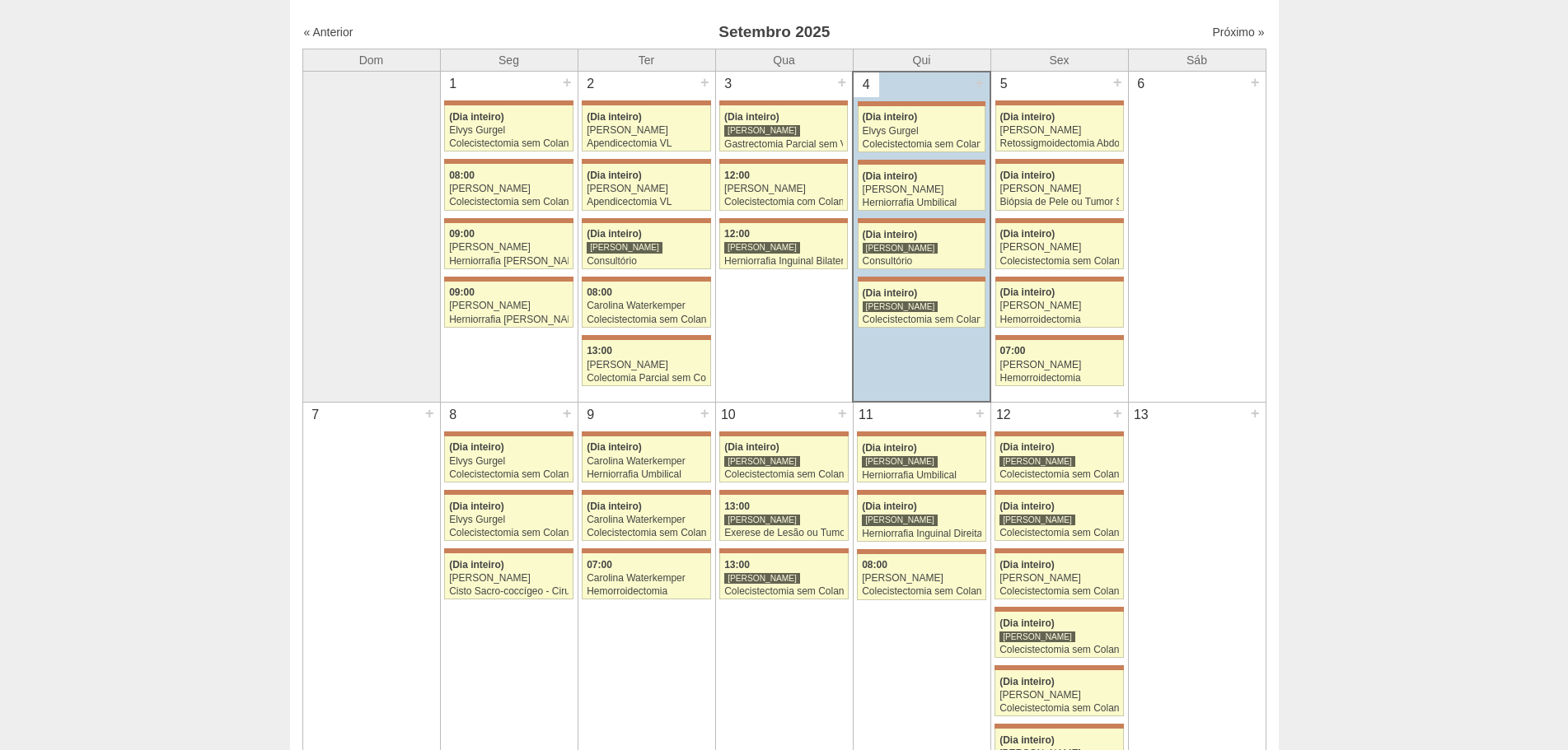
scroll to position [329, 0]
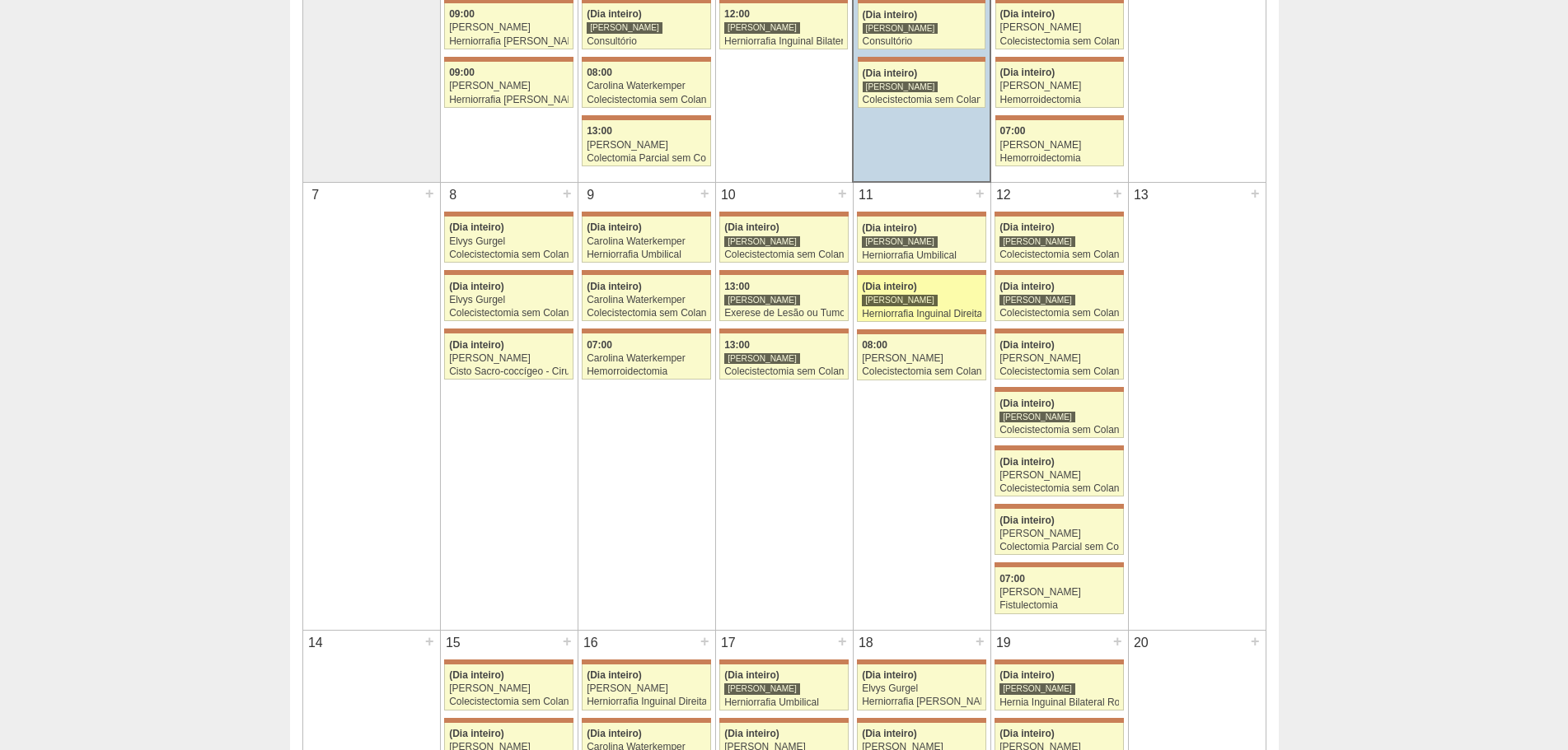
click at [948, 298] on div "[PERSON_NAME]" at bounding box center [921, 299] width 120 height 11
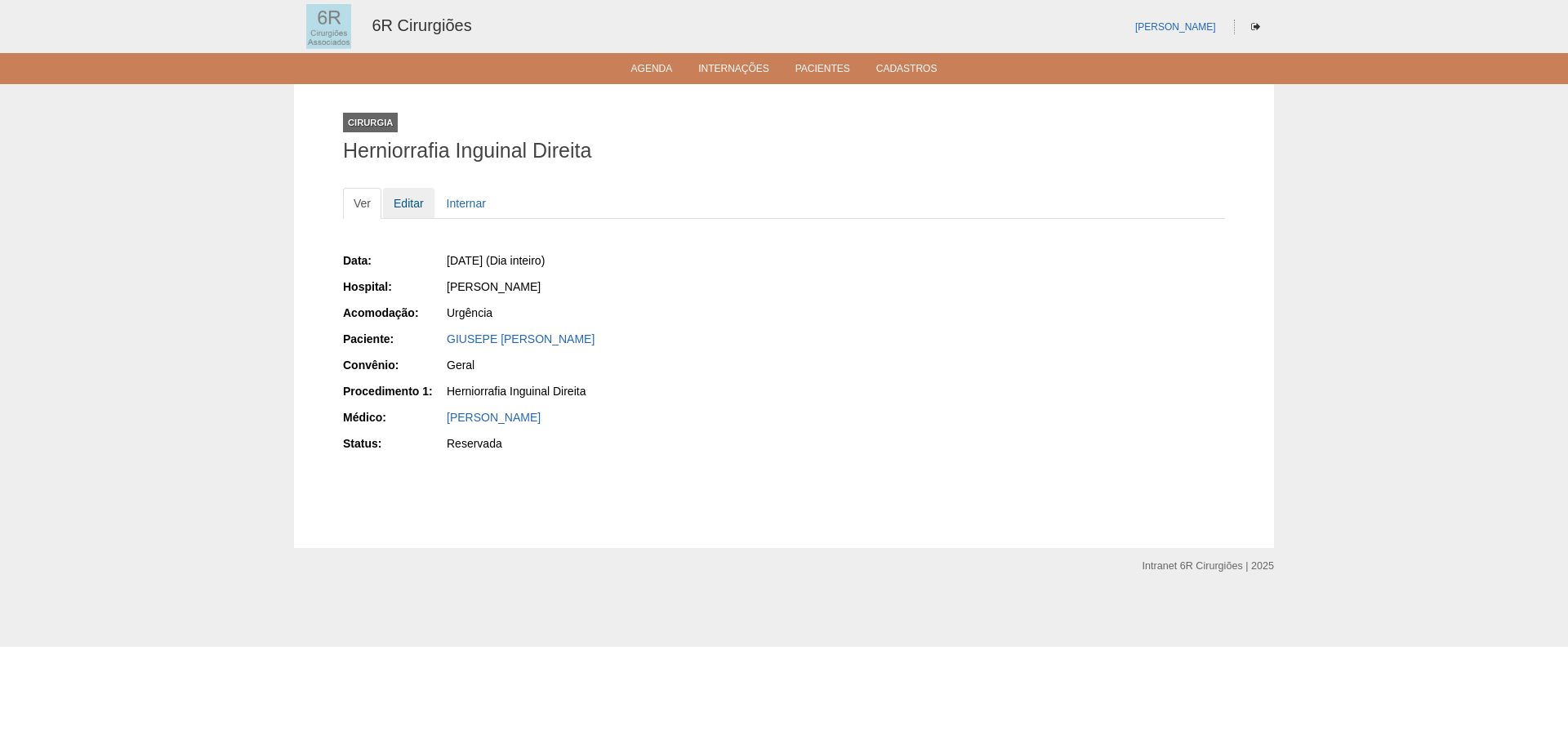
click at [409, 210] on link "Editar" at bounding box center [409, 203] width 51 height 31
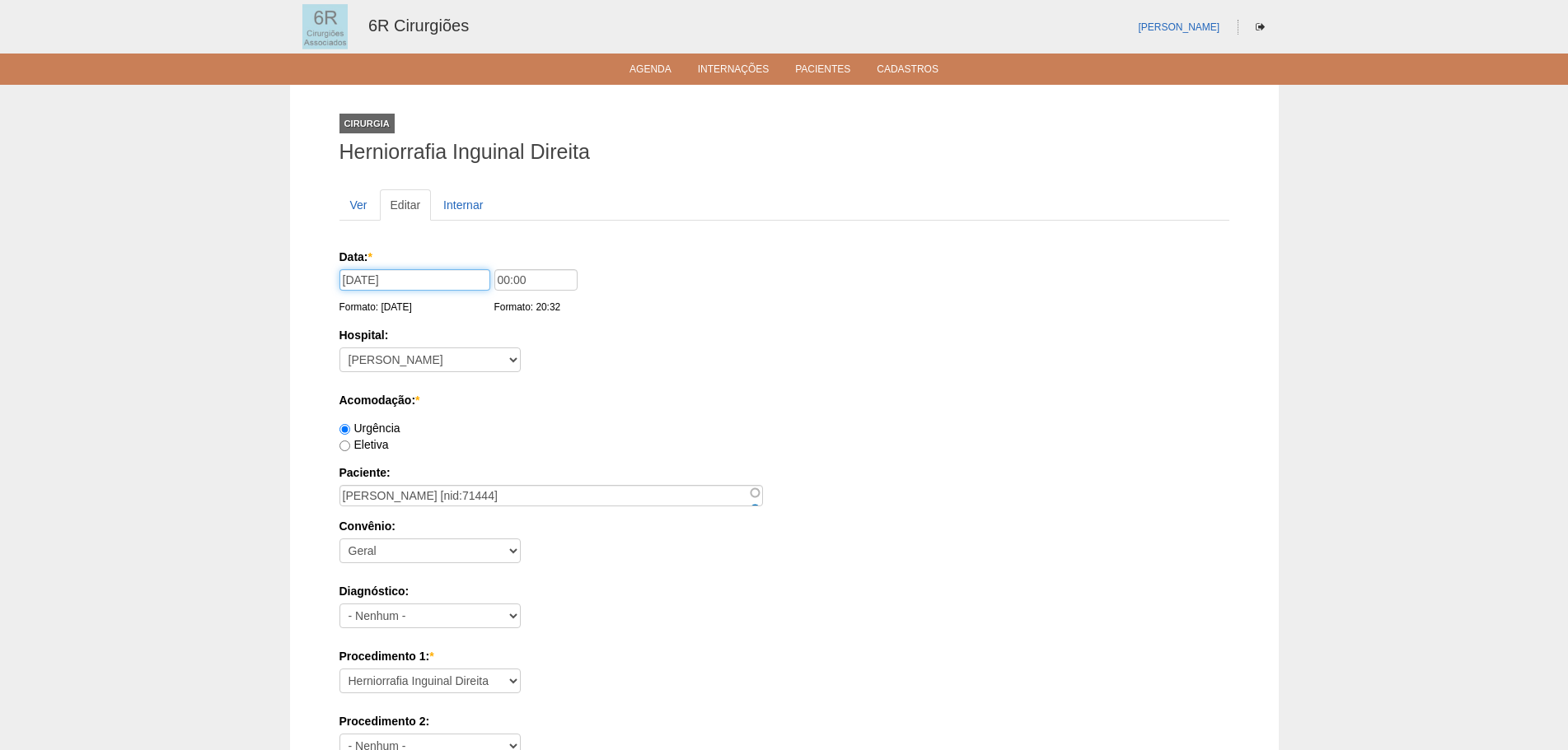
click at [416, 287] on input "[DATE]" at bounding box center [415, 280] width 151 height 21
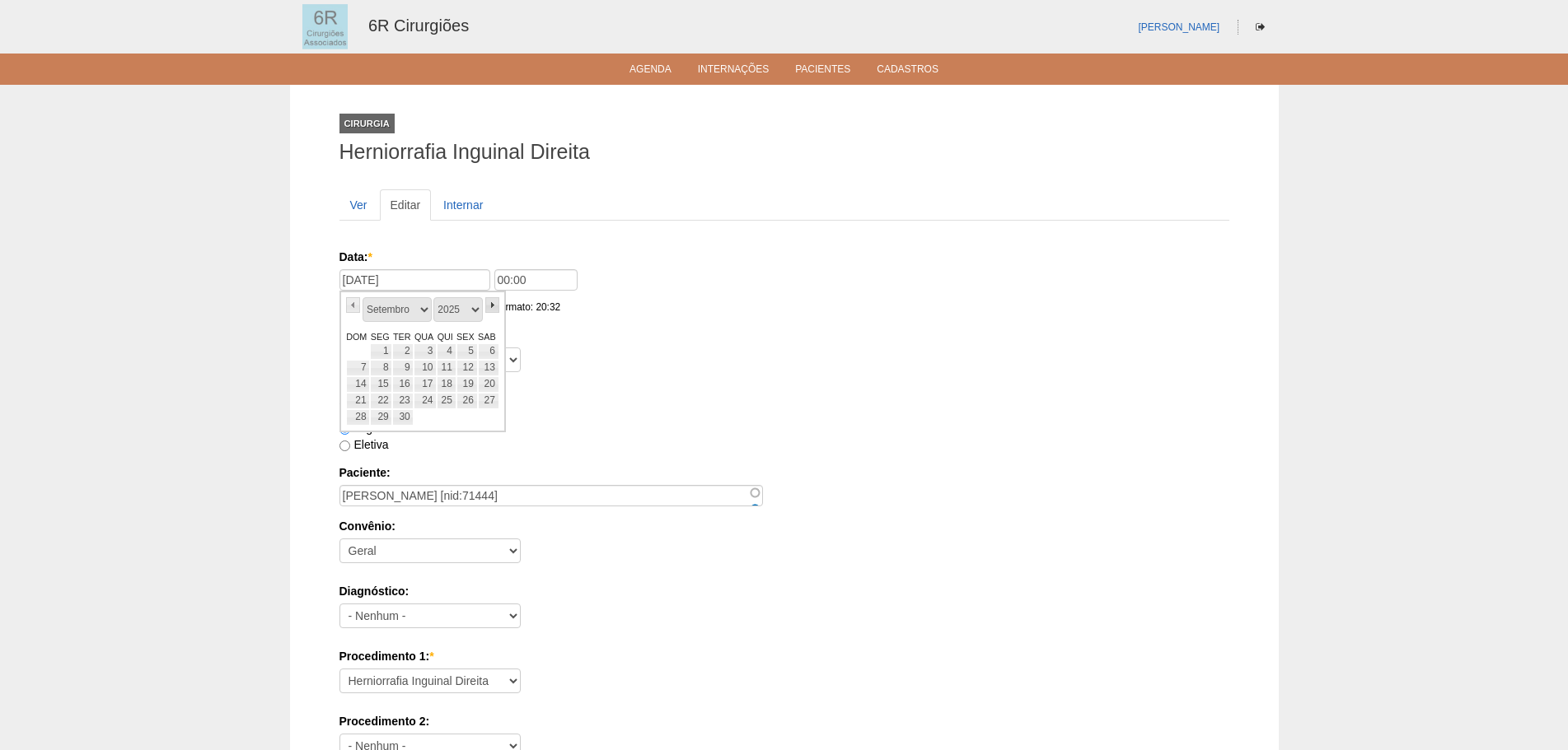
click at [496, 309] on link "»" at bounding box center [492, 305] width 14 height 15
click at [355, 312] on link "«" at bounding box center [353, 305] width 14 height 15
click at [448, 383] on link "14" at bounding box center [446, 385] width 19 height 16
type input "14/08/2025"
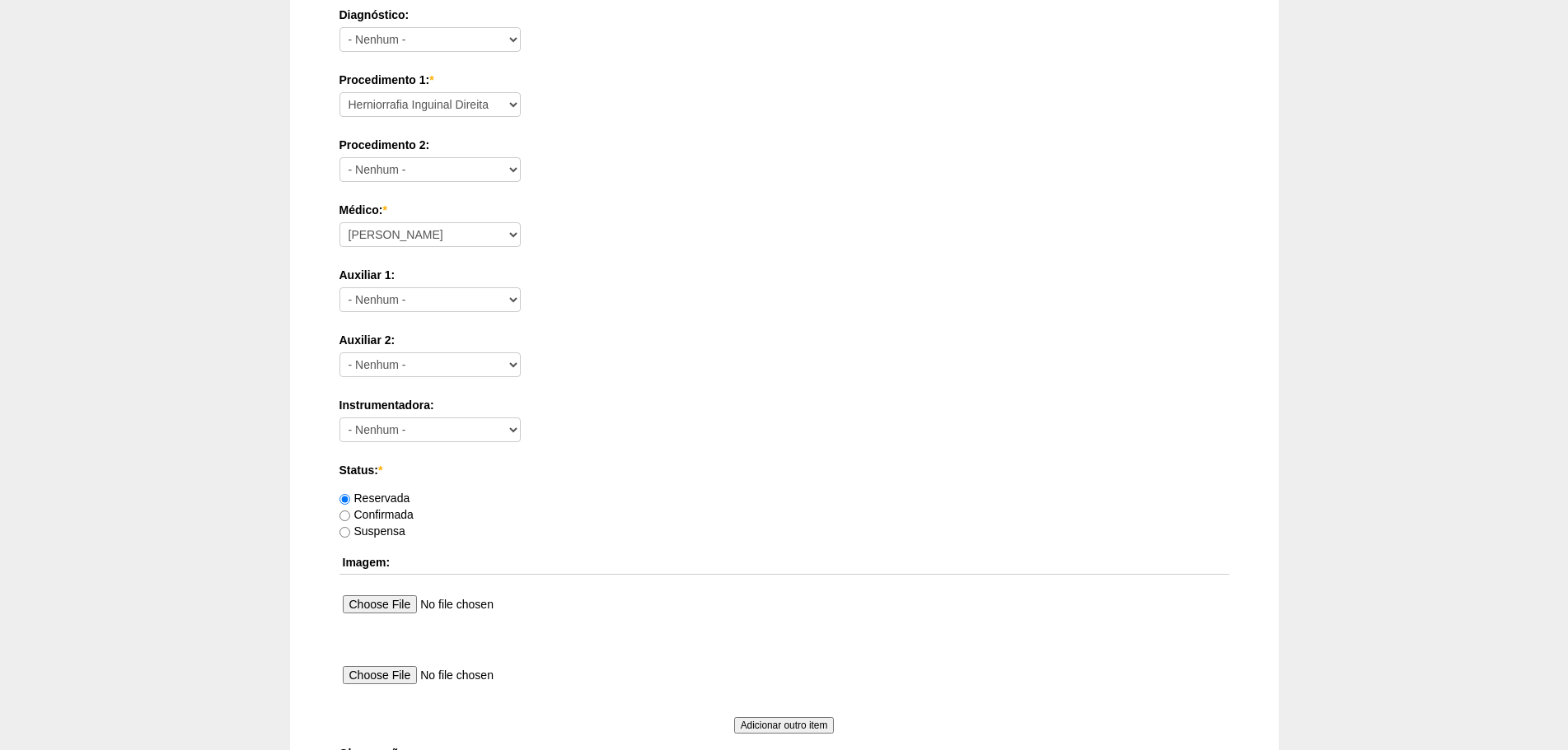
scroll to position [892, 0]
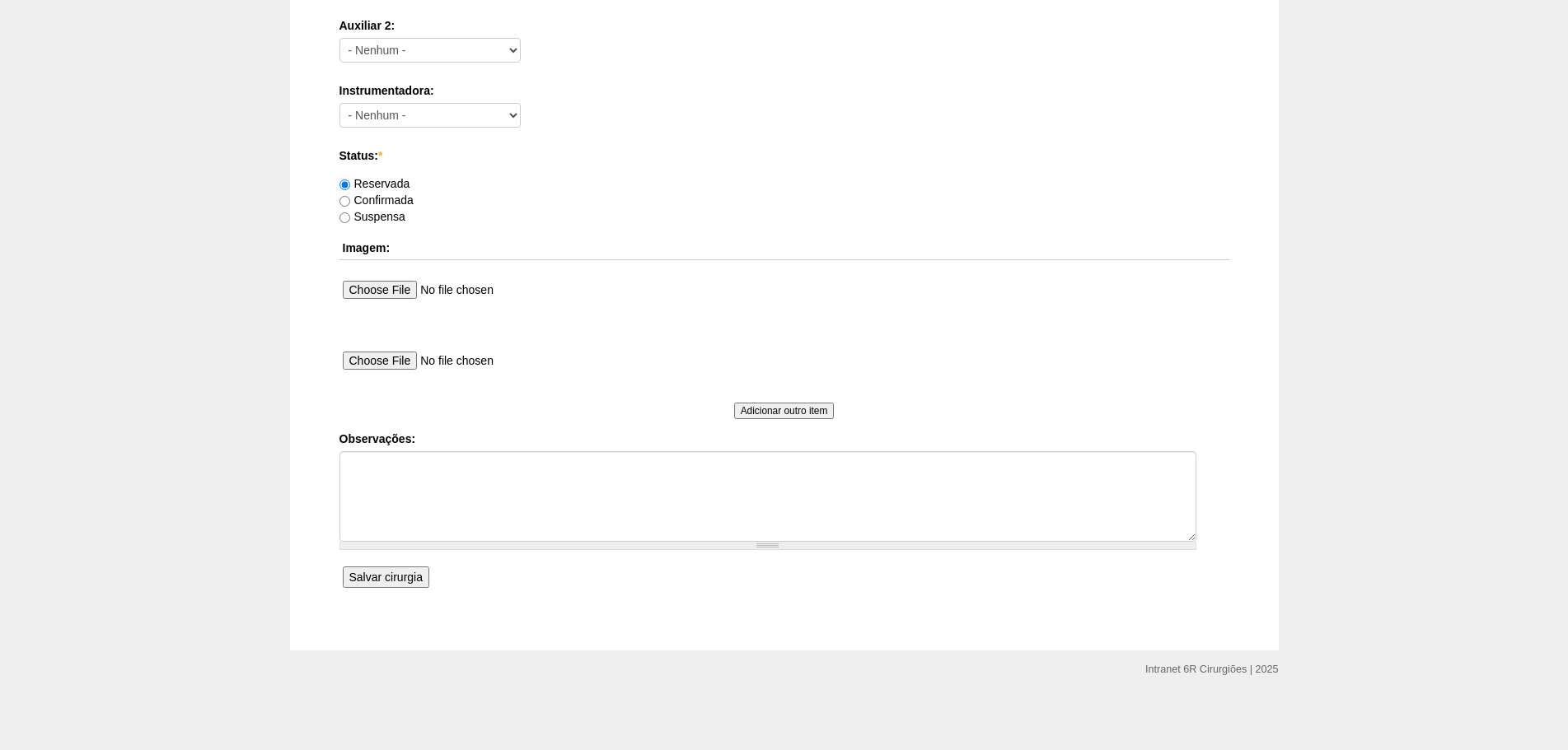
click at [408, 578] on input "Salvar cirurgia" at bounding box center [386, 577] width 86 height 21
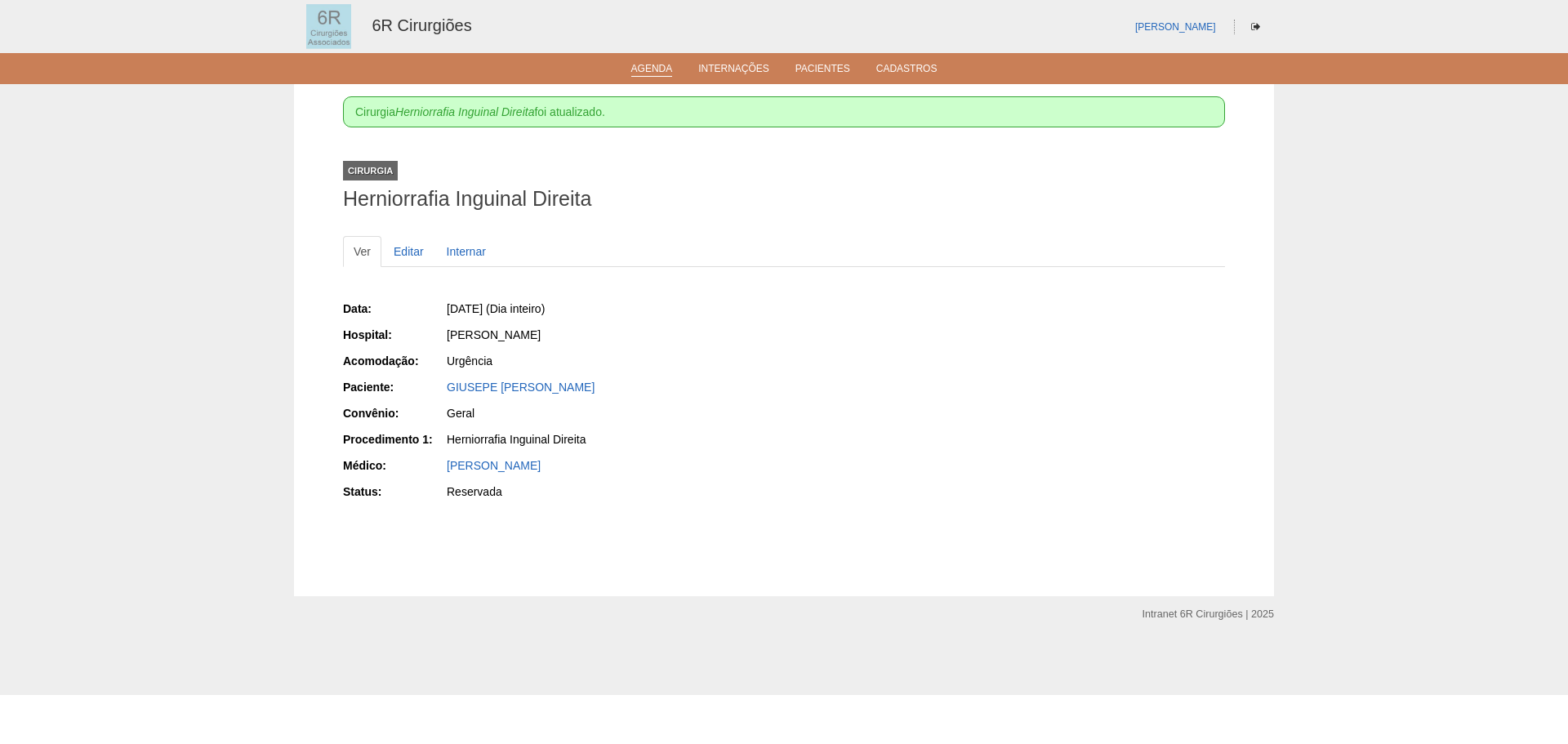
click at [646, 76] on link "Agenda" at bounding box center [653, 69] width 42 height 14
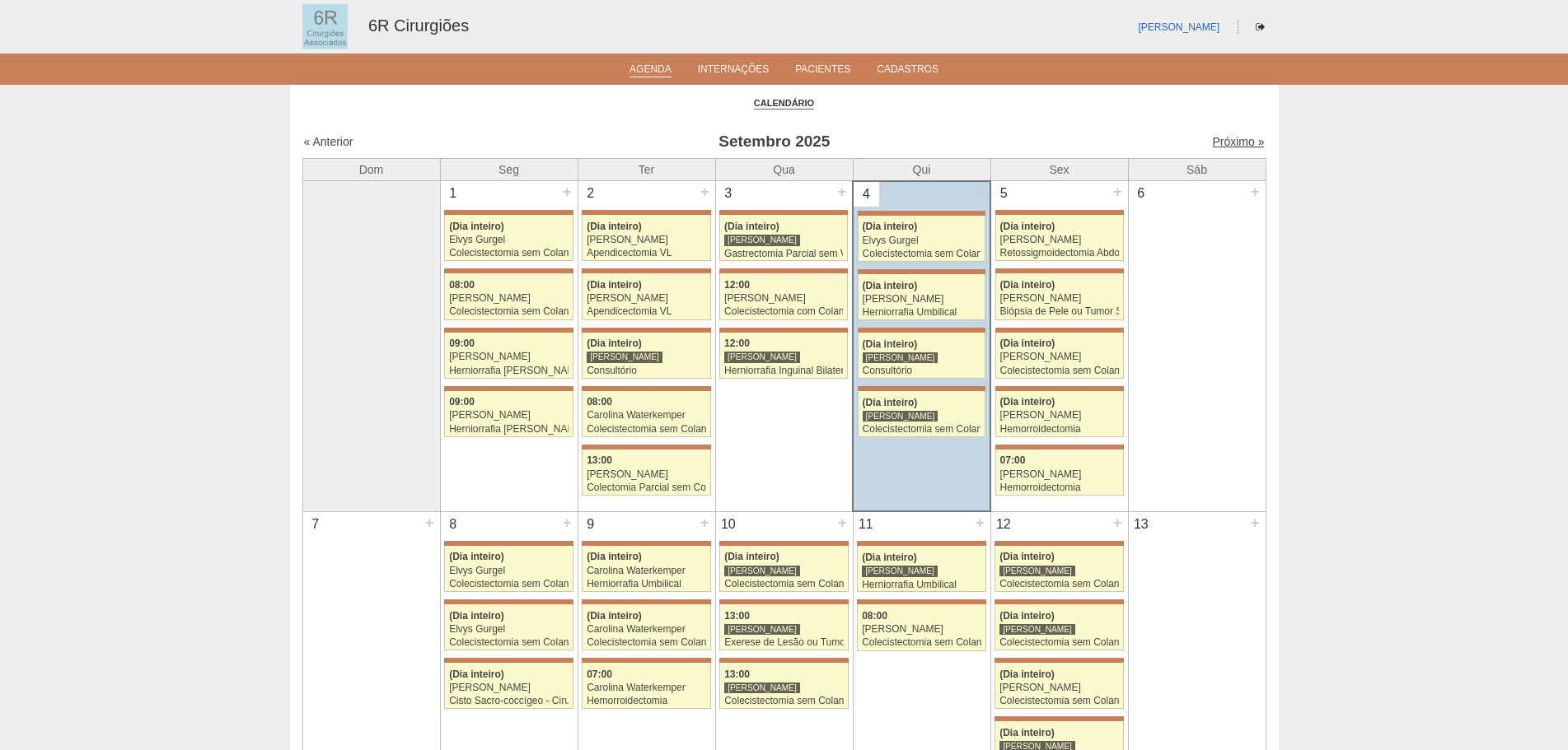
click at [1225, 139] on link "Próximo »" at bounding box center [1238, 142] width 52 height 13
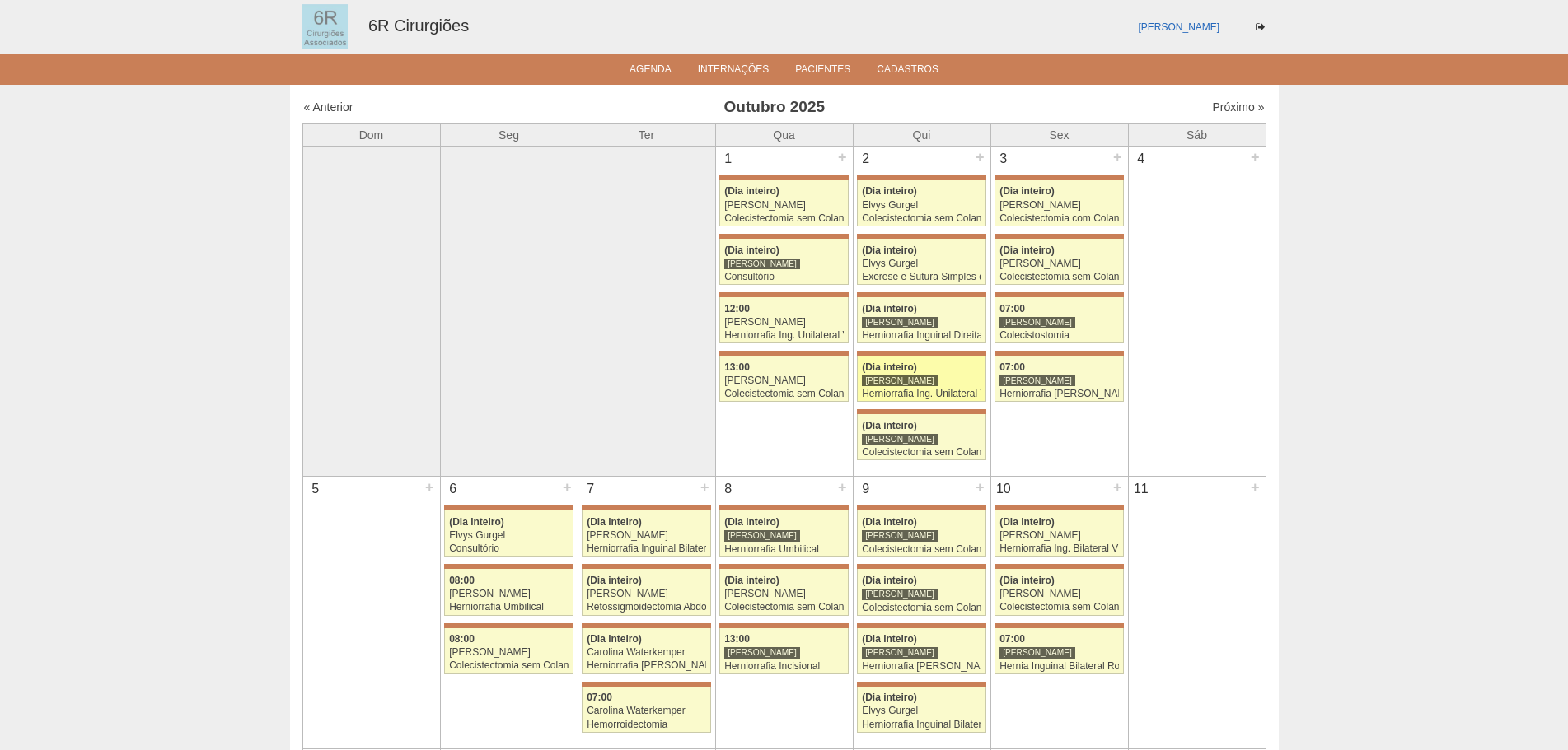
click at [898, 386] on div "[PERSON_NAME]" at bounding box center [899, 381] width 76 height 12
click at [919, 220] on div "Colecistectomia sem Colangiografia VL" at bounding box center [921, 218] width 120 height 11
click at [948, 350] on div "2 + 71546 [PERSON_NAME] (Dia inteiro) Elvys Gurgel Colecistectomia sem Colangio…" at bounding box center [921, 303] width 137 height 314
click at [949, 350] on div "2 + 71546 [PERSON_NAME] (Dia inteiro) Elvys Gurgel Colecistectomia sem Colangio…" at bounding box center [921, 303] width 137 height 314
click at [950, 334] on div "Herniorrafia Inguinal Direita" at bounding box center [921, 335] width 120 height 11
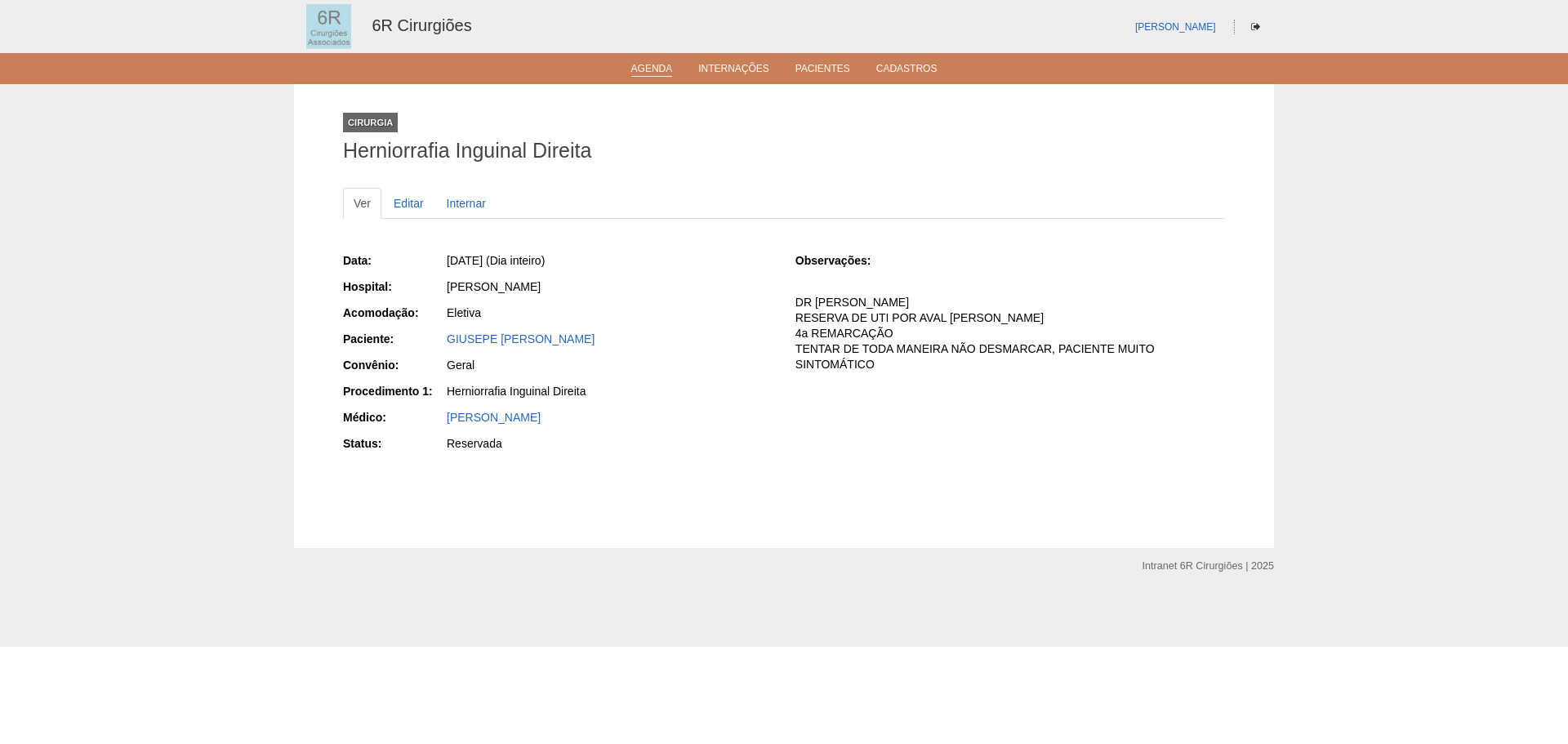
click at [653, 62] on li "Agenda" at bounding box center [653, 68] width 65 height 13
click at [653, 81] on ul "Agenda Internações Pacientes Cadastros" at bounding box center [784, 68] width 1568 height 31
click at [659, 73] on link "Agenda" at bounding box center [653, 69] width 42 height 14
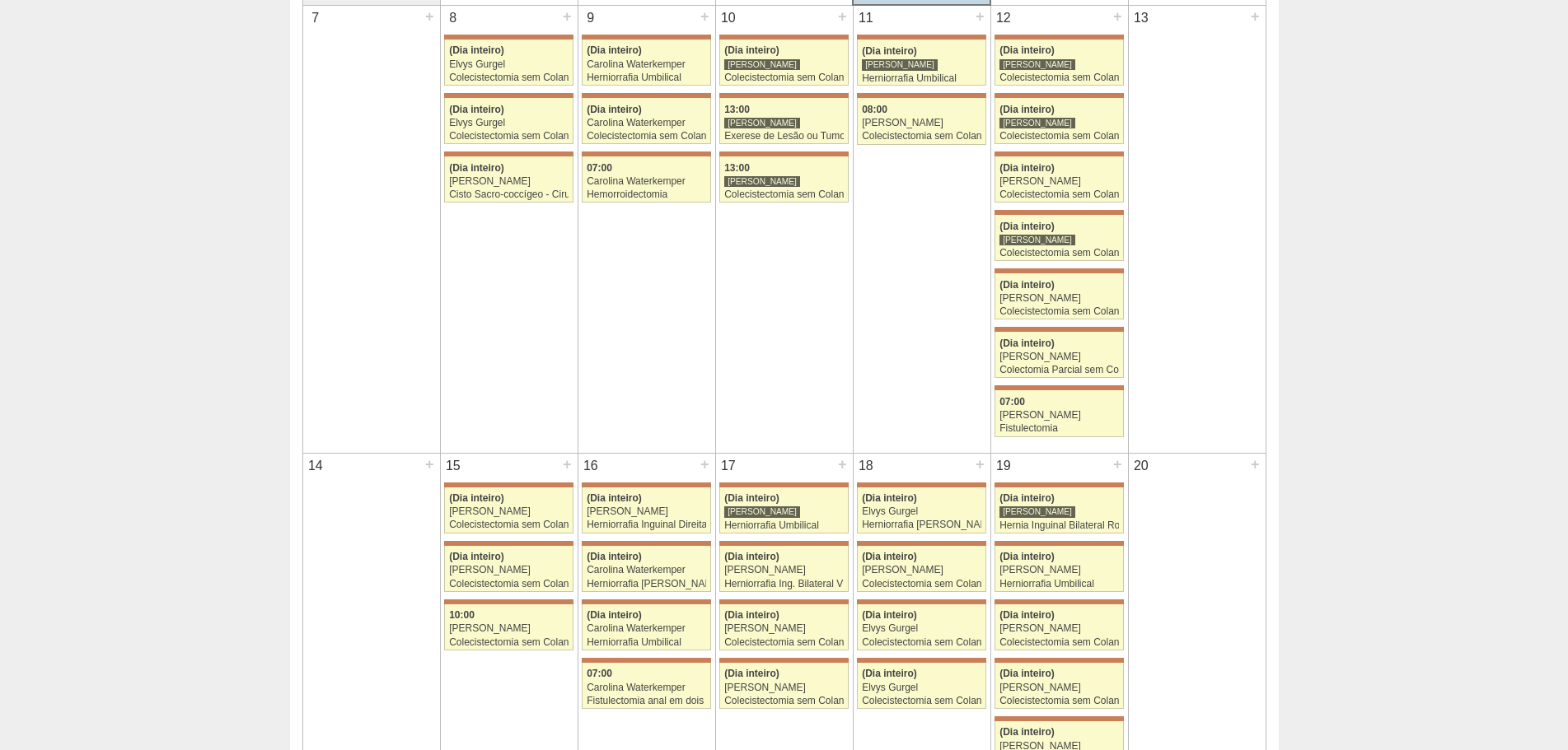
scroll to position [577, 0]
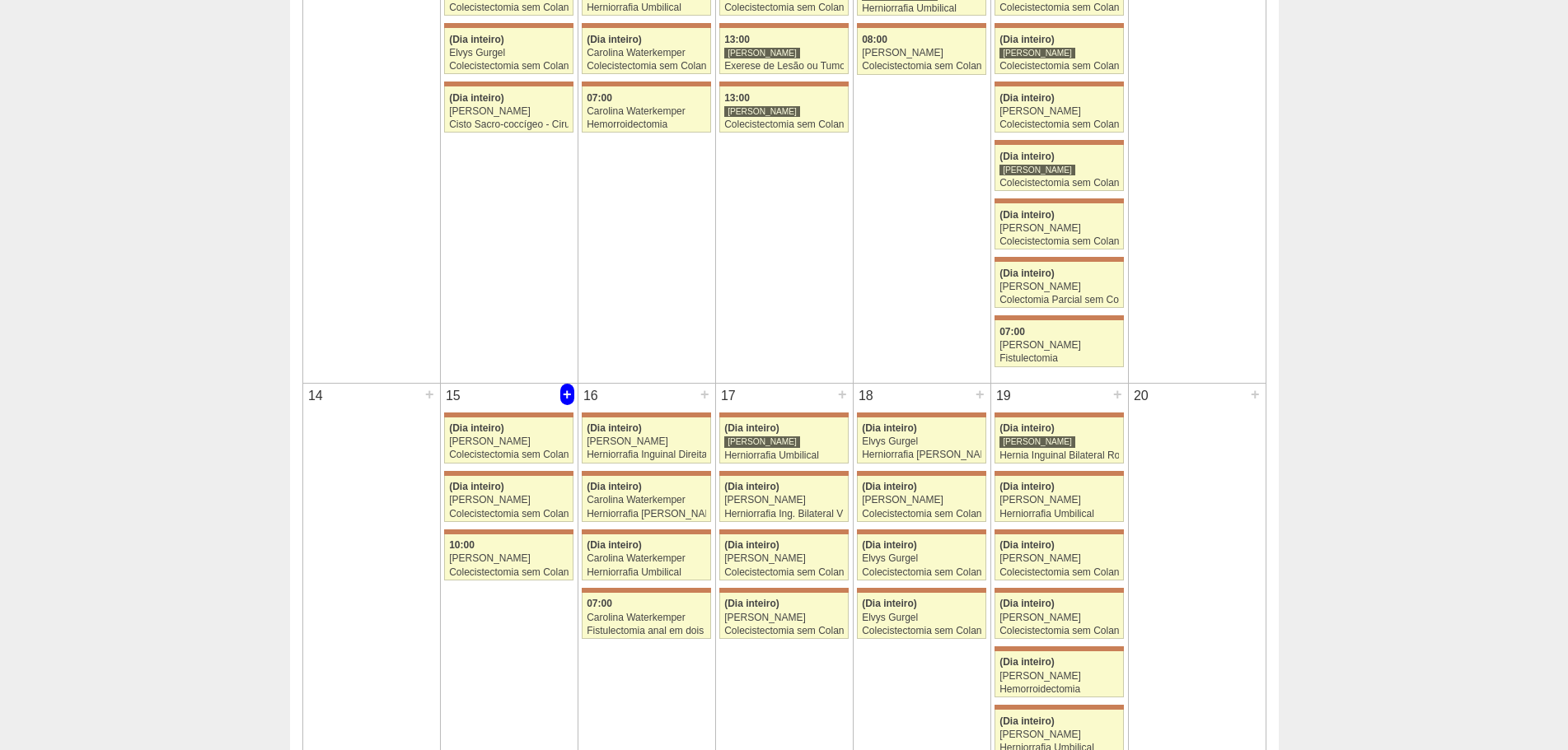
click at [561, 395] on div "+" at bounding box center [567, 394] width 14 height 21
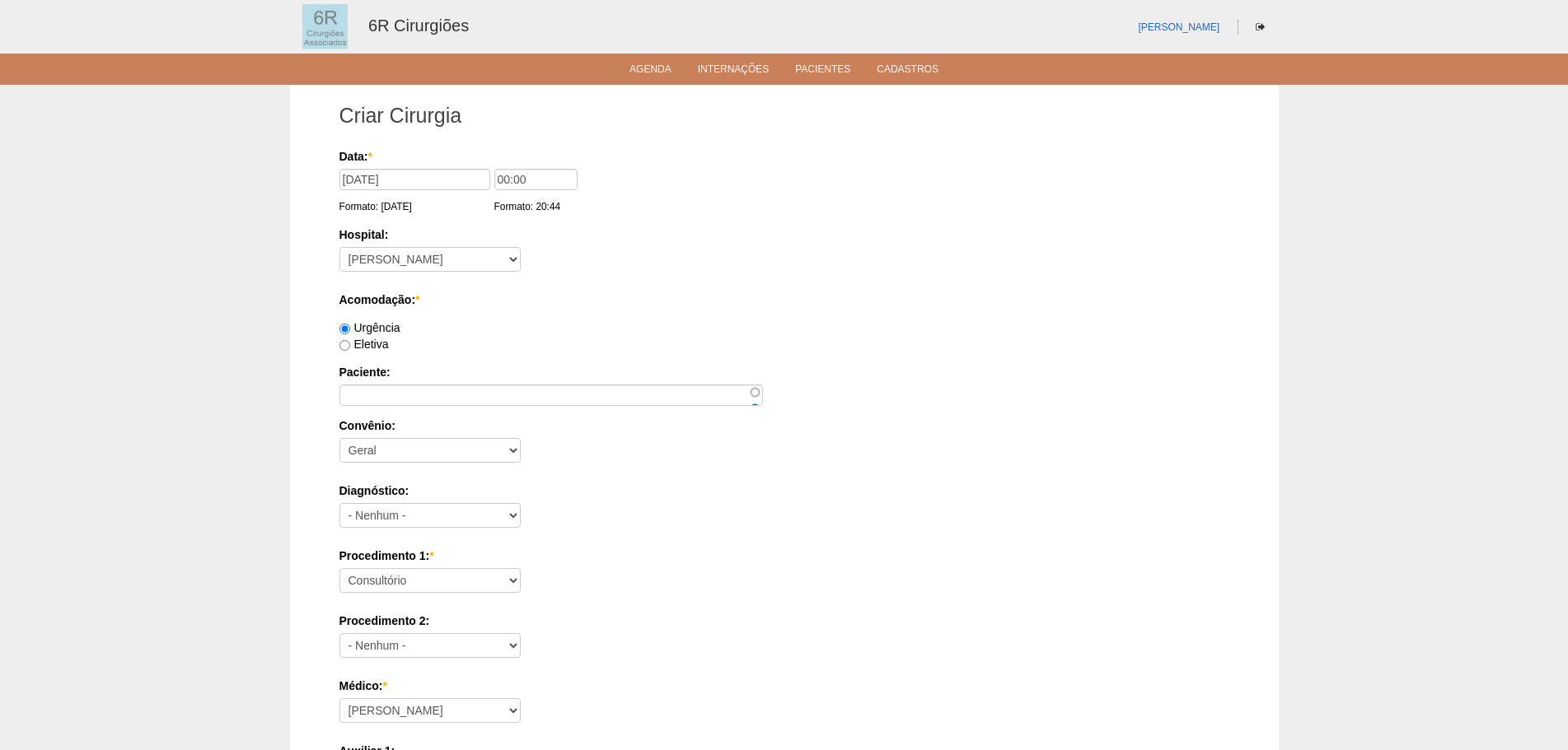
click at [483, 410] on div "Data: * 15/09/2025 Formato: 04/09/2025 00:00 Formato: 20:44 Hospital: - Nenhum …" at bounding box center [784, 709] width 890 height 1122
click at [484, 406] on input "Paciente:" at bounding box center [551, 395] width 424 height 21
paste input "[PERSON_NAME]"
type input "[PERSON_NAME]"
click at [370, 347] on label "Eletiva" at bounding box center [364, 344] width 50 height 13
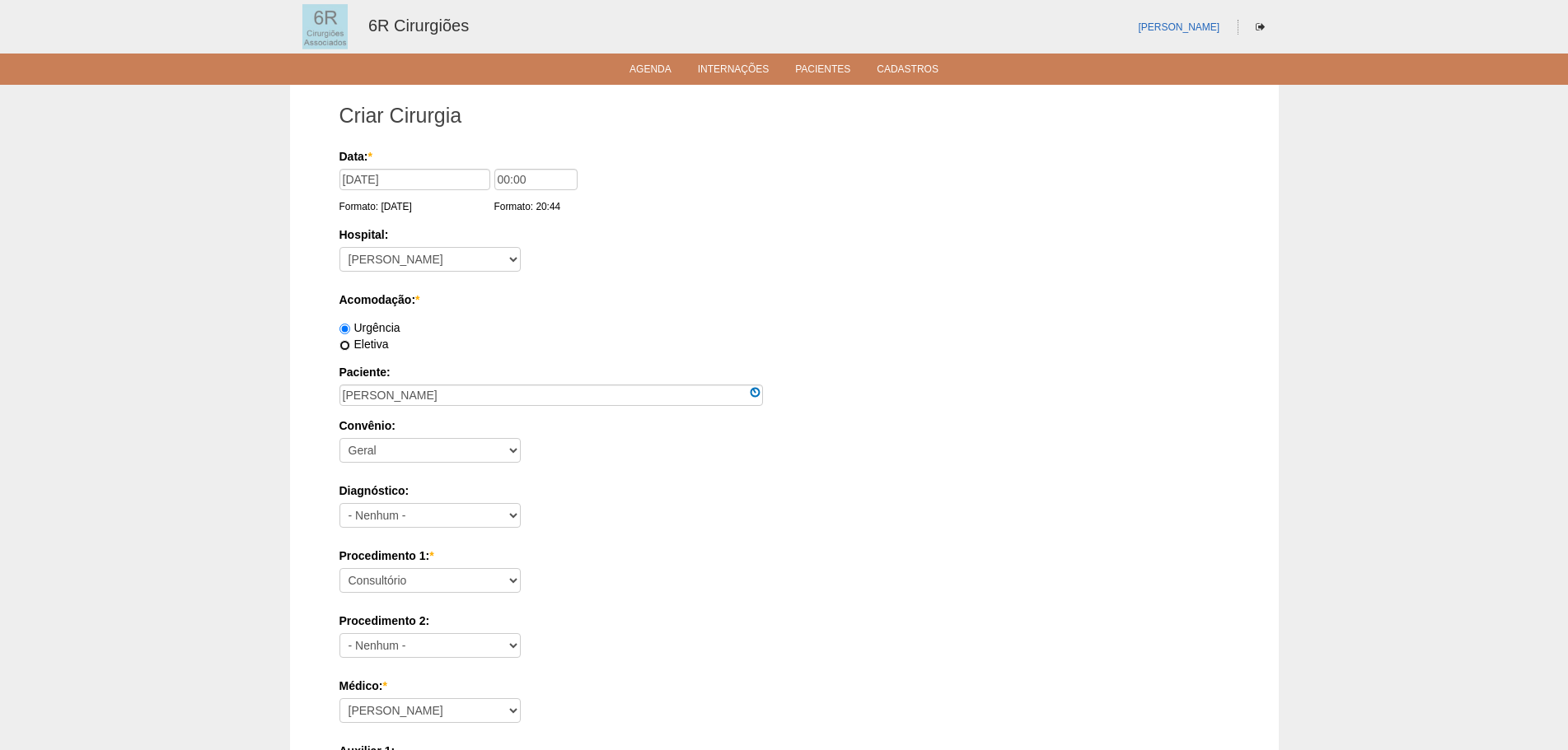
click at [350, 347] on input "Eletiva" at bounding box center [344, 345] width 11 height 11
radio input "true"
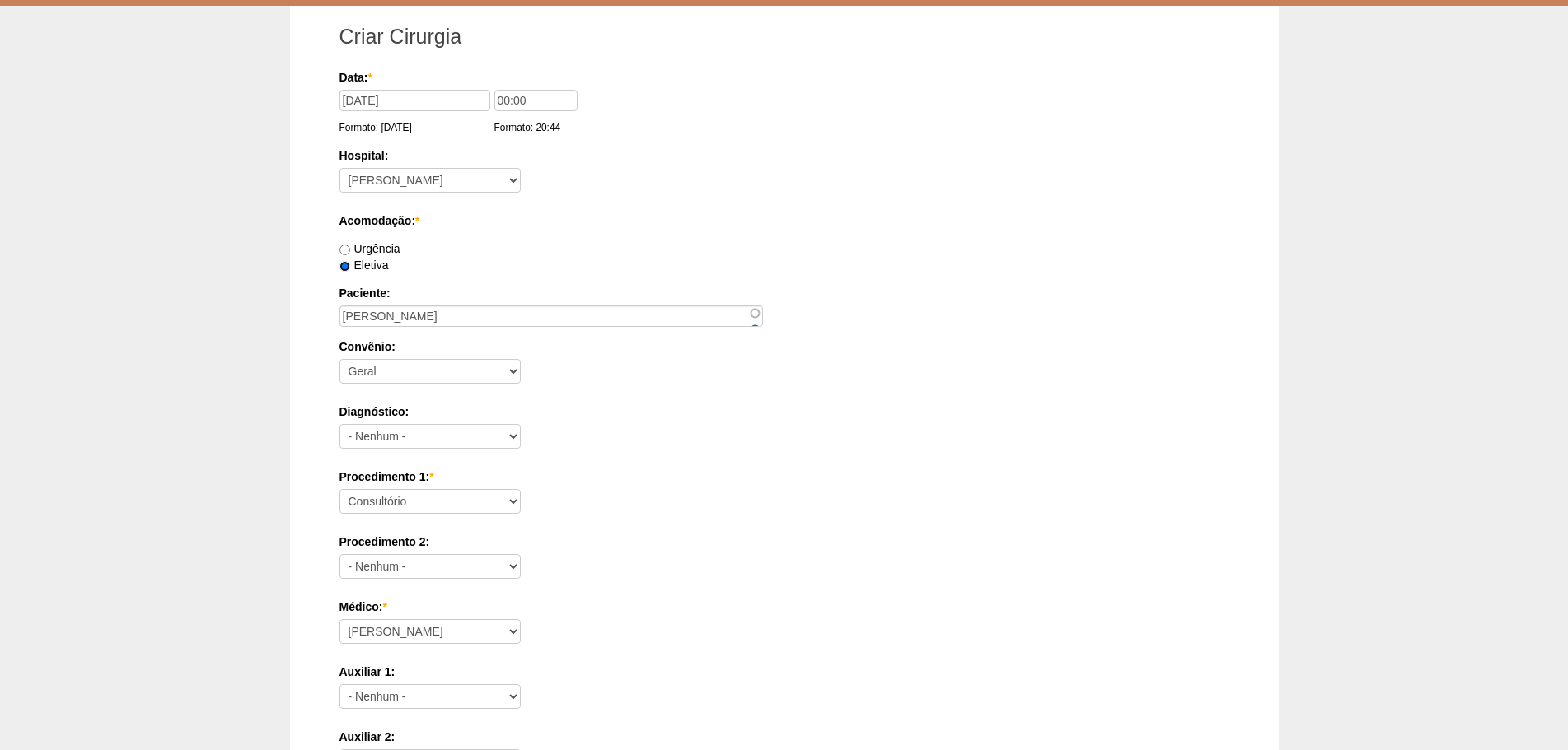
scroll to position [247, 0]
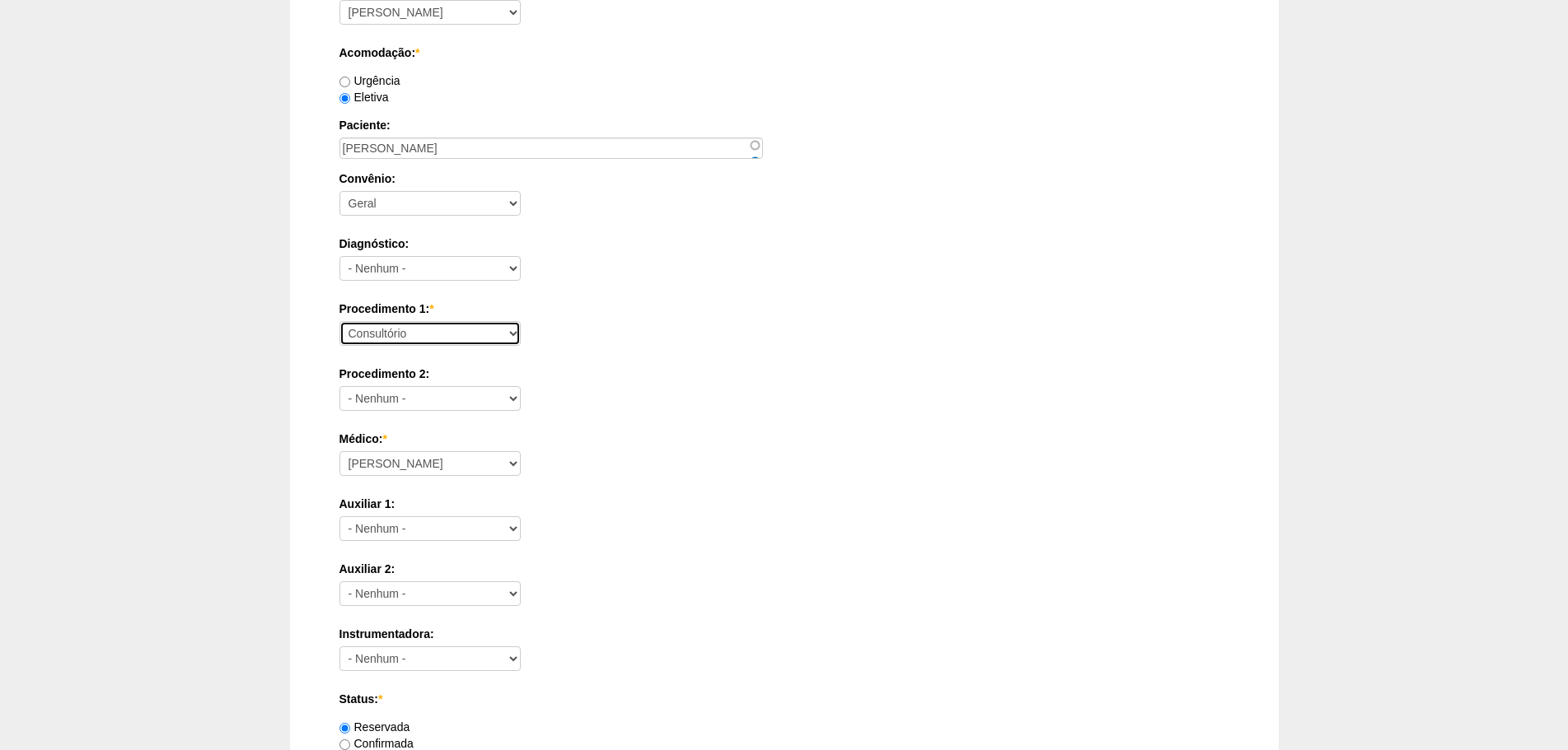
click at [478, 332] on select "Consultório Abscesso Hepático - Drenagem Abscesso perianal Amputação Abdômino P…" at bounding box center [430, 334] width 181 height 25
select select "66655"
click at [340, 321] on select "Consultório Abscesso Hepático - Drenagem Abscesso perianal Amputação Abdômino P…" at bounding box center [430, 334] width 181 height 25
click at [472, 467] on select "Aline Zanon Bariatricas Bruno Bulisani Bruno Oliveira Carolina Waterkemper Elvy…" at bounding box center [430, 464] width 181 height 25
select select "70"
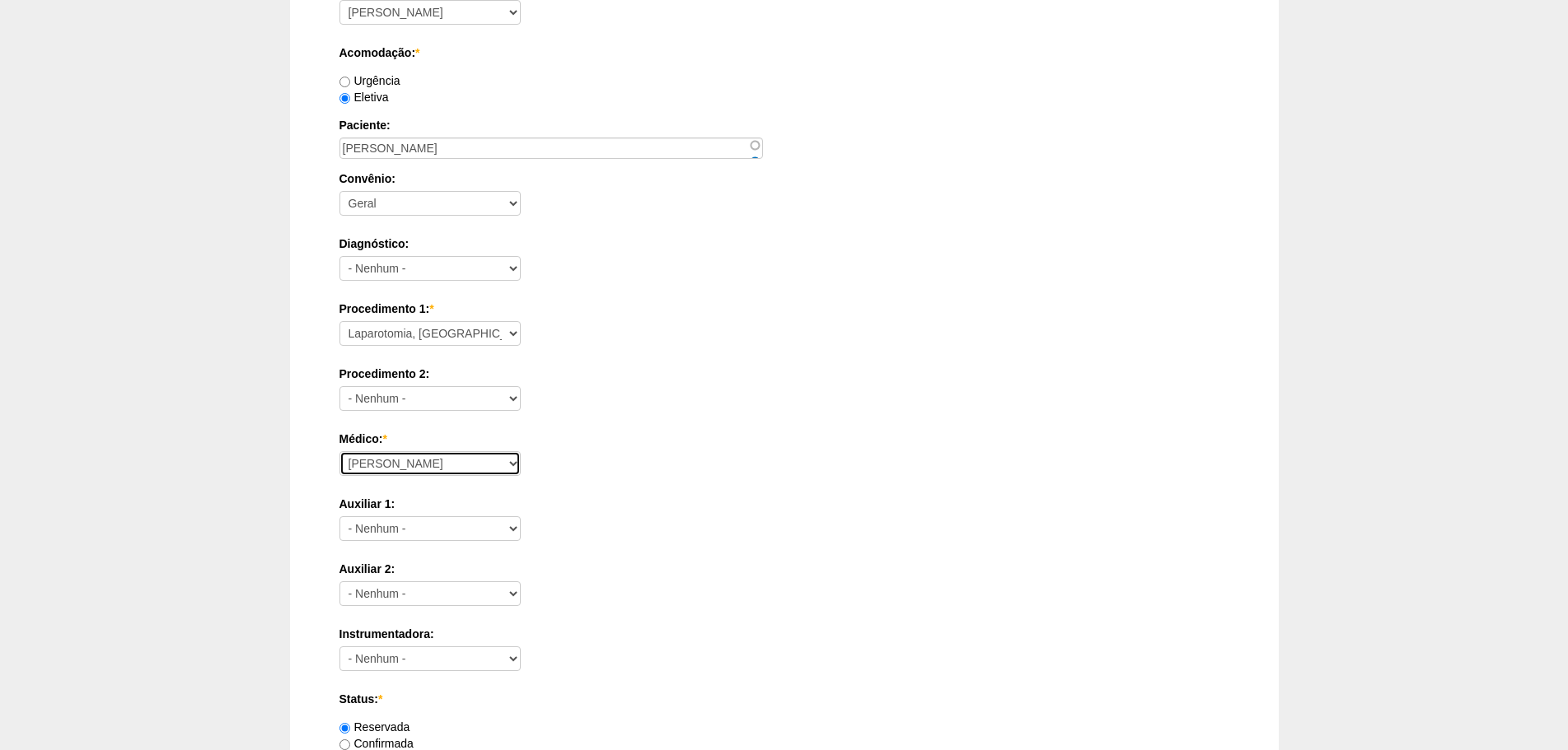
click at [340, 452] on select "Aline Zanon Bariatricas Bruno Bulisani Bruno Oliveira Carolina Waterkemper Elvy…" at bounding box center [430, 464] width 181 height 25
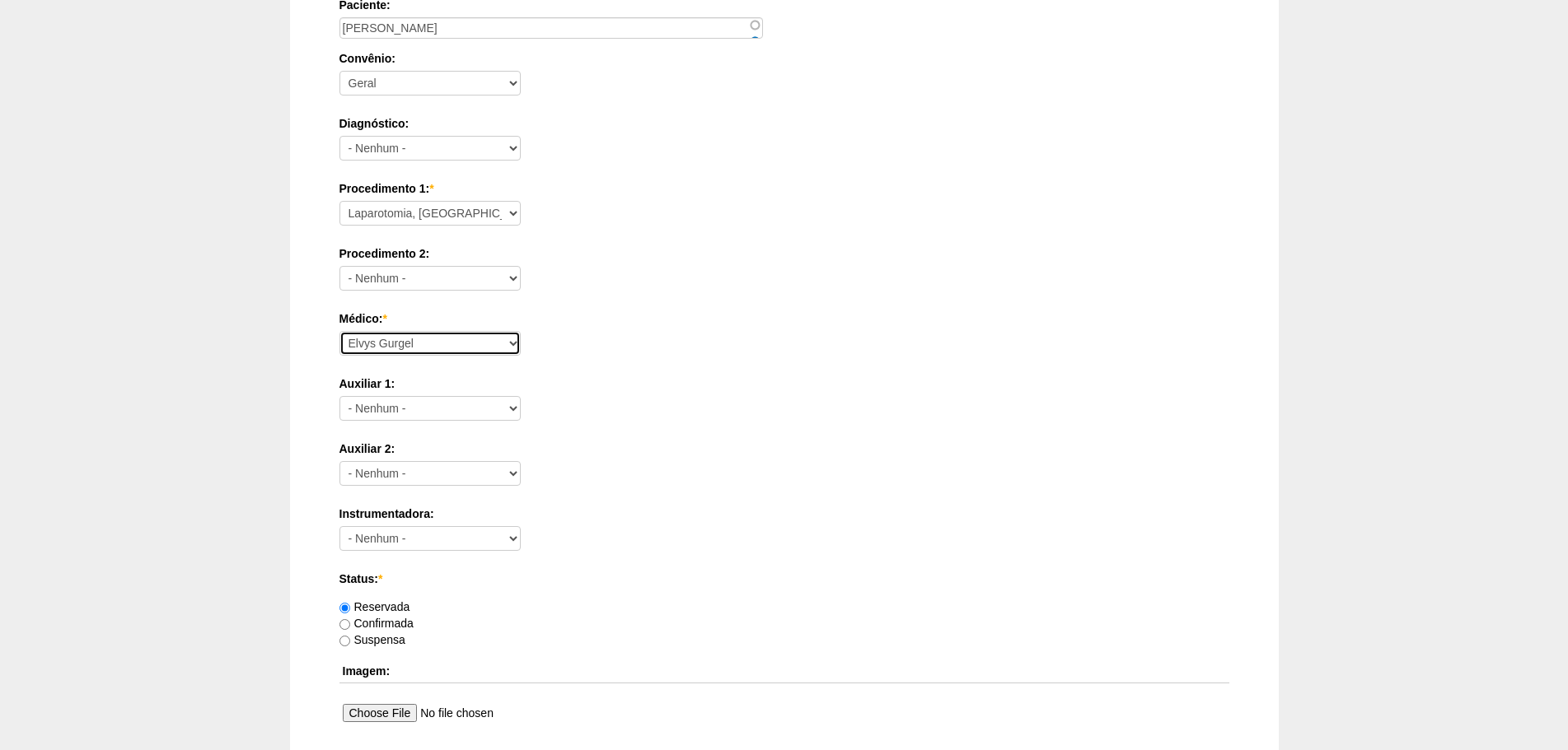
scroll to position [659, 0]
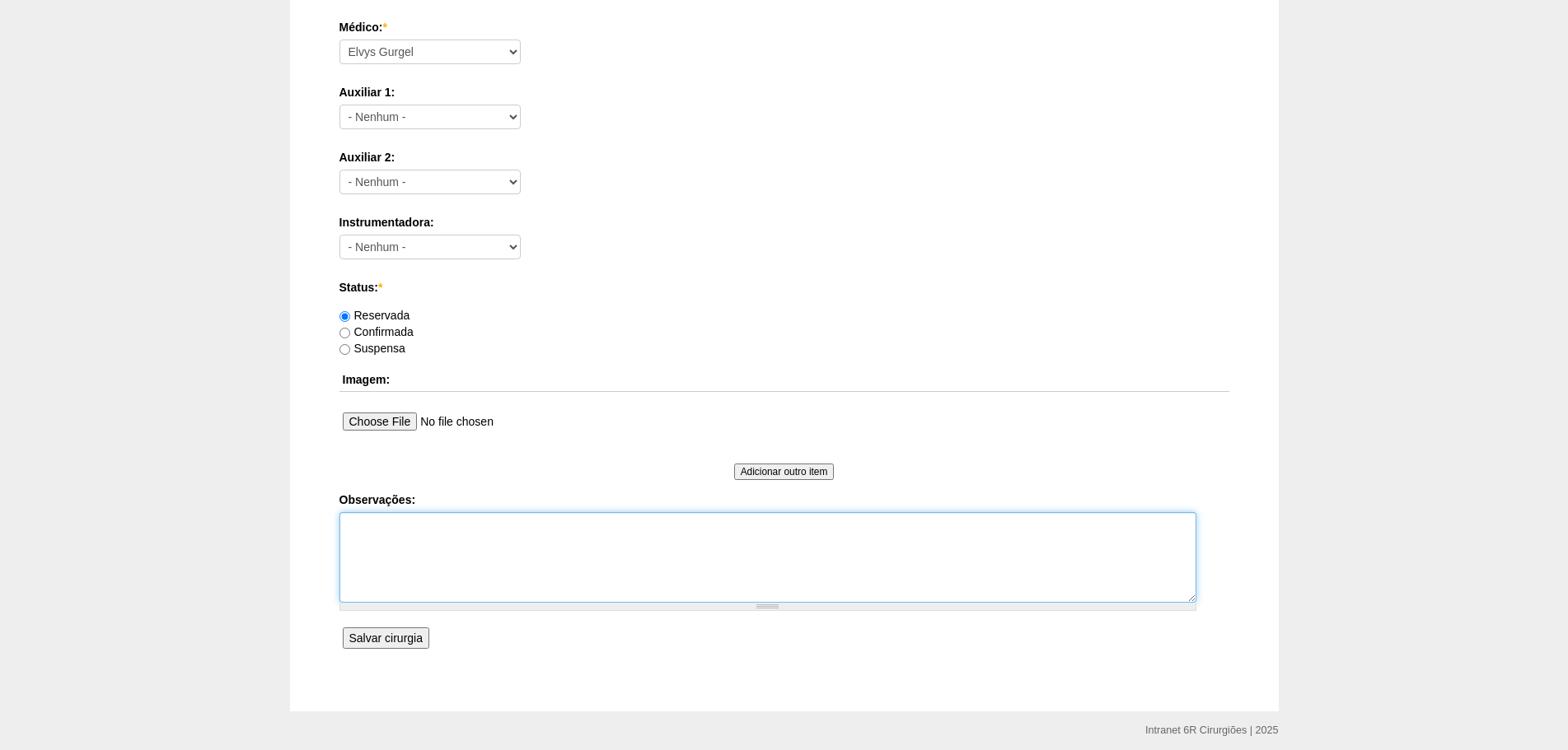
click at [566, 542] on textarea "Observações:" at bounding box center [767, 558] width 856 height 91
type textarea "TUMOR DE CAUDA DE PANCREAS INTERNA DIA 08/09 VAGA DE UTI"
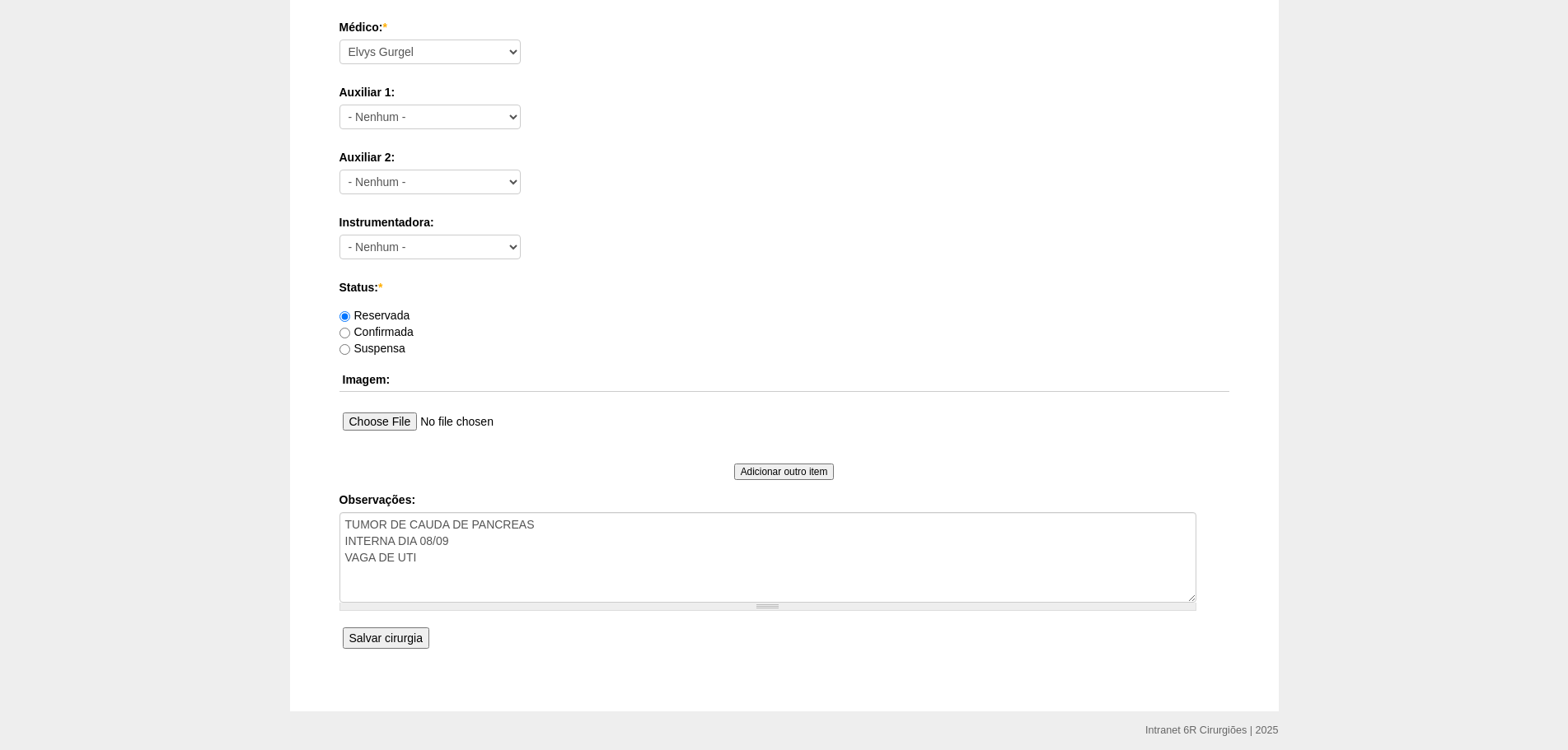
click at [400, 641] on input "Salvar cirurgia" at bounding box center [386, 638] width 86 height 21
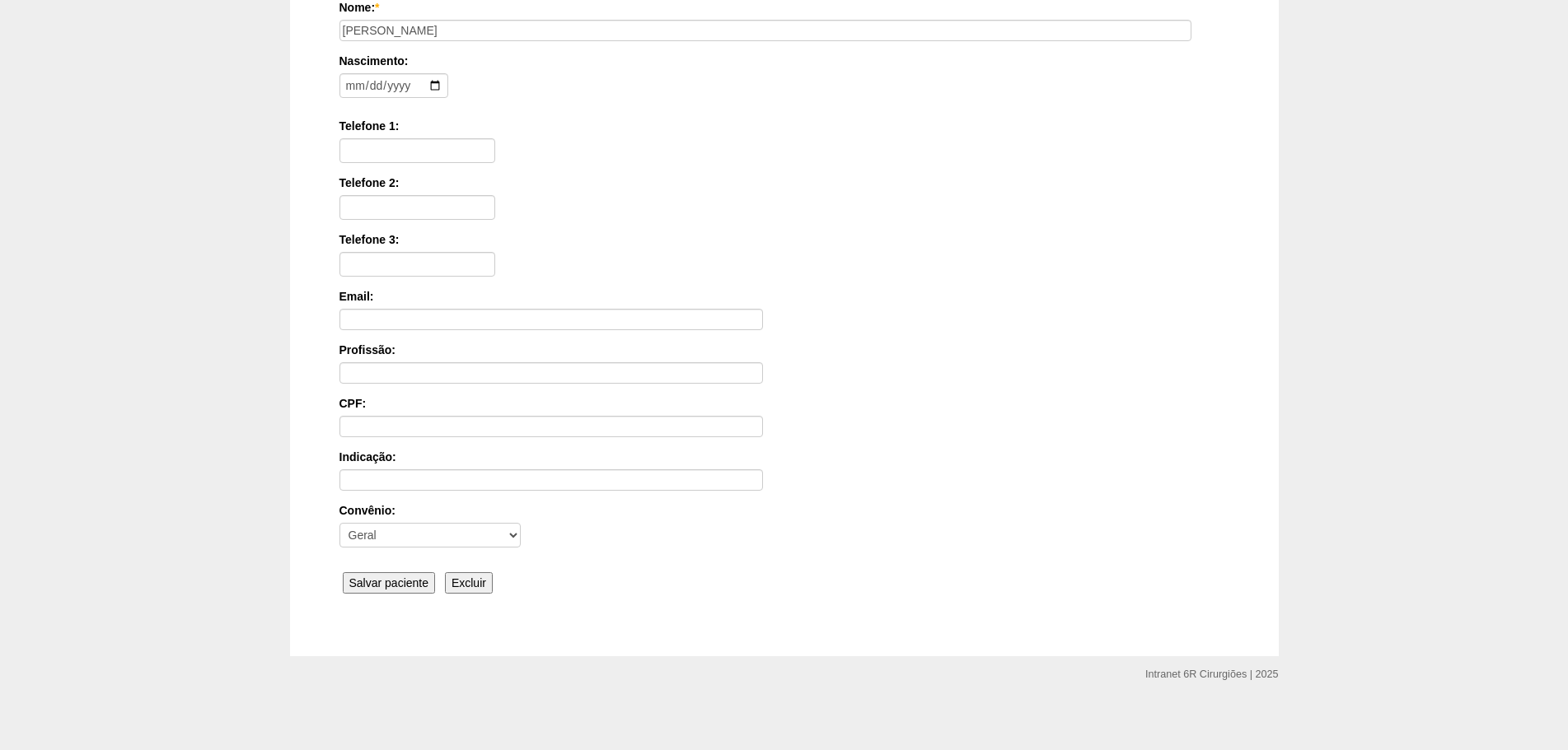
scroll to position [255, 0]
click at [412, 566] on input "Salvar paciente" at bounding box center [388, 577] width 93 height 21
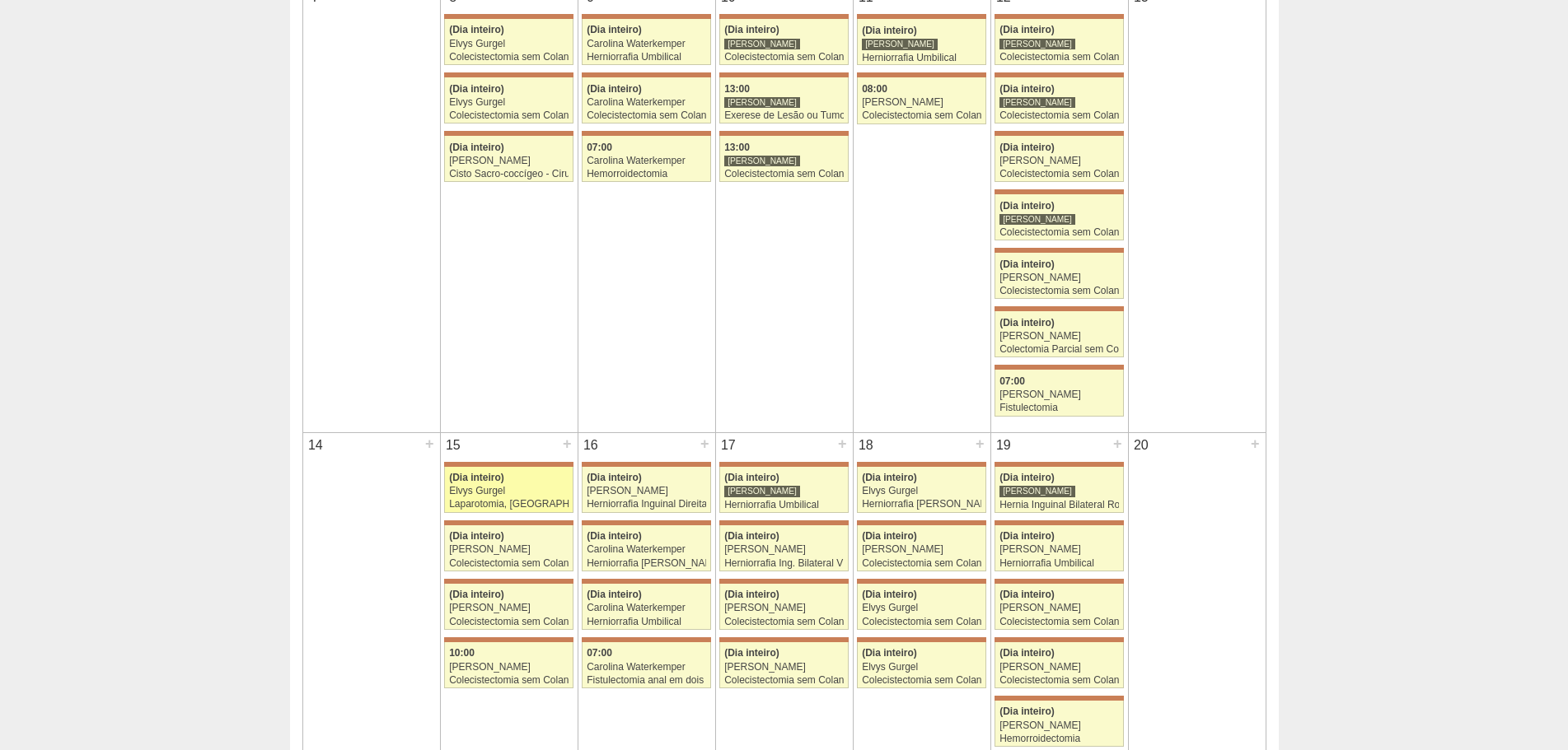
scroll to position [577, 0]
click at [544, 496] on div "Elvys Gurgel" at bounding box center [508, 490] width 120 height 11
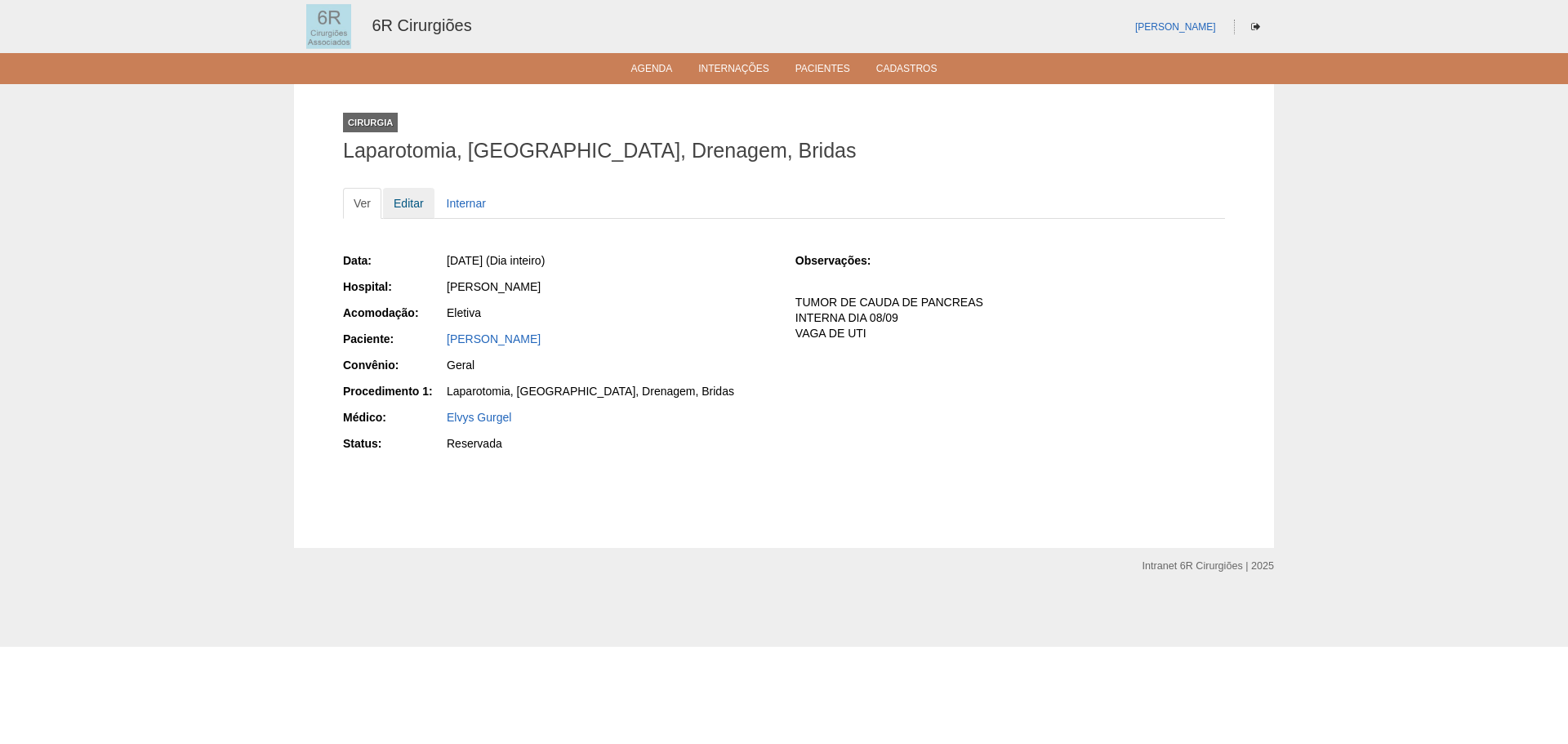
click at [427, 212] on link "Editar" at bounding box center [409, 203] width 51 height 31
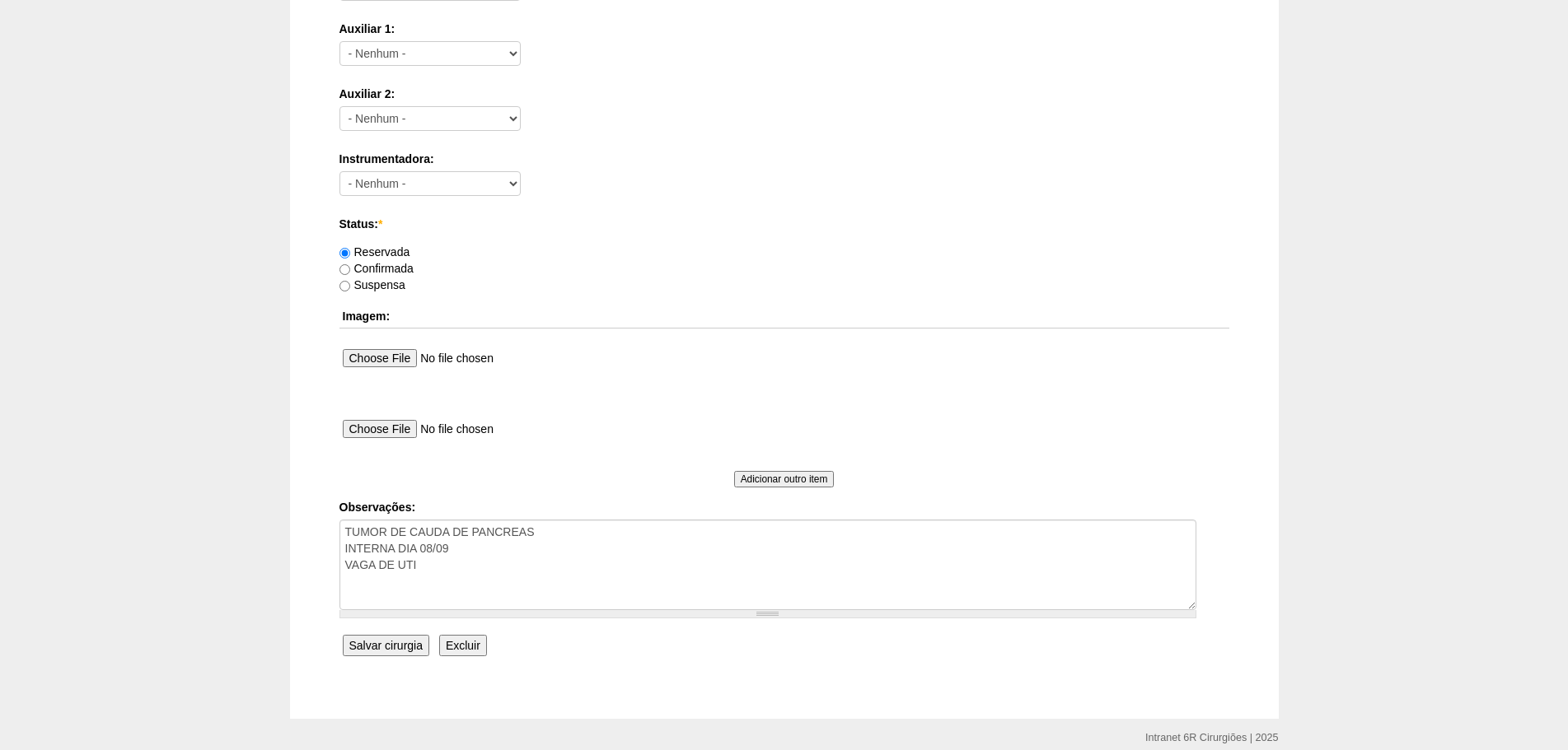
scroll to position [824, 0]
click at [388, 266] on label "Confirmada" at bounding box center [376, 268] width 74 height 13
click at [350, 266] on input "Confirmada" at bounding box center [344, 269] width 11 height 11
radio input "true"
click at [776, 542] on textarea "TUMOR DE CAUDA DE PANCREAS INTERNA DIA 08/09 VAGA DE UTI" at bounding box center [767, 563] width 856 height 91
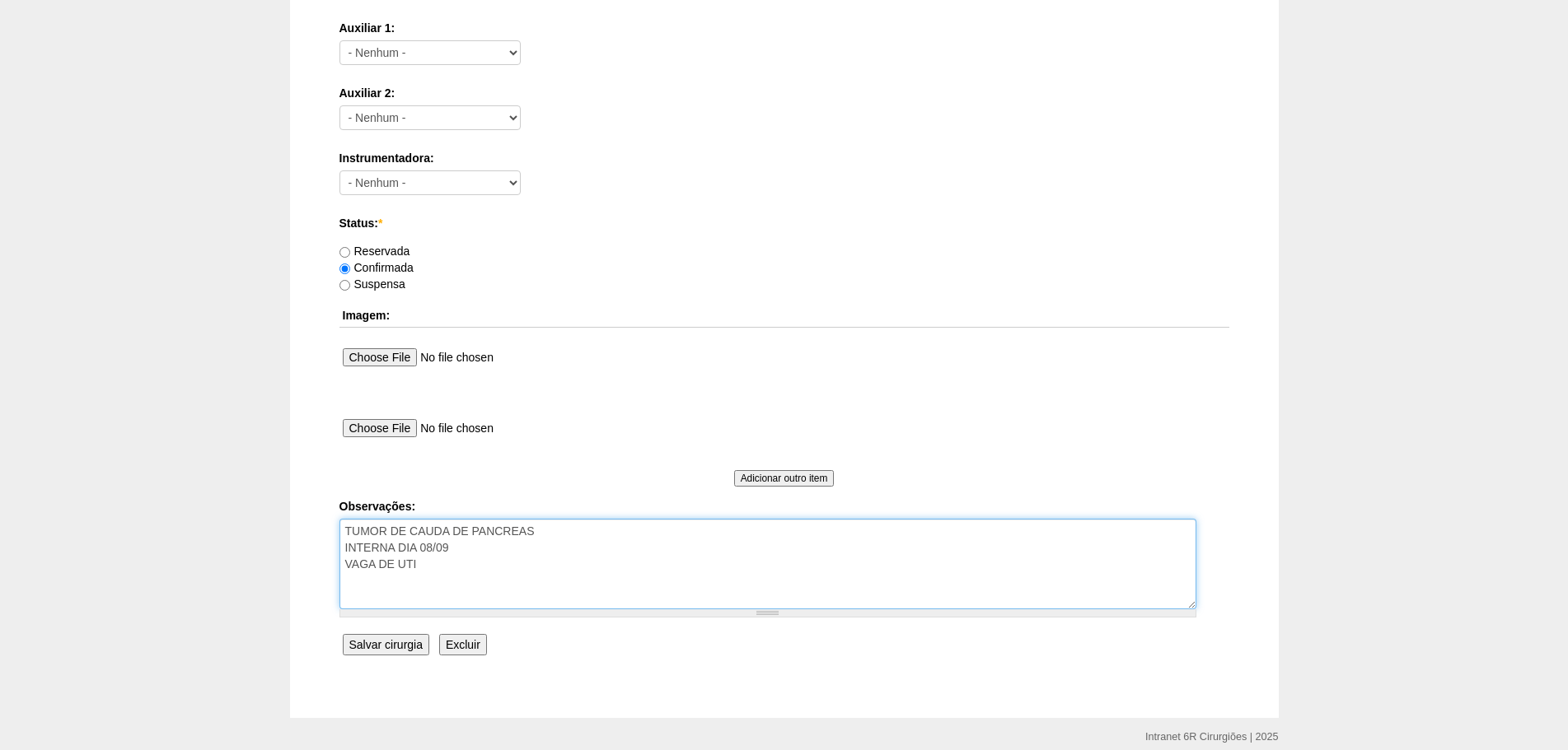
click at [779, 555] on textarea "TUMOR DE CAUDA DE PANCREAS INTERNA DIA 08/09 VAGA DE UTI" at bounding box center [767, 563] width 856 height 91
click at [787, 565] on textarea "TUMOR DE CAUDA DE PANCREAS INTERNA DIA 08/09 VAGA DE UTI" at bounding box center [767, 563] width 856 height 91
type textarea "TUMOR DE CAUDA DE PANCREAS INTERNA DIA 08/09 VAGA DE UTI ELVYS E TULIO :D"
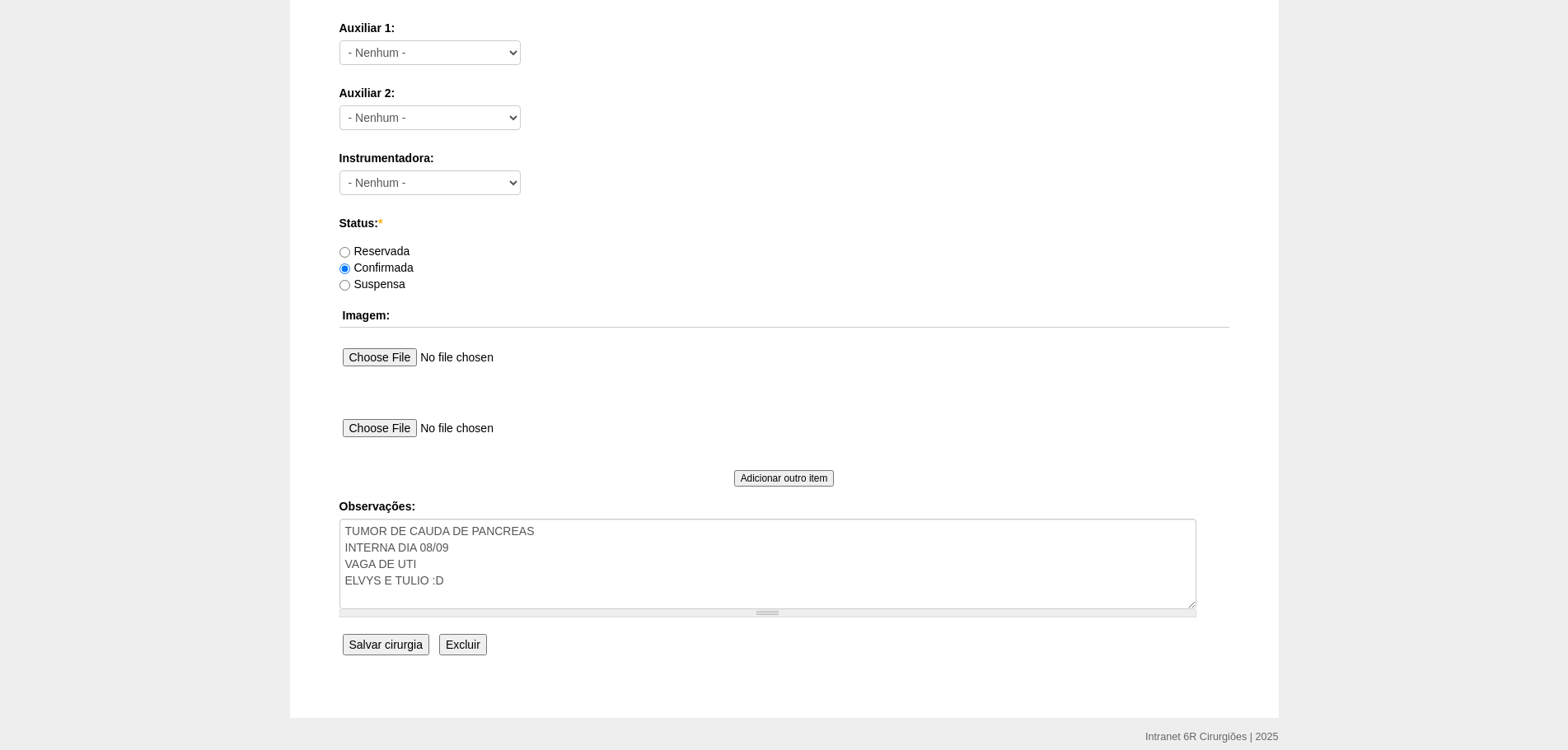
click at [421, 644] on input "Salvar cirurgia" at bounding box center [386, 645] width 86 height 21
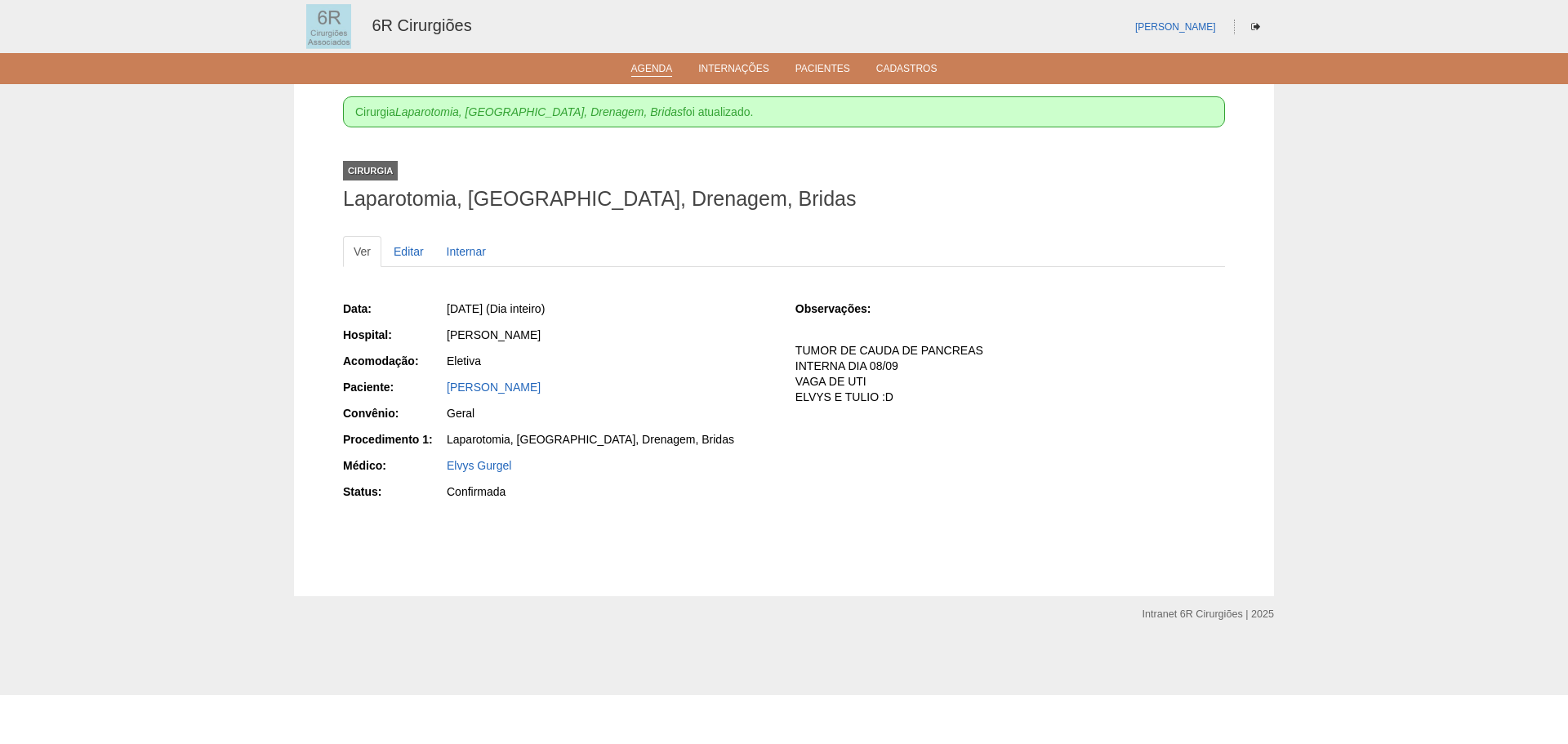
click at [643, 65] on link "Agenda" at bounding box center [653, 69] width 42 height 14
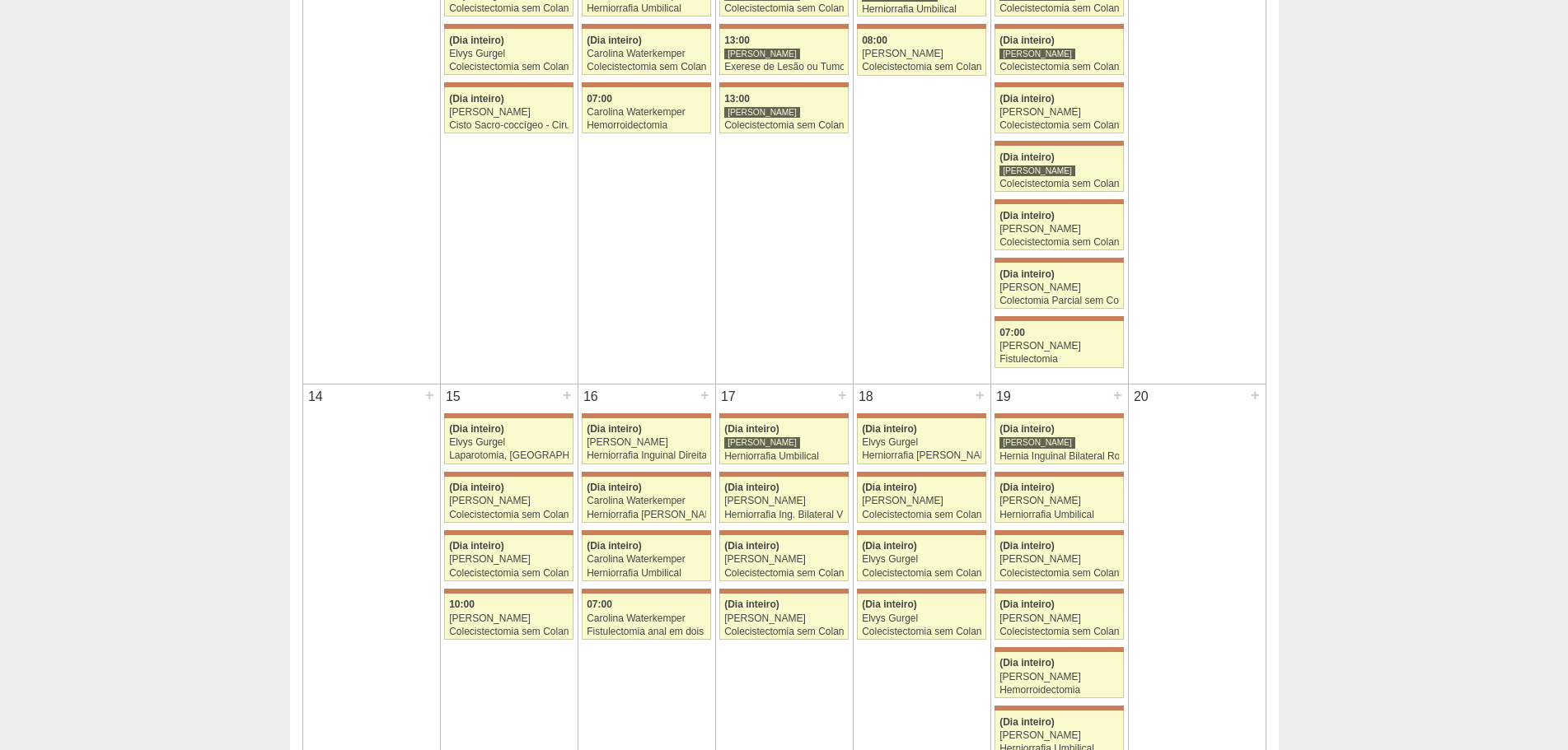
scroll to position [577, 0]
click at [534, 454] on div "Laparotomia, [GEOGRAPHIC_DATA], Drenagem, Bridas" at bounding box center [508, 454] width 120 height 11
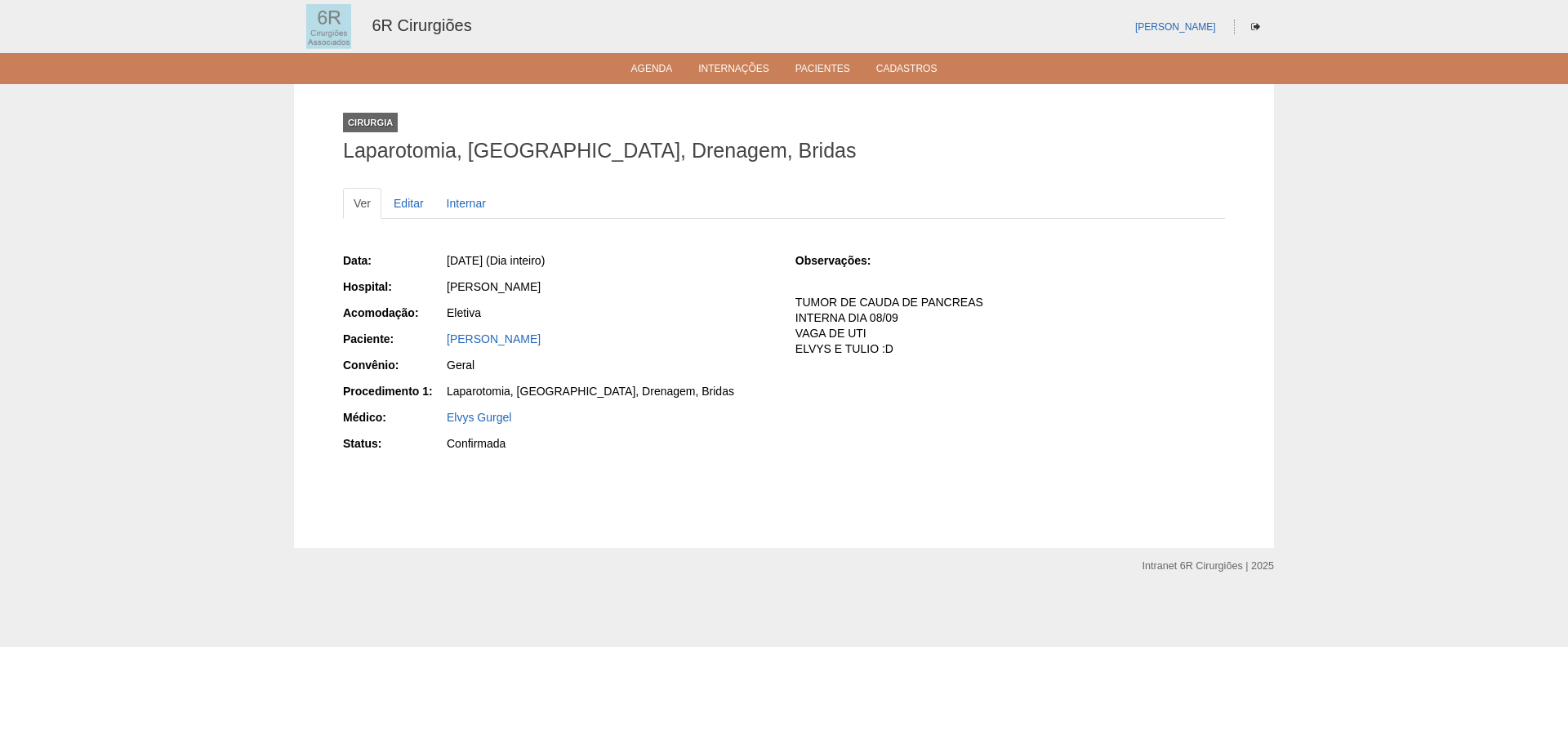
drag, startPoint x: 608, startPoint y: 344, endPoint x: 438, endPoint y: 339, distance: 170.1
click at [438, 339] on div "Paciente: [PERSON_NAME]" at bounding box center [558, 342] width 430 height 21
copy div "Paciente: [PERSON_NAME]"
